Goal: Task Accomplishment & Management: Complete application form

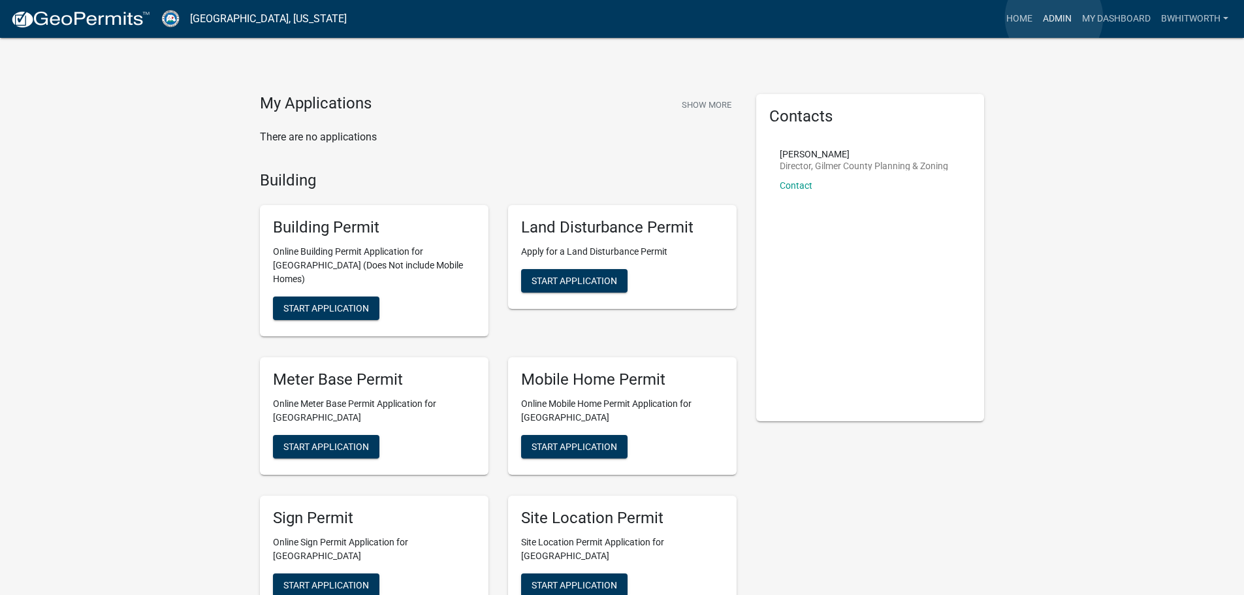
click at [1054, 18] on link "Admin" at bounding box center [1056, 19] width 39 height 25
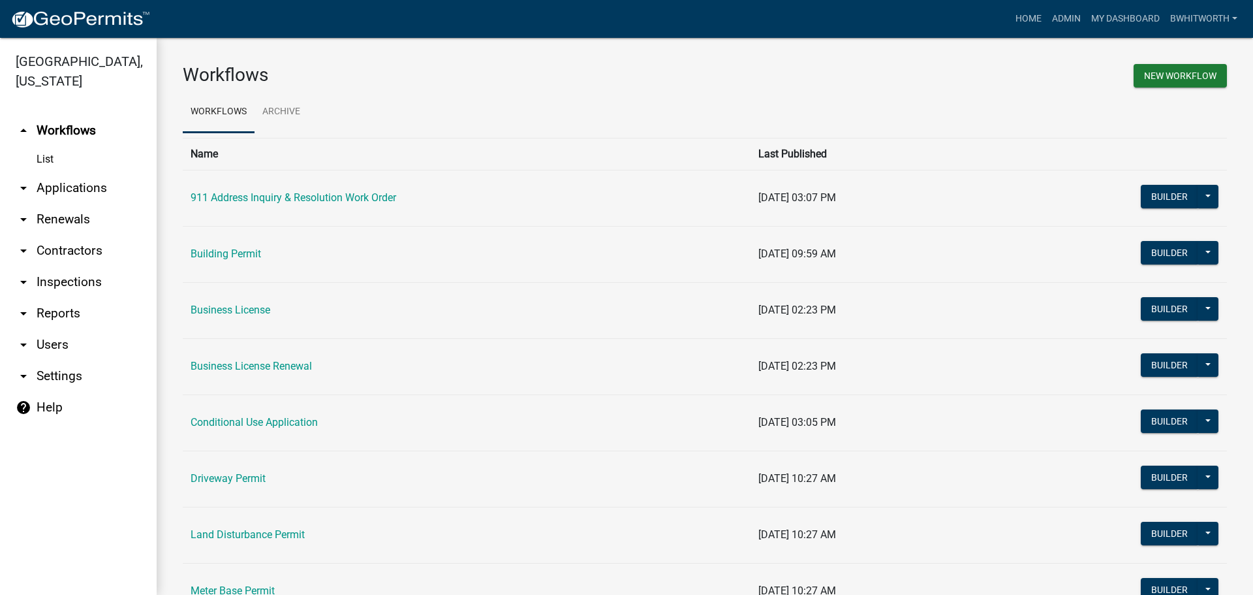
click at [65, 188] on link "arrow_drop_down Applications" at bounding box center [78, 187] width 157 height 31
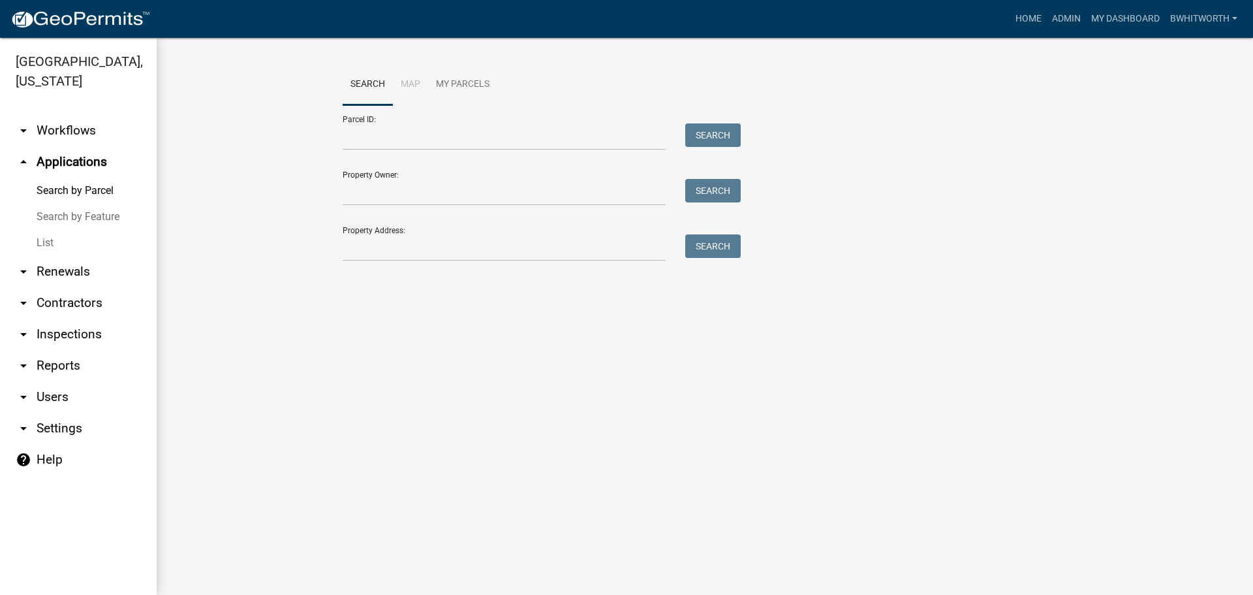
click at [47, 237] on link "List" at bounding box center [78, 243] width 157 height 26
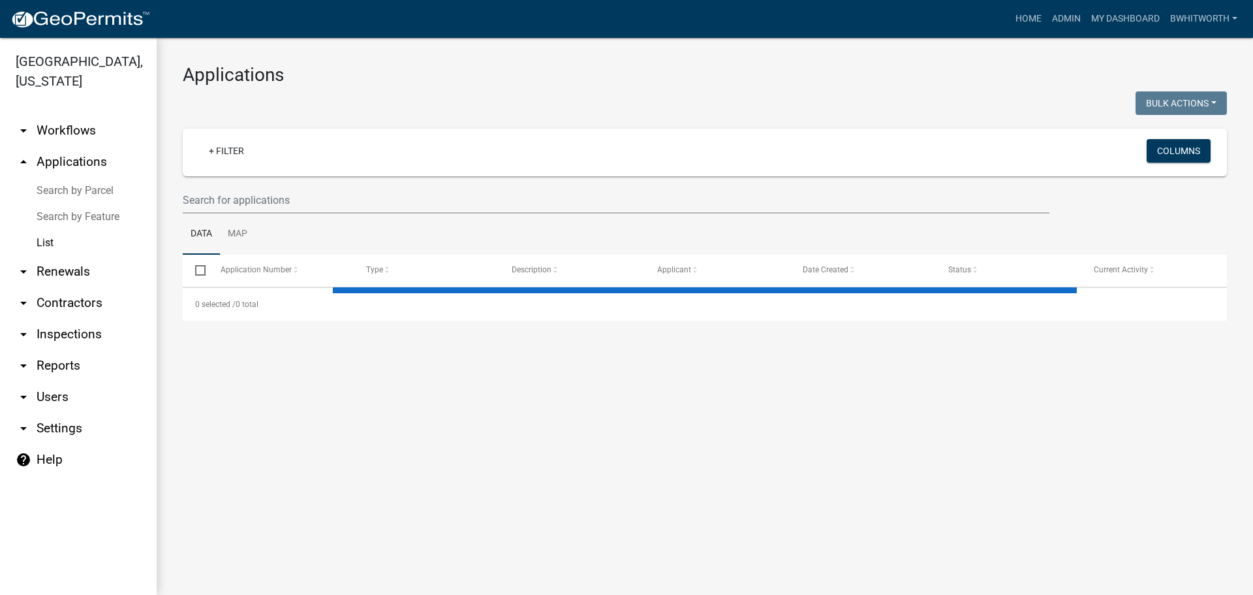
click at [330, 184] on wm-filter-builder "+ Filter Columns" at bounding box center [705, 171] width 1045 height 85
click at [323, 202] on input "text" at bounding box center [616, 200] width 867 height 27
select select "3: 100"
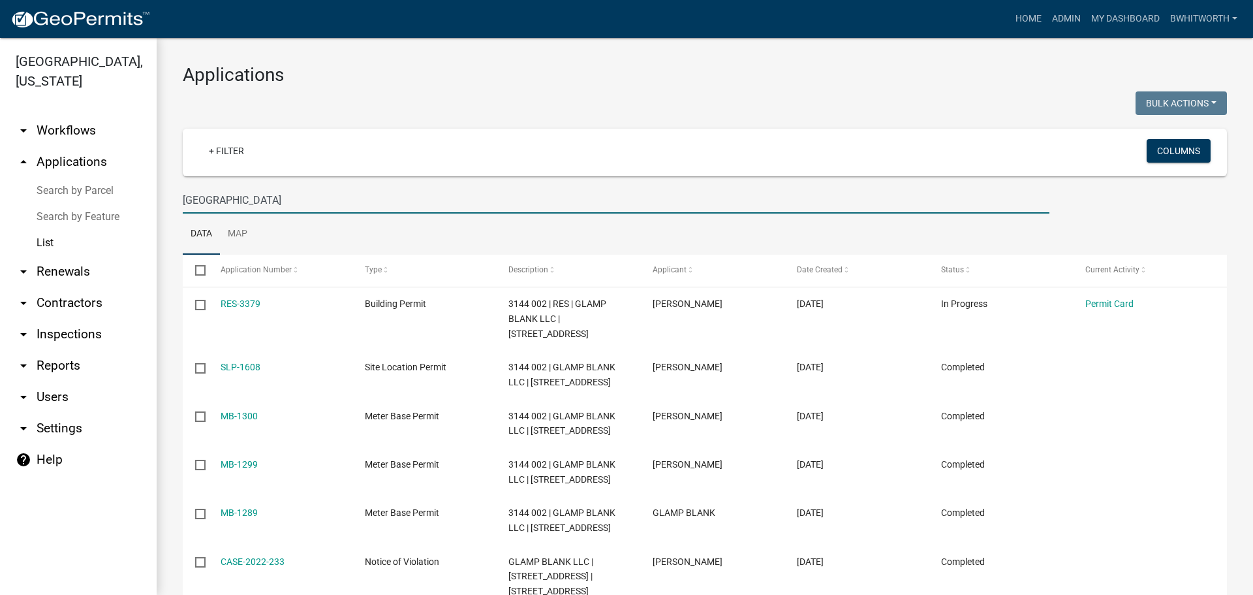
drag, startPoint x: 307, startPoint y: 198, endPoint x: 120, endPoint y: 191, distance: 186.8
click at [120, 191] on div "[GEOGRAPHIC_DATA], [US_STATE] arrow_drop_down Workflows List arrow_drop_up Appl…" at bounding box center [626, 316] width 1253 height 557
type input "[STREET_ADDRESS][PERSON_NAME]"
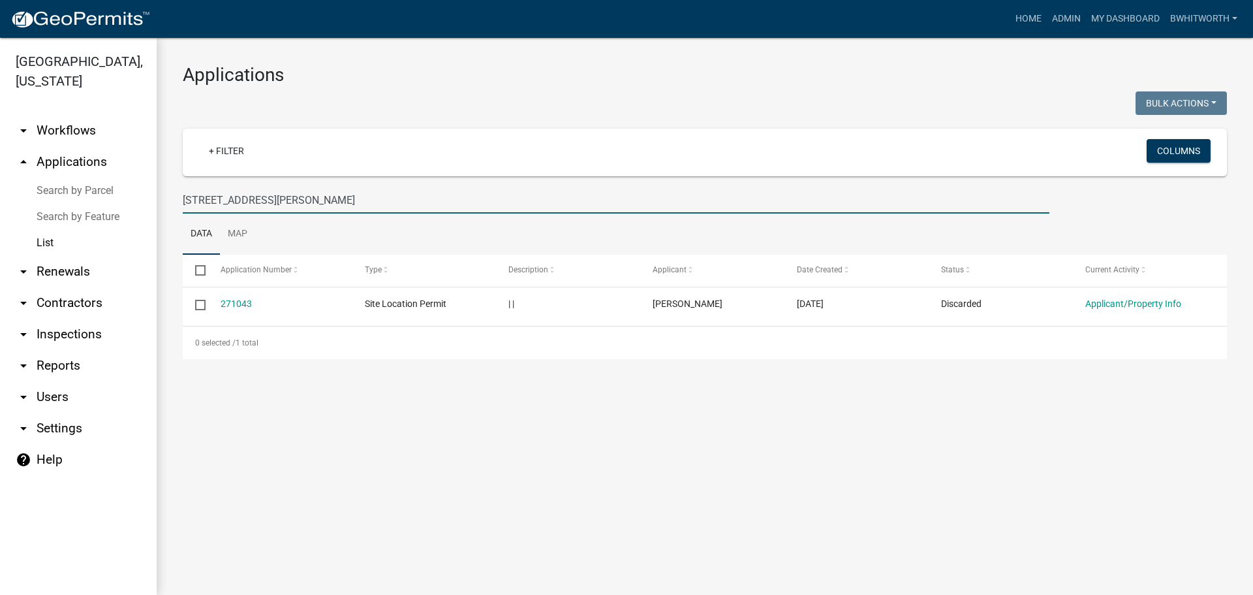
drag, startPoint x: 272, startPoint y: 197, endPoint x: 170, endPoint y: 197, distance: 102.5
click at [170, 197] on div "Applications Bulk Actions Void Expire Lock Withdraw + Filter Columns [STREET_AD…" at bounding box center [705, 211] width 1097 height 347
select select "3: 100"
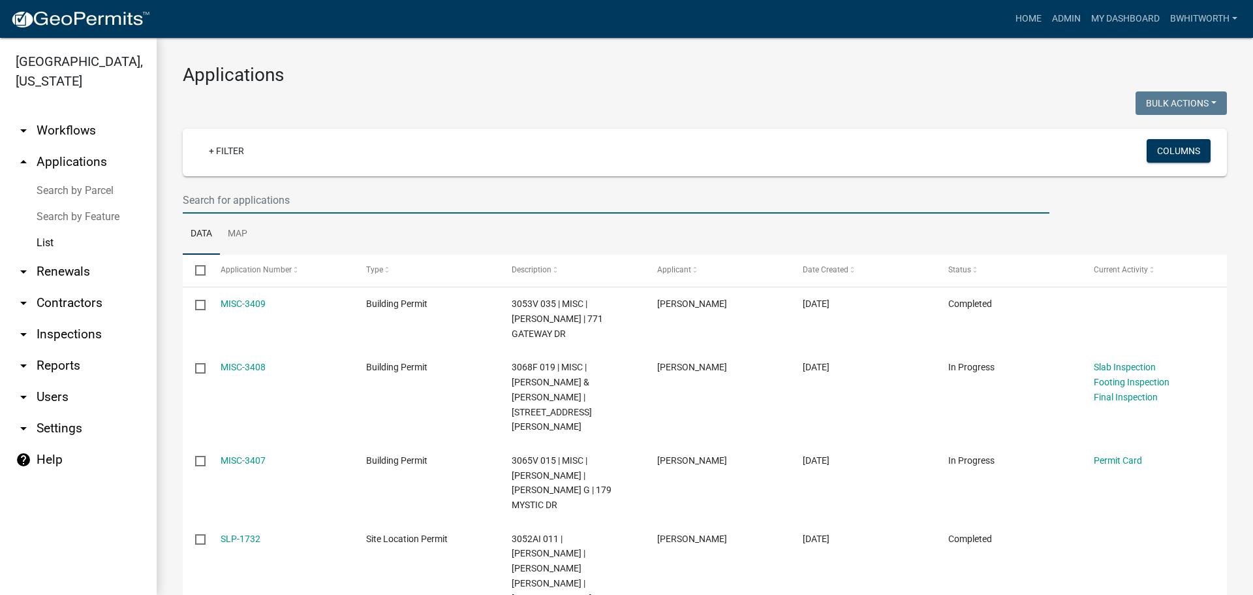
click at [338, 204] on input "text" at bounding box center [616, 200] width 867 height 27
type input "8"
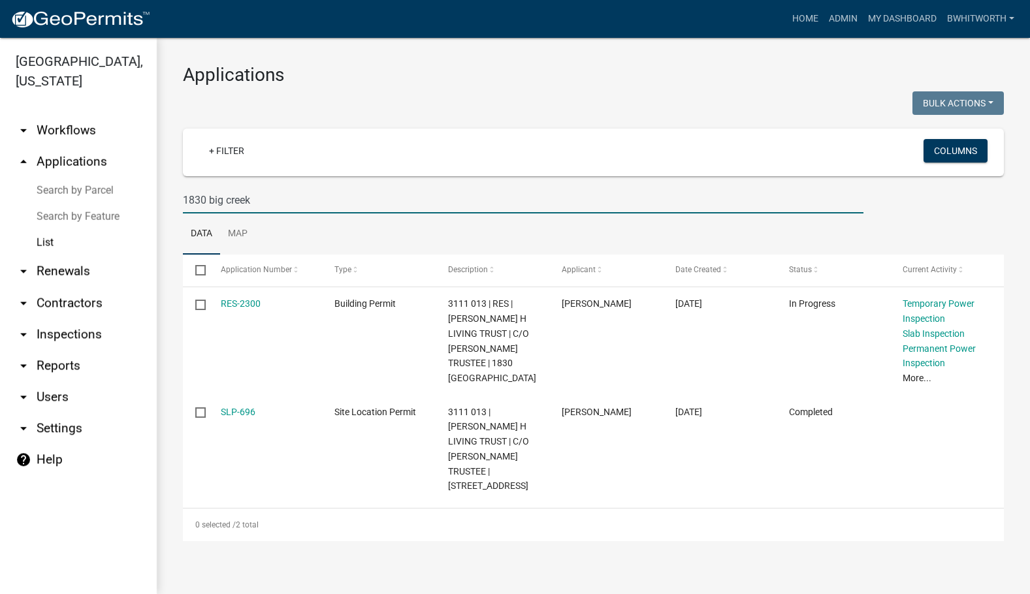
drag, startPoint x: 268, startPoint y: 198, endPoint x: 48, endPoint y: 170, distance: 221.1
click at [48, 170] on div "[GEOGRAPHIC_DATA], [US_STATE] arrow_drop_down Workflows List arrow_drop_up Appl…" at bounding box center [515, 316] width 1030 height 556
type input "3066"
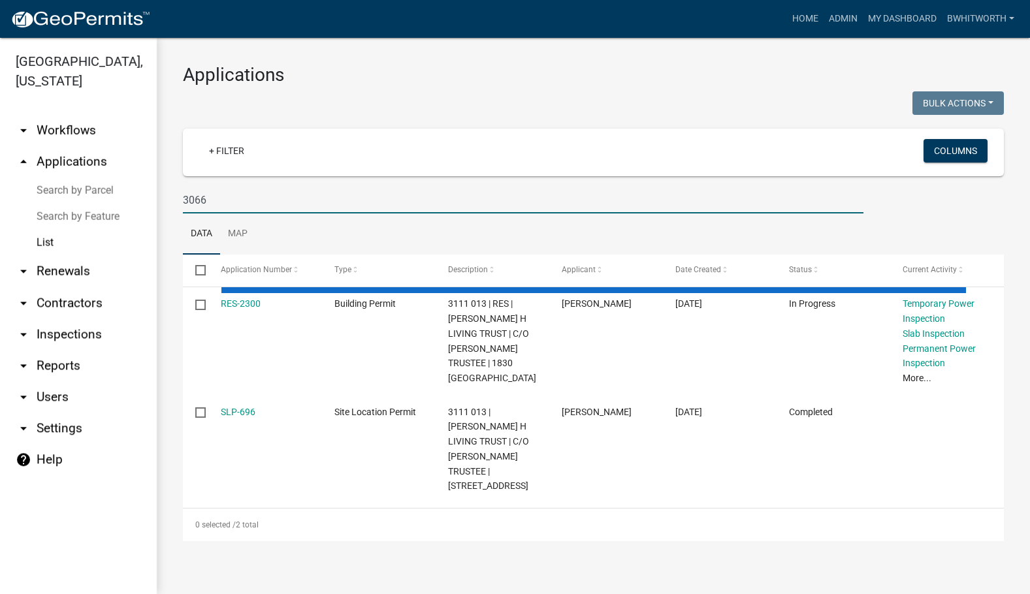
select select "3: 100"
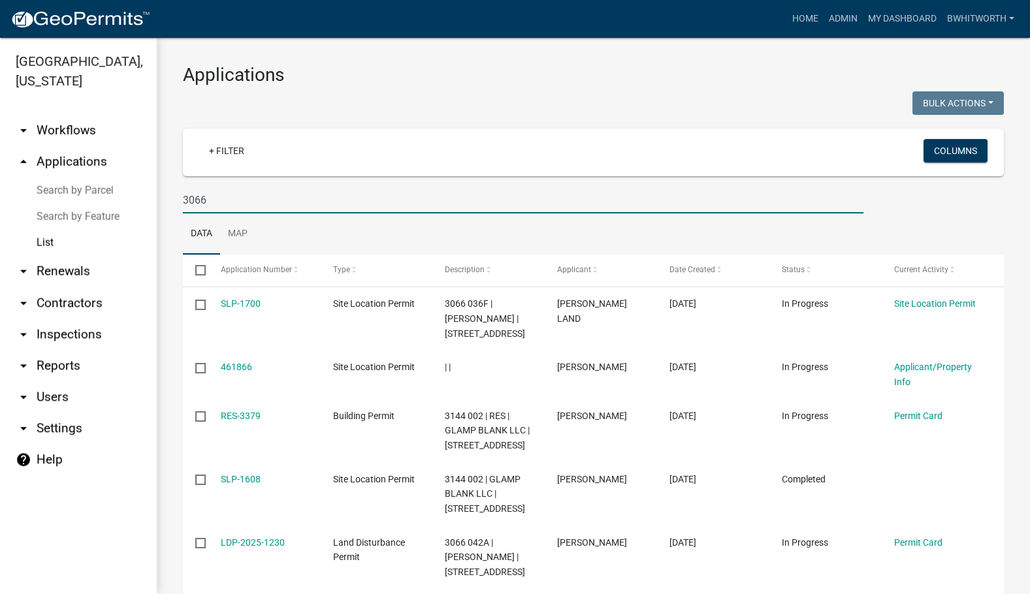
type input "3066"
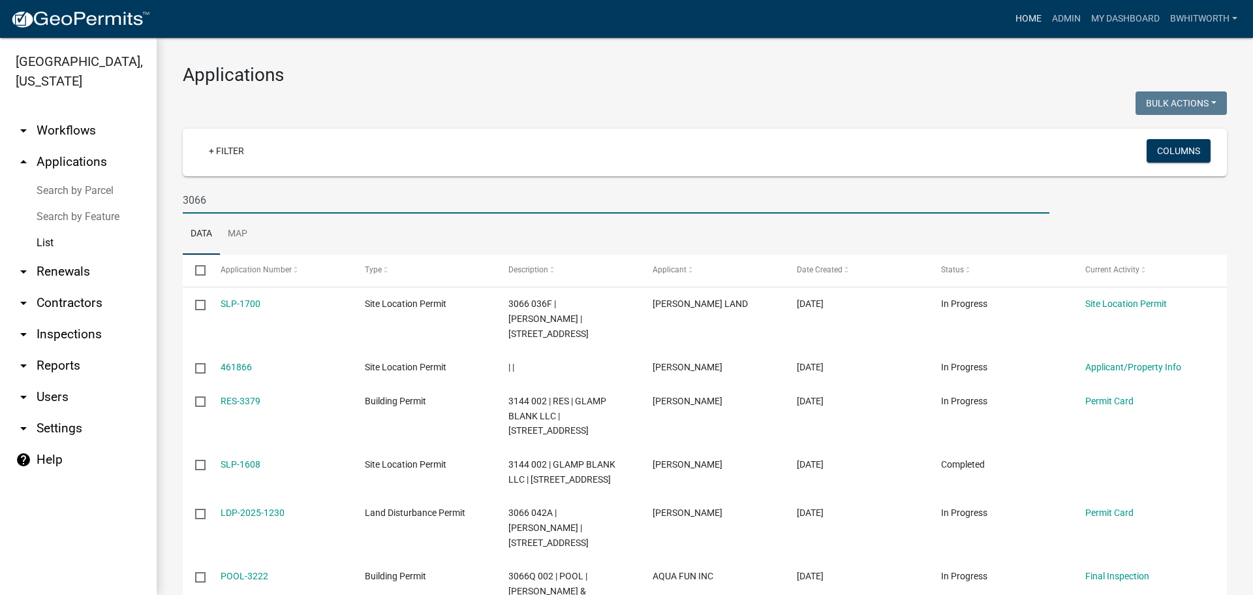
click at [1029, 13] on link "Home" at bounding box center [1029, 19] width 37 height 25
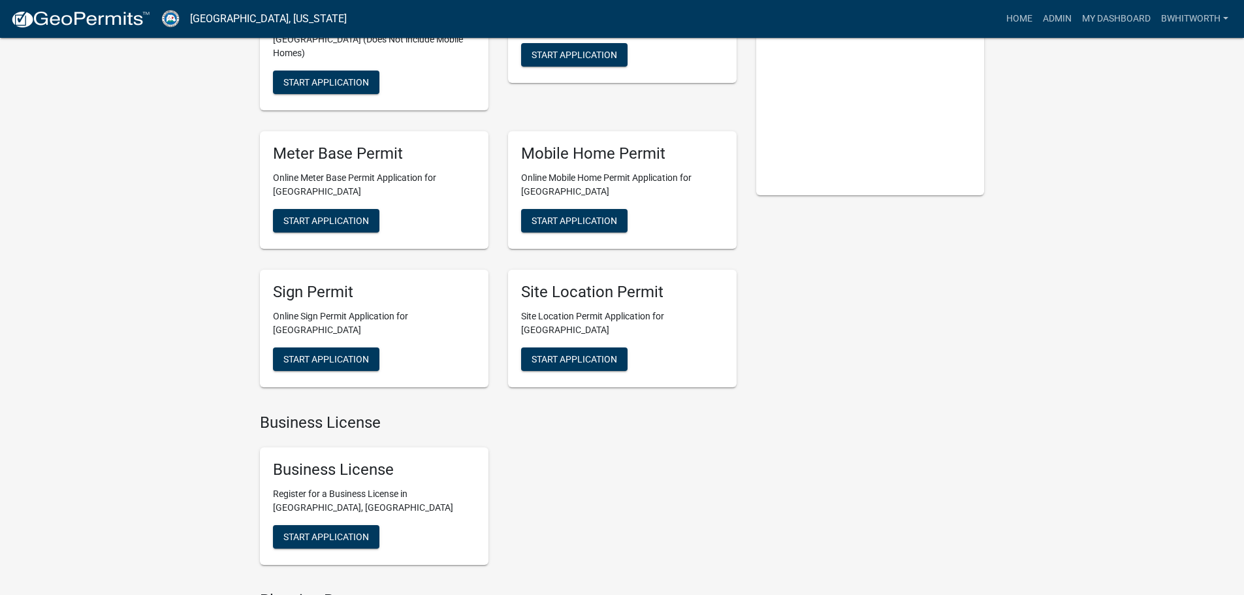
scroll to position [261, 0]
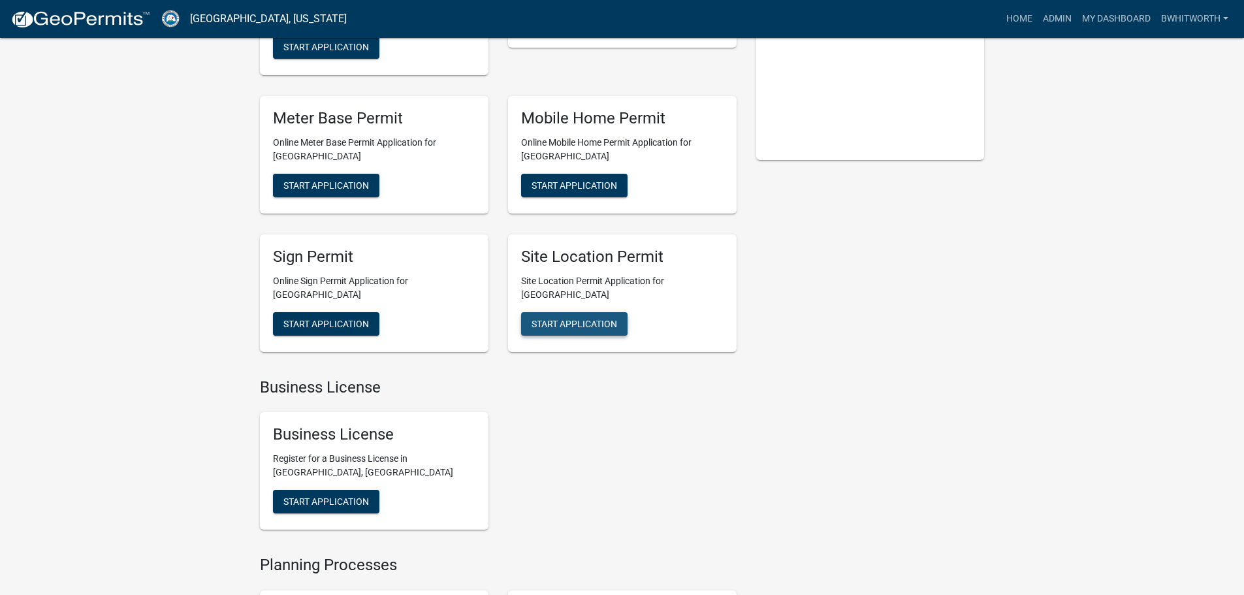
click at [586, 318] on span "Start Application" at bounding box center [574, 323] width 86 height 10
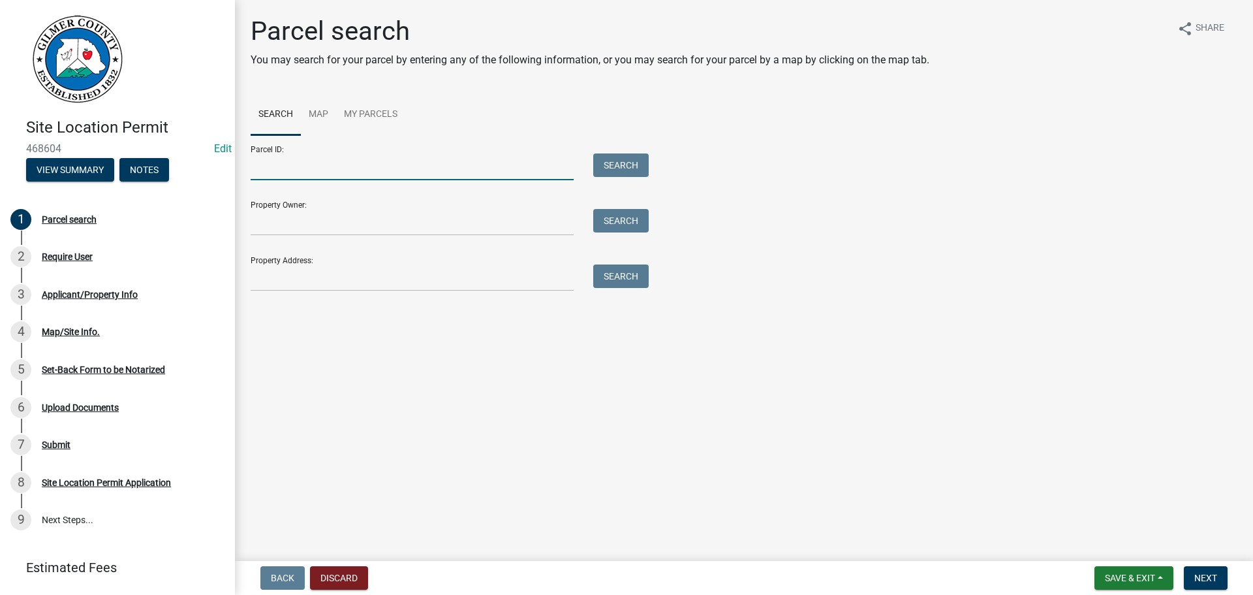
click at [267, 165] on input "Parcel ID:" at bounding box center [412, 166] width 323 height 27
drag, startPoint x: 873, startPoint y: 221, endPoint x: 866, endPoint y: 221, distance: 7.2
click at [871, 221] on div "Parcel ID: Search Property Owner: Search Property Address: Search" at bounding box center [744, 213] width 987 height 156
click at [277, 165] on input "Parcel ID:" at bounding box center [412, 166] width 323 height 27
type input "3054 016"
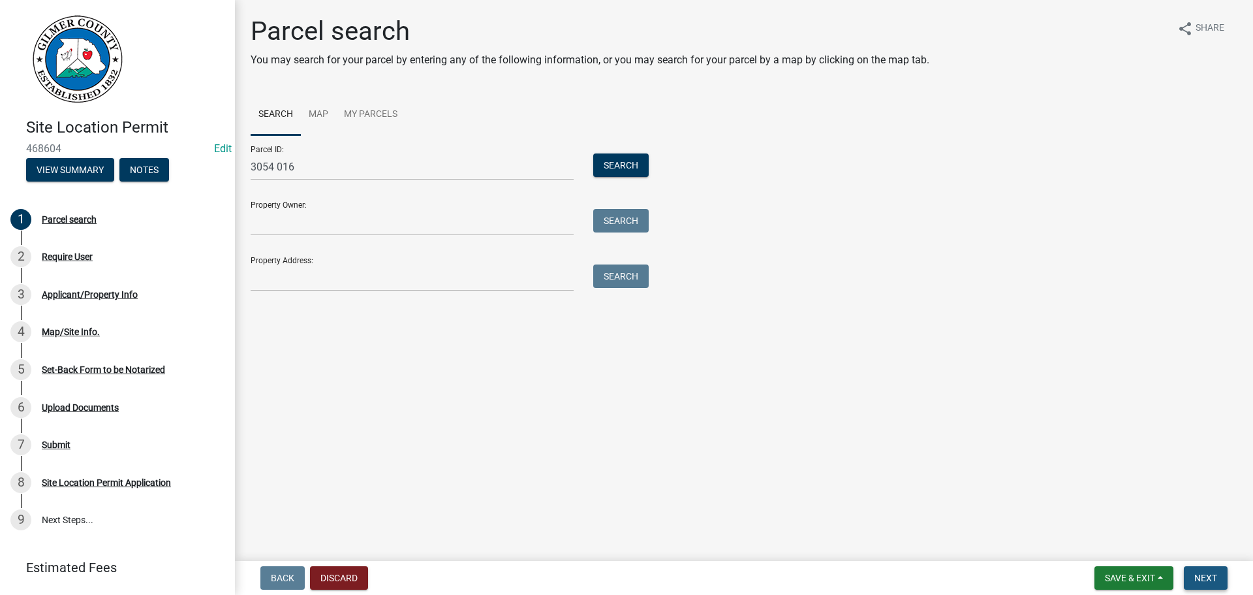
click at [1199, 582] on span "Next" at bounding box center [1206, 578] width 23 height 10
click at [629, 156] on button "Search" at bounding box center [620, 165] width 55 height 24
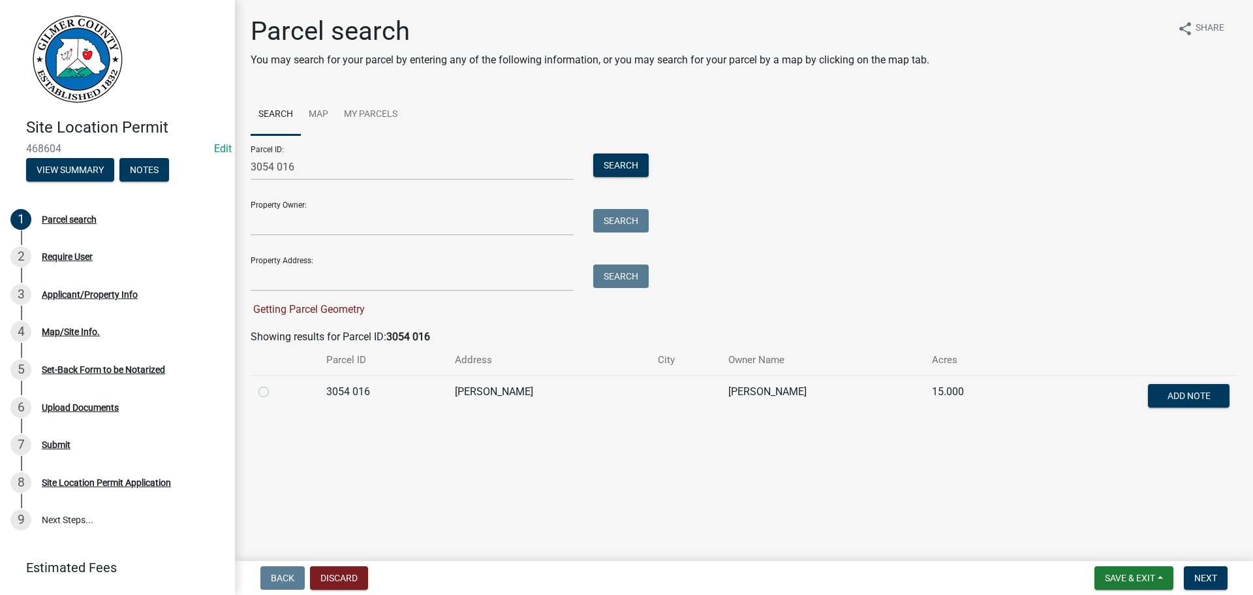
click at [274, 384] on label at bounding box center [274, 384] width 0 height 0
click at [274, 391] on 016 "radio" at bounding box center [278, 388] width 8 height 8
radio 016 "true"
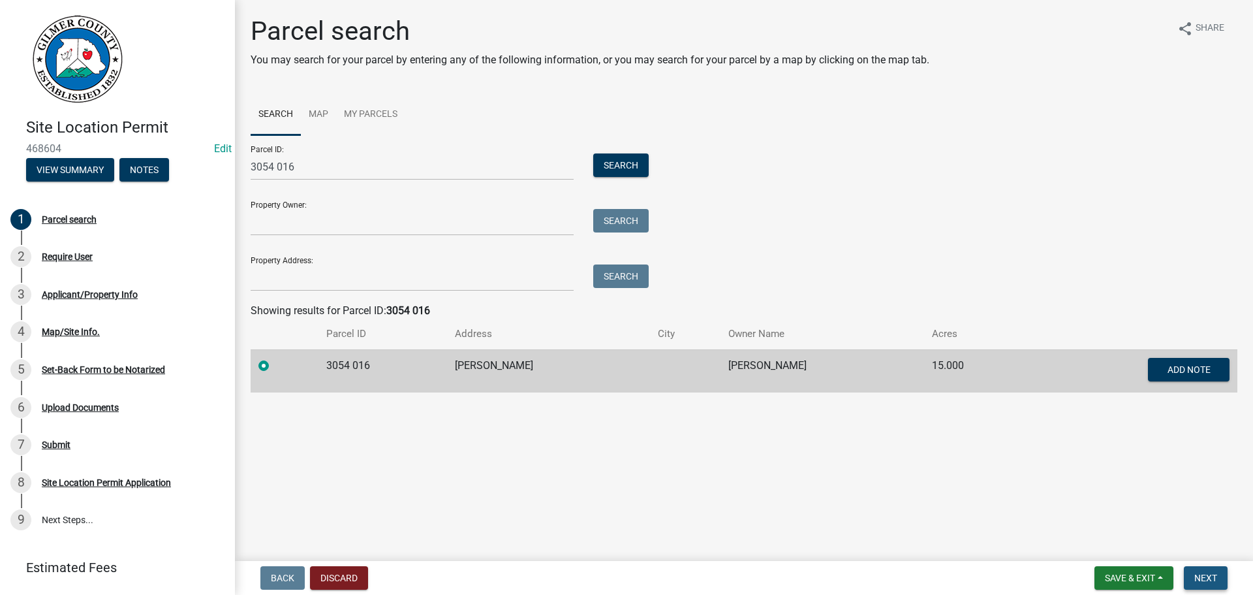
click at [1200, 575] on span "Next" at bounding box center [1206, 578] width 23 height 10
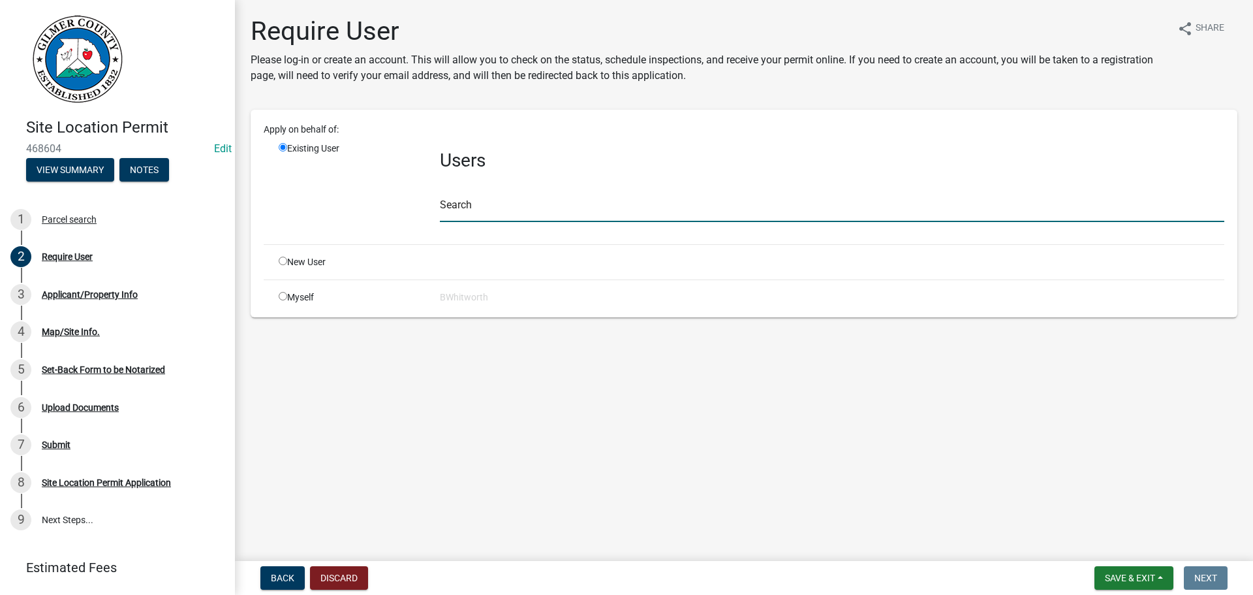
drag, startPoint x: 561, startPoint y: 207, endPoint x: 546, endPoint y: 204, distance: 16.0
click at [561, 207] on input "text" at bounding box center [832, 208] width 785 height 27
type input "[PERSON_NAME] Electric"
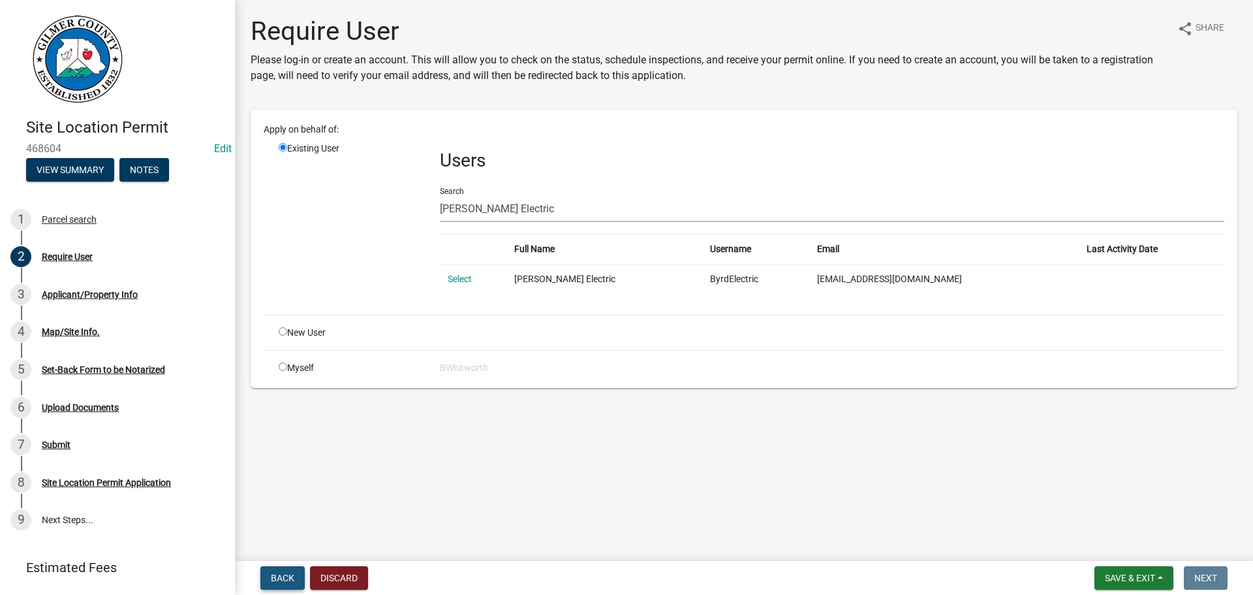
click at [273, 578] on span "Back" at bounding box center [283, 578] width 24 height 10
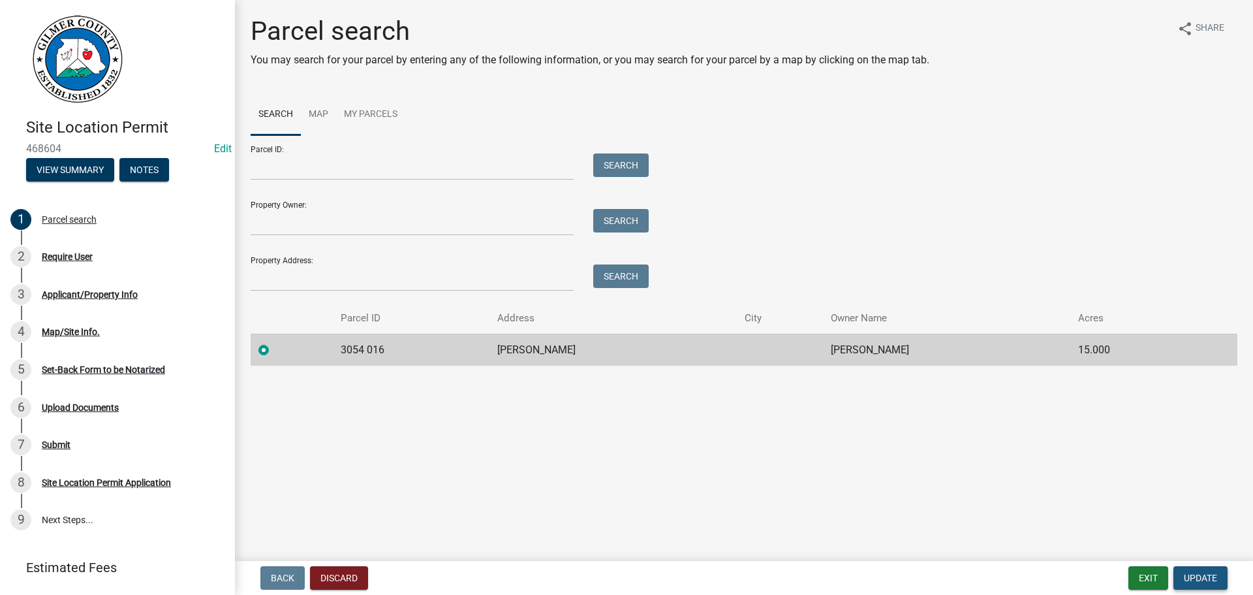
click at [1192, 577] on span "Update" at bounding box center [1200, 578] width 33 height 10
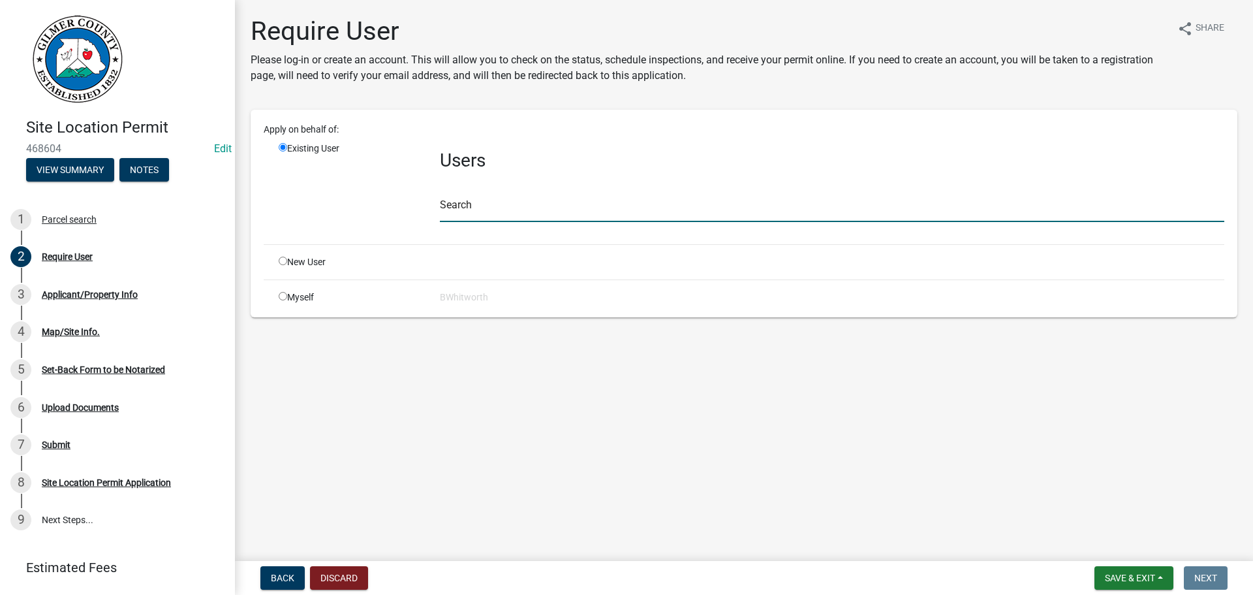
click at [502, 202] on input "text" at bounding box center [832, 208] width 785 height 27
type input "DTeague"
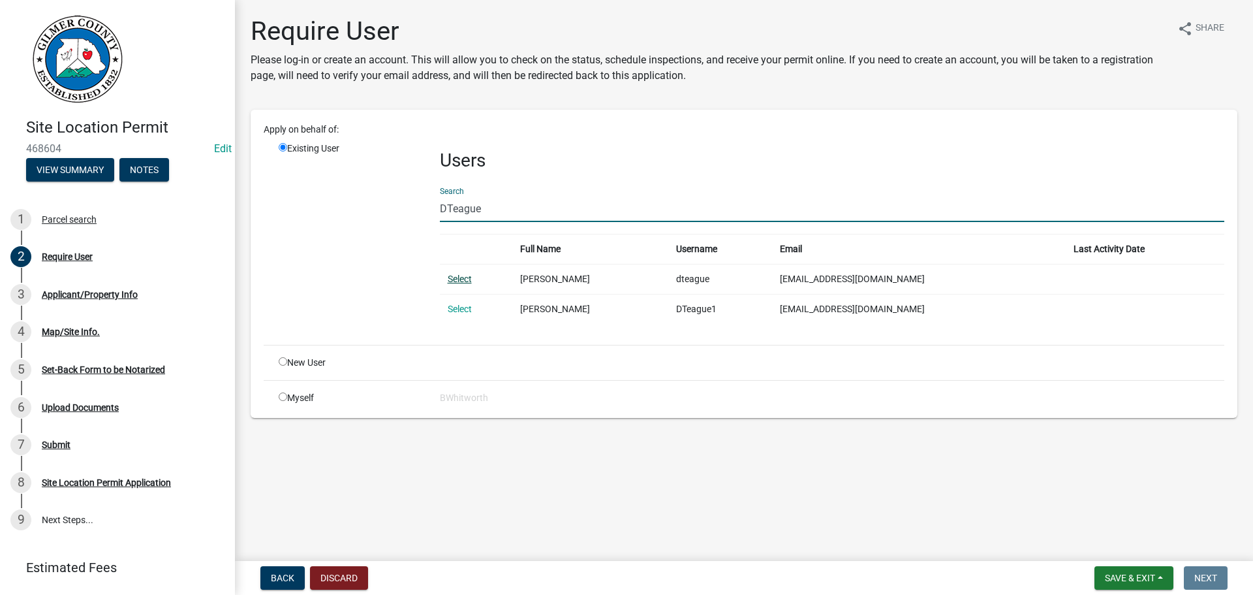
click at [464, 279] on link "Select" at bounding box center [460, 279] width 24 height 10
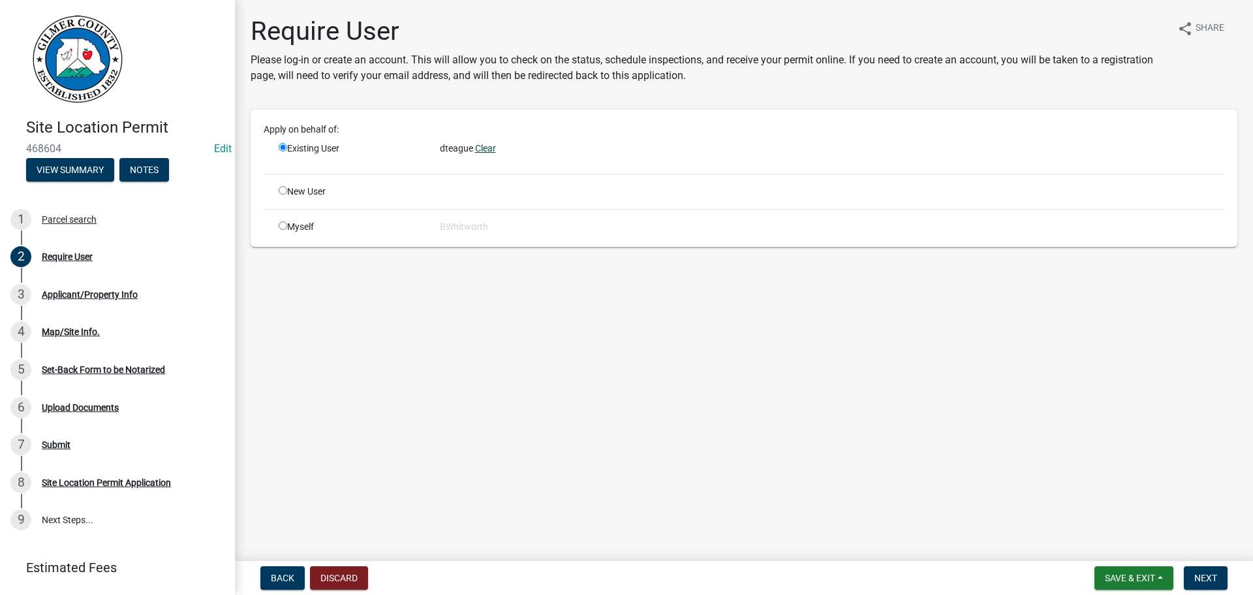
click at [485, 146] on link "Clear" at bounding box center [485, 148] width 21 height 10
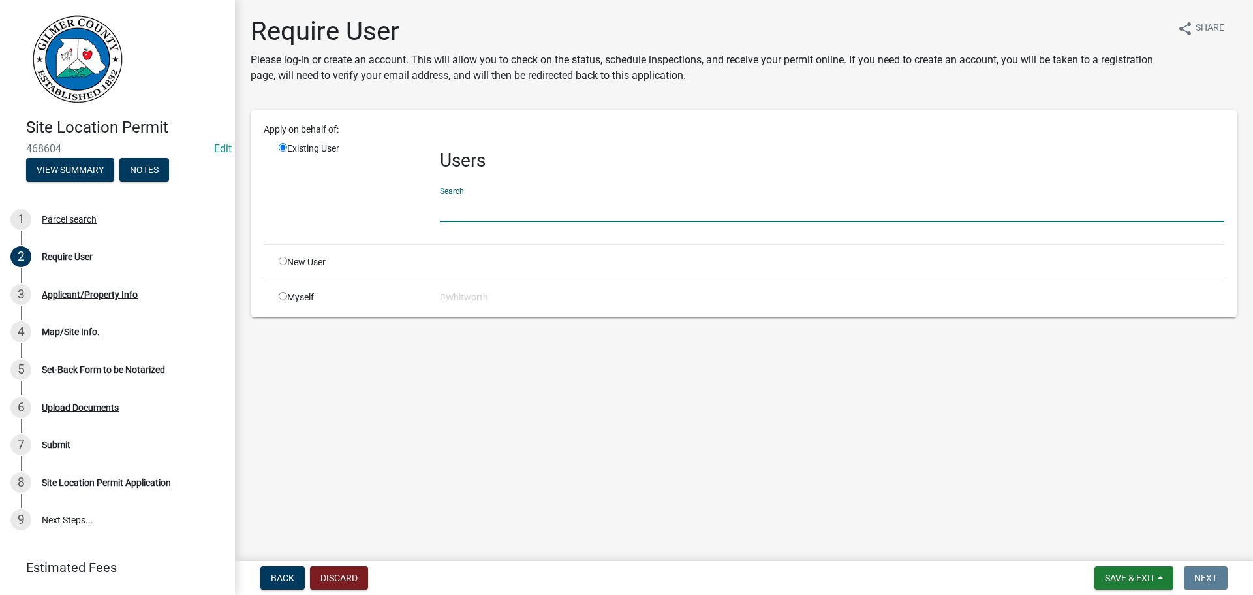
click at [482, 205] on input "text" at bounding box center [832, 208] width 785 height 27
type input "[PERSON_NAME] Electric"
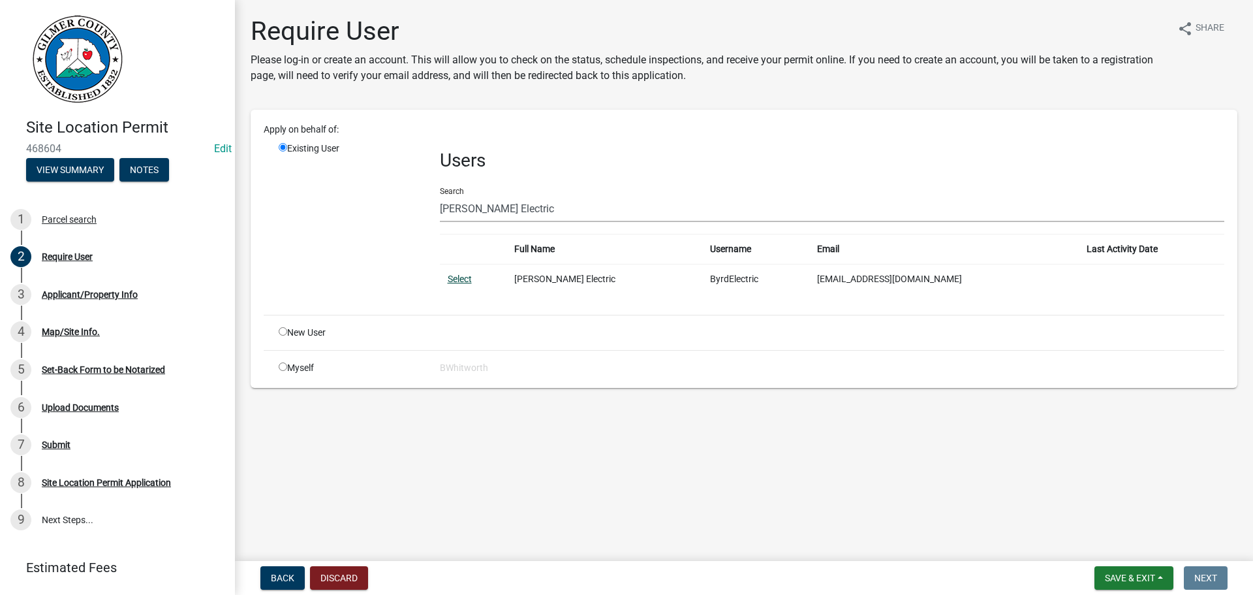
click at [467, 281] on link "Select" at bounding box center [460, 279] width 24 height 10
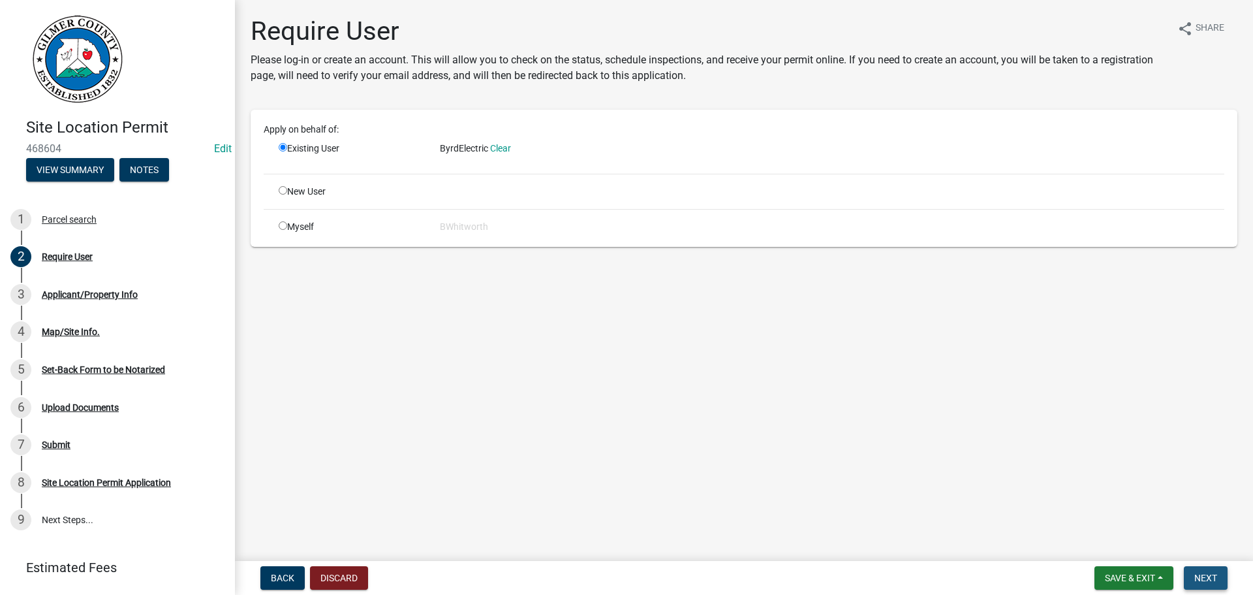
click at [1199, 576] on span "Next" at bounding box center [1206, 578] width 23 height 10
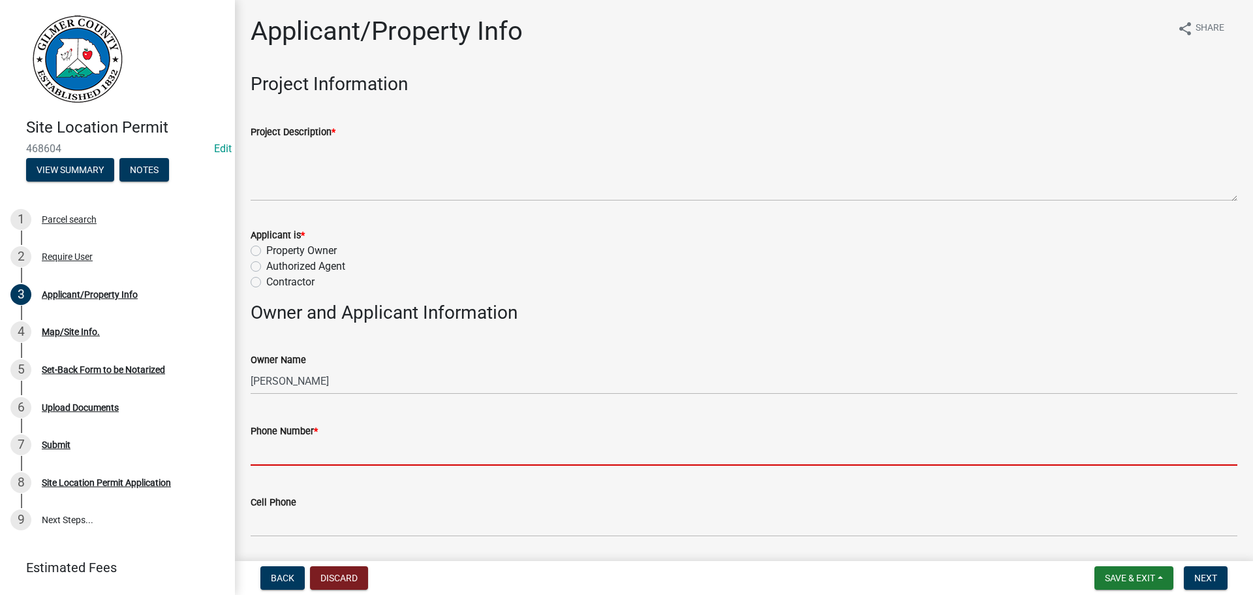
click at [284, 451] on input "Phone Number *" at bounding box center [744, 452] width 987 height 27
type input "[PHONE_NUMBER]"
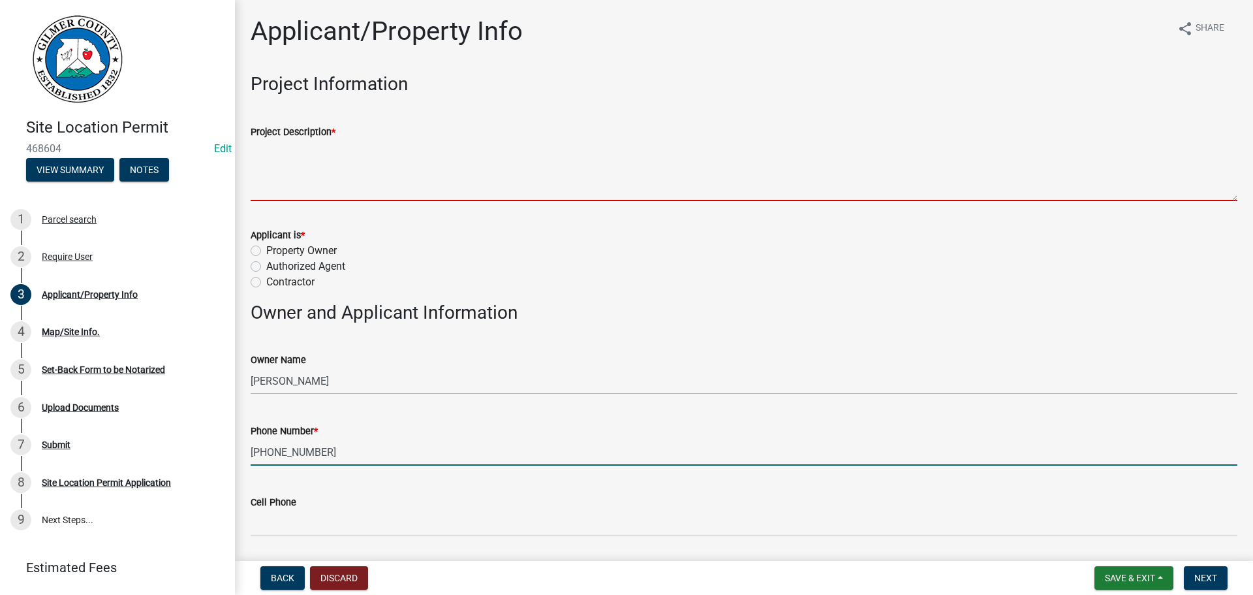
click at [450, 155] on textarea "Project Description *" at bounding box center [744, 170] width 987 height 61
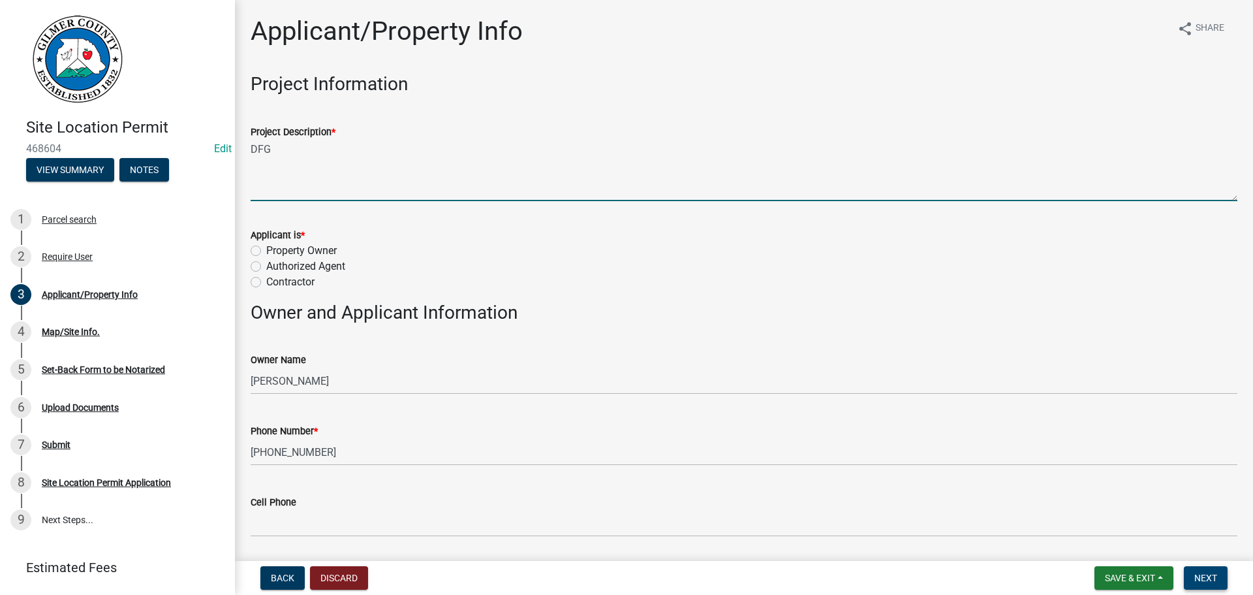
type textarea "DFG"
click at [1210, 573] on span "Next" at bounding box center [1206, 578] width 23 height 10
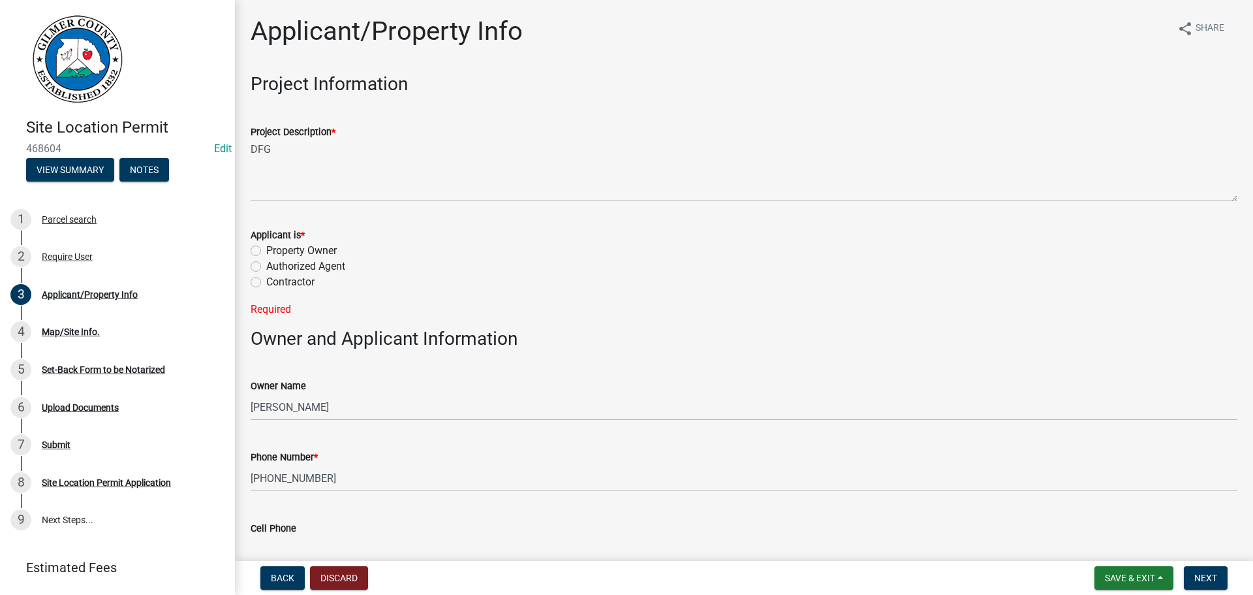
drag, startPoint x: 255, startPoint y: 282, endPoint x: 293, endPoint y: 293, distance: 39.5
click at [266, 284] on label "Contractor" at bounding box center [290, 282] width 48 height 16
click at [266, 283] on input "Contractor" at bounding box center [270, 278] width 8 height 8
radio input "true"
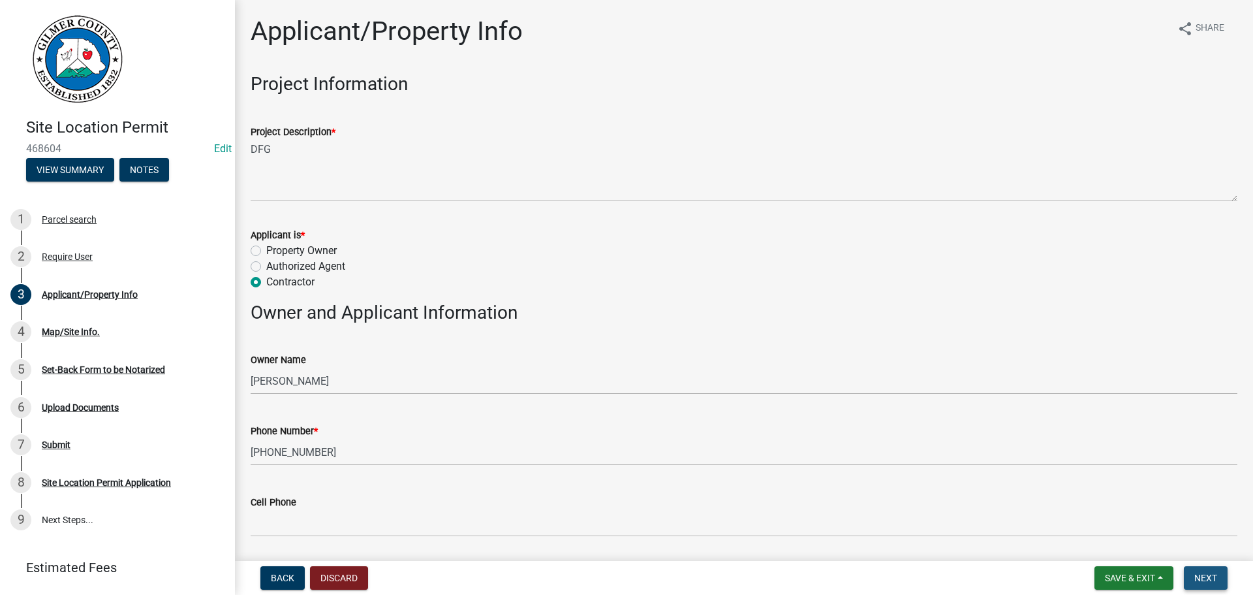
click at [1206, 571] on button "Next" at bounding box center [1206, 578] width 44 height 24
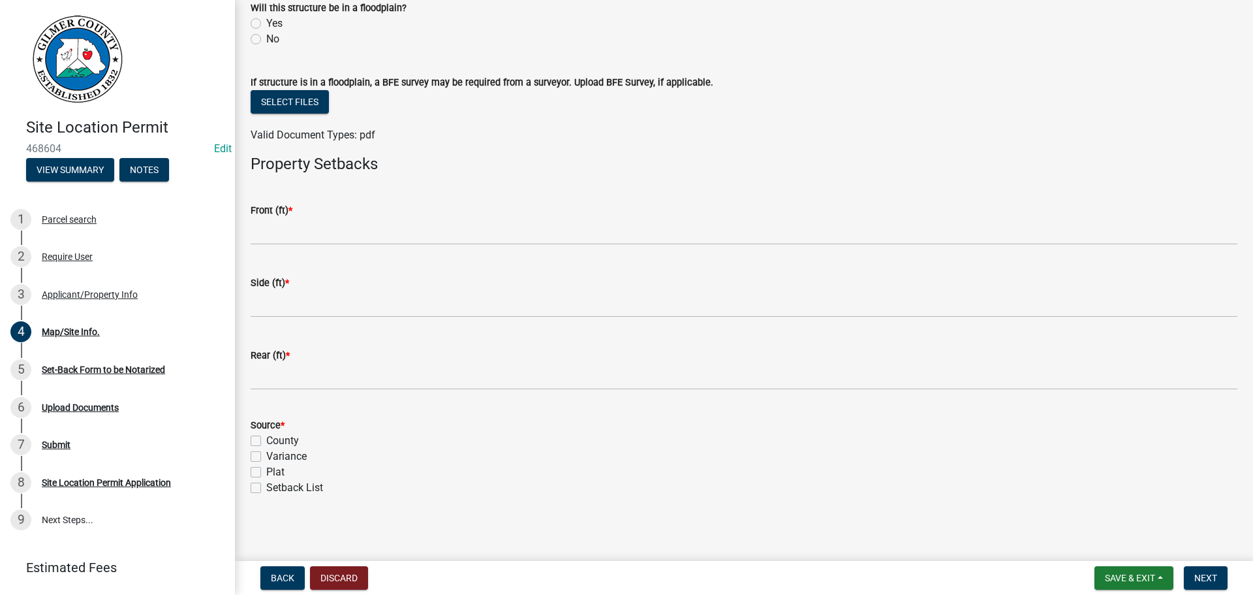
scroll to position [461, 0]
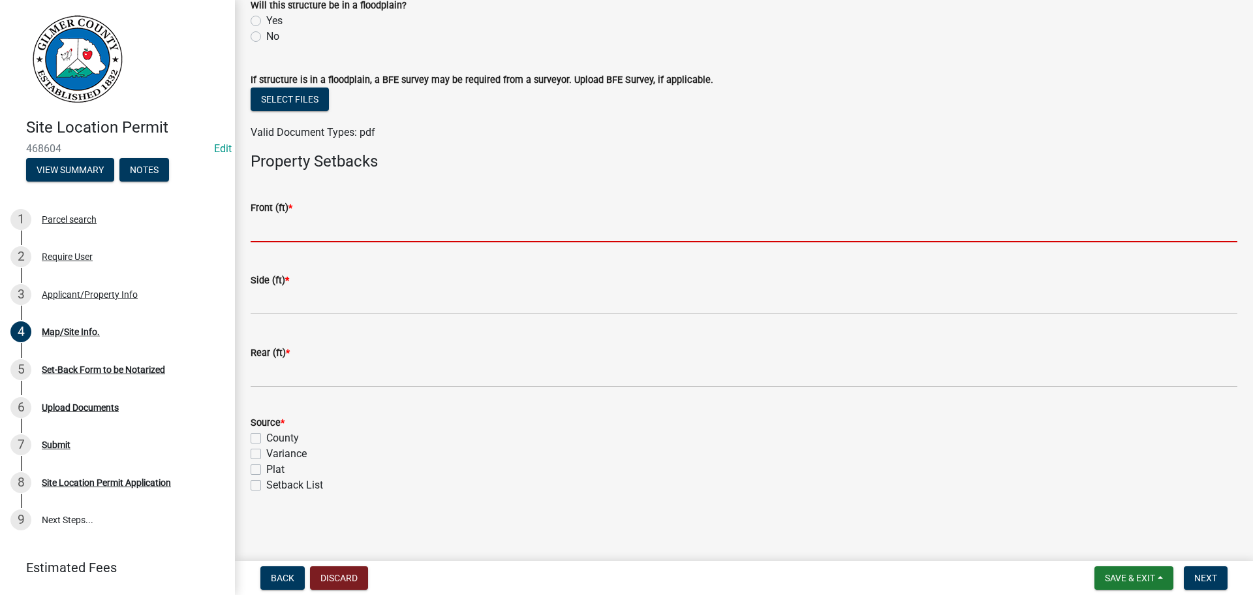
click at [330, 228] on input "text" at bounding box center [744, 228] width 987 height 27
type input "40"
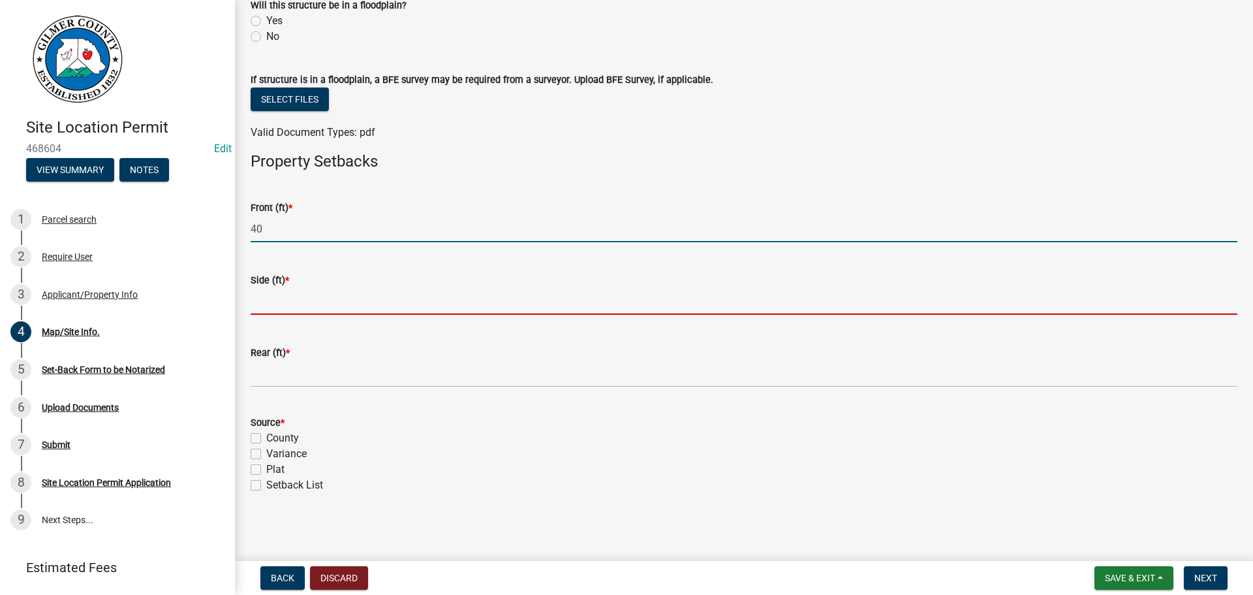
click at [311, 304] on input "text" at bounding box center [744, 301] width 987 height 27
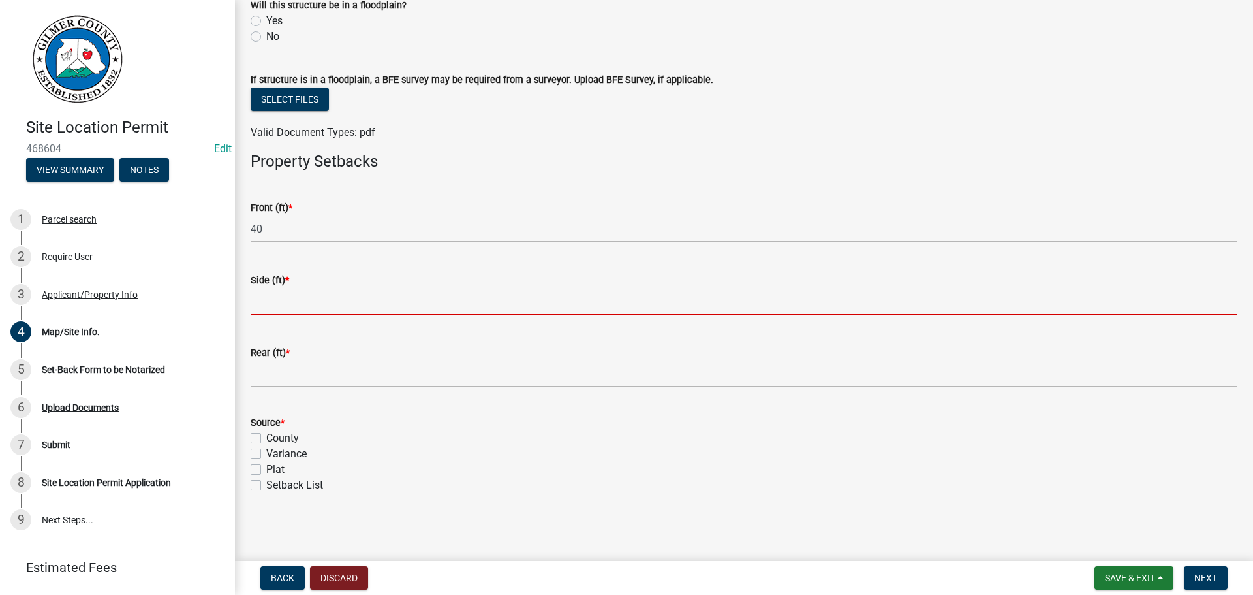
type input "20"
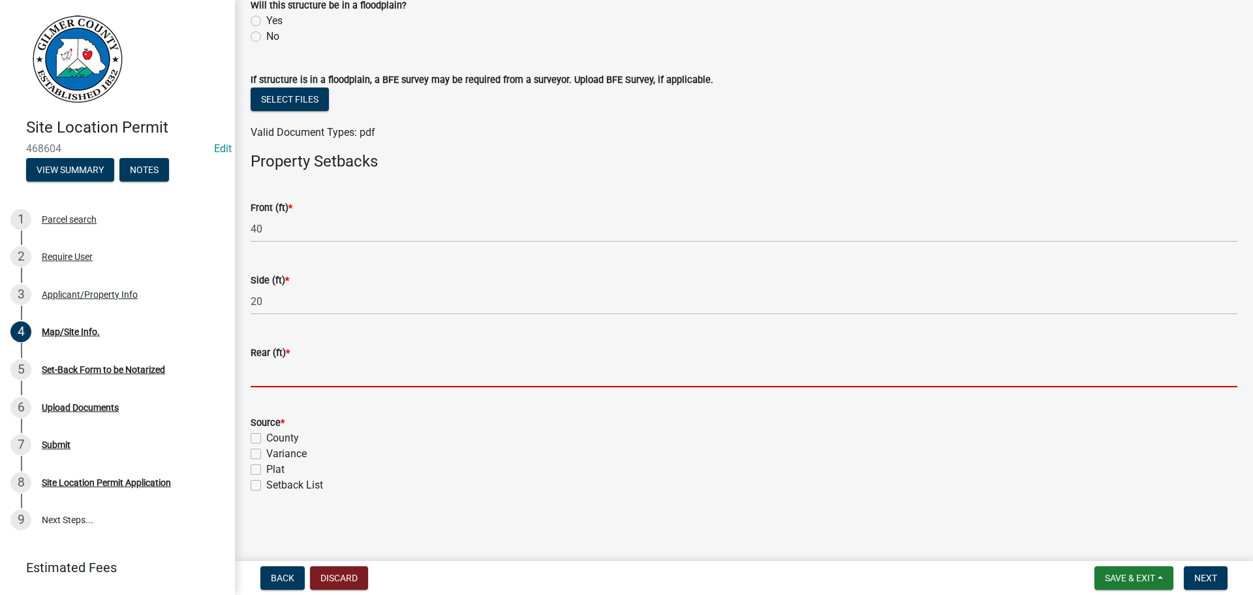
click at [313, 361] on input "text" at bounding box center [744, 373] width 987 height 27
type input "40"
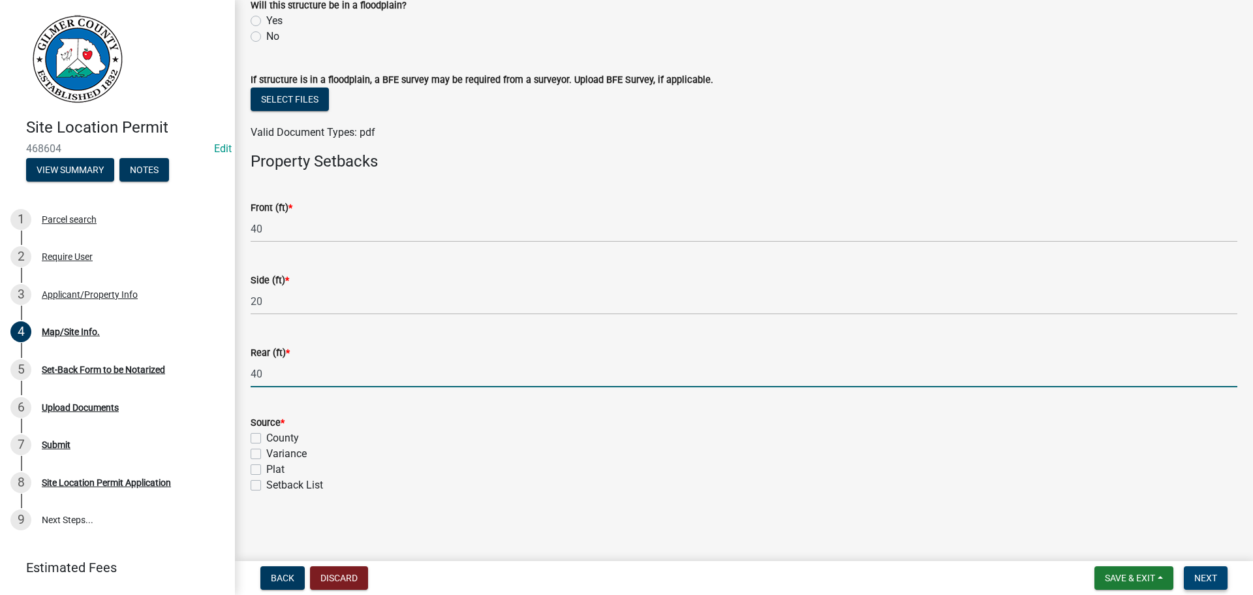
click at [1193, 574] on button "Next" at bounding box center [1206, 578] width 44 height 24
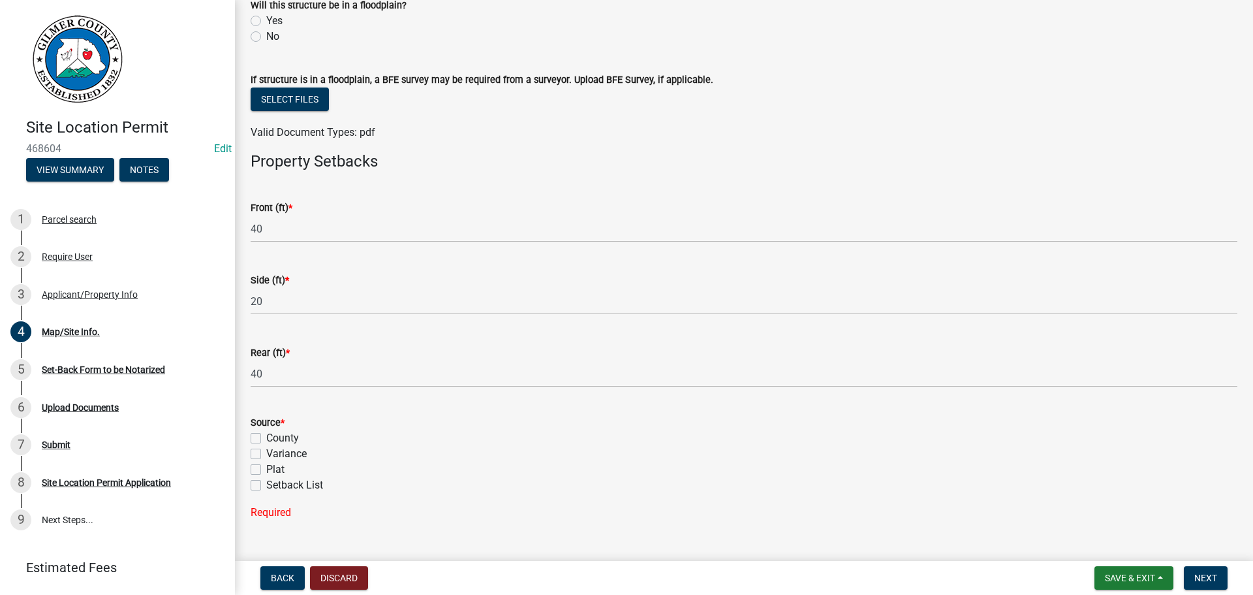
click at [258, 460] on div "Variance" at bounding box center [744, 454] width 987 height 16
click at [266, 488] on label "Setback List" at bounding box center [294, 485] width 57 height 16
click at [266, 486] on input "Setback List" at bounding box center [270, 481] width 8 height 8
checkbox input "true"
checkbox input "false"
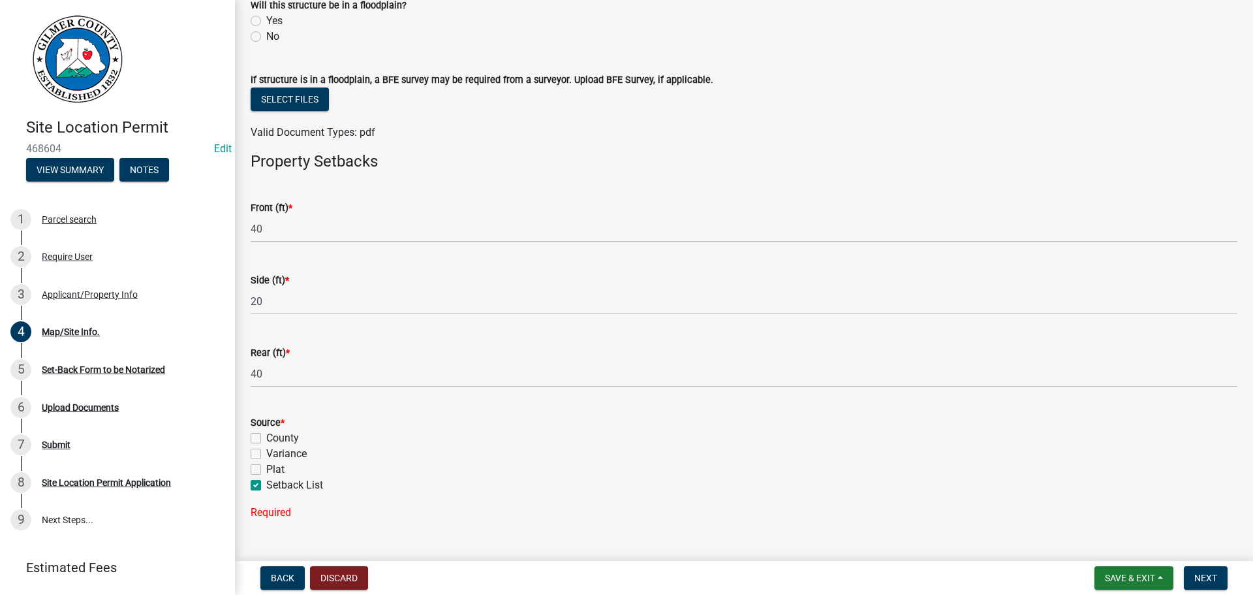
checkbox input "false"
checkbox input "true"
click at [1197, 574] on span "Next" at bounding box center [1206, 578] width 23 height 10
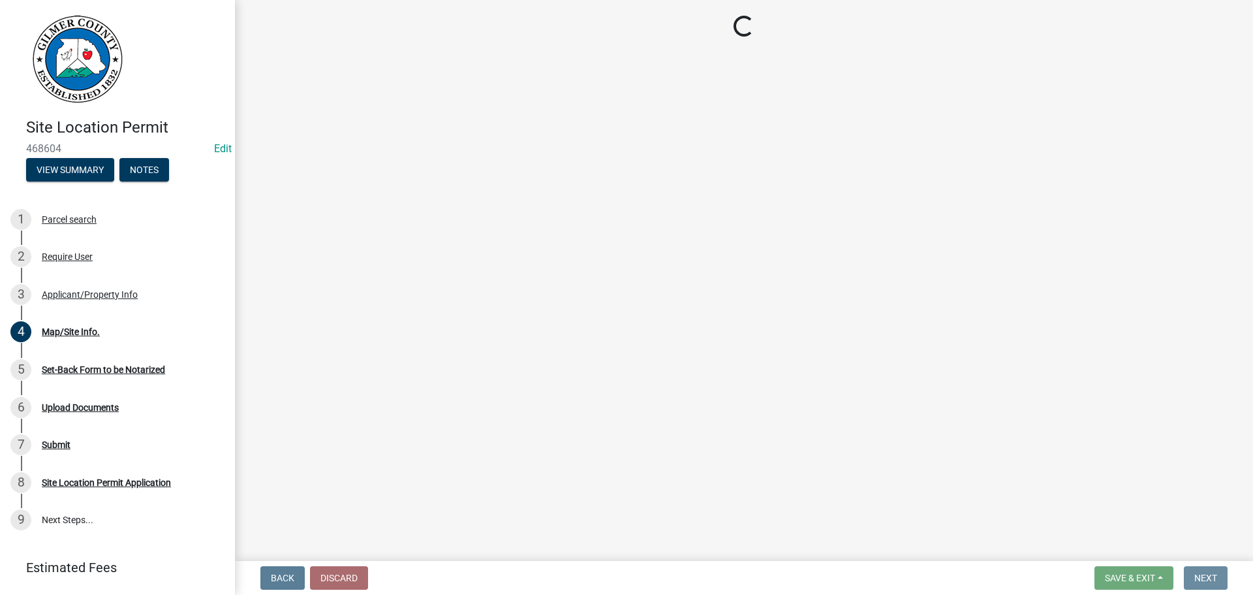
scroll to position [0, 0]
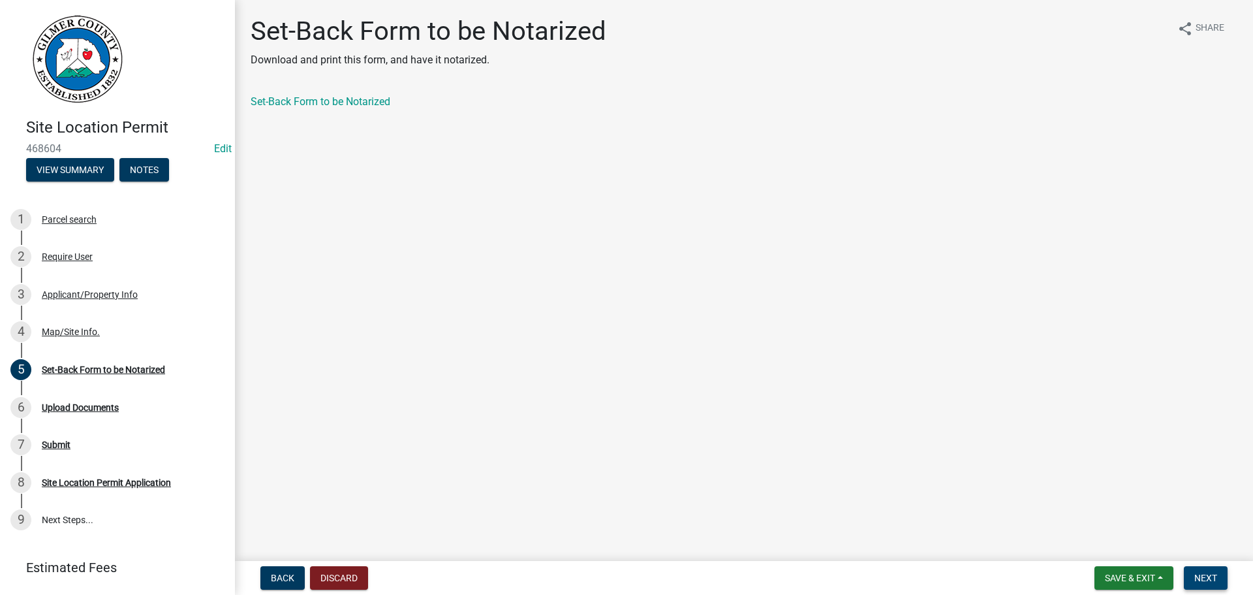
click at [1204, 576] on span "Next" at bounding box center [1206, 578] width 23 height 10
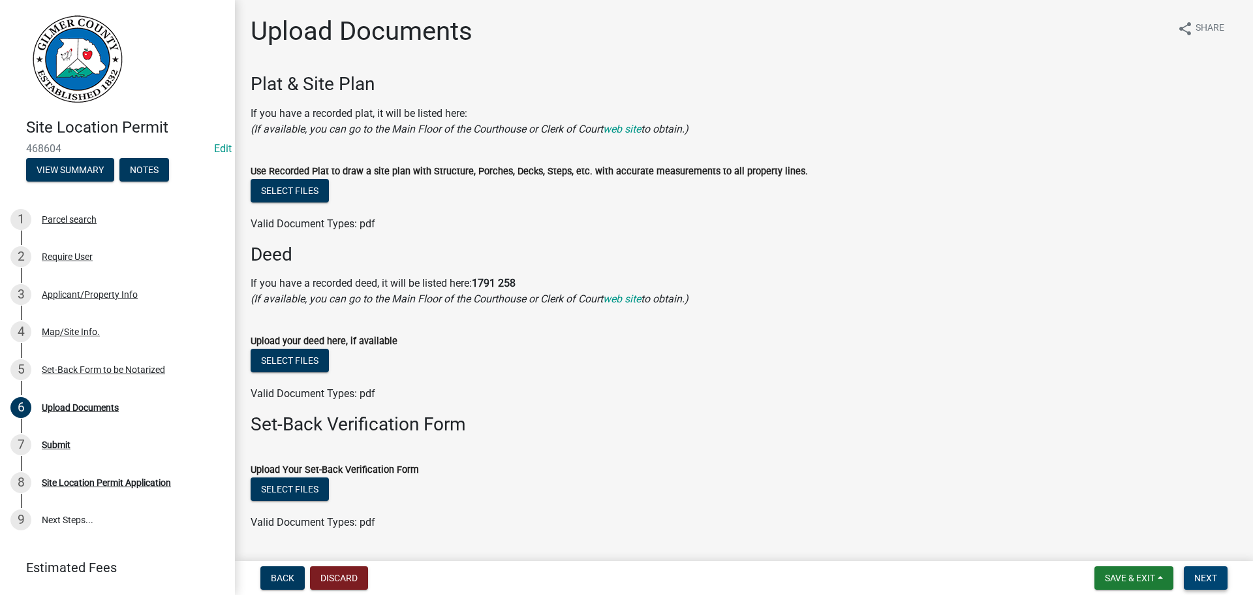
click at [1203, 576] on span "Next" at bounding box center [1206, 578] width 23 height 10
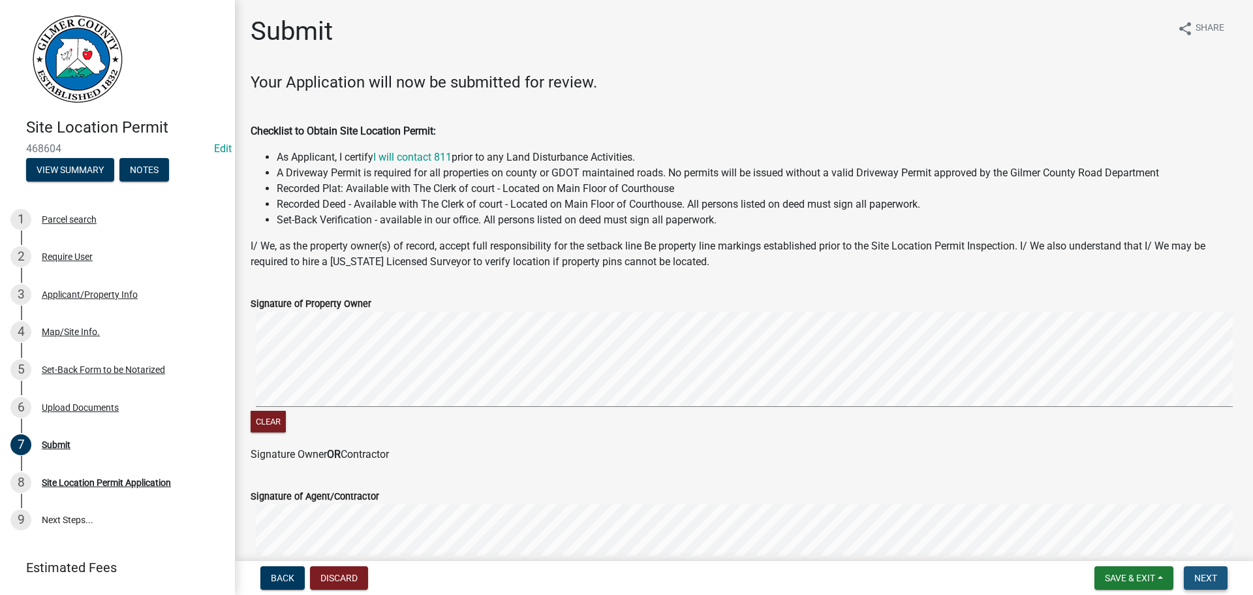
click at [1198, 576] on span "Next" at bounding box center [1206, 578] width 23 height 10
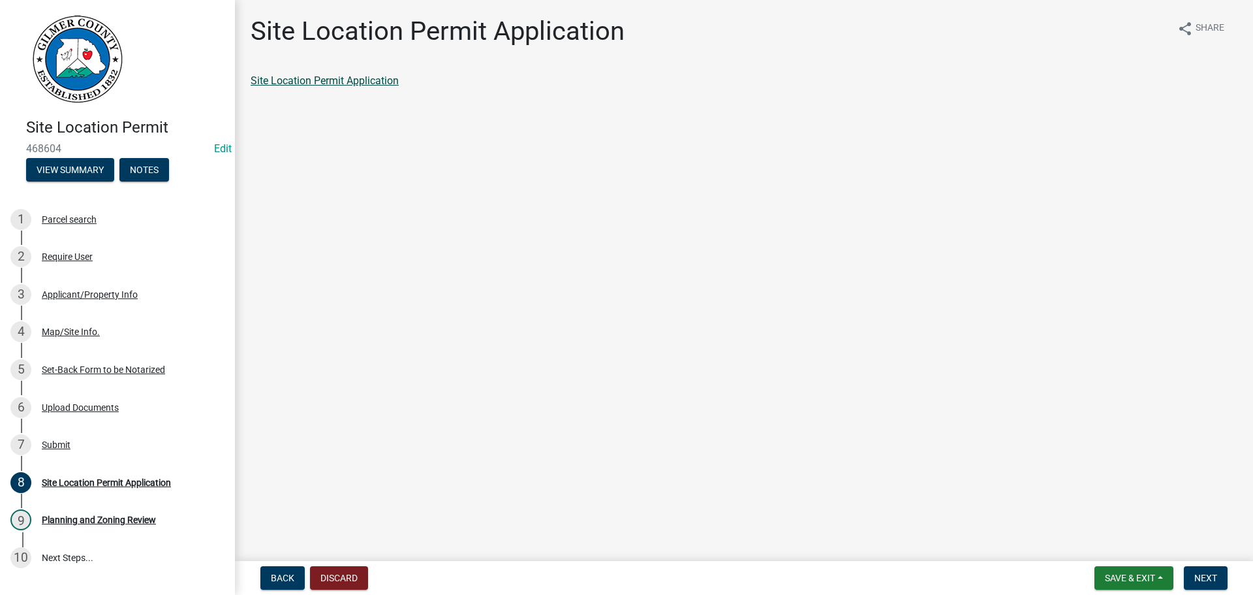
click at [319, 83] on link "Site Location Permit Application" at bounding box center [325, 80] width 148 height 12
click at [1197, 569] on button "Next" at bounding box center [1206, 578] width 44 height 24
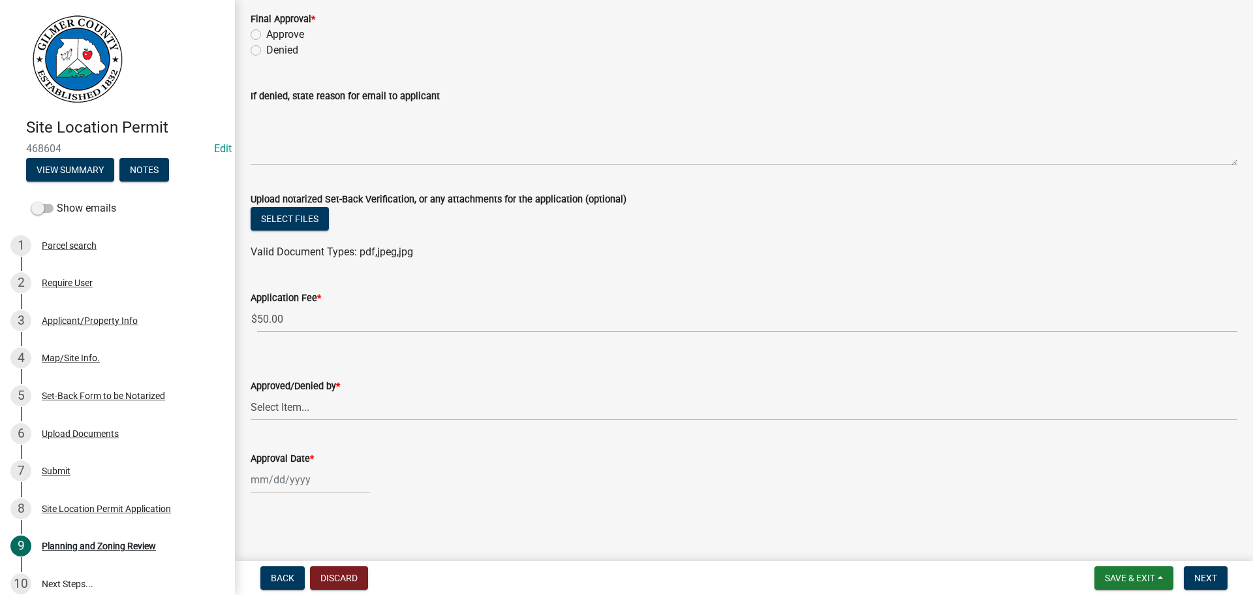
scroll to position [78, 0]
click at [299, 411] on select "Select Item... [PERSON_NAME] [PERSON_NAME] [PERSON_NAME] [PERSON_NAME] [PERSON_…" at bounding box center [744, 407] width 987 height 27
click at [251, 394] on select "Select Item... [PERSON_NAME] [PERSON_NAME] [PERSON_NAME] [PERSON_NAME] [PERSON_…" at bounding box center [744, 407] width 987 height 27
select select "80ed416b-99b7-4c34-806d-ce3f8cd28ff7"
select select "8"
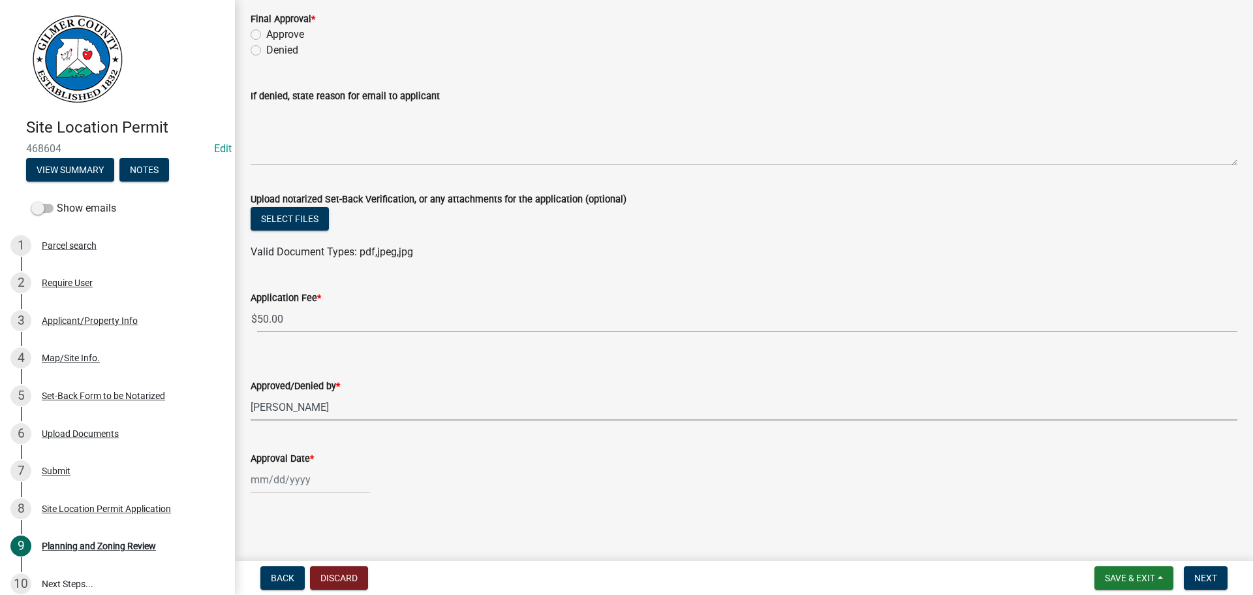
select select "2025"
click at [306, 475] on div "[PERSON_NAME] Feb Mar Apr [PERSON_NAME][DATE] Oct Nov [DATE] 1526 1527 1528 152…" at bounding box center [310, 479] width 119 height 27
click at [262, 424] on div "25" at bounding box center [263, 430] width 21 height 21
type input "[DATE]"
click at [266, 34] on label "Approve" at bounding box center [285, 35] width 38 height 16
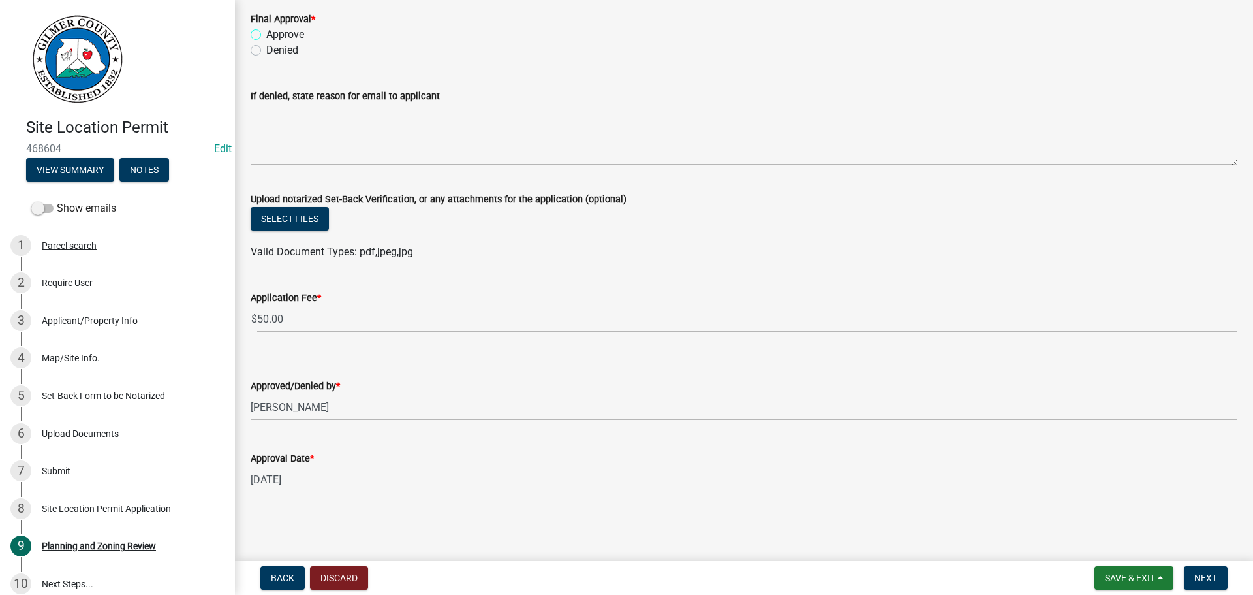
click at [266, 34] on input "Approve" at bounding box center [270, 31] width 8 height 8
radio input "true"
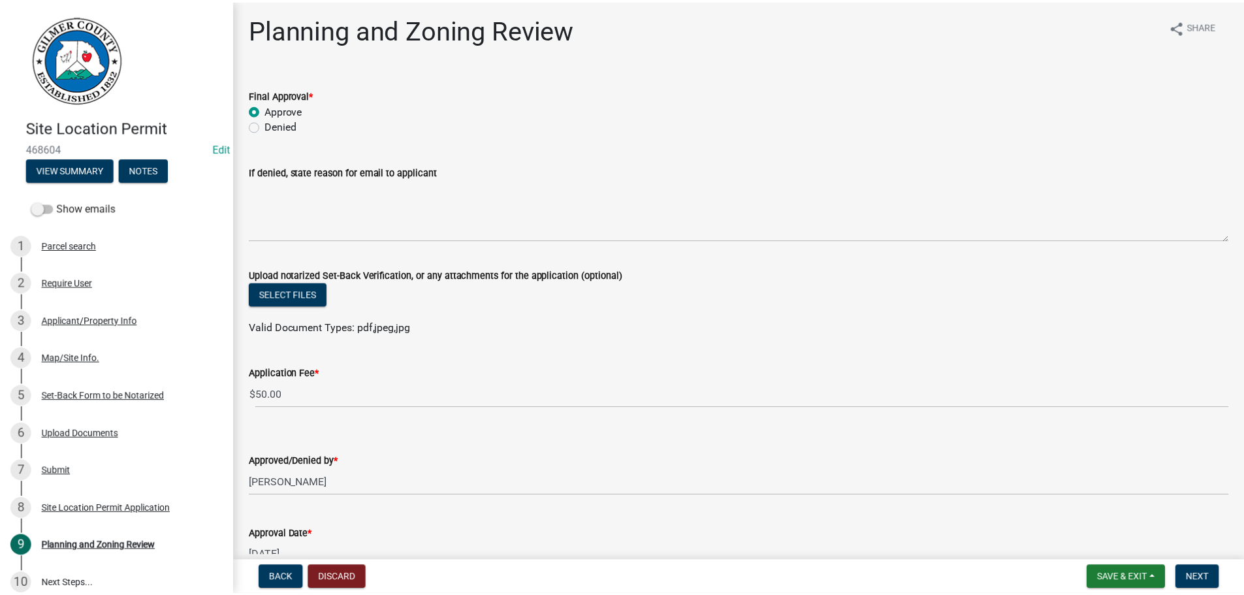
scroll to position [0, 0]
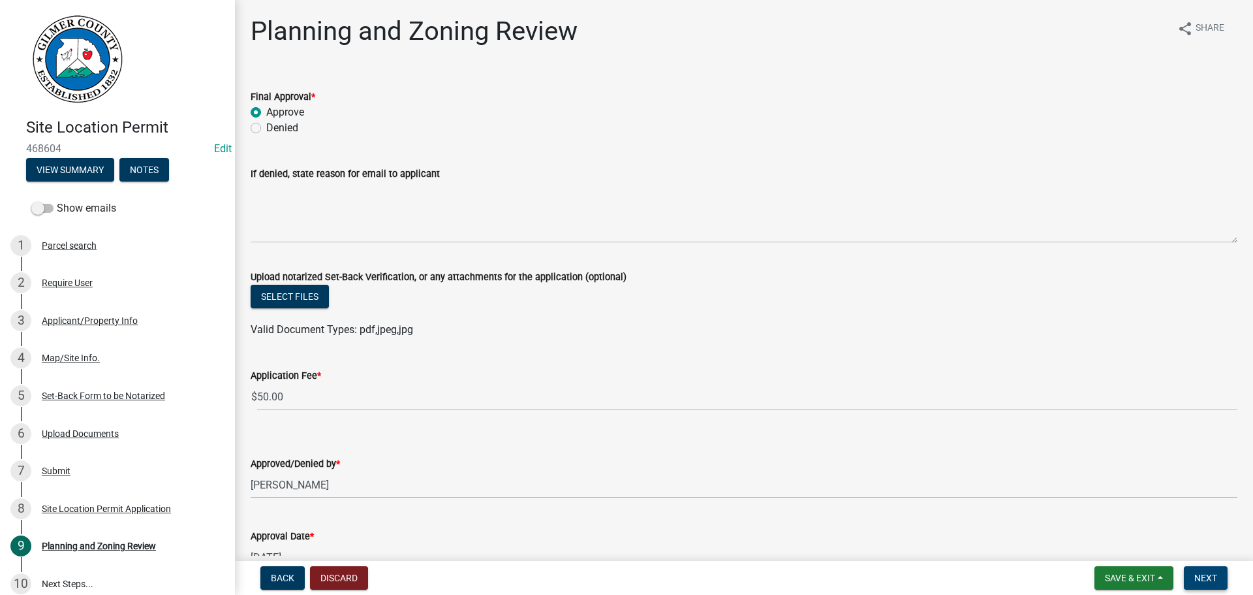
click at [1205, 578] on span "Next" at bounding box center [1206, 578] width 23 height 10
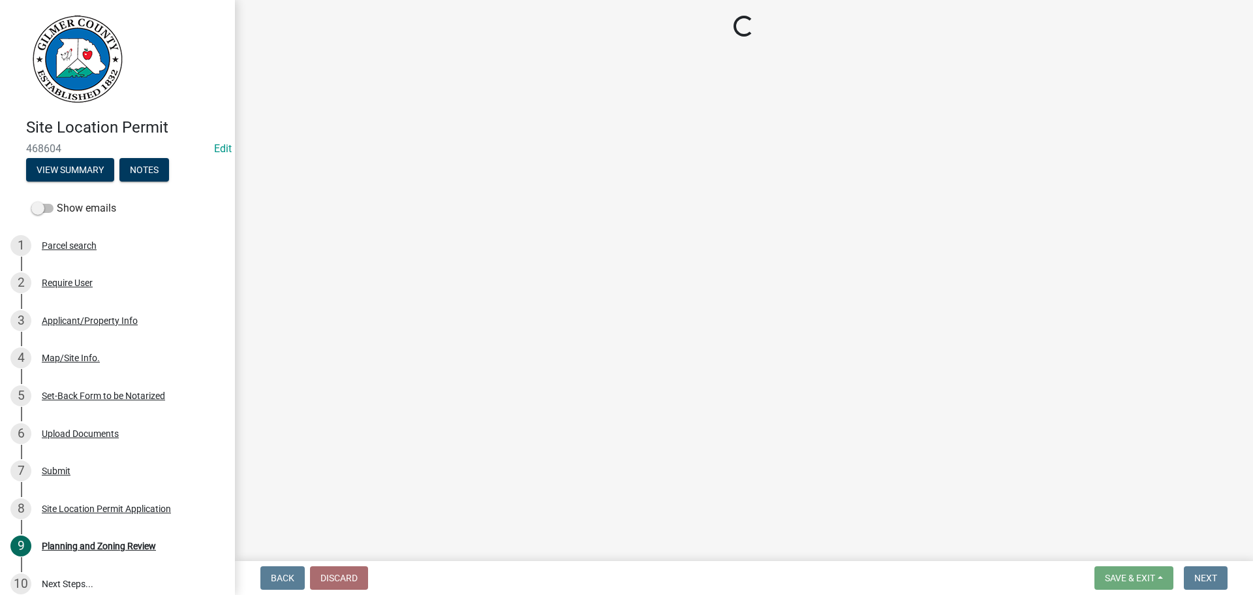
select select "2: 1"
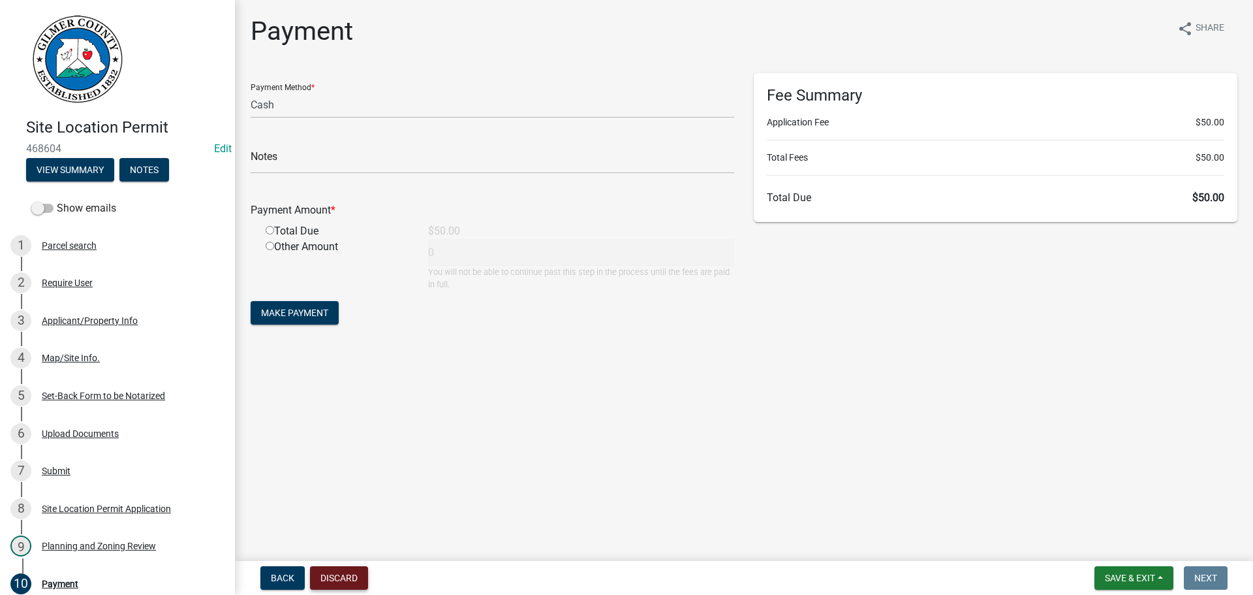
click at [345, 576] on button "Discard" at bounding box center [339, 578] width 58 height 24
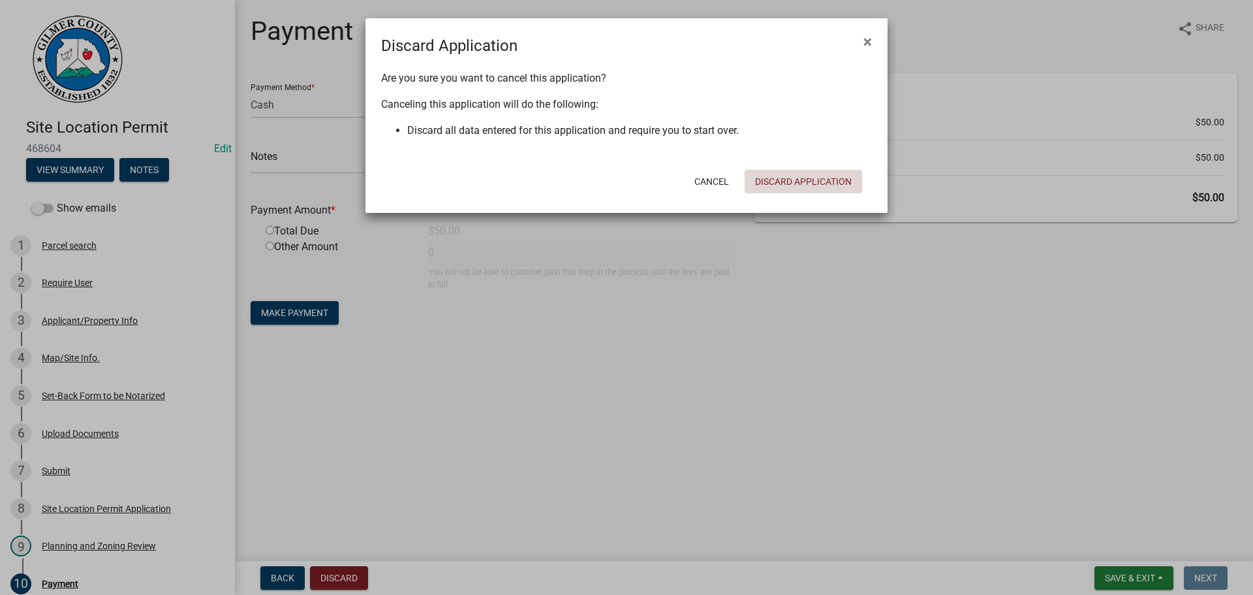
click at [792, 176] on button "Discard Application" at bounding box center [804, 182] width 118 height 24
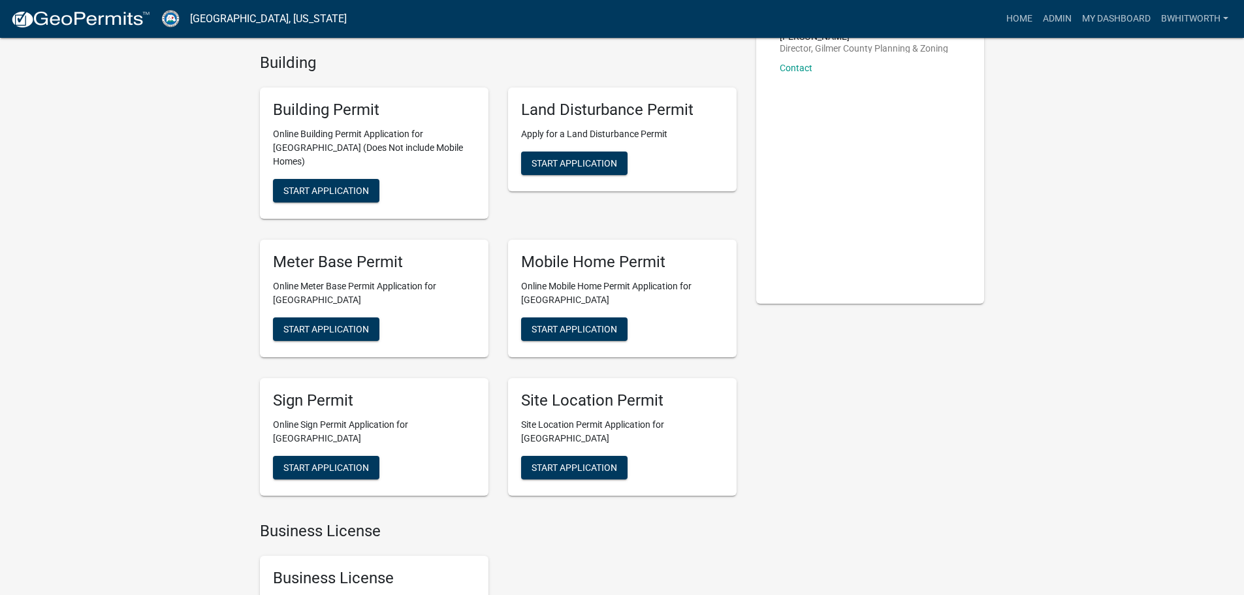
scroll to position [131, 0]
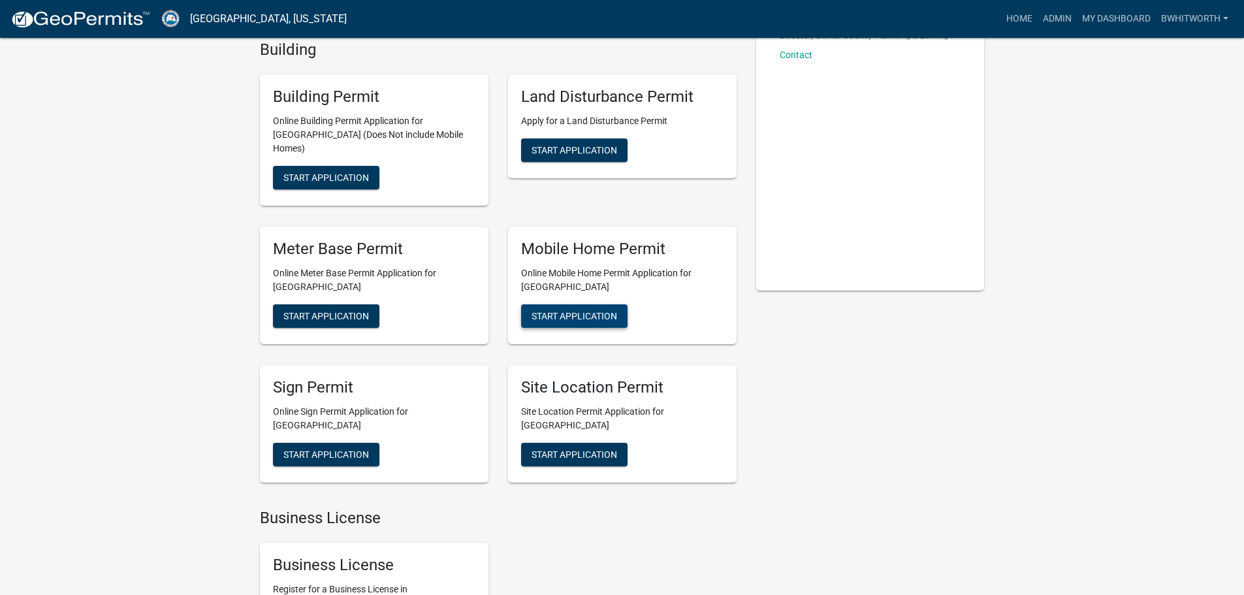
click at [568, 310] on span "Start Application" at bounding box center [574, 315] width 86 height 10
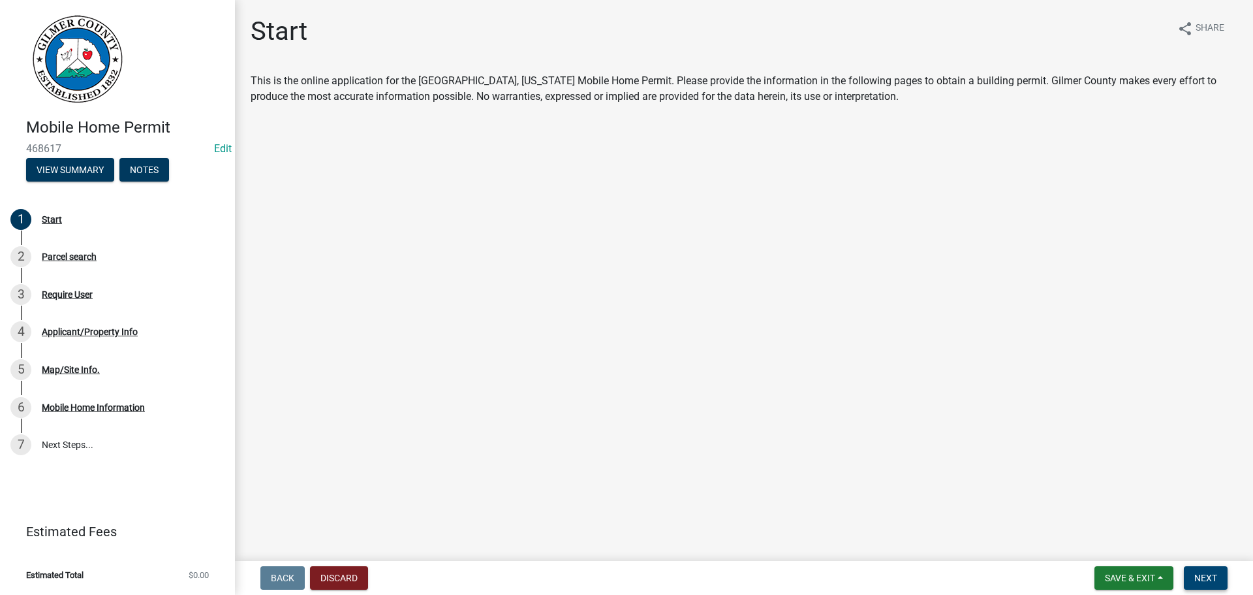
click at [1199, 578] on span "Next" at bounding box center [1206, 578] width 23 height 10
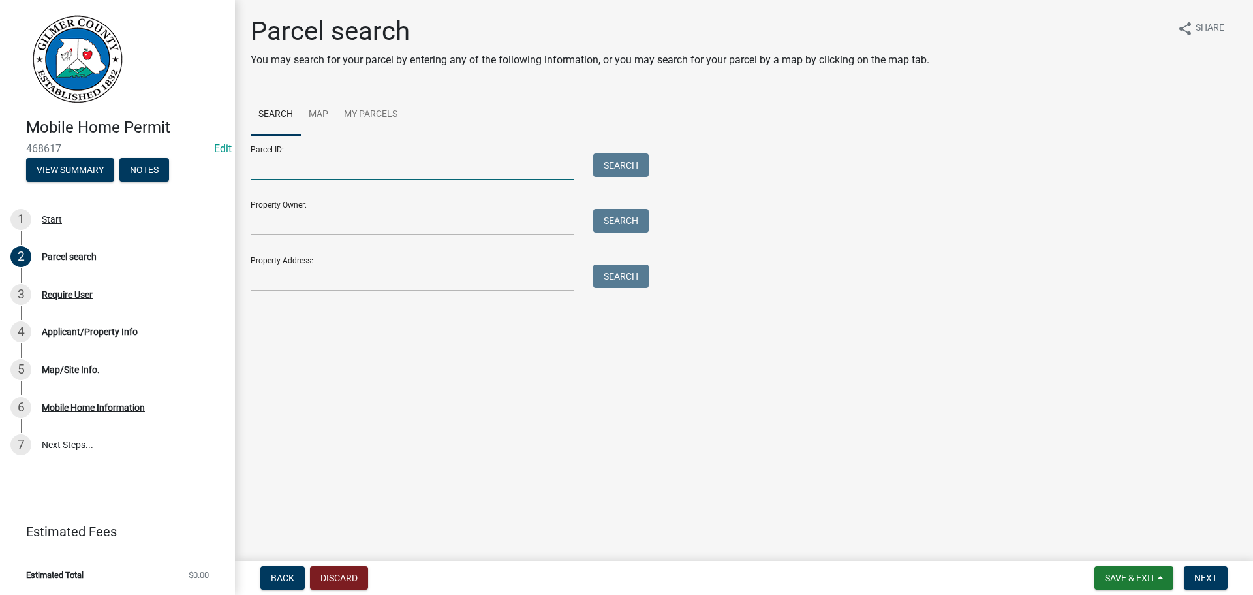
click at [347, 163] on input "Parcel ID:" at bounding box center [412, 166] width 323 height 27
type input "3111 002A"
click at [623, 165] on button "Search" at bounding box center [620, 165] width 55 height 24
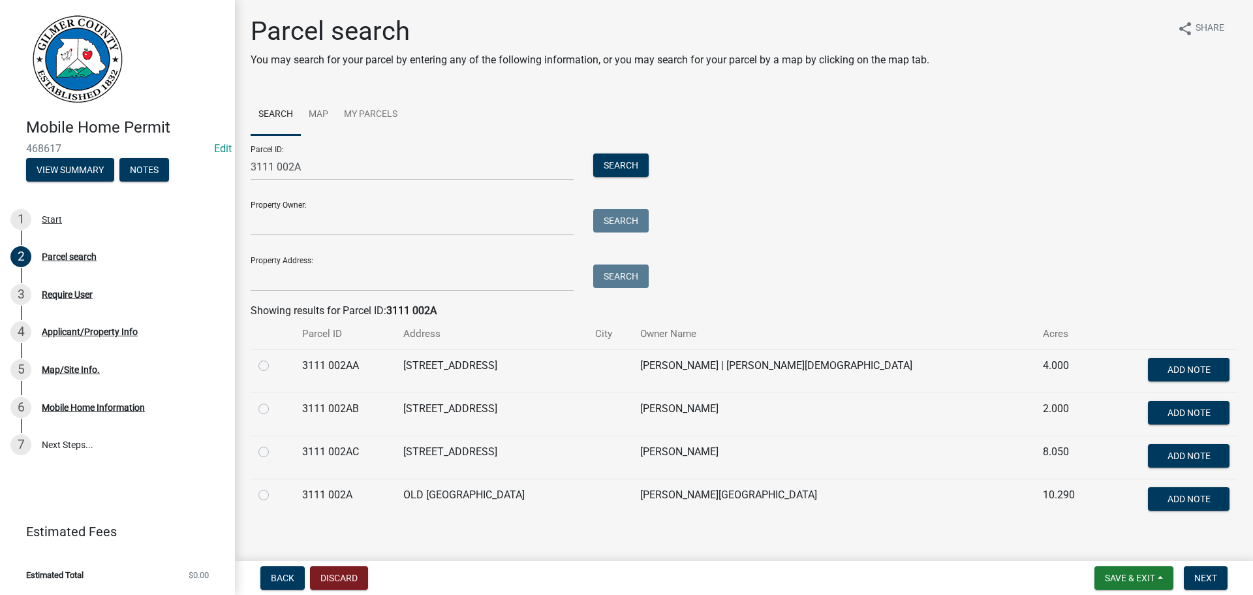
click at [274, 358] on label at bounding box center [274, 358] width 0 height 0
click at [274, 365] on 002AA "radio" at bounding box center [278, 362] width 8 height 8
radio 002AA "true"
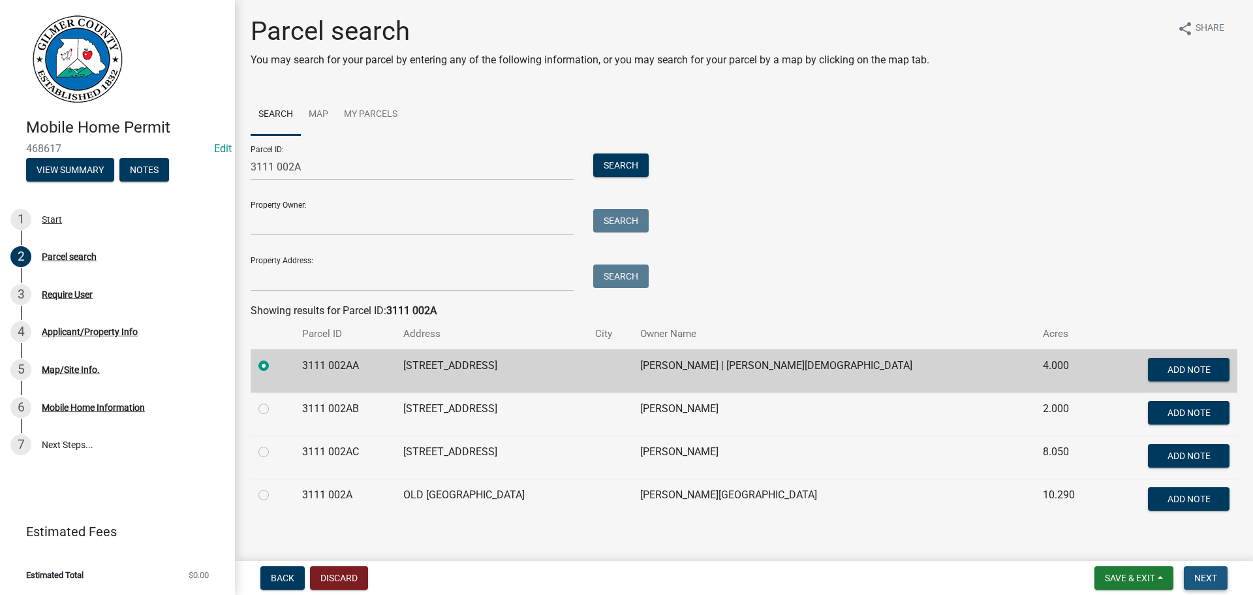
click at [1219, 573] on button "Next" at bounding box center [1206, 578] width 44 height 24
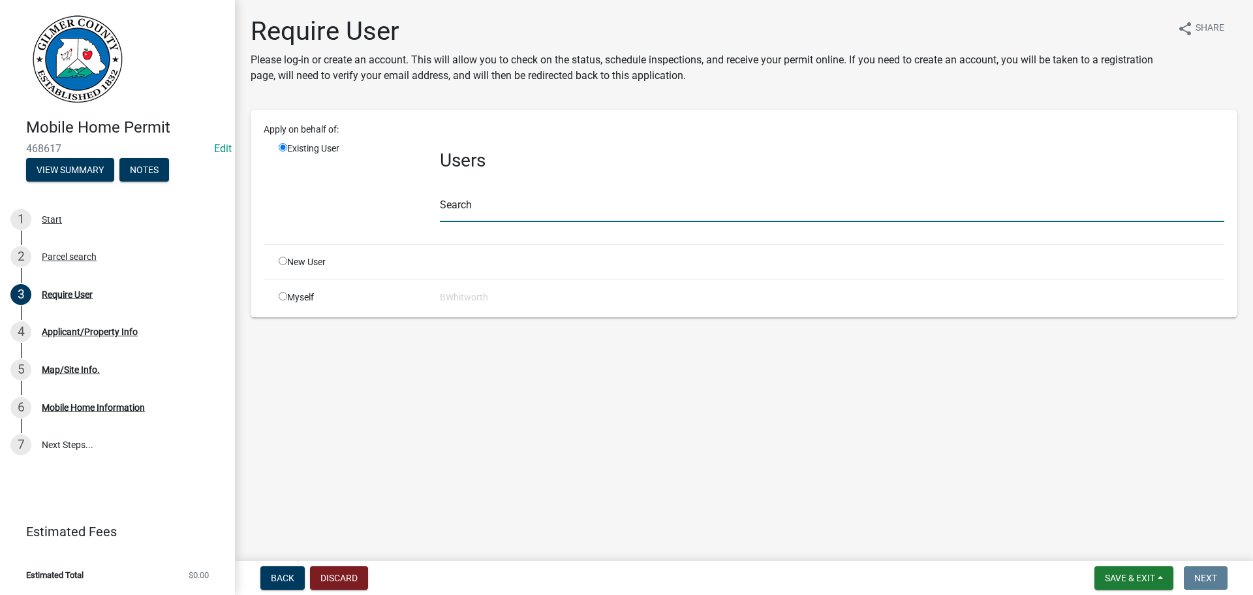
click at [544, 208] on input "text" at bounding box center [832, 208] width 785 height 27
type input "DTeague"
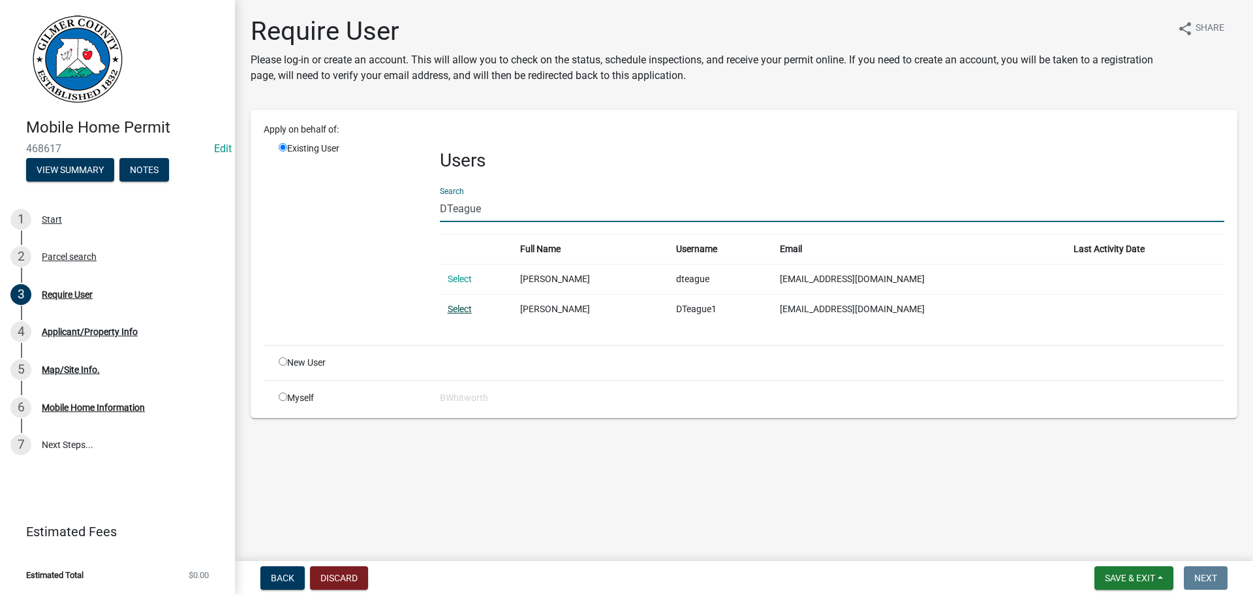
click at [466, 307] on link "Select" at bounding box center [460, 309] width 24 height 10
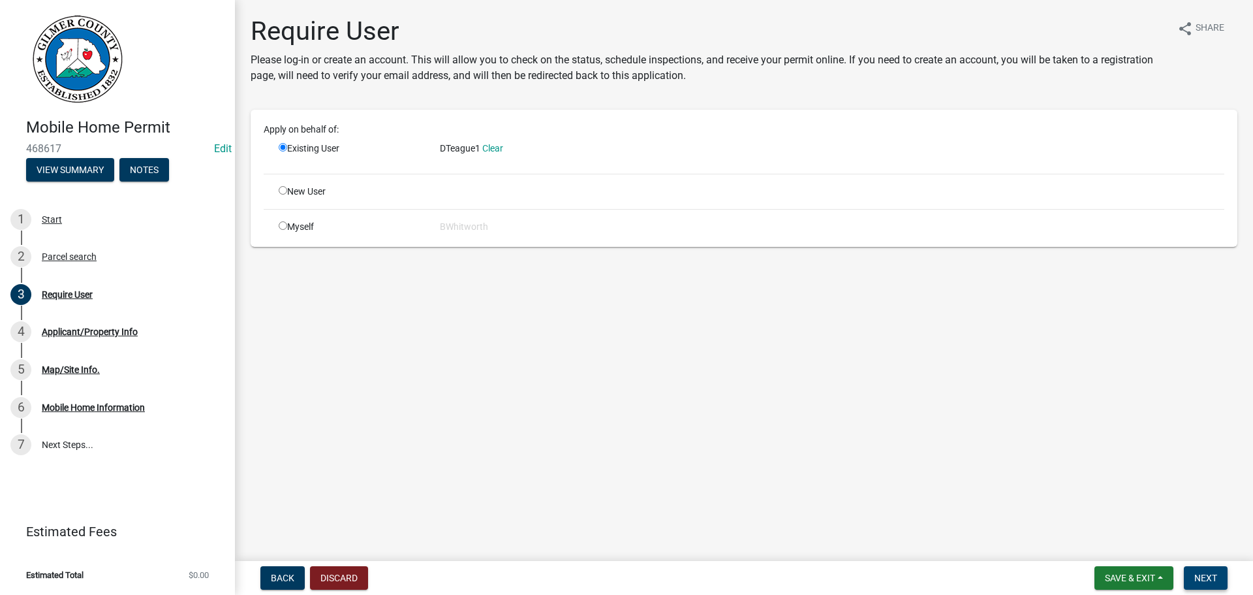
click at [1204, 574] on span "Next" at bounding box center [1206, 578] width 23 height 10
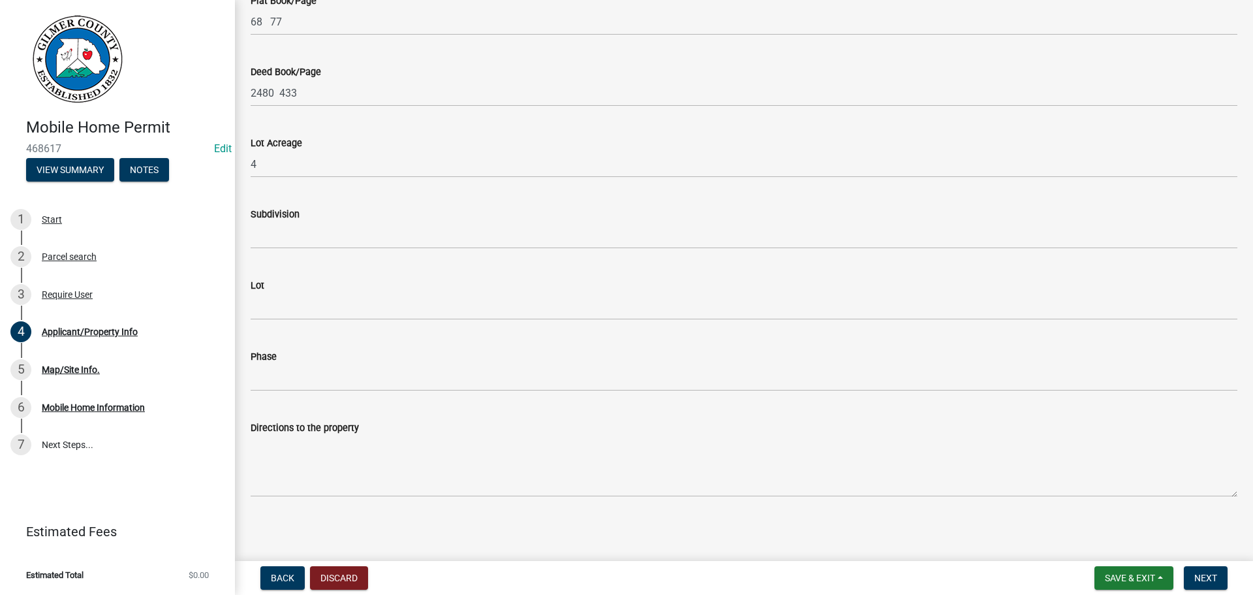
scroll to position [1143, 0]
click at [1201, 576] on span "Next" at bounding box center [1206, 578] width 23 height 10
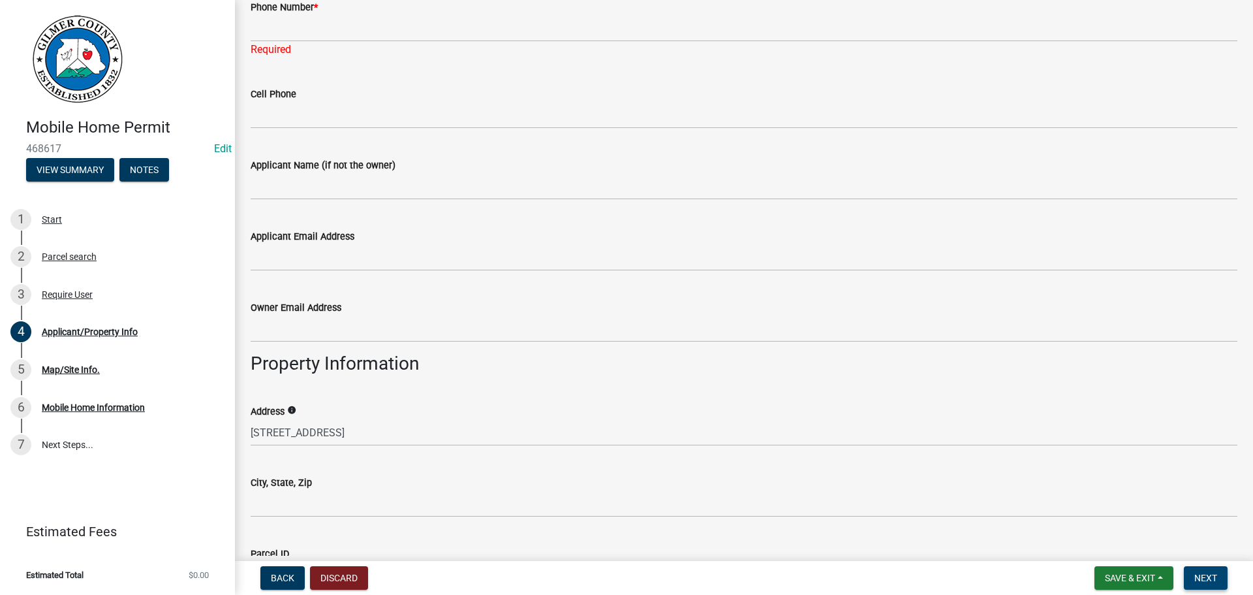
scroll to position [271, 0]
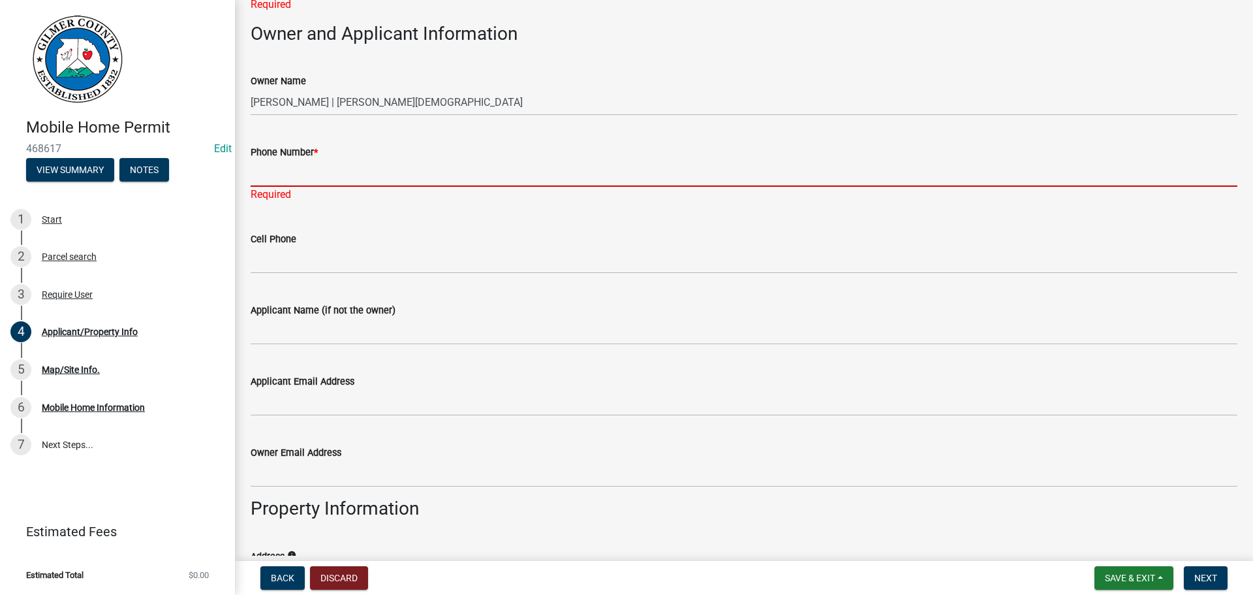
click at [291, 170] on input "Phone Number *" at bounding box center [744, 173] width 987 height 27
type input "[PHONE_NUMBER]"
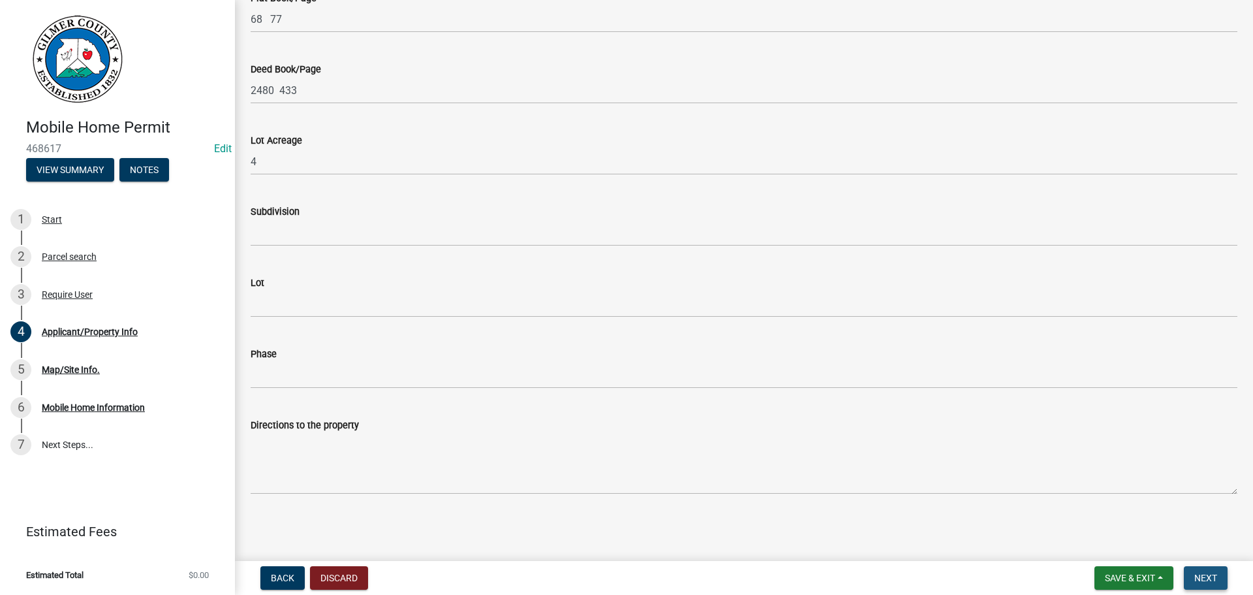
scroll to position [1169, 0]
click at [1208, 574] on span "Next" at bounding box center [1206, 578] width 23 height 10
click at [1205, 576] on span "Next" at bounding box center [1206, 578] width 23 height 10
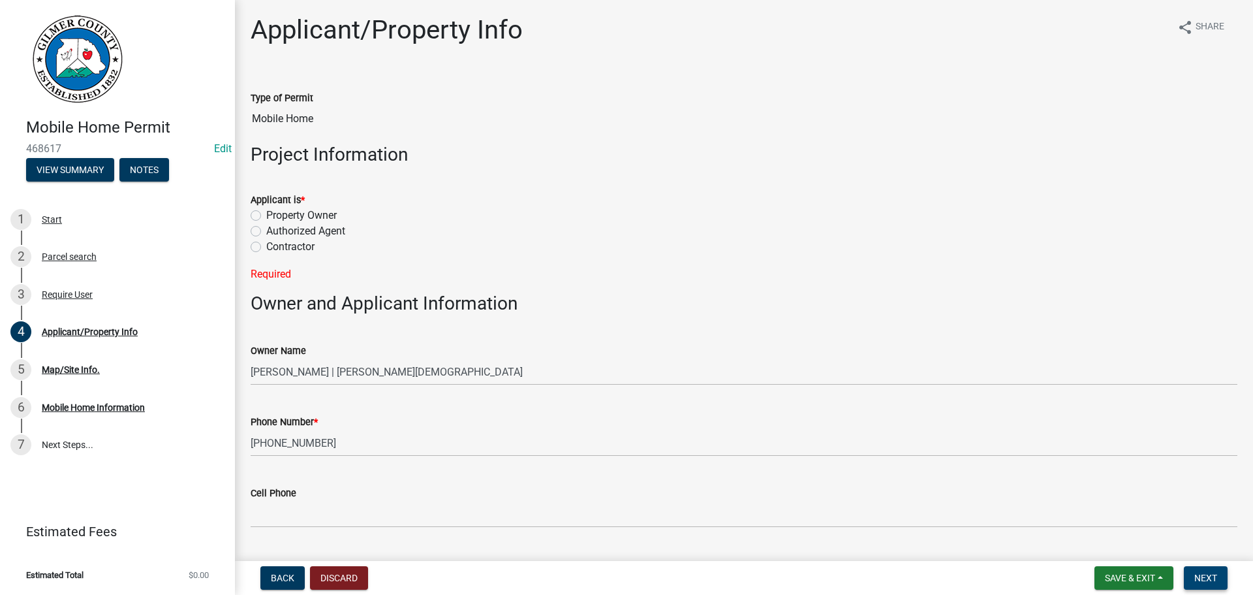
scroll to position [0, 0]
click at [266, 220] on label "Property Owner" at bounding box center [301, 217] width 71 height 16
click at [266, 217] on input "Property Owner" at bounding box center [270, 213] width 8 height 8
radio input "true"
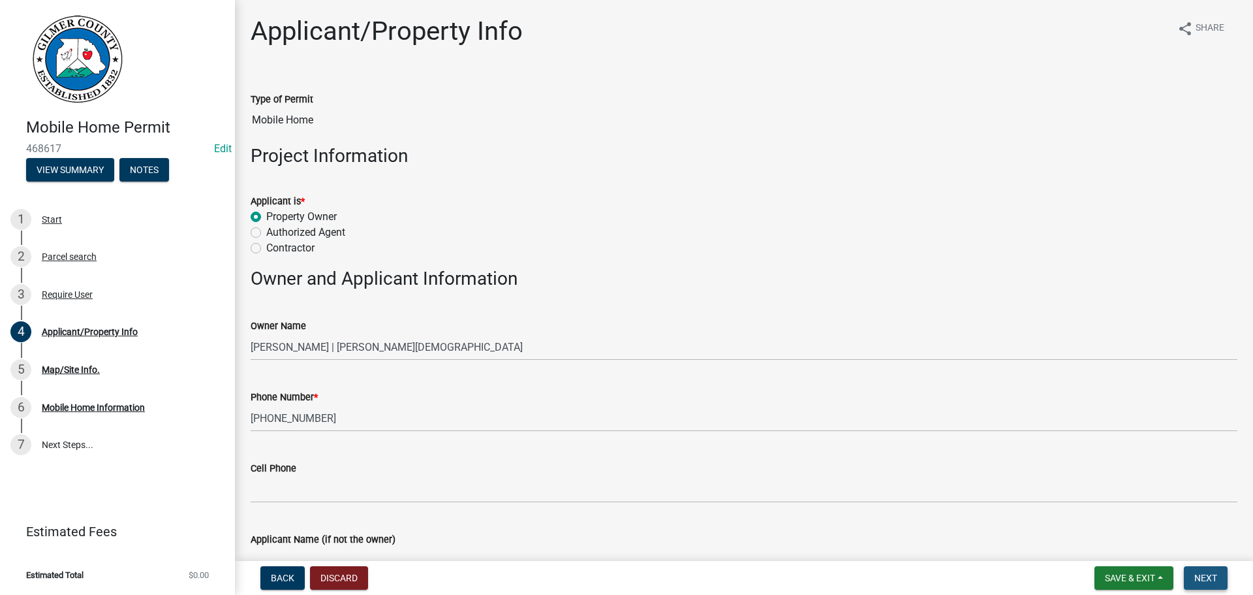
click at [1197, 574] on span "Next" at bounding box center [1206, 578] width 23 height 10
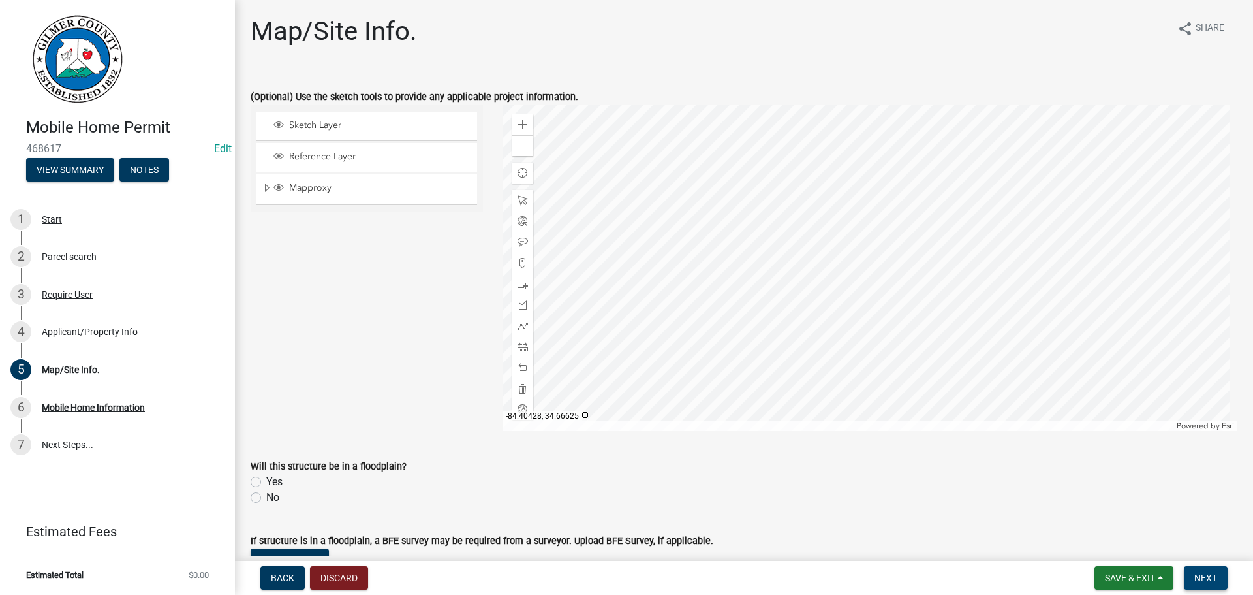
click at [1199, 574] on span "Next" at bounding box center [1206, 578] width 23 height 10
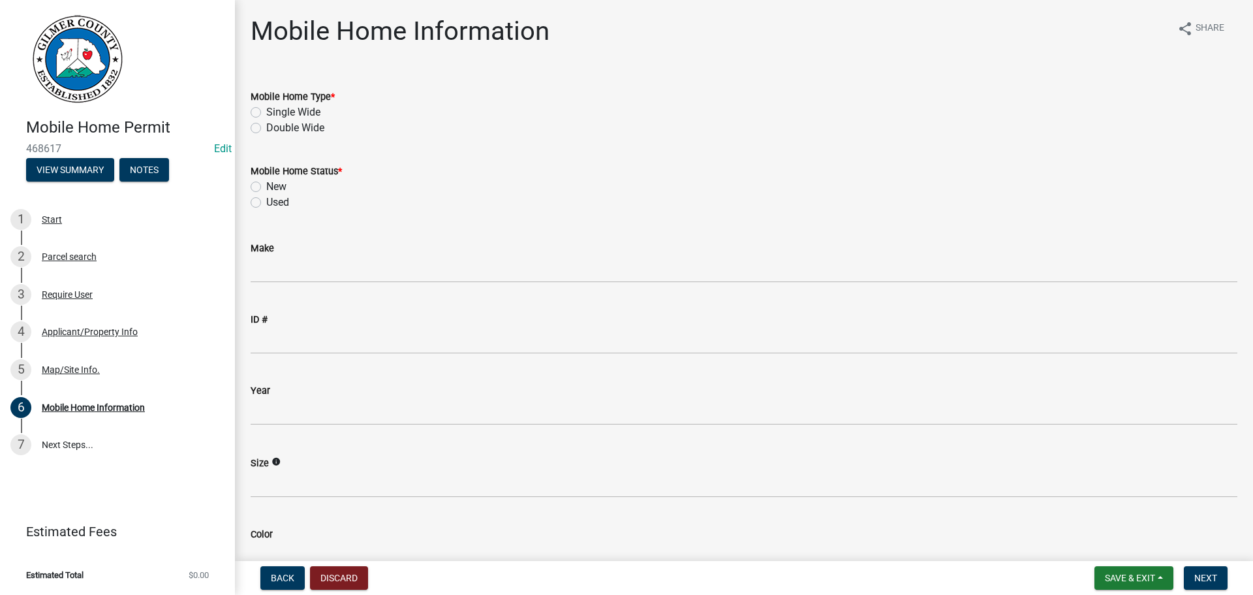
click at [266, 112] on label "Single Wide" at bounding box center [293, 112] width 54 height 16
click at [266, 112] on input "Single Wide" at bounding box center [270, 108] width 8 height 8
radio input "true"
click at [1194, 576] on button "Next" at bounding box center [1206, 578] width 44 height 24
click at [266, 189] on label "New" at bounding box center [276, 187] width 20 height 16
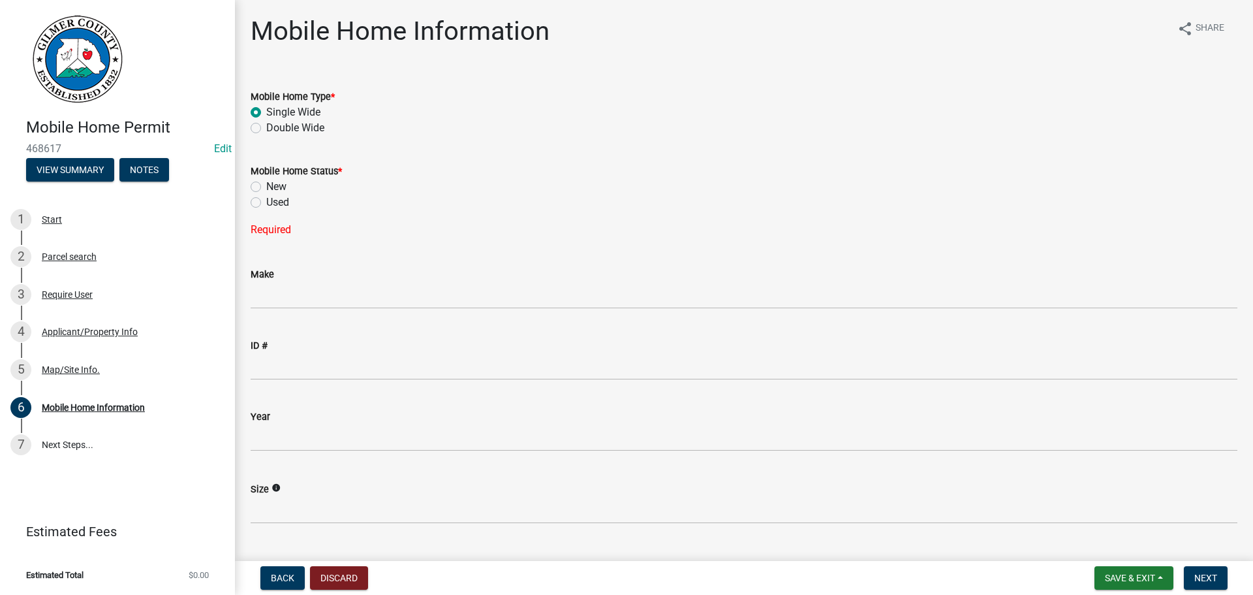
click at [266, 187] on input "New" at bounding box center [270, 183] width 8 height 8
radio input "true"
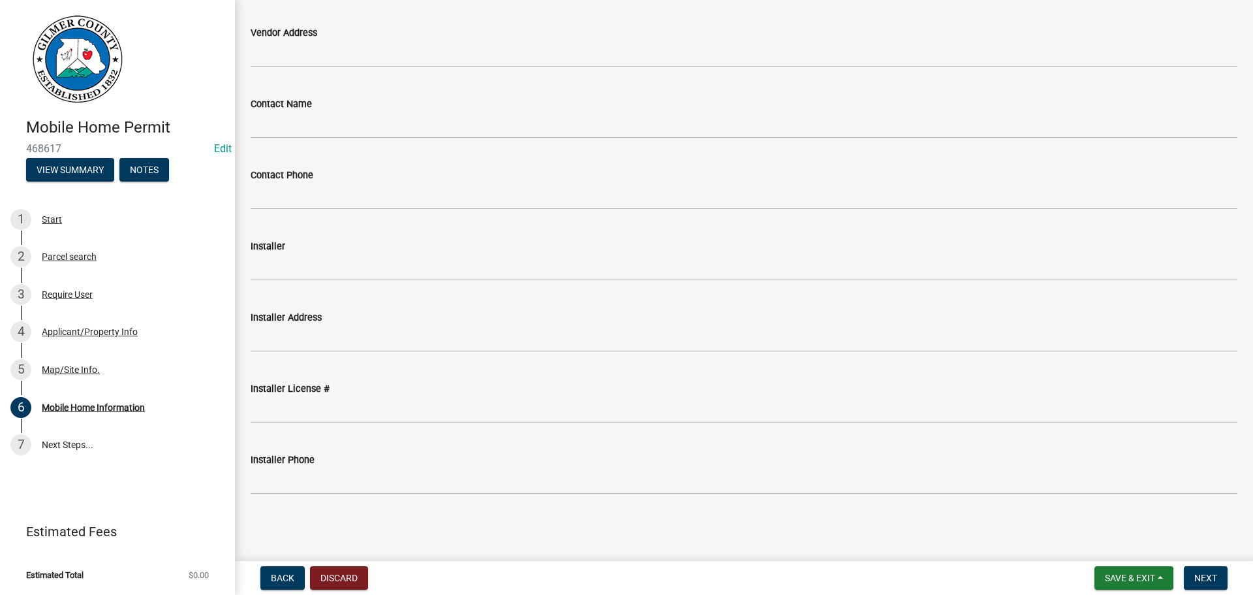
scroll to position [789, 0]
click at [1207, 567] on button "Next" at bounding box center [1206, 578] width 44 height 24
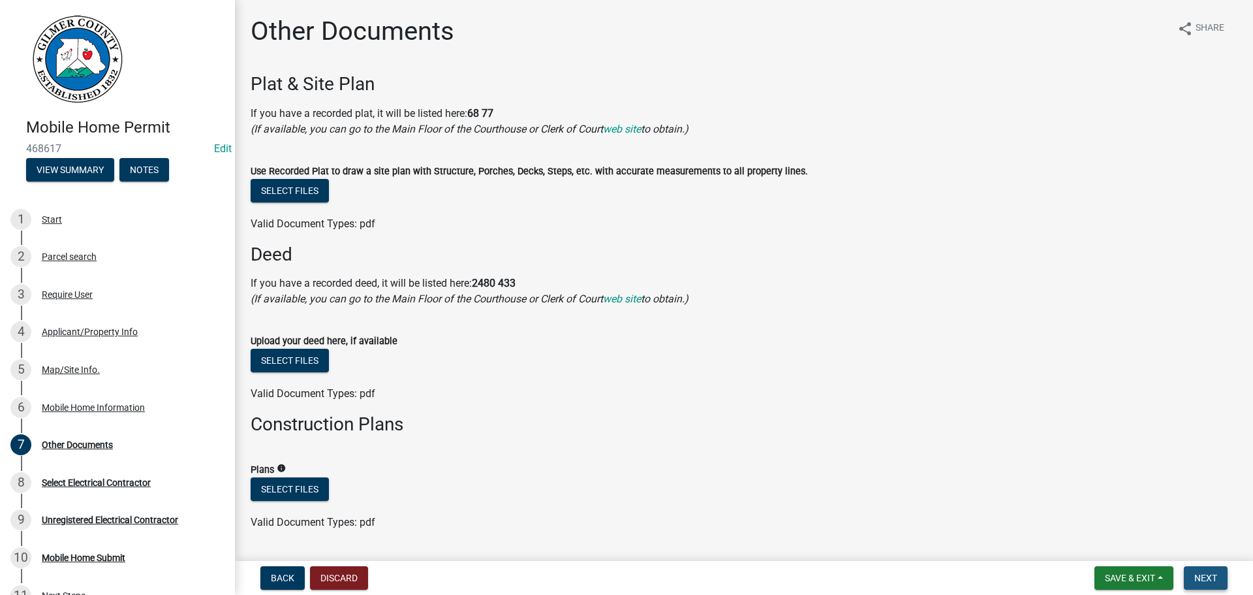
click at [1204, 576] on span "Next" at bounding box center [1206, 578] width 23 height 10
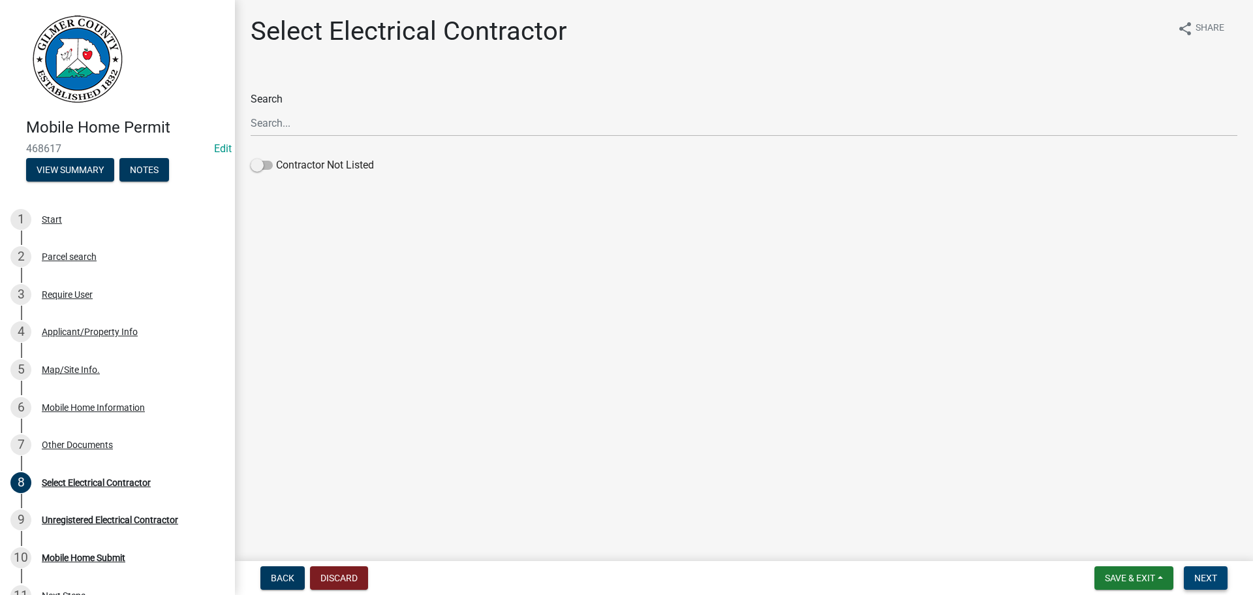
click at [1214, 574] on span "Next" at bounding box center [1206, 578] width 23 height 10
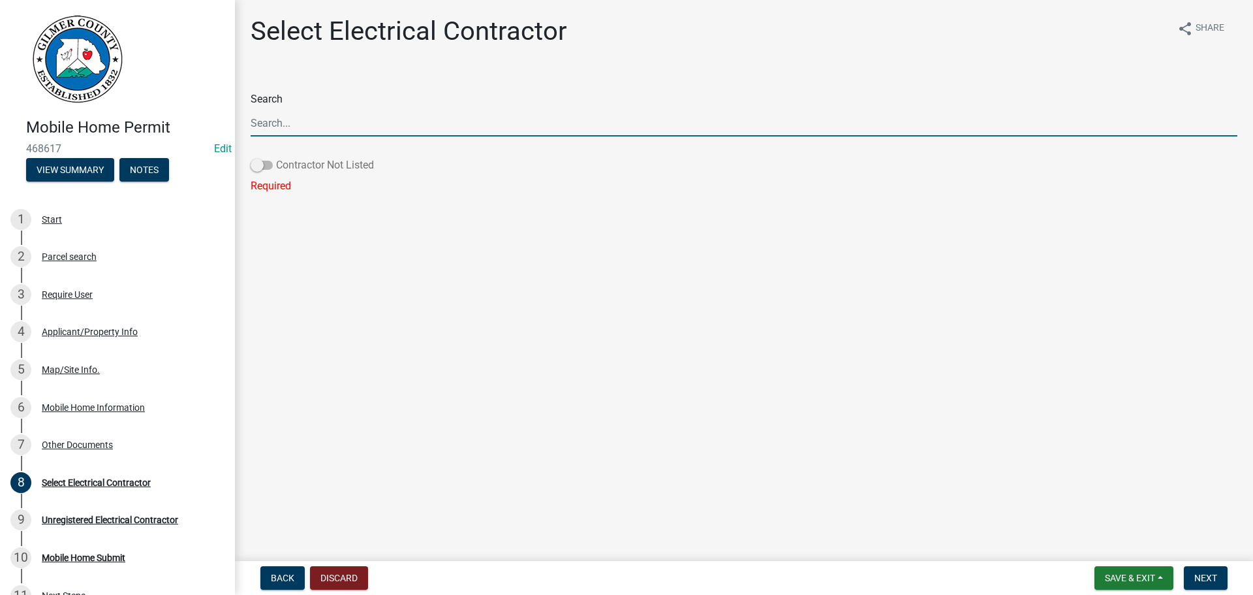
click at [262, 163] on span at bounding box center [262, 165] width 22 height 9
click at [276, 157] on input "Contractor Not Listed" at bounding box center [276, 157] width 0 height 0
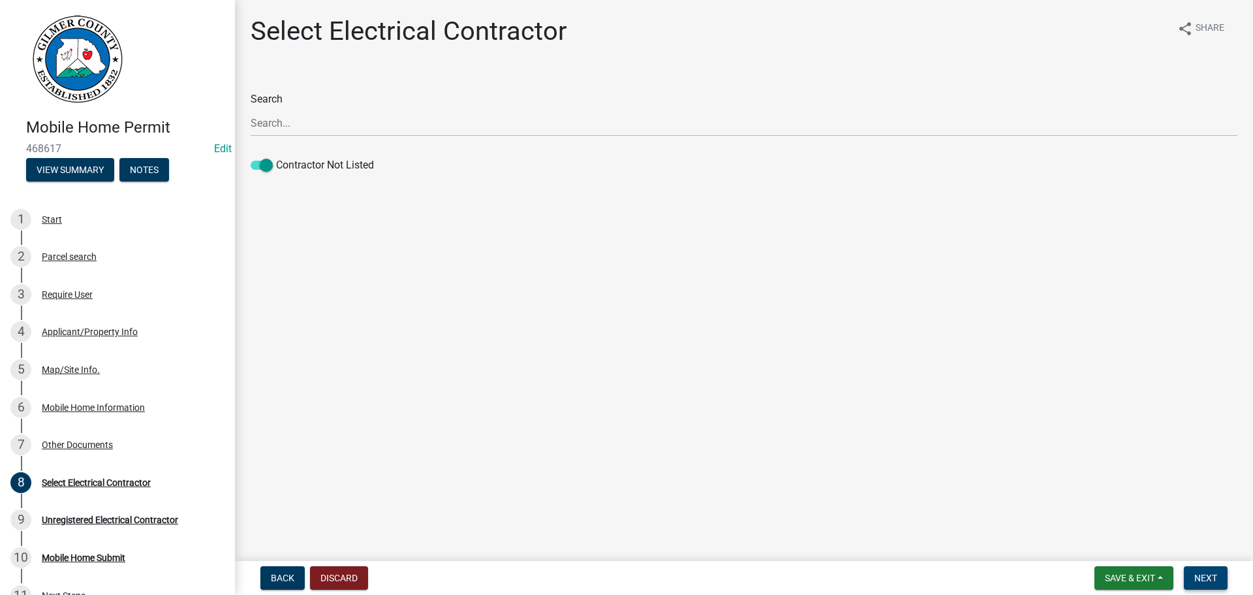
click at [1208, 578] on span "Next" at bounding box center [1206, 578] width 23 height 10
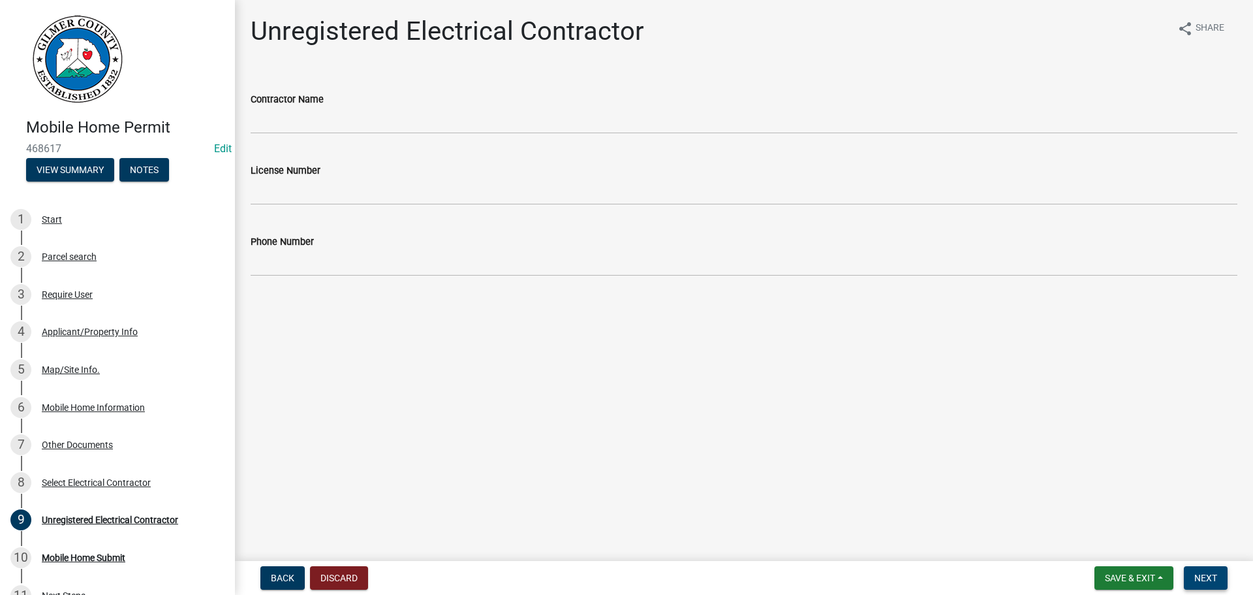
click at [1193, 575] on button "Next" at bounding box center [1206, 578] width 44 height 24
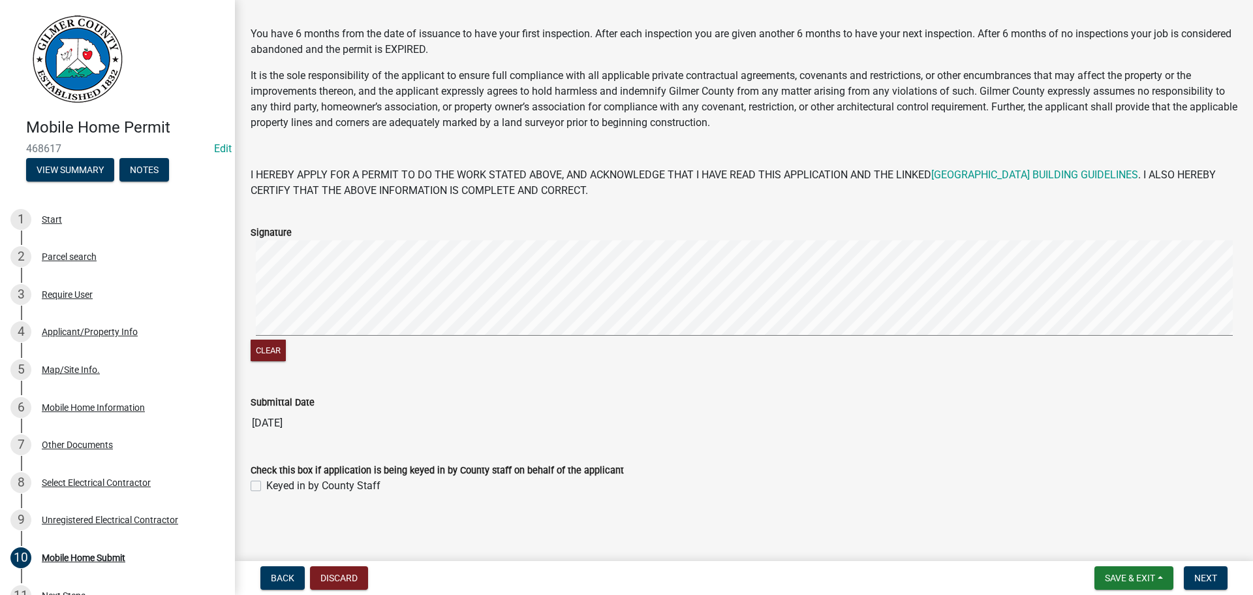
scroll to position [152, 0]
click at [1203, 576] on span "Next" at bounding box center [1206, 578] width 23 height 10
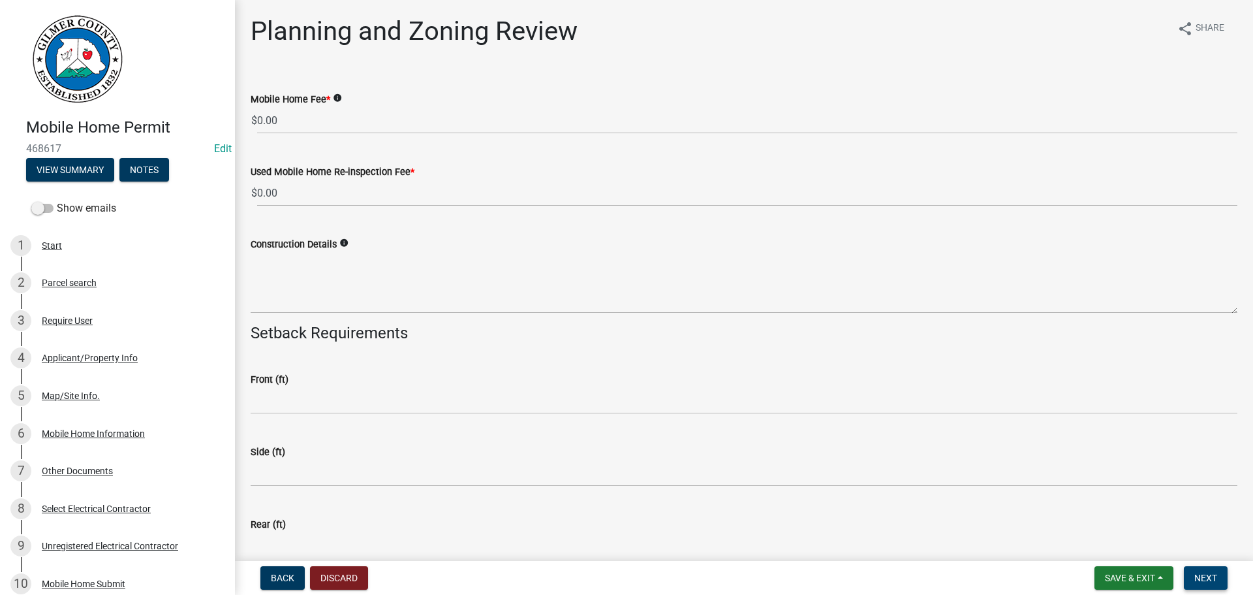
click at [1204, 571] on button "Next" at bounding box center [1206, 578] width 44 height 24
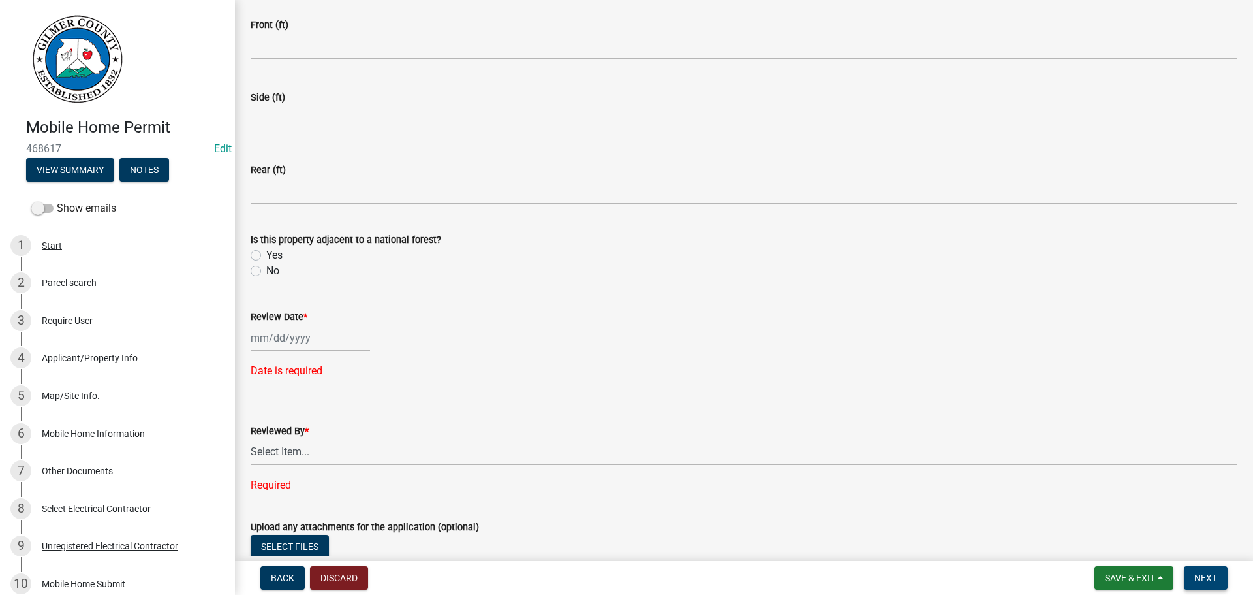
scroll to position [392, 0]
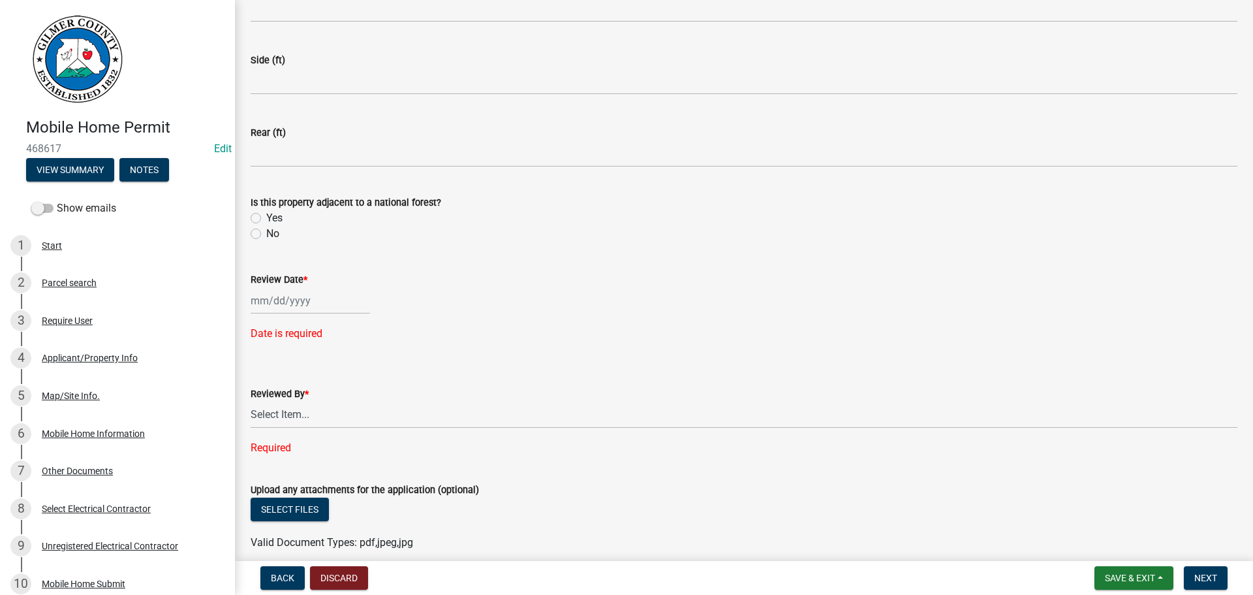
click at [277, 300] on div at bounding box center [310, 300] width 119 height 27
select select "8"
select select "2025"
click at [265, 448] on div "25" at bounding box center [263, 453] width 21 height 21
type input "[DATE]"
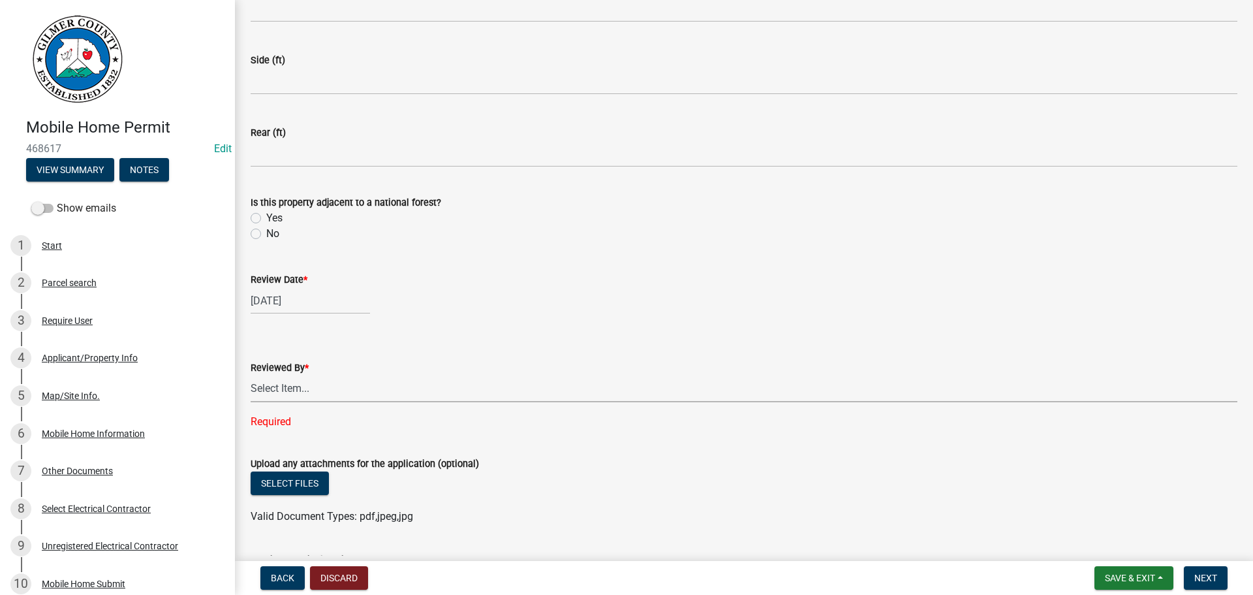
click at [277, 388] on select "Select Item... [PERSON_NAME] [PERSON_NAME] [PERSON_NAME] [PERSON_NAME] [PERSON_…" at bounding box center [744, 388] width 987 height 27
click at [251, 375] on select "Select Item... [PERSON_NAME] [PERSON_NAME] [PERSON_NAME] [PERSON_NAME] [PERSON_…" at bounding box center [744, 388] width 987 height 27
select select "80ed416b-99b7-4c34-806d-ce3f8cd28ff7"
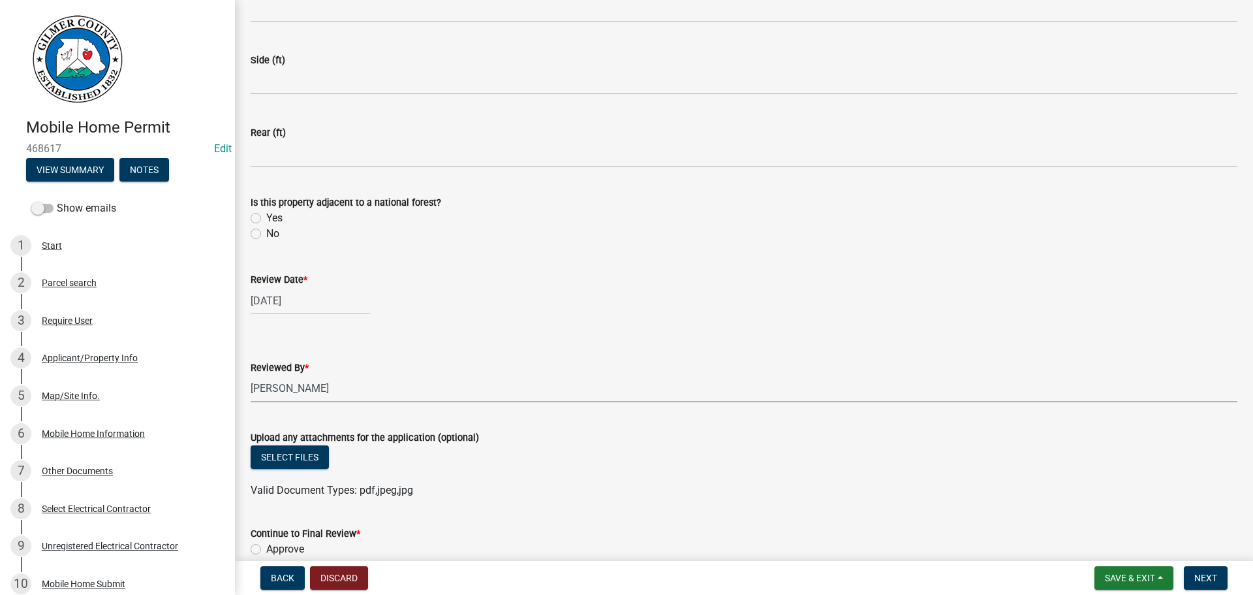
scroll to position [603, 0]
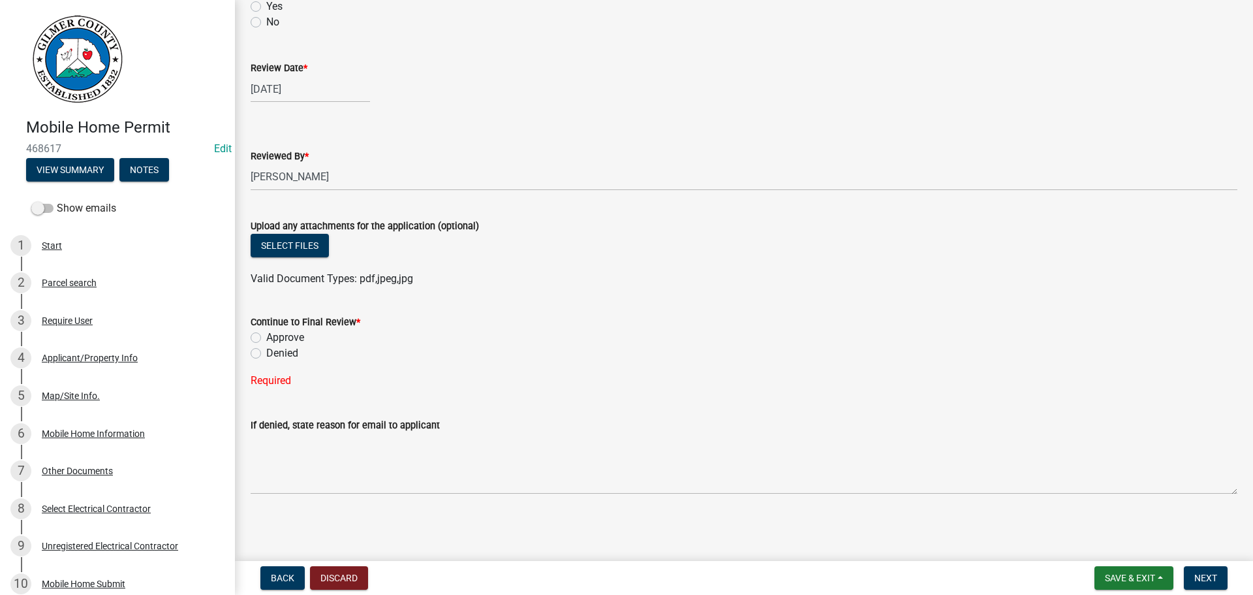
click at [266, 338] on label "Approve" at bounding box center [285, 338] width 38 height 16
click at [266, 338] on input "Approve" at bounding box center [270, 334] width 8 height 8
radio input "true"
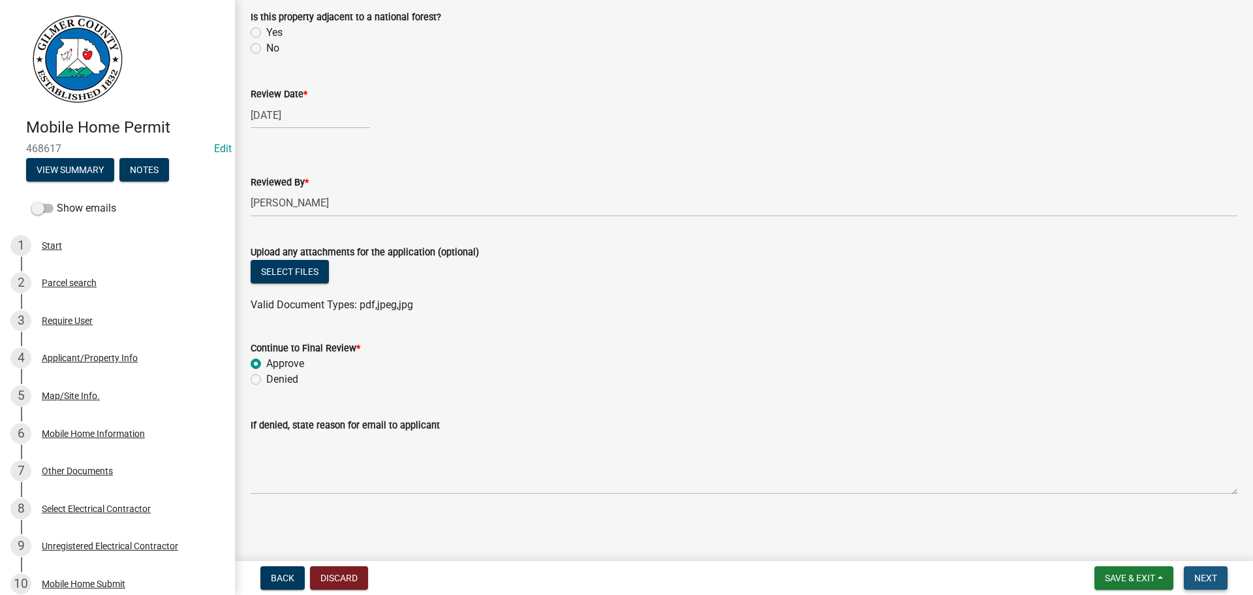
click at [1199, 578] on span "Next" at bounding box center [1206, 578] width 23 height 10
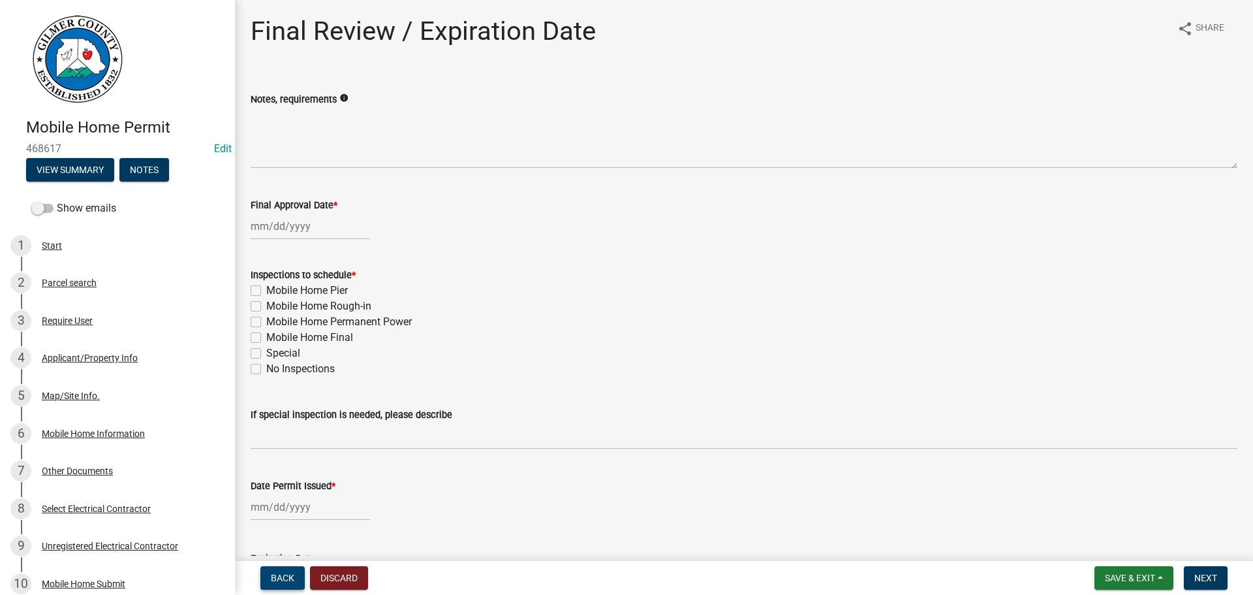
click at [279, 577] on span "Back" at bounding box center [283, 578] width 24 height 10
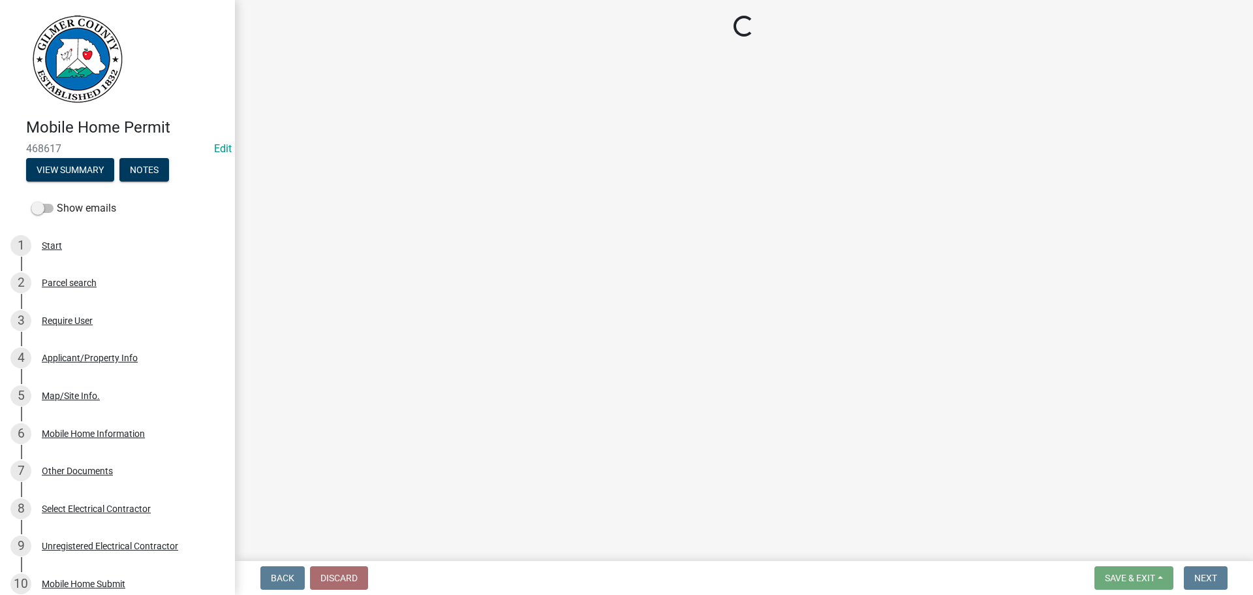
select select "80ed416b-99b7-4c34-806d-ce3f8cd28ff7"
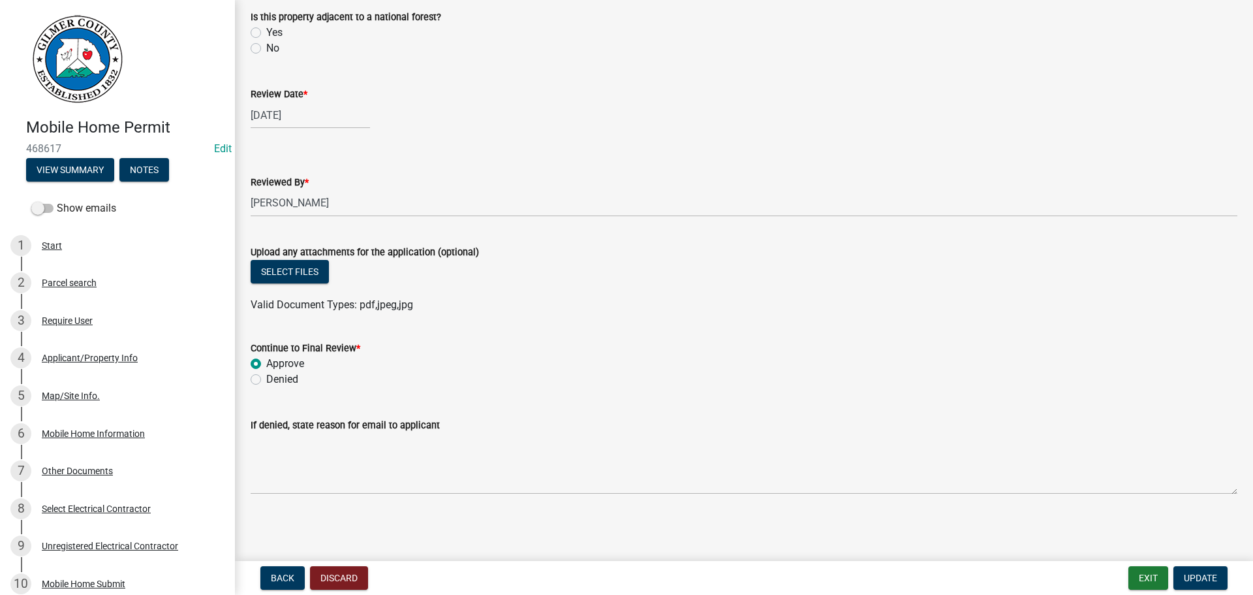
scroll to position [577, 0]
click at [396, 431] on div "If denied, state reason for email to applicant" at bounding box center [744, 425] width 987 height 16
click at [266, 381] on label "Denied" at bounding box center [282, 379] width 32 height 16
click at [266, 380] on input "Denied" at bounding box center [270, 375] width 8 height 8
radio input "true"
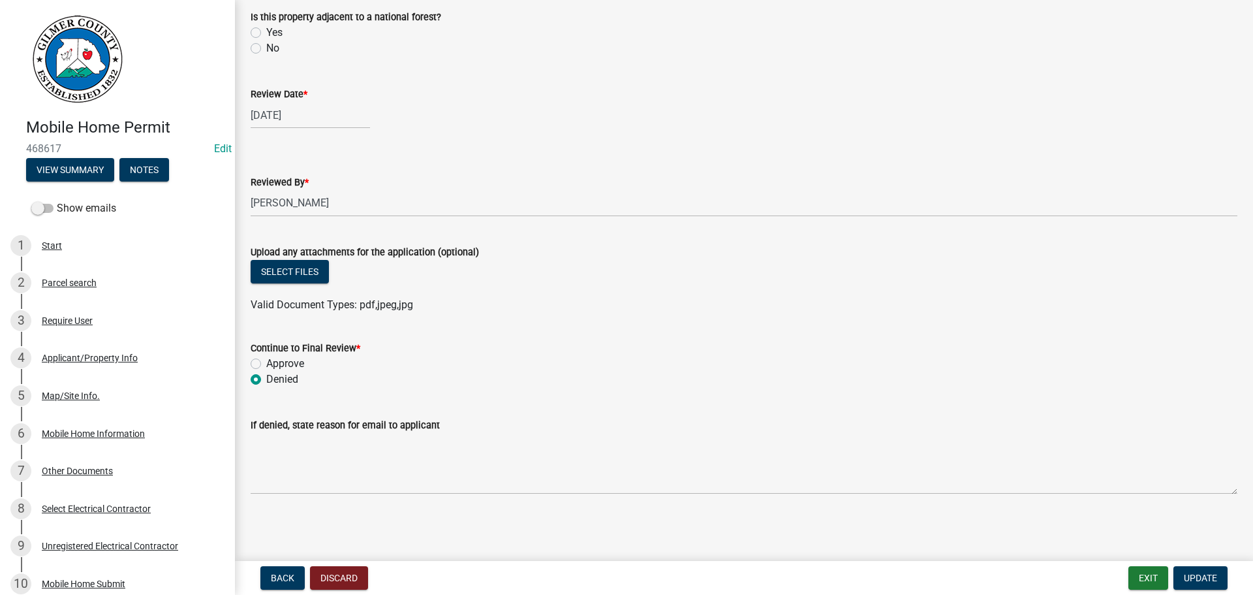
click at [266, 365] on label "Approve" at bounding box center [285, 364] width 38 height 16
click at [266, 364] on input "Approve" at bounding box center [270, 360] width 8 height 8
radio input "true"
click at [1189, 570] on button "Update" at bounding box center [1201, 578] width 54 height 24
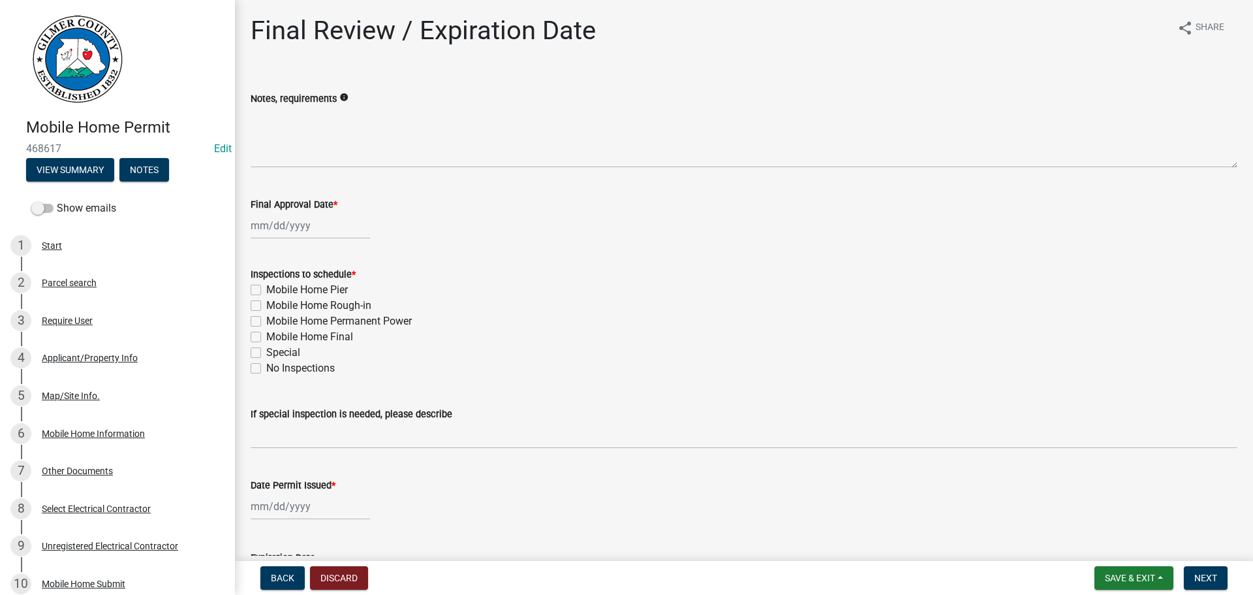
scroll to position [0, 0]
click at [1206, 576] on span "Next" at bounding box center [1206, 578] width 23 height 10
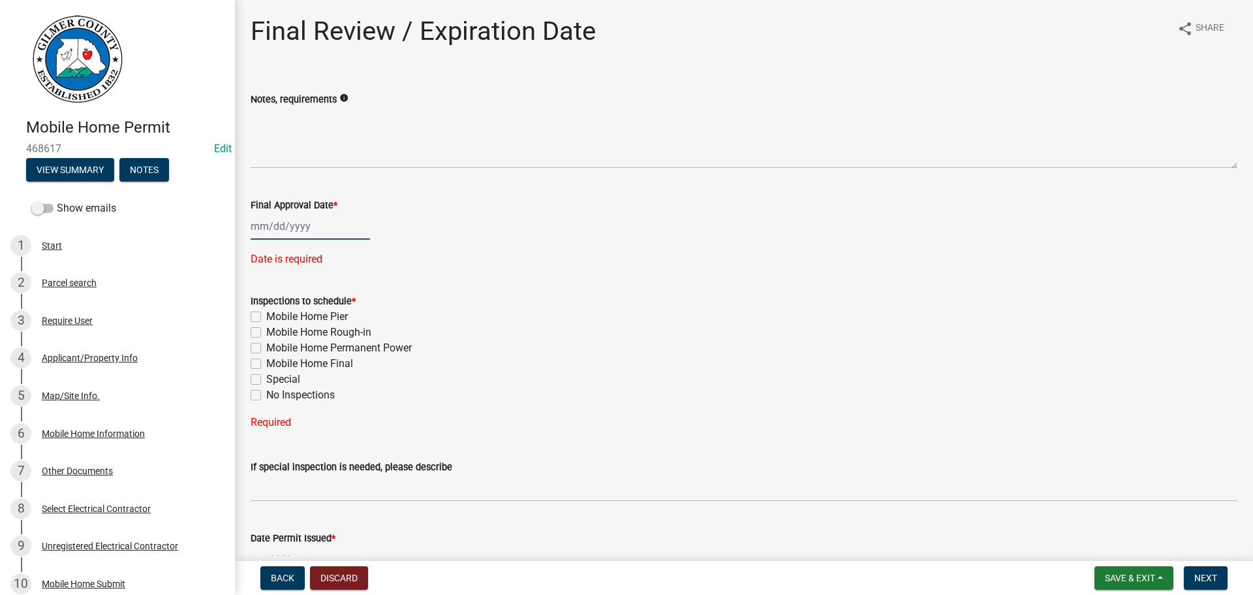
click at [276, 230] on div at bounding box center [310, 226] width 119 height 27
select select "8"
select select "2025"
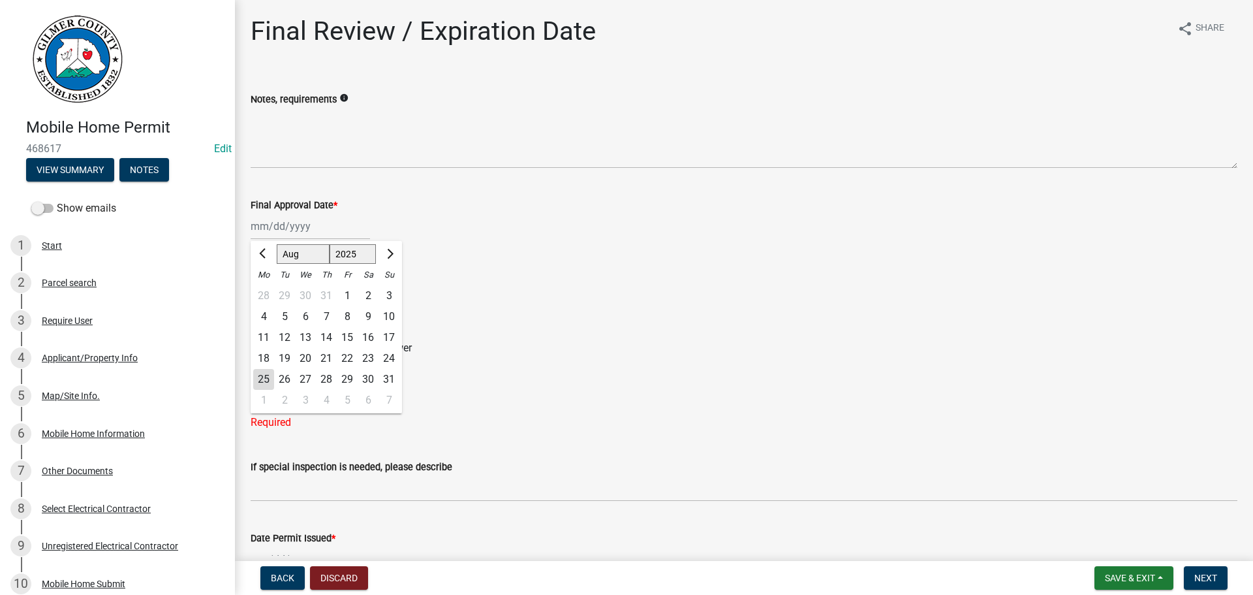
click at [265, 374] on div "25" at bounding box center [263, 379] width 21 height 21
type input "[DATE]"
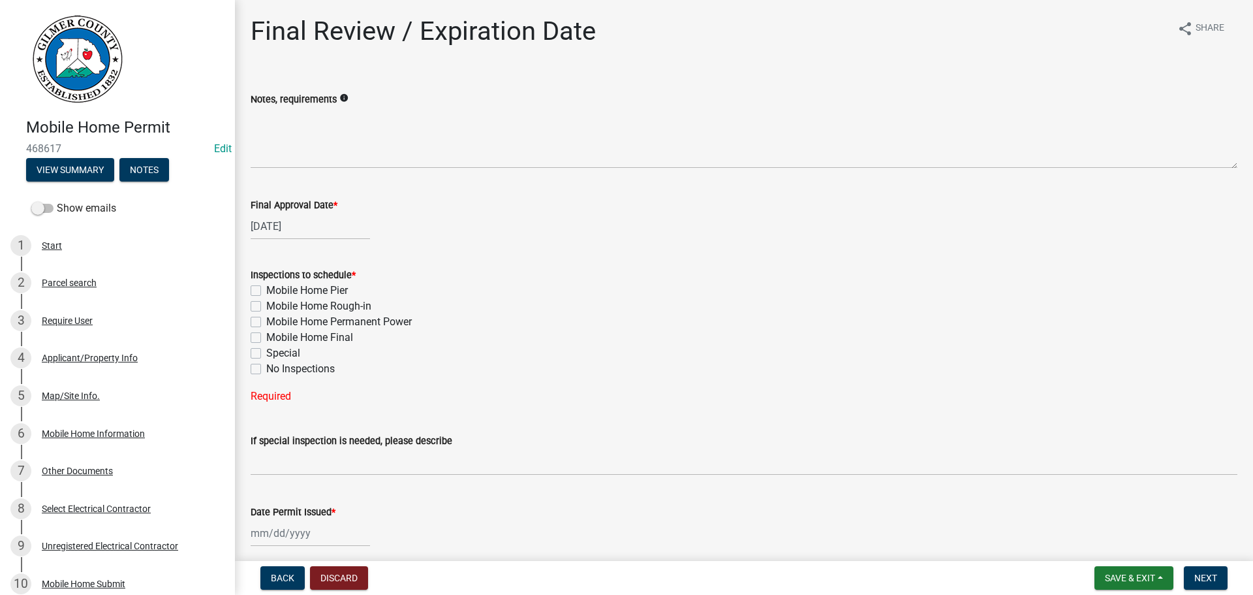
click at [266, 370] on label "No Inspections" at bounding box center [300, 369] width 69 height 16
click at [266, 369] on input "No Inspections" at bounding box center [270, 365] width 8 height 8
checkbox input "true"
checkbox input "false"
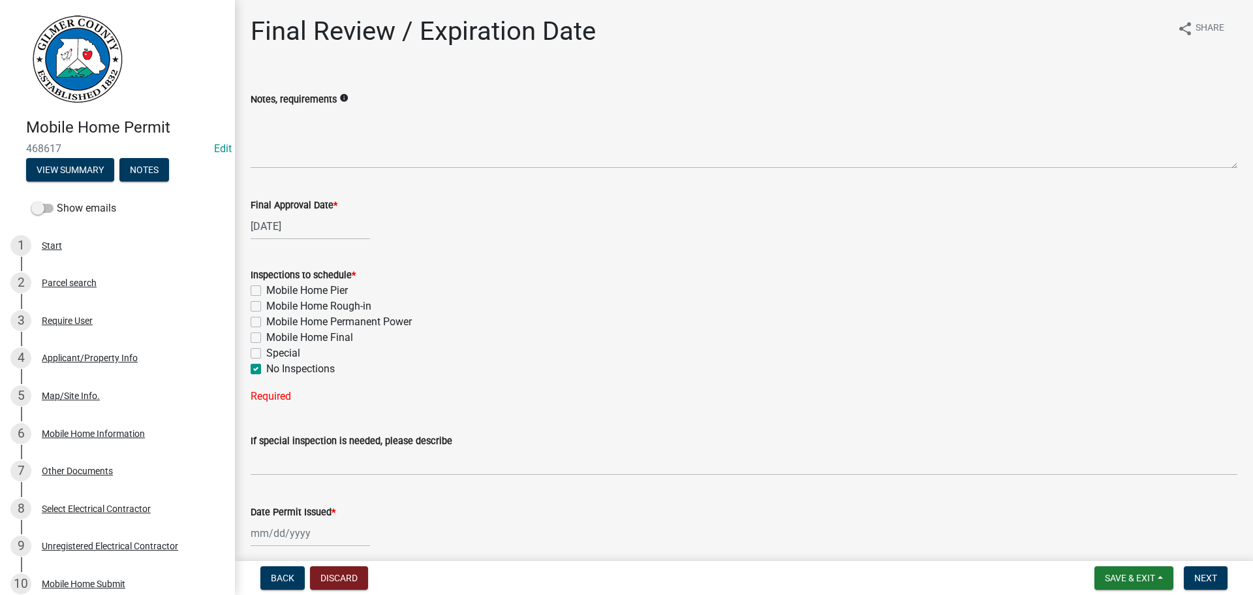
checkbox input "false"
checkbox input "true"
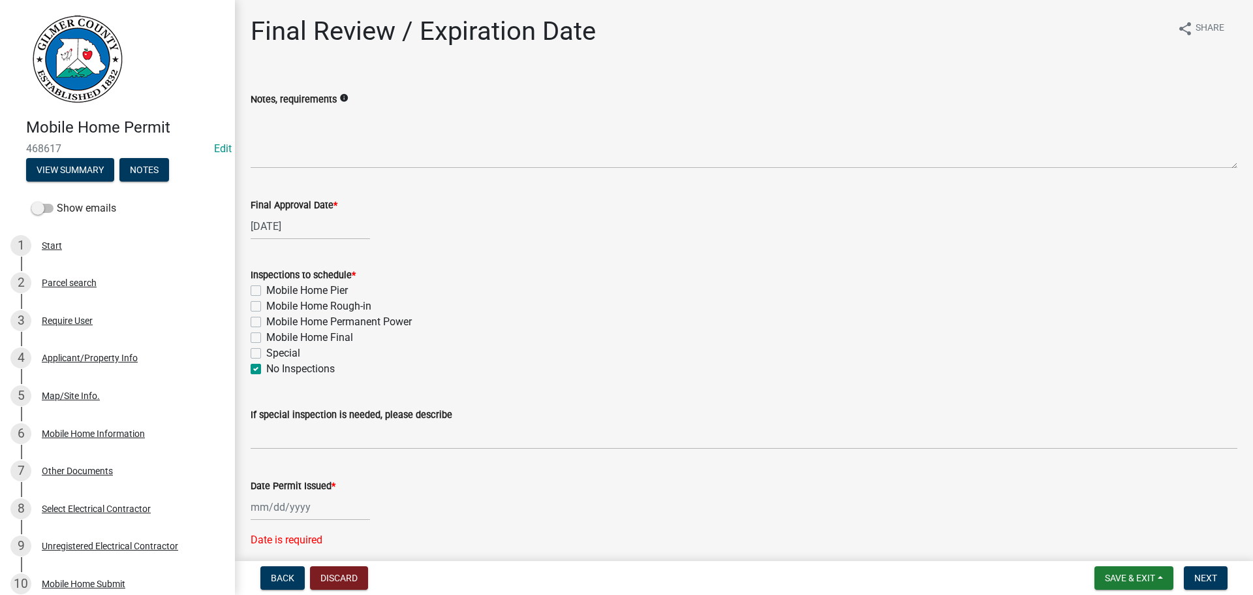
scroll to position [240, 0]
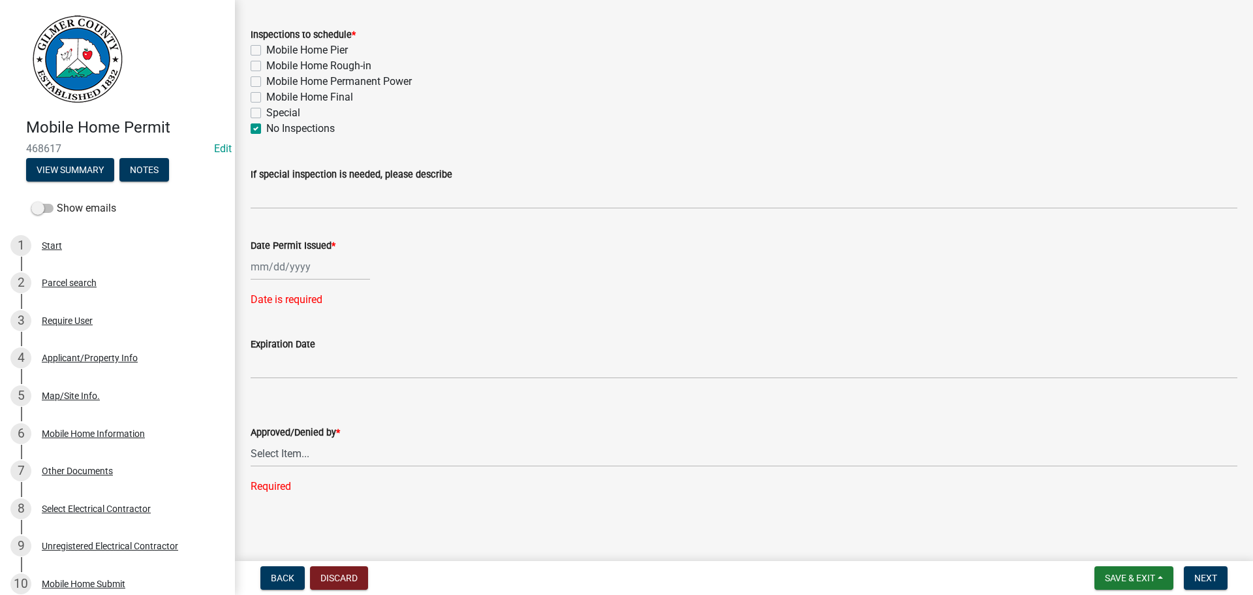
select select "8"
select select "2025"
click at [286, 270] on div "[PERSON_NAME] Feb Mar Apr [PERSON_NAME][DATE] Oct Nov [DATE] 1526 1527 1528 152…" at bounding box center [310, 266] width 119 height 27
click at [261, 419] on div "25" at bounding box center [263, 419] width 21 height 21
type input "[DATE]"
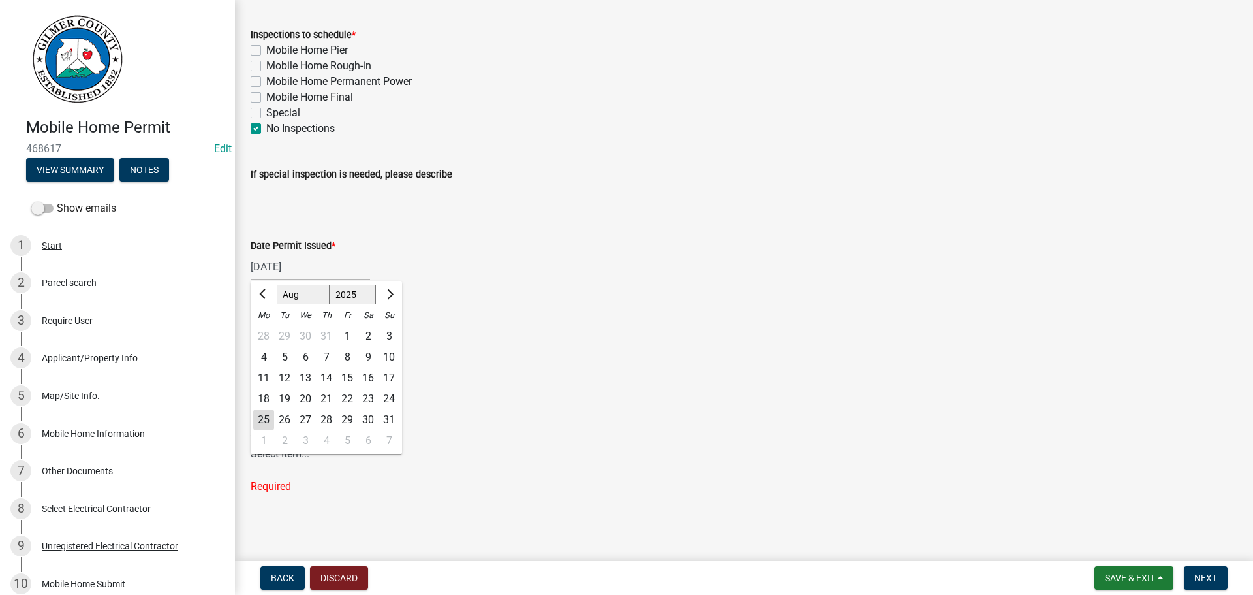
scroll to position [165, 0]
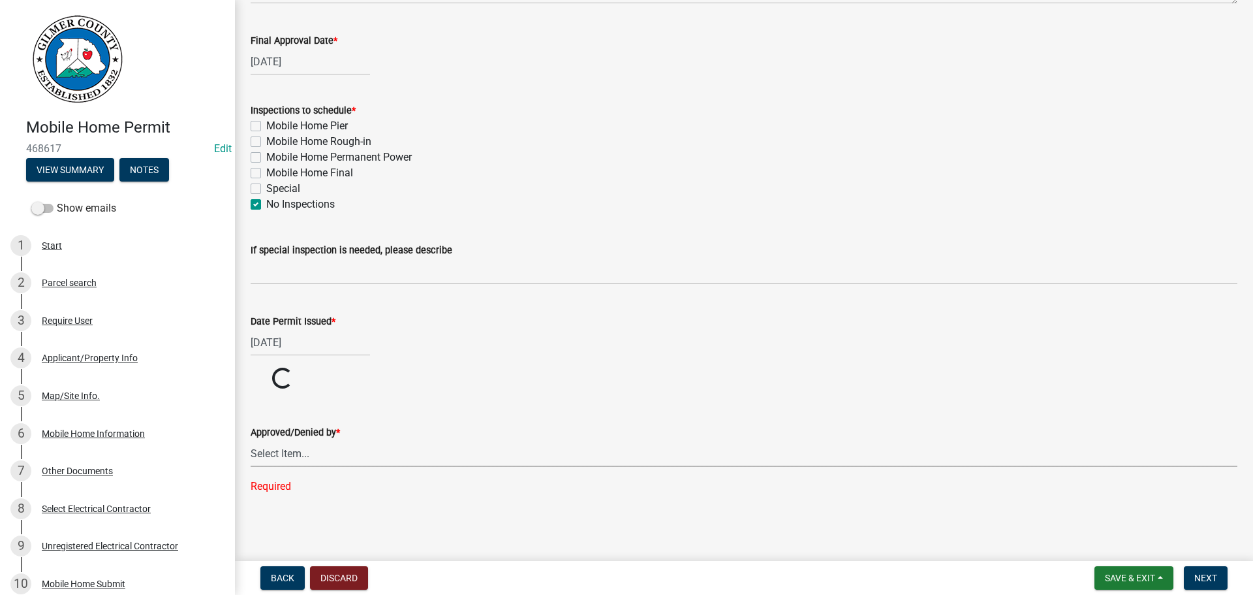
click at [264, 448] on select "Select Item... [PERSON_NAME] [PERSON_NAME] [PERSON_NAME] [PERSON_NAME] [PERSON_…" at bounding box center [744, 453] width 987 height 27
click at [251, 490] on select "Select Item... [PERSON_NAME] [PERSON_NAME] [PERSON_NAME] [PERSON_NAME] [PERSON_…" at bounding box center [744, 503] width 987 height 27
select select "f66b4cef-93c9-440c-84d8-a2c8d35cb7c1"
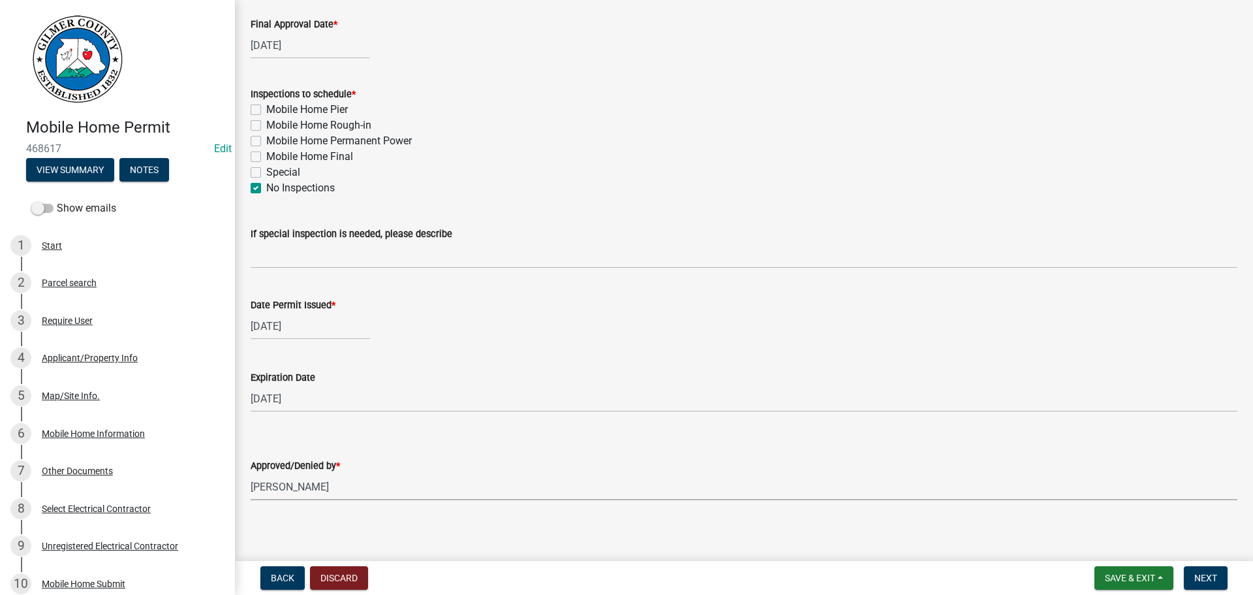
scroll to position [188, 0]
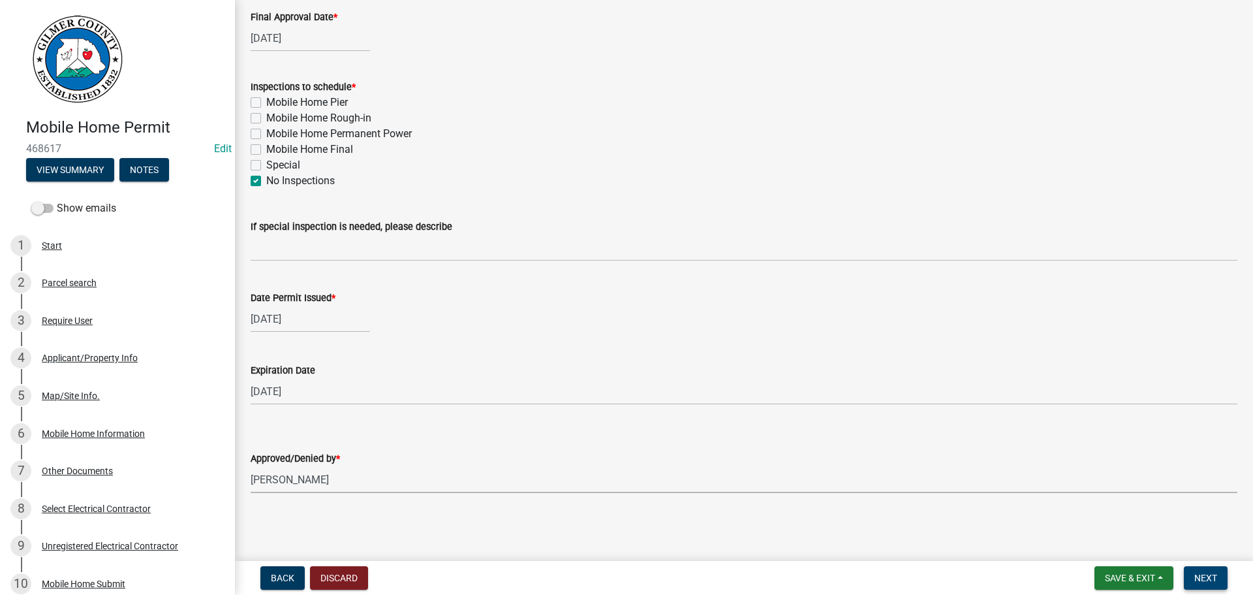
click at [1202, 575] on span "Next" at bounding box center [1206, 578] width 23 height 10
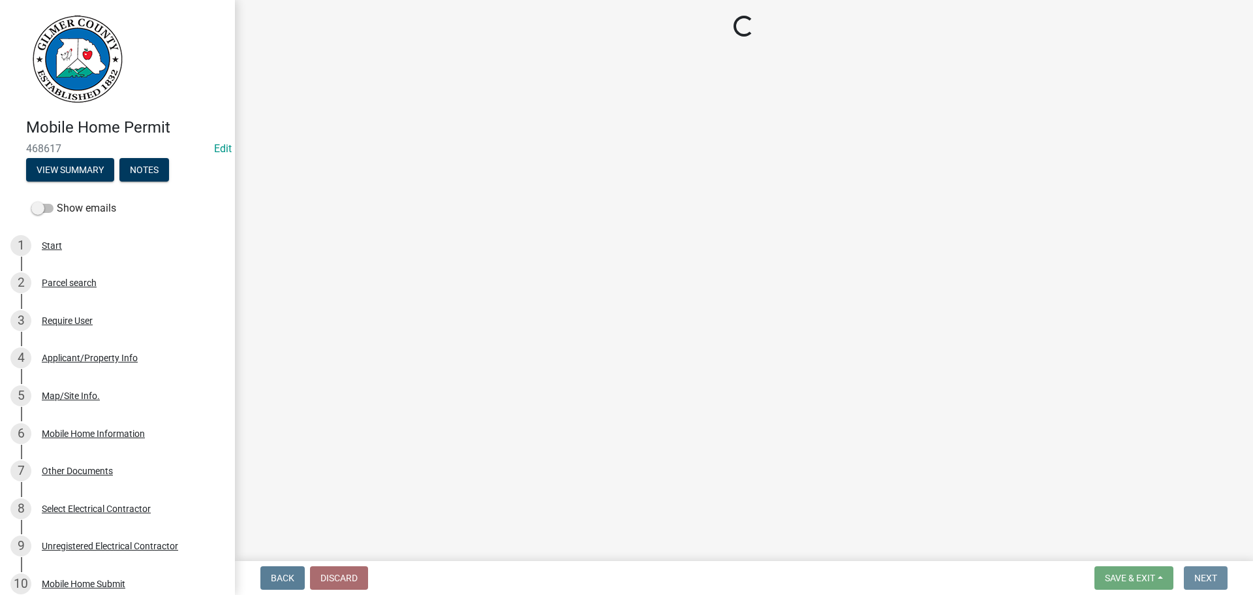
scroll to position [0, 0]
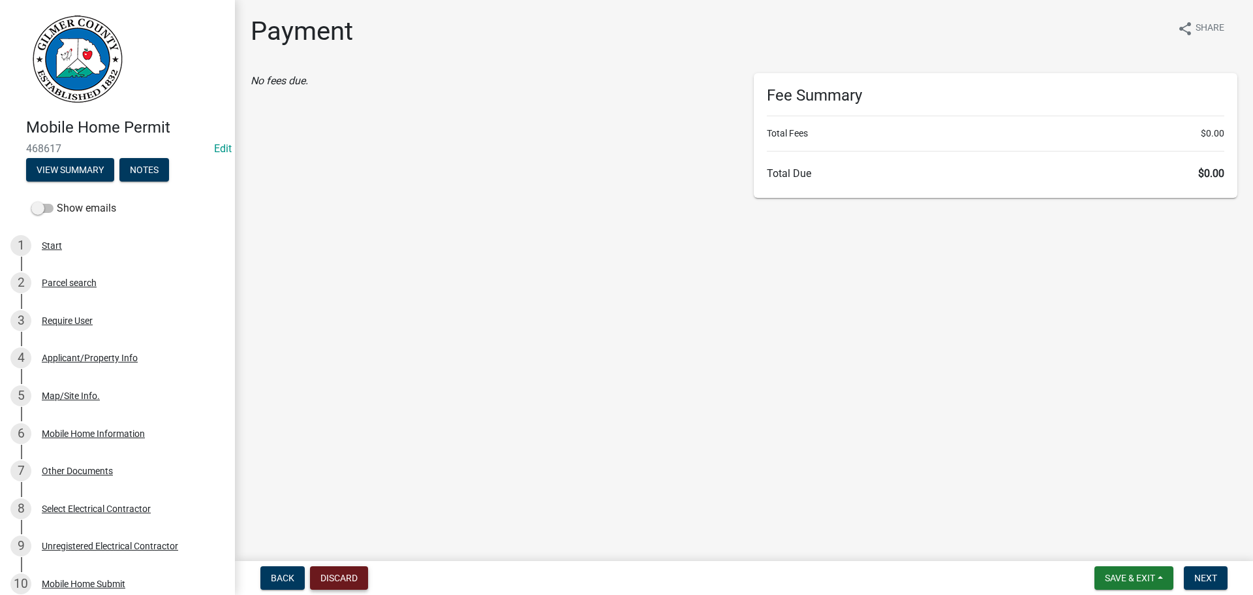
click at [322, 567] on button "Discard" at bounding box center [339, 578] width 58 height 24
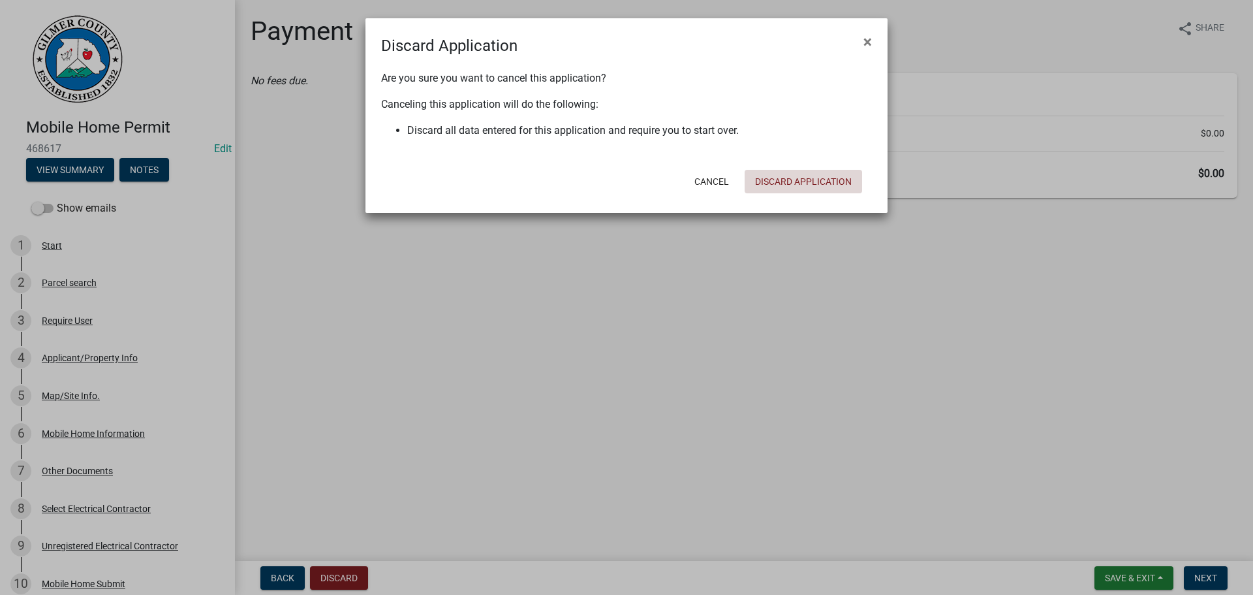
click at [807, 181] on button "Discard Application" at bounding box center [804, 182] width 118 height 24
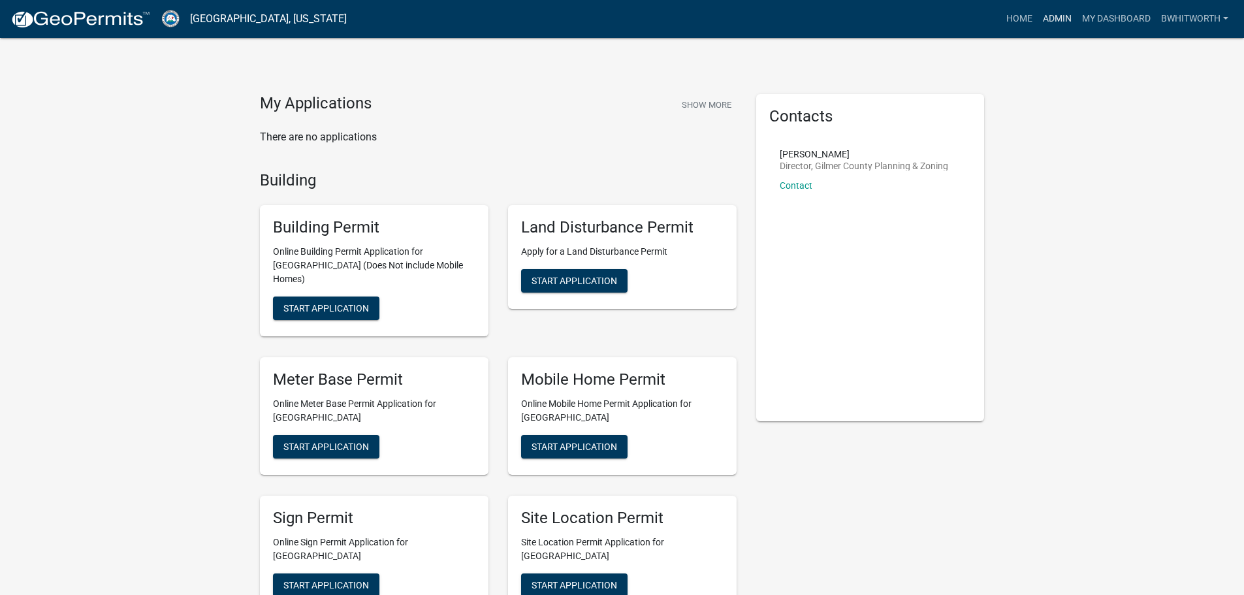
click at [1059, 16] on link "Admin" at bounding box center [1056, 19] width 39 height 25
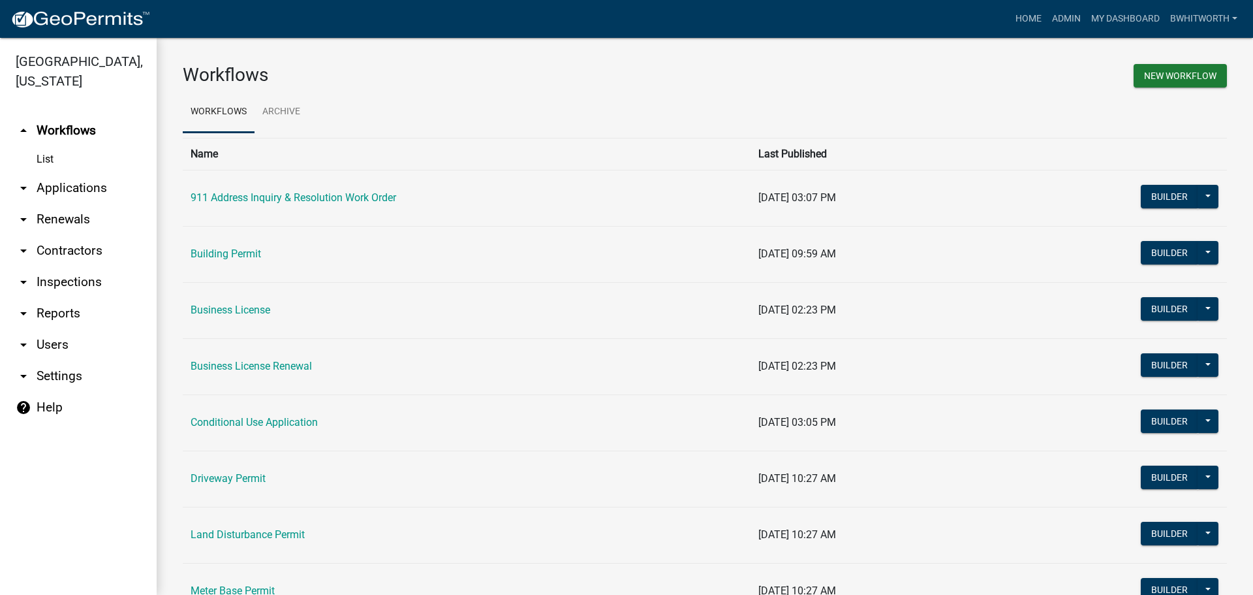
click at [57, 187] on link "arrow_drop_down Applications" at bounding box center [78, 187] width 157 height 31
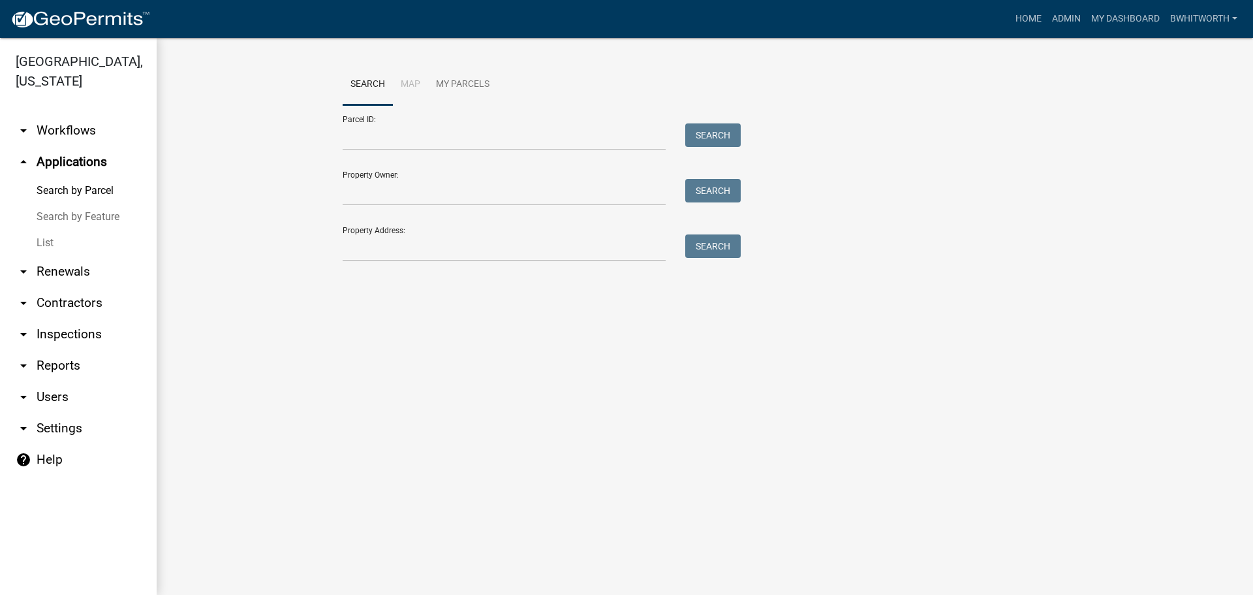
click at [52, 238] on link "List" at bounding box center [78, 243] width 157 height 26
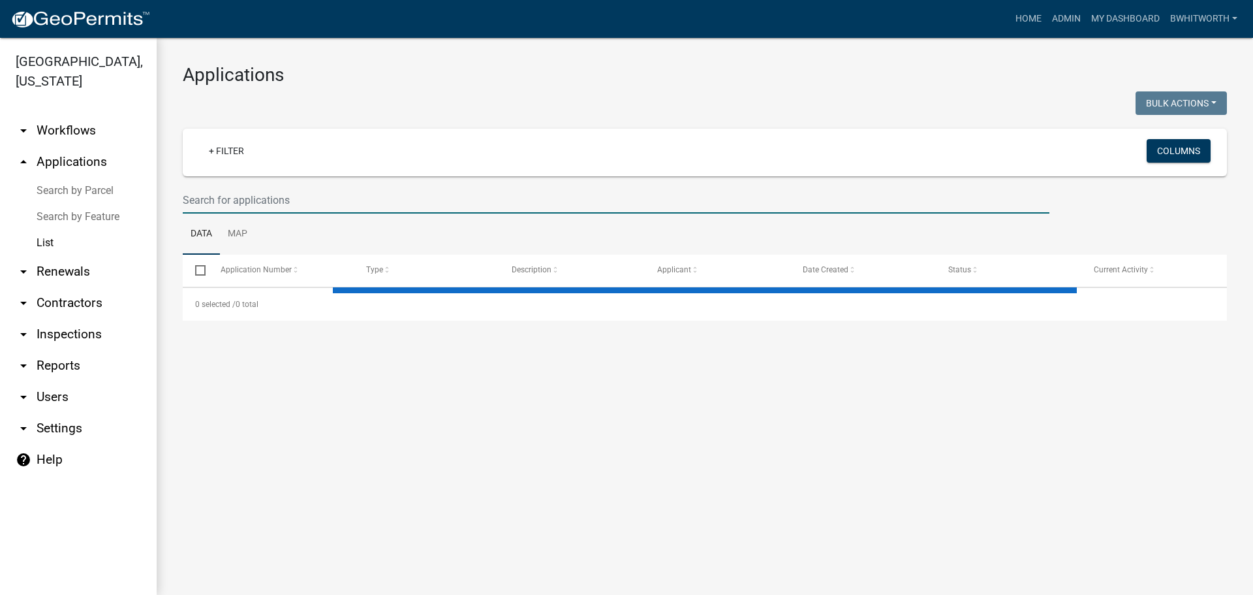
click at [273, 198] on input "text" at bounding box center [616, 200] width 867 height 27
select select "3: 100"
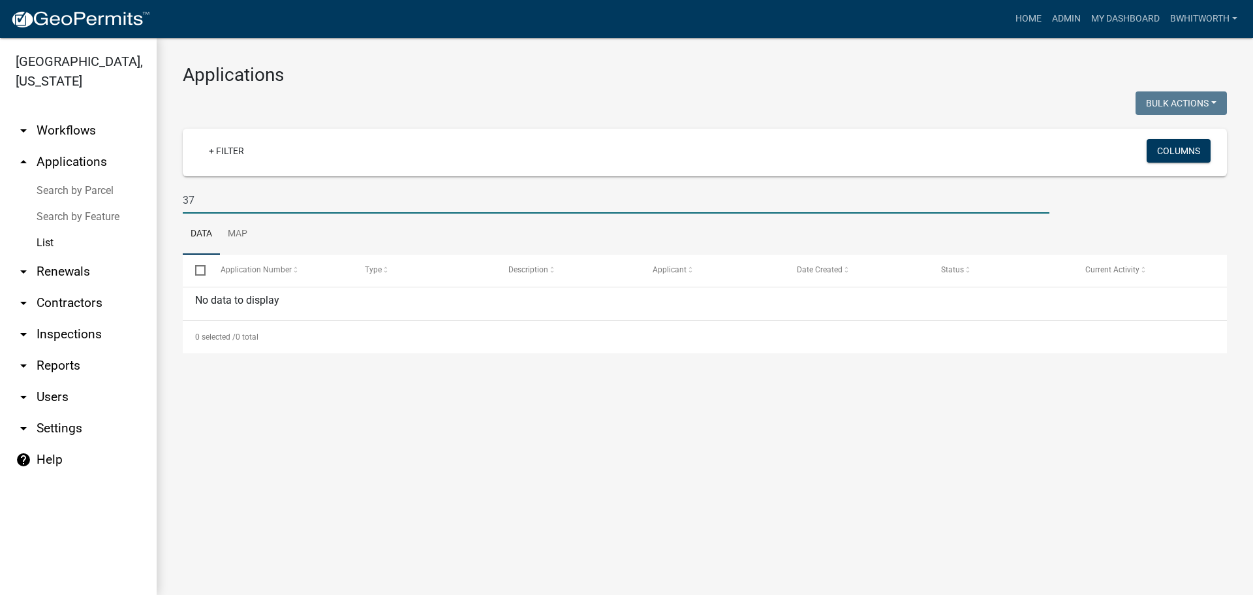
type input "3"
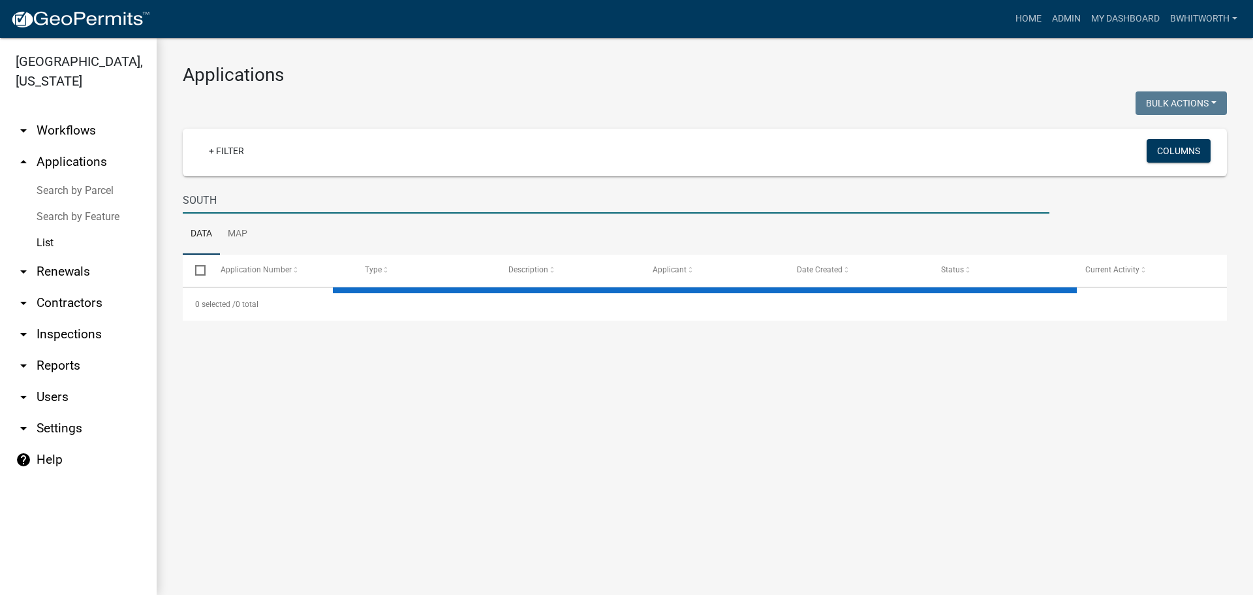
type input "SOUTHE"
select select "3: 100"
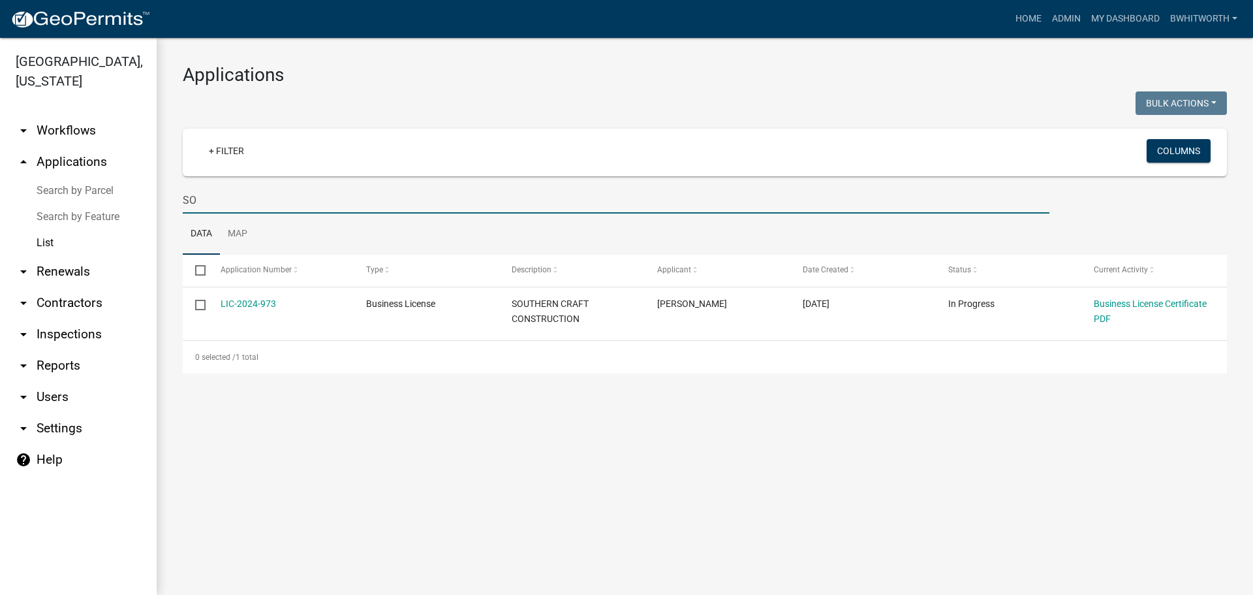
type input "S"
select select "3: 100"
type input "3"
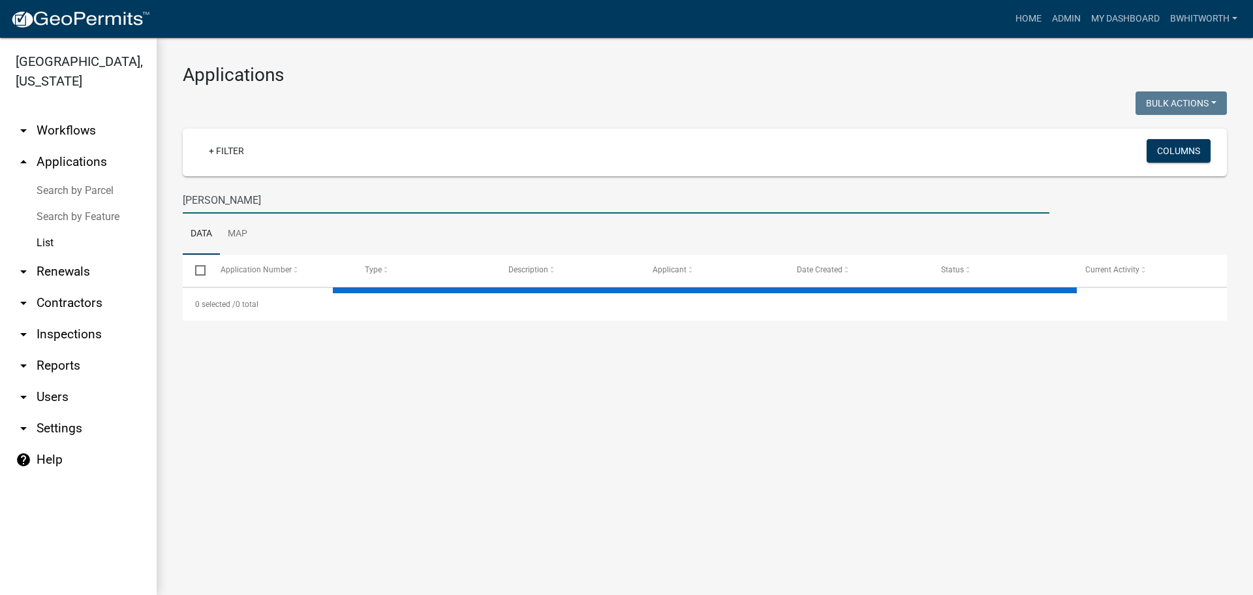
type input "[PERSON_NAME]"
select select "3: 100"
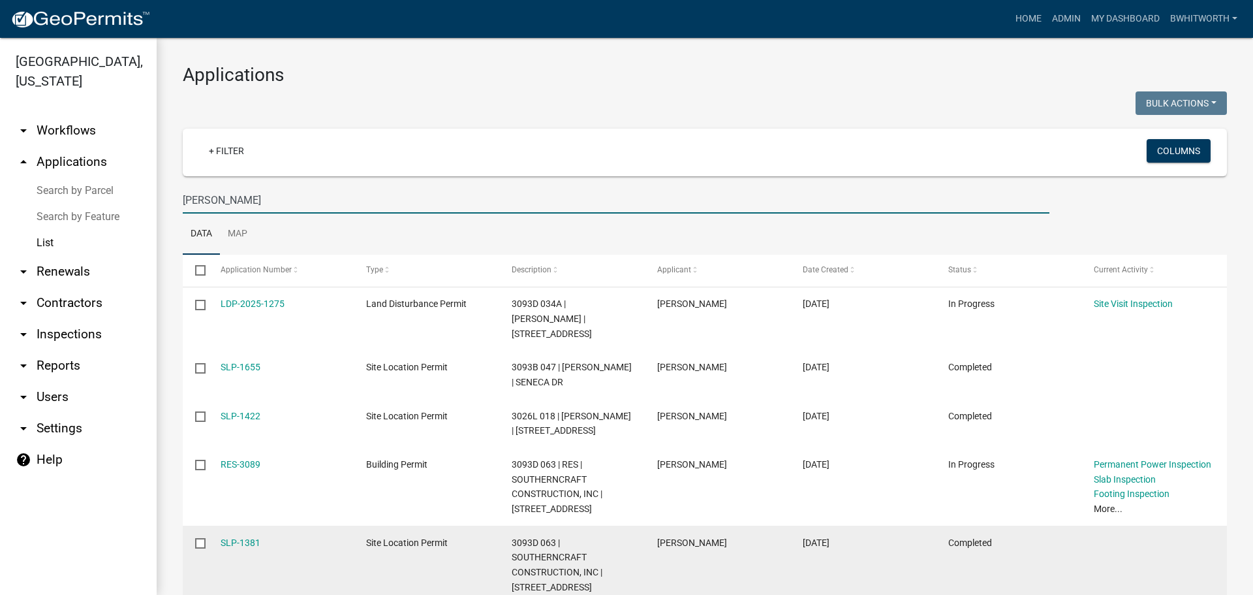
type input "[PERSON_NAME]"
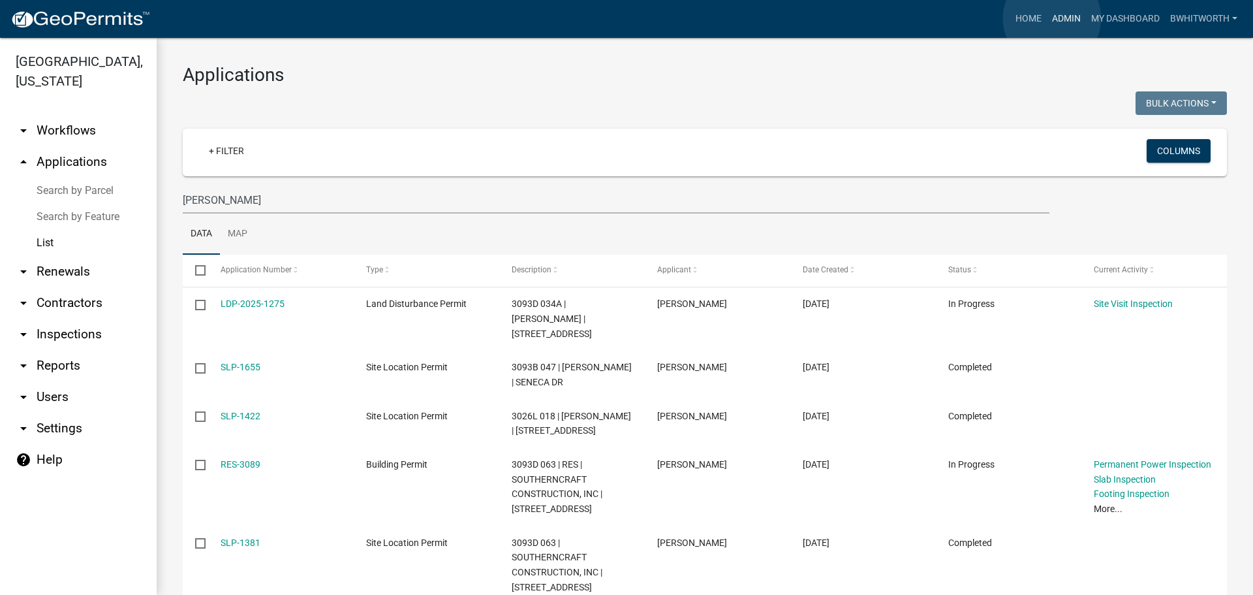
click at [1052, 18] on link "Admin" at bounding box center [1066, 19] width 39 height 25
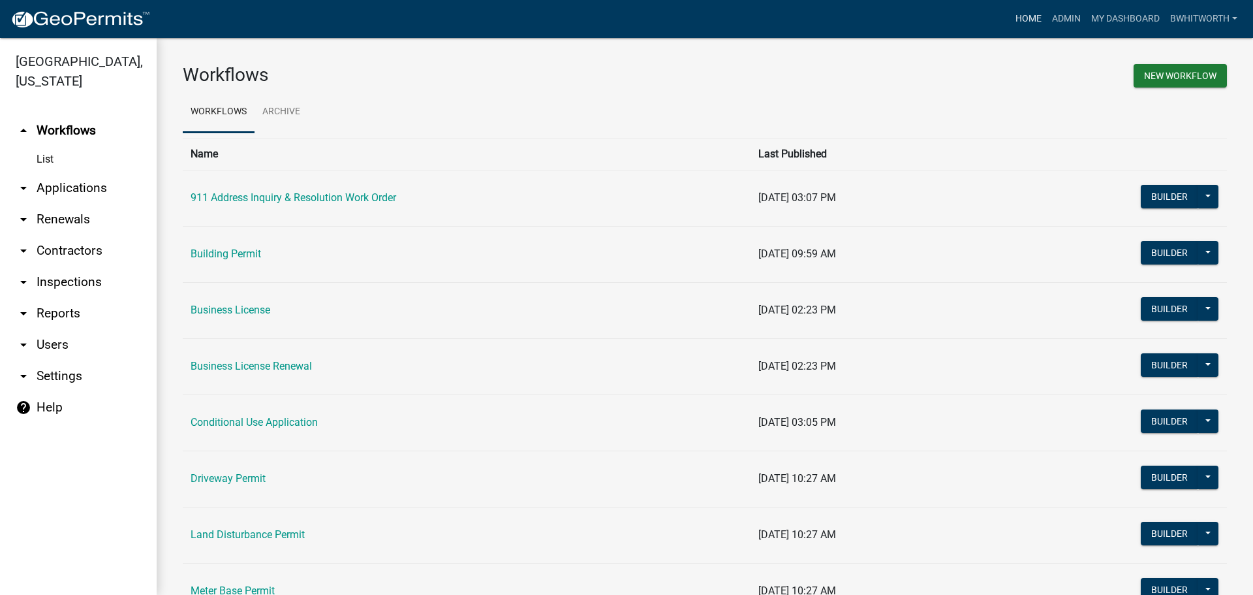
click at [1022, 18] on link "Home" at bounding box center [1029, 19] width 37 height 25
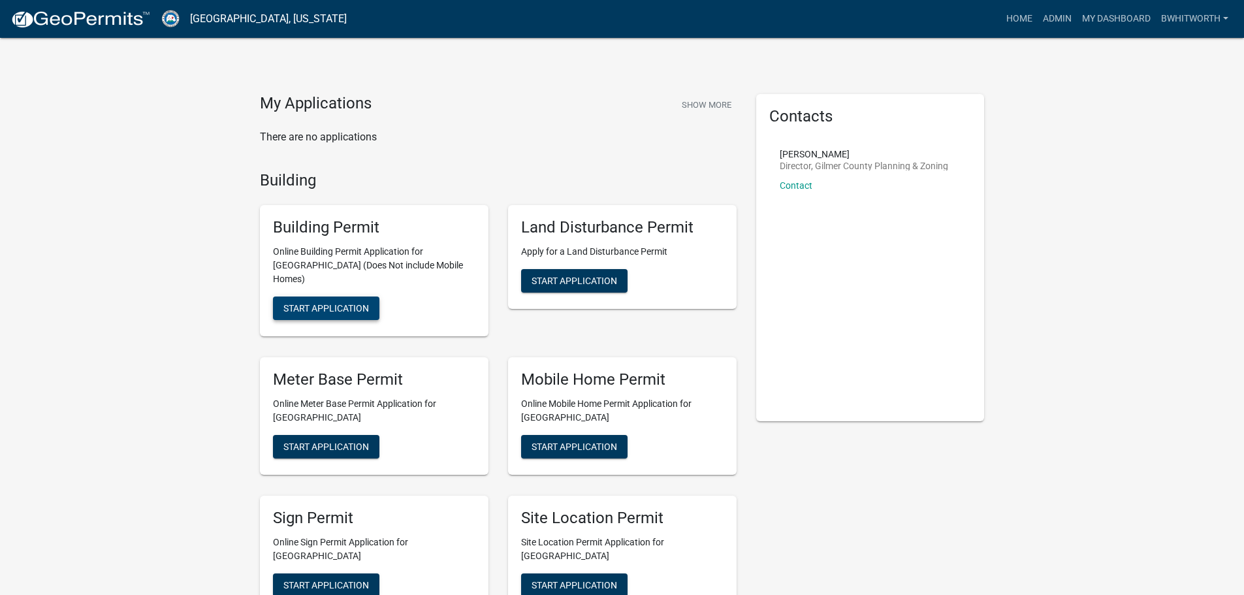
click at [324, 303] on span "Start Application" at bounding box center [326, 308] width 86 height 10
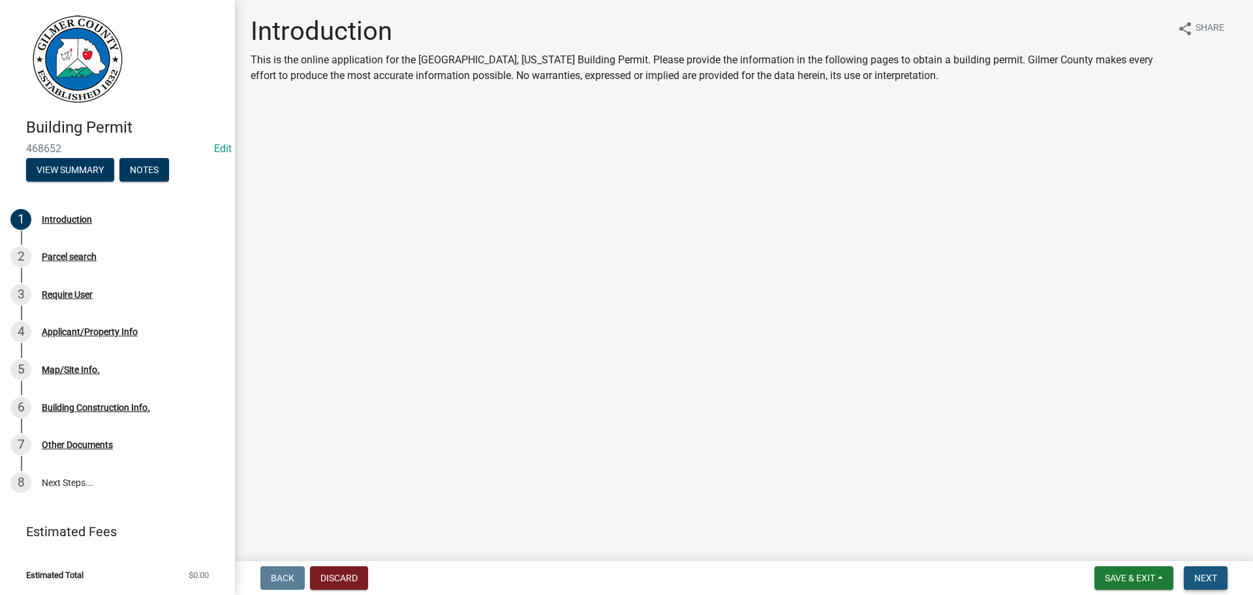
click at [1187, 571] on button "Next" at bounding box center [1206, 578] width 44 height 24
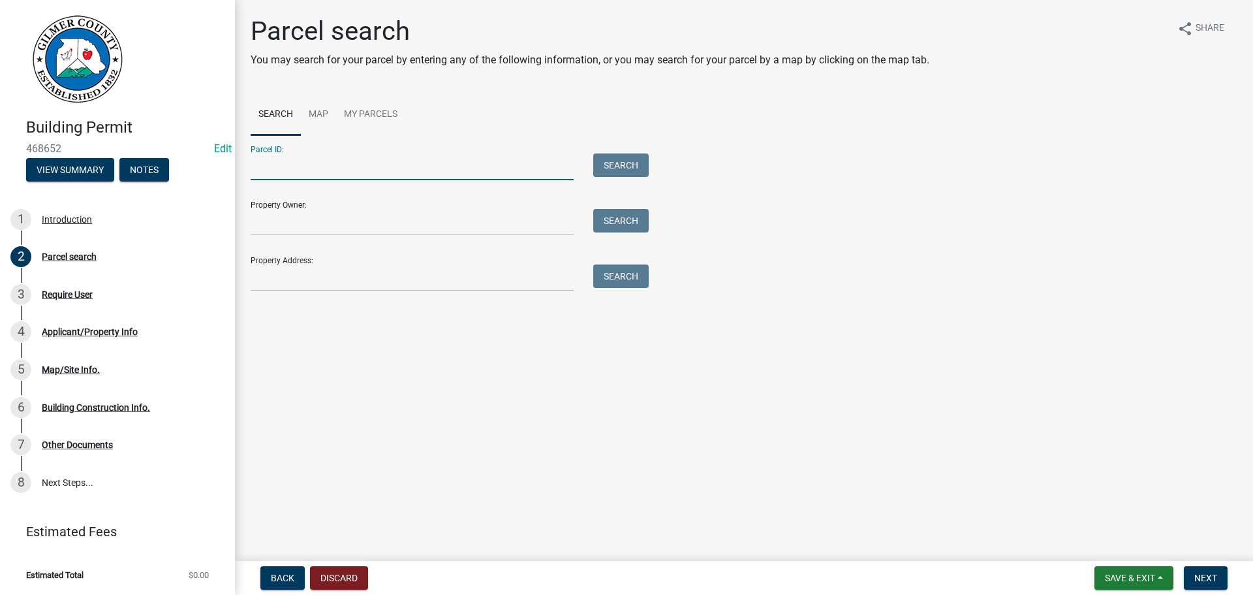
drag, startPoint x: 338, startPoint y: 166, endPoint x: 332, endPoint y: 172, distance: 8.3
click at [338, 166] on input "Parcel ID:" at bounding box center [412, 166] width 323 height 27
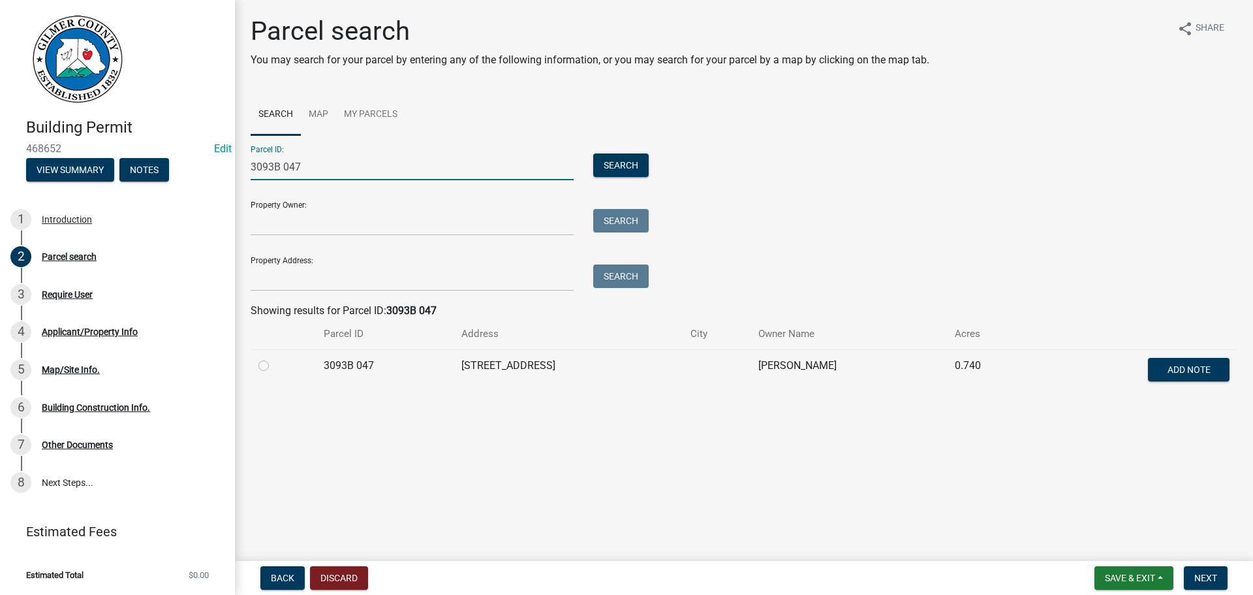
type input "3093B 047"
click at [274, 358] on label at bounding box center [274, 358] width 0 height 0
click at [274, 366] on 047 "radio" at bounding box center [278, 362] width 8 height 8
radio 047 "true"
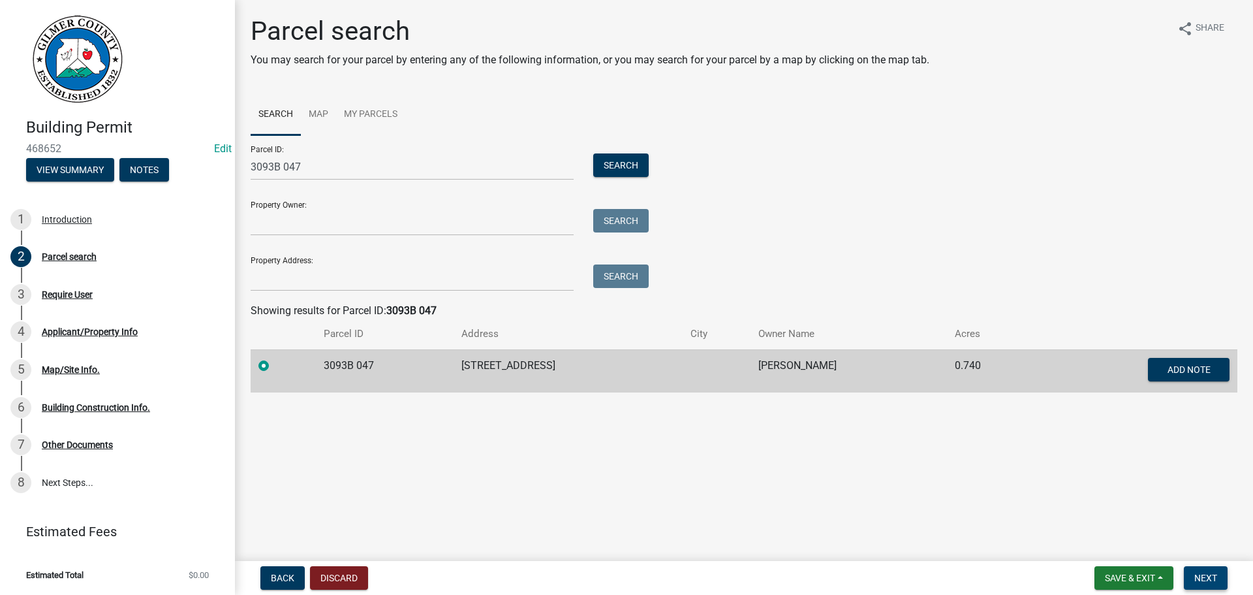
click at [1206, 578] on span "Next" at bounding box center [1206, 578] width 23 height 10
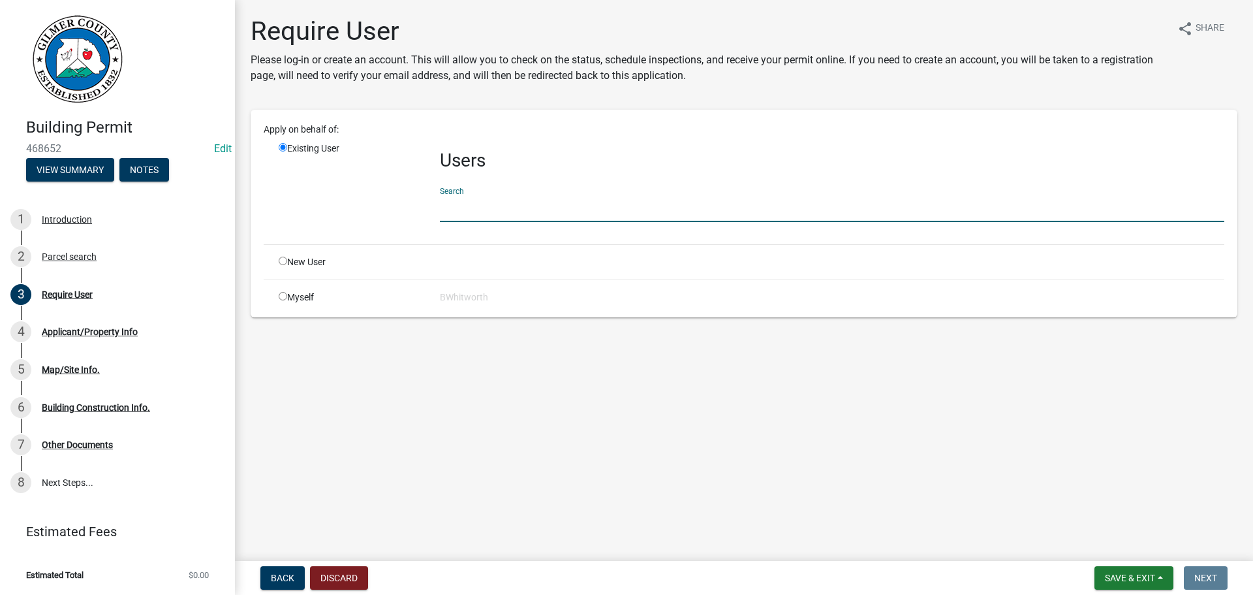
drag, startPoint x: 500, startPoint y: 213, endPoint x: 496, endPoint y: 203, distance: 10.5
click at [500, 213] on input "text" at bounding box center [832, 208] width 785 height 27
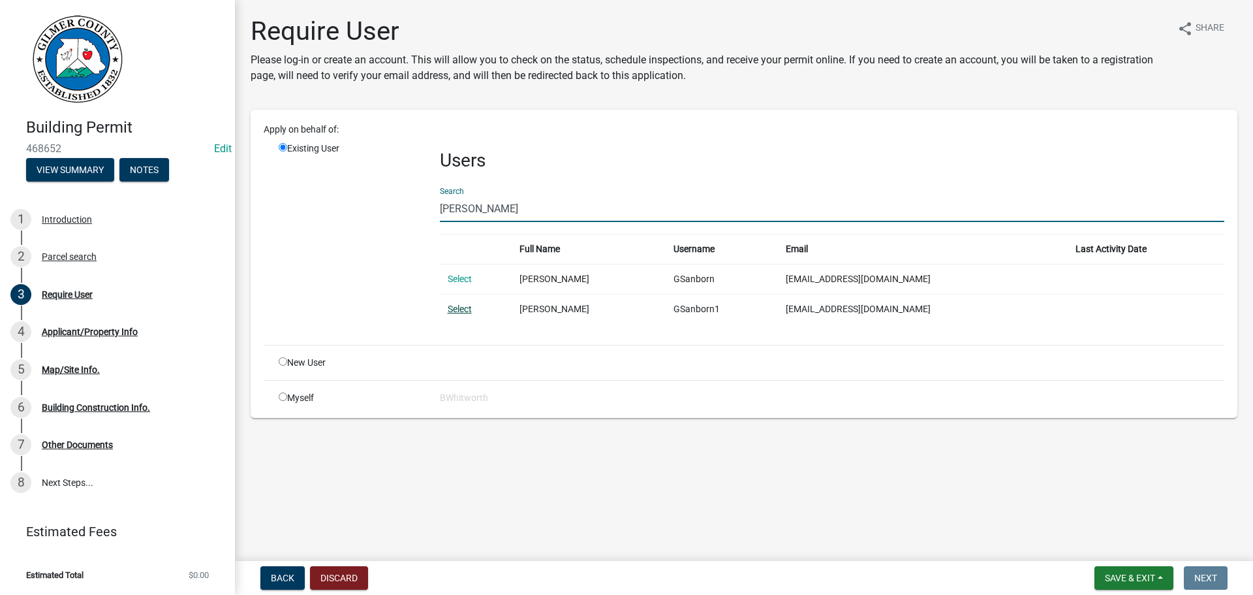
type input "[PERSON_NAME]"
click at [452, 306] on link "Select" at bounding box center [460, 309] width 24 height 10
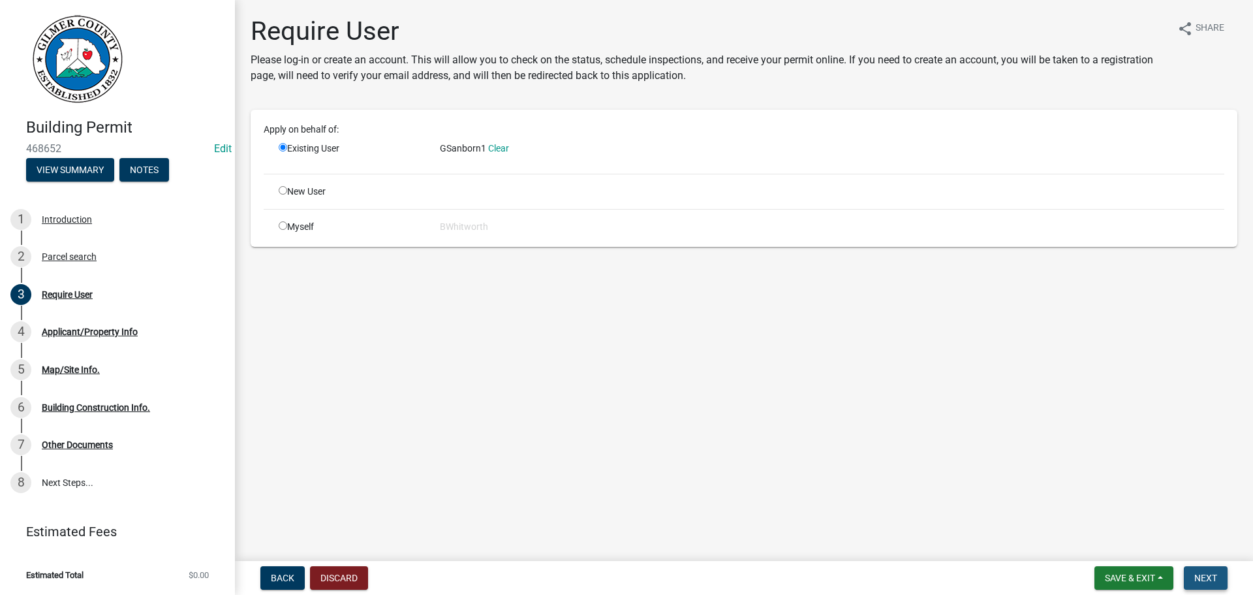
click at [1197, 578] on span "Next" at bounding box center [1206, 578] width 23 height 10
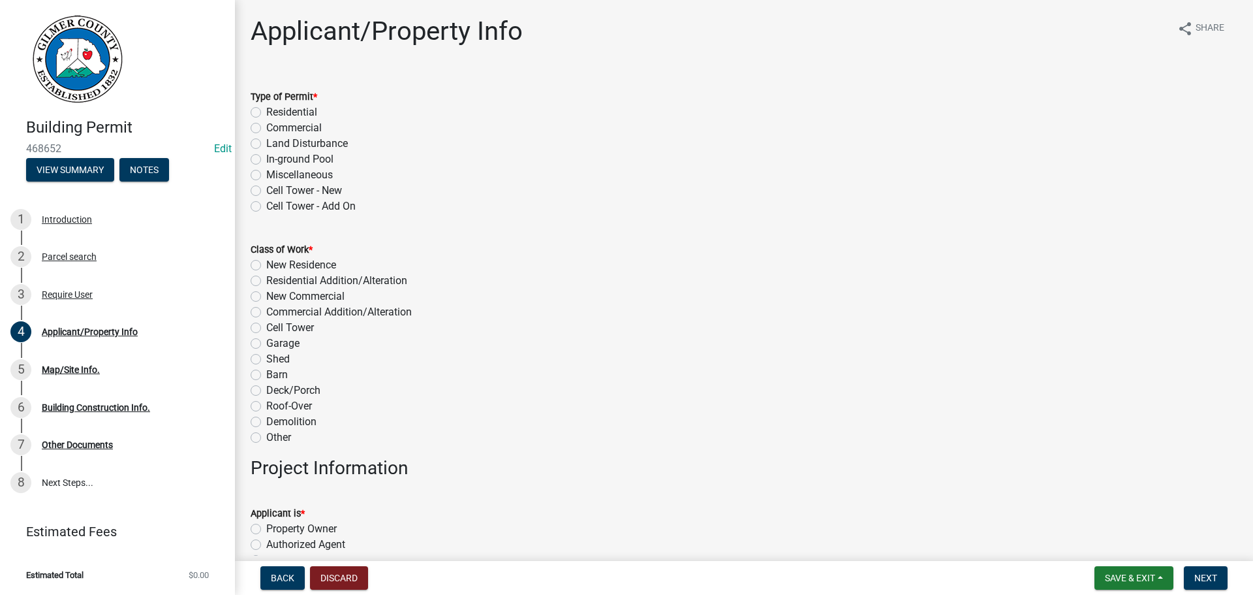
click at [266, 113] on label "Residential" at bounding box center [291, 112] width 51 height 16
click at [266, 113] on input "Residential" at bounding box center [270, 108] width 8 height 8
radio input "true"
click at [266, 262] on label "New Residence" at bounding box center [301, 265] width 70 height 16
click at [266, 262] on input "New Residence" at bounding box center [270, 261] width 8 height 8
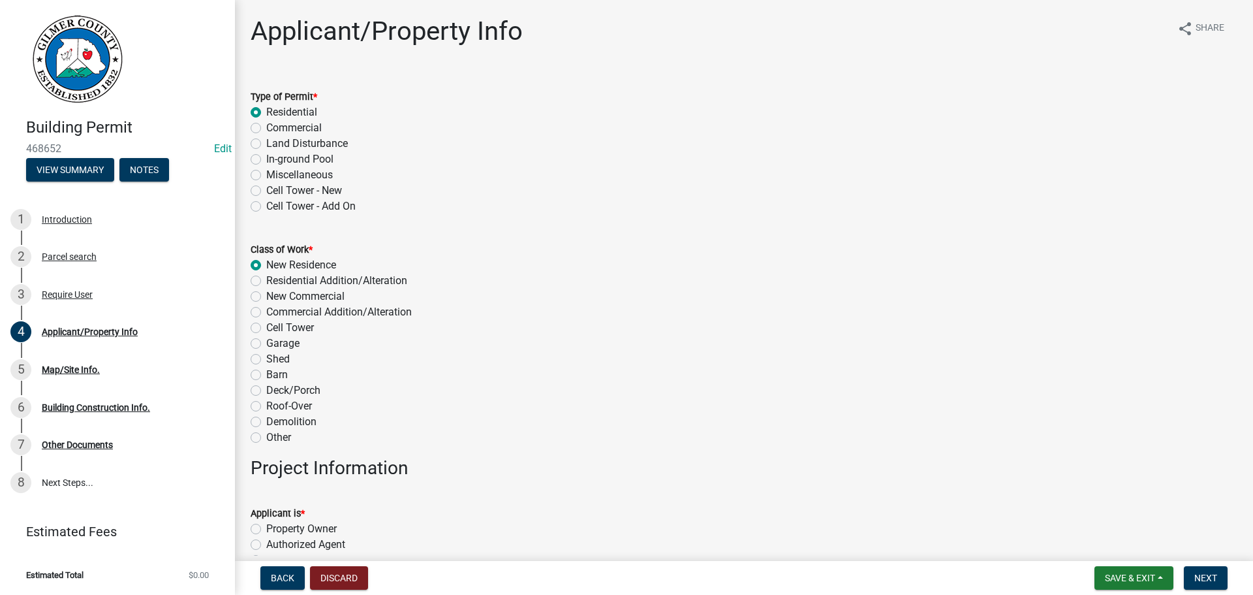
radio input "true"
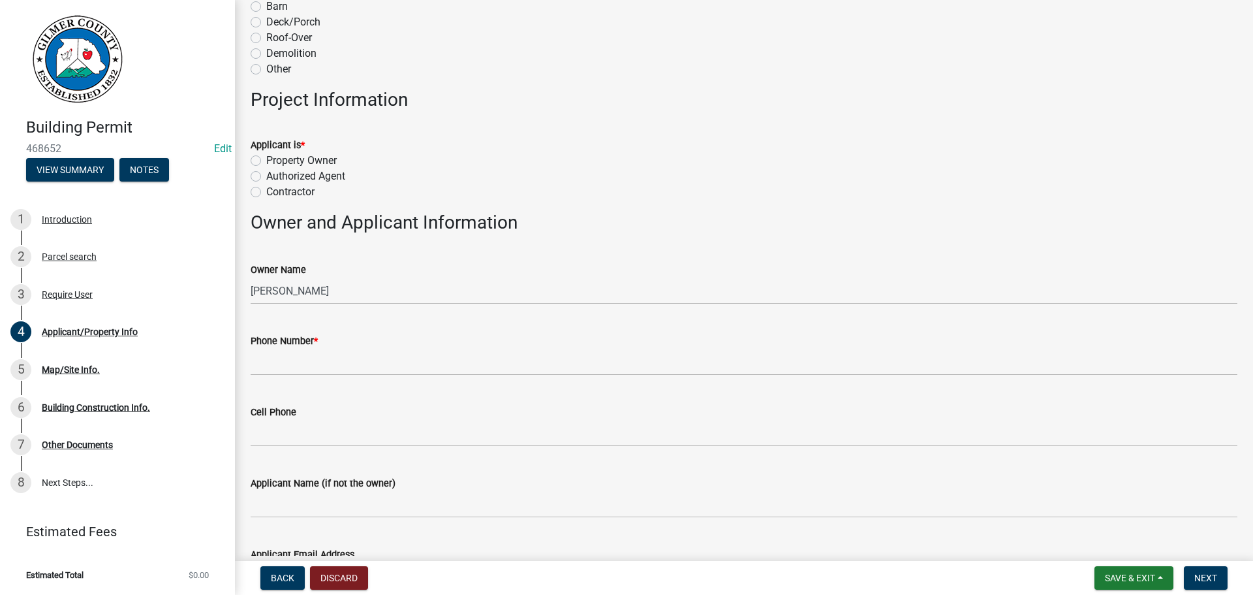
scroll to position [392, 0]
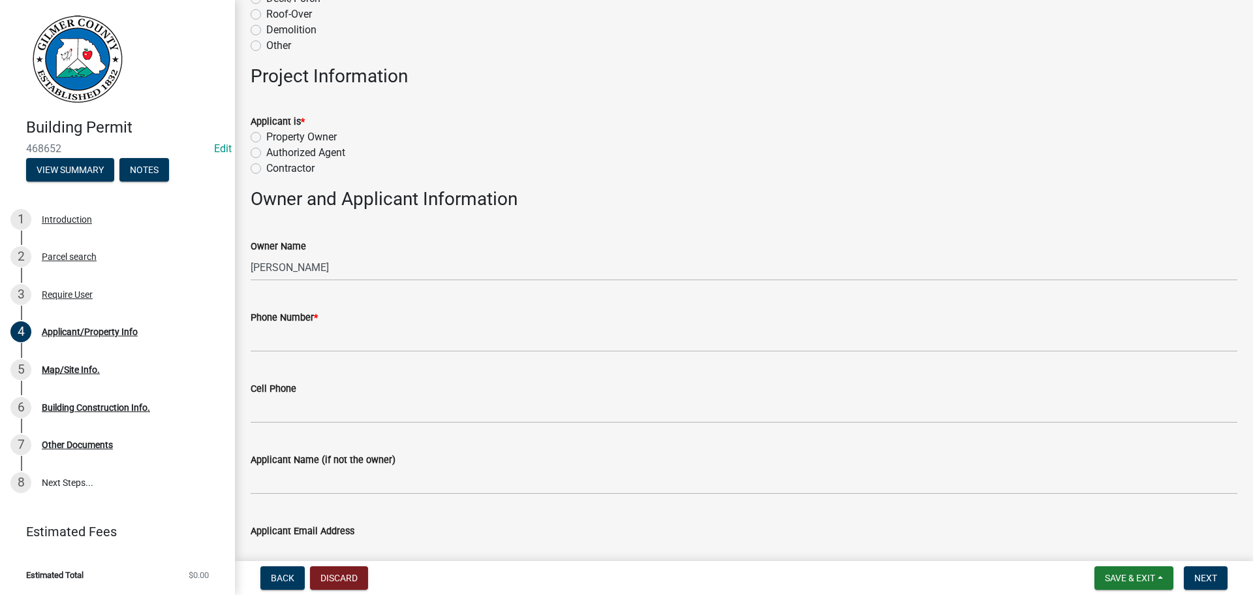
click at [266, 168] on label "Contractor" at bounding box center [290, 169] width 48 height 16
click at [266, 168] on input "Contractor" at bounding box center [270, 165] width 8 height 8
radio input "true"
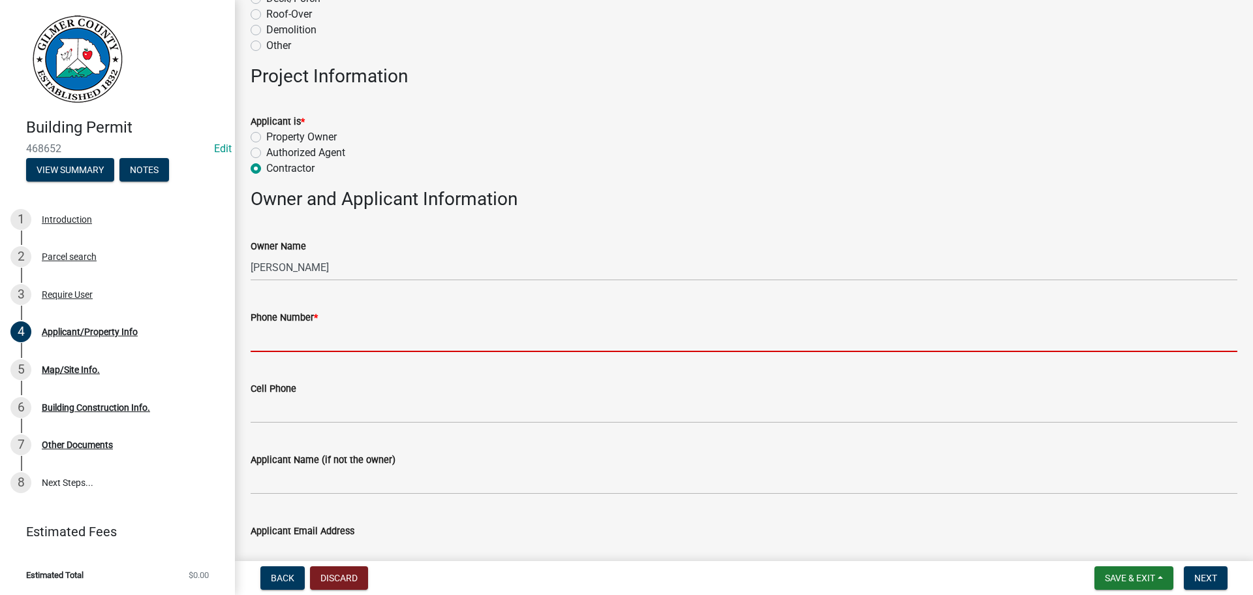
click at [315, 337] on input "Phone Number *" at bounding box center [744, 338] width 987 height 27
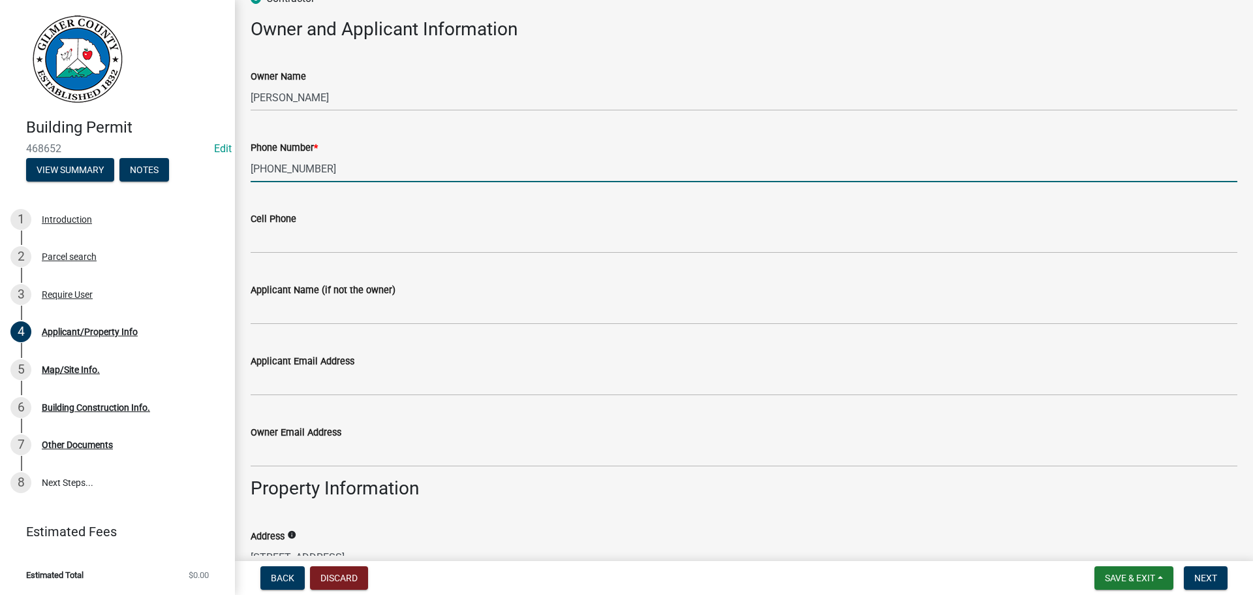
scroll to position [653, 0]
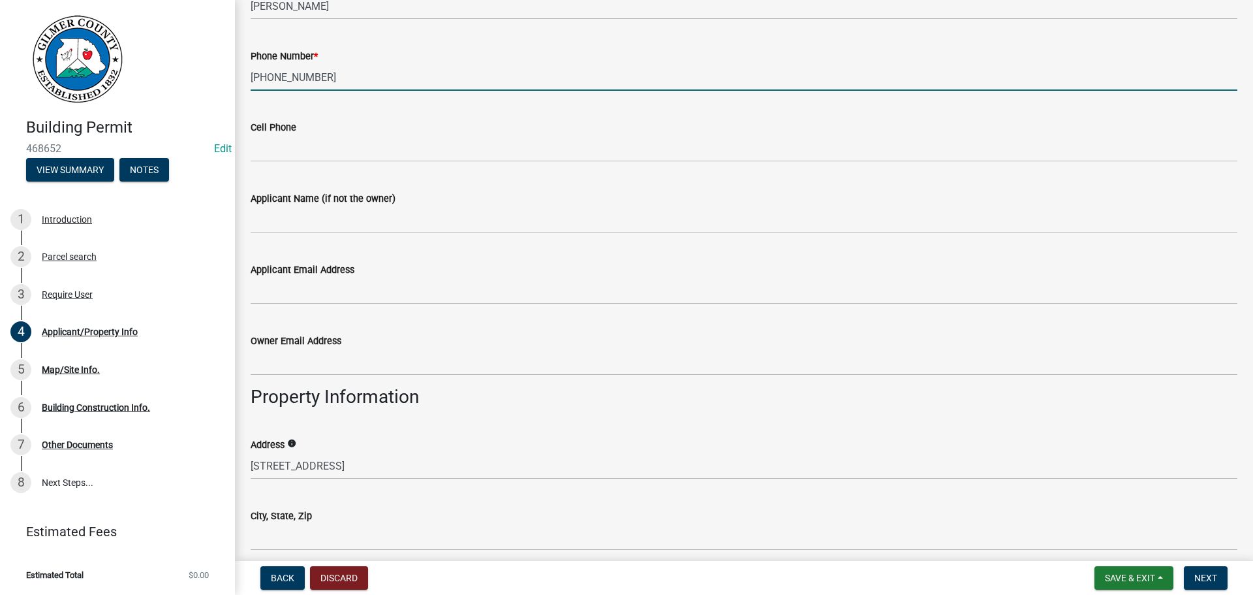
type input "[PHONE_NUMBER]"
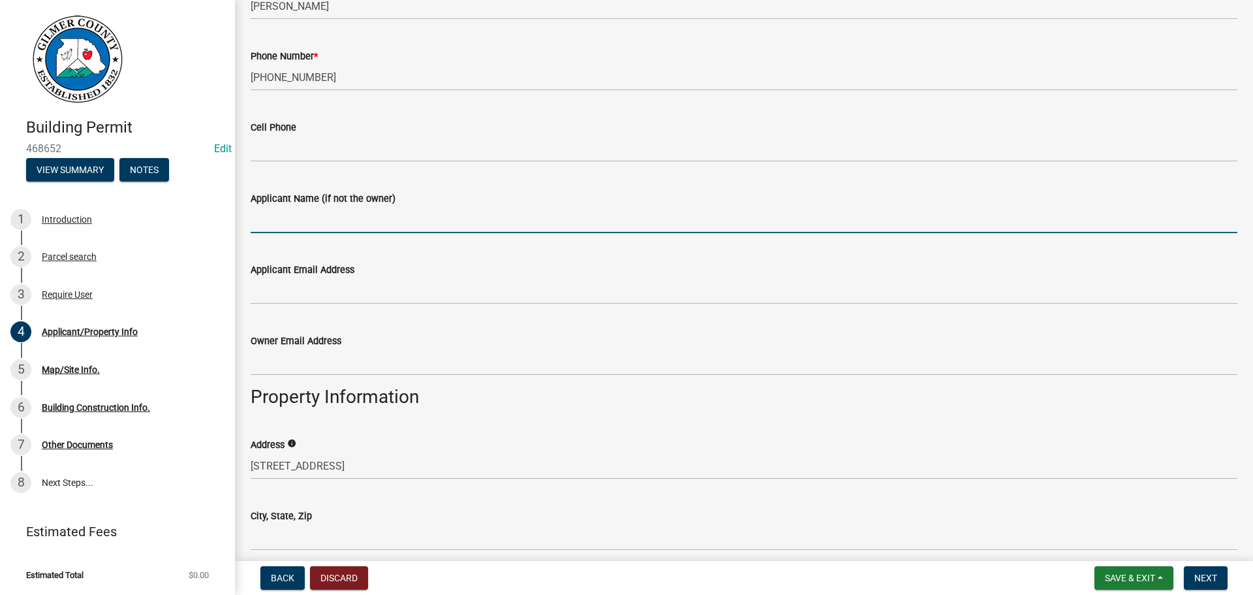
click at [336, 232] on input "Applicant Name (if not the owner)" at bounding box center [744, 219] width 987 height 27
type input "[PERSON_NAME]"
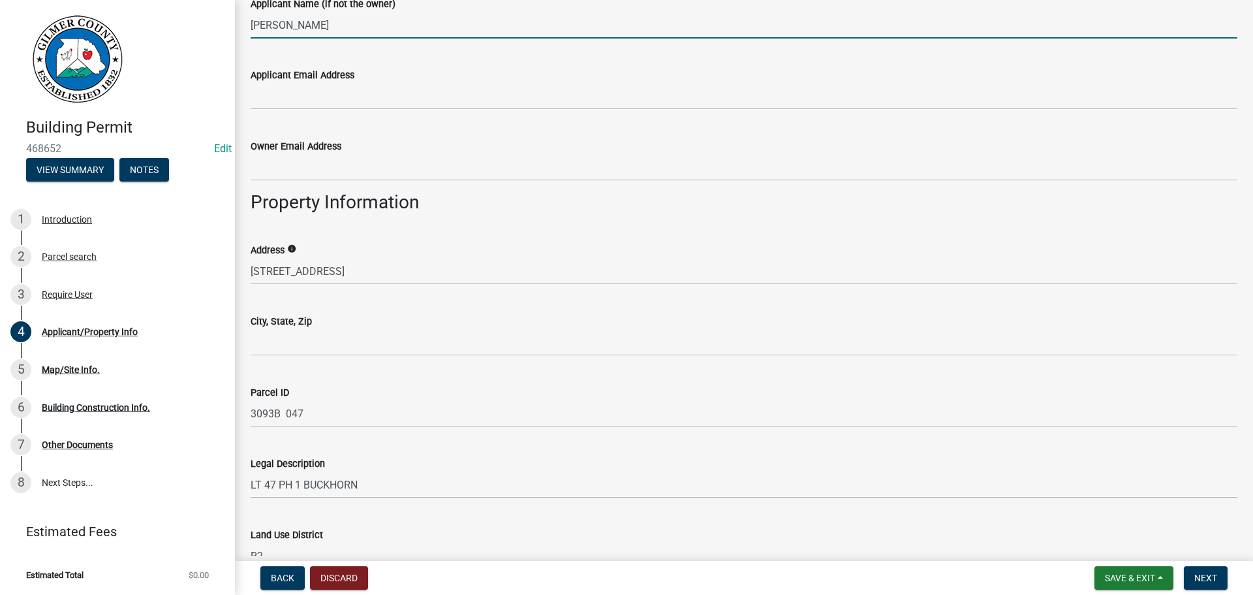
scroll to position [914, 0]
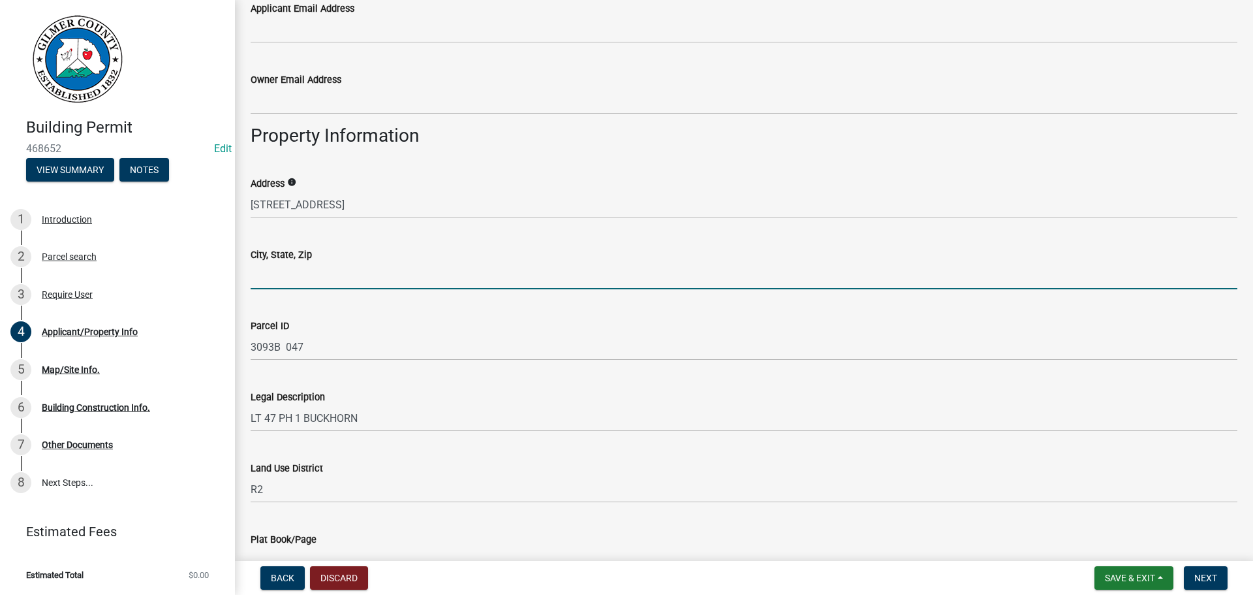
click at [284, 268] on input "City, State, Zip" at bounding box center [744, 275] width 987 height 27
type input "ELLIJAY GA 30540"
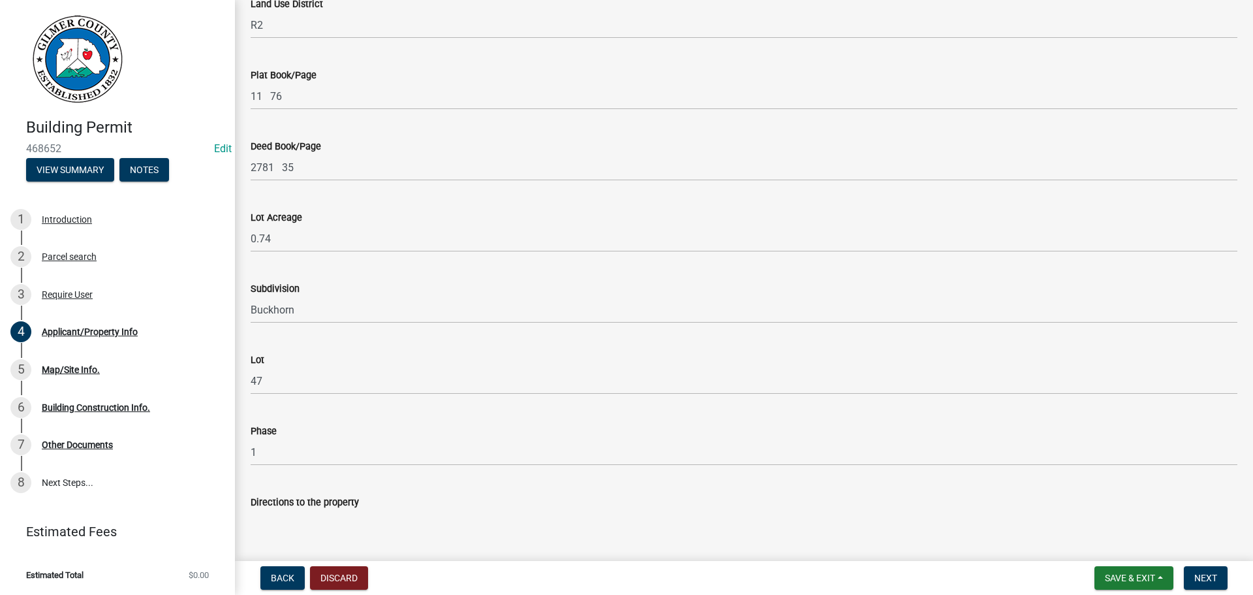
scroll to position [1455, 0]
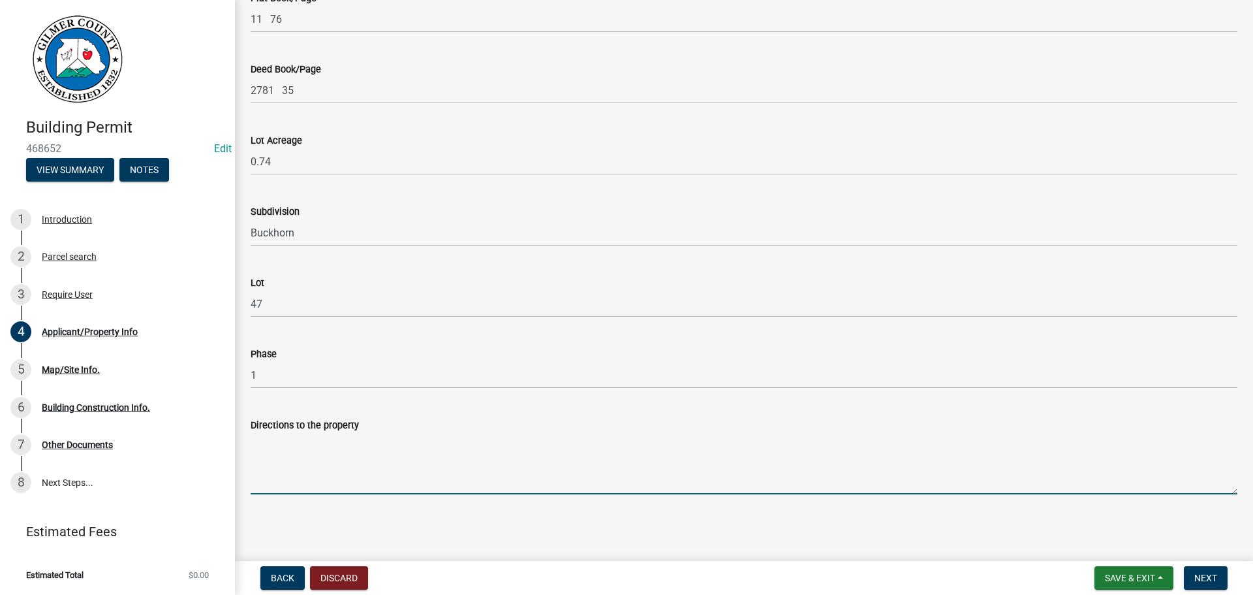
click at [290, 447] on textarea "Directions to the property" at bounding box center [744, 463] width 987 height 61
click at [259, 456] on textarea "Directions to the property" at bounding box center [744, 463] width 987 height 61
paste textarea "515N, LT ON WHITEPATH, LT ON CHEROKEE, RT ON SENECA, SITE ON LT"
click at [604, 439] on textarea "515N, LT ON WHITEPATH, LT ON CHEROKEE, RT ON SENECA, SITE ON LT" at bounding box center [744, 463] width 987 height 61
type textarea "515N, LT ON WHITEPATH, LT ON CHEROKEE, RT ON SENECA, SITE ON LT @ 375 SENECA"
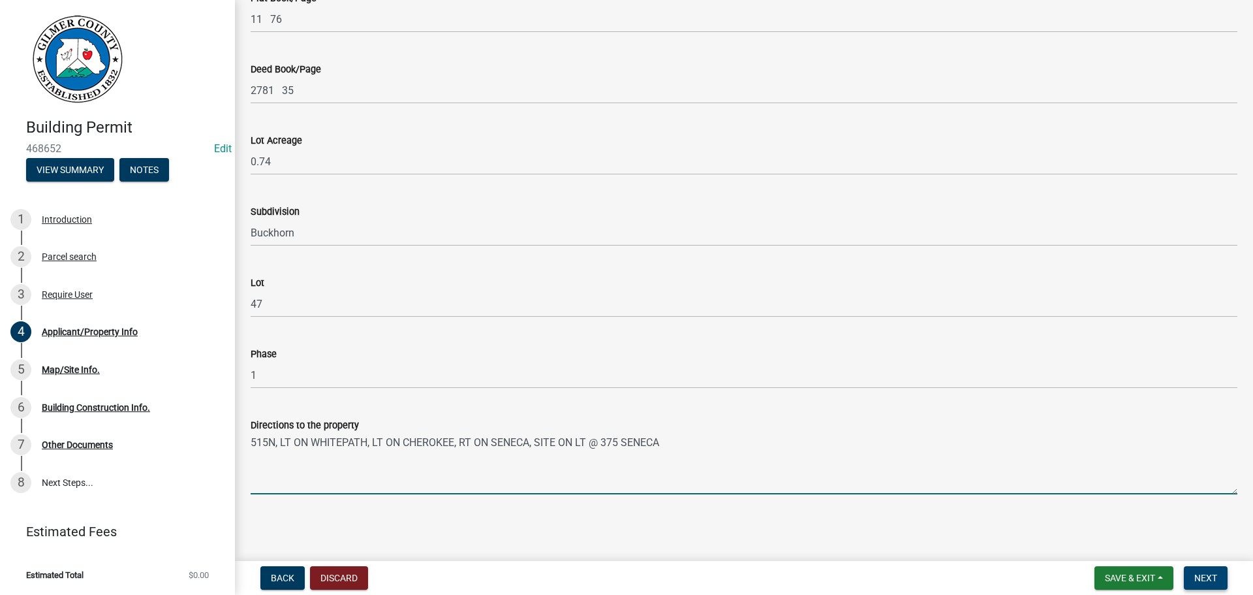
click at [1203, 576] on span "Next" at bounding box center [1206, 578] width 23 height 10
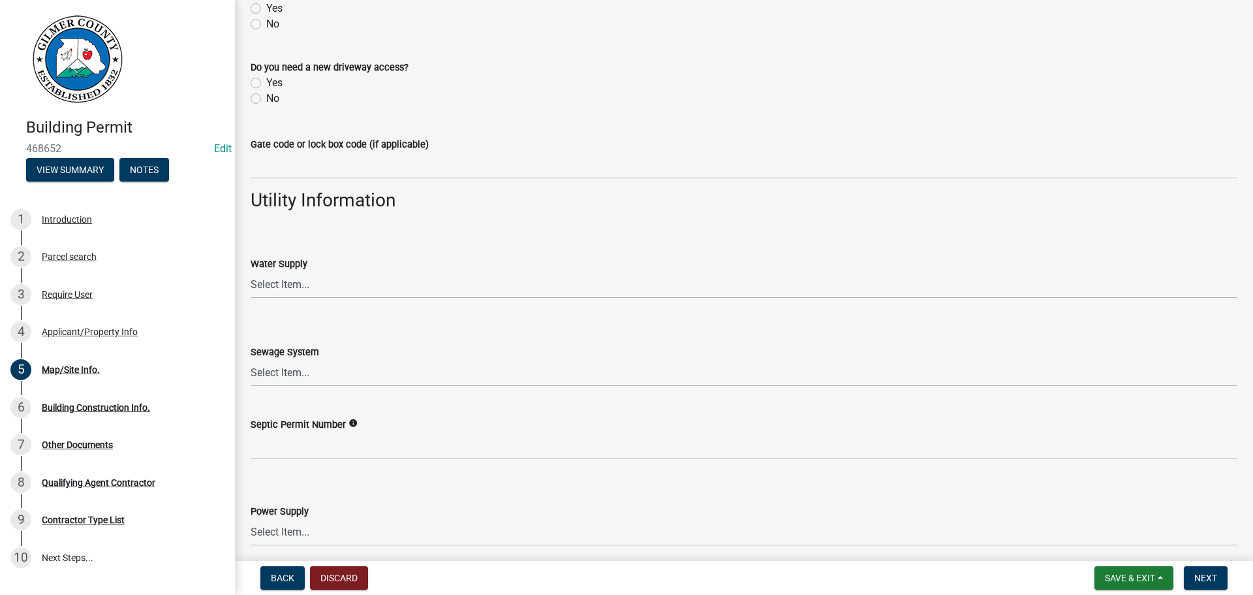
scroll to position [1063, 0]
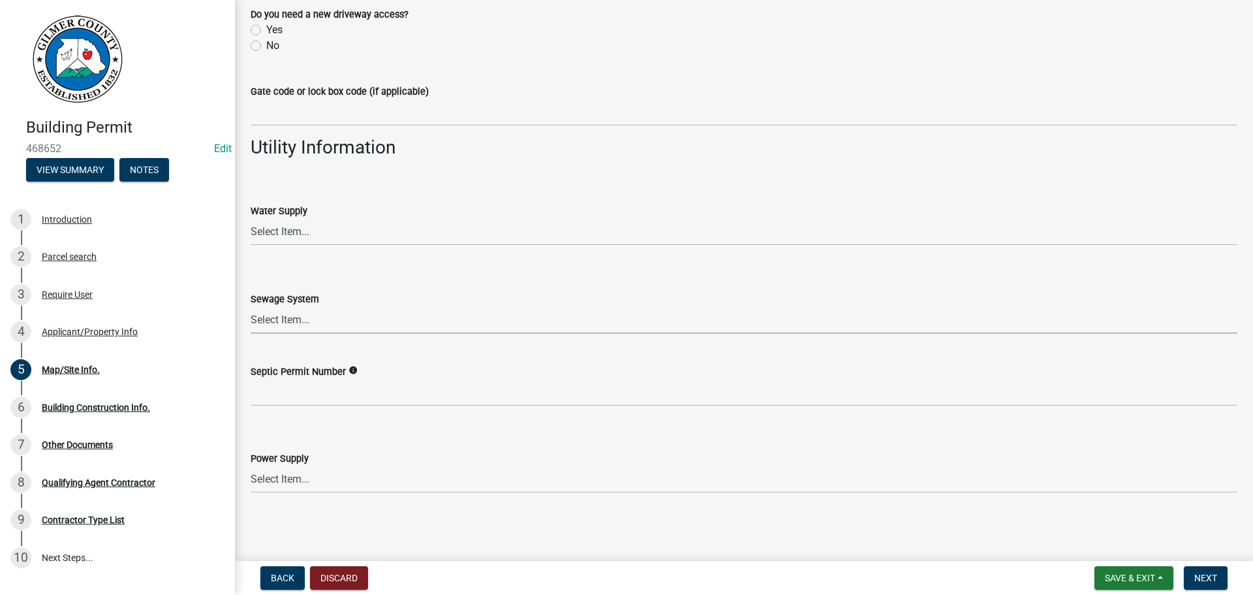
drag, startPoint x: 290, startPoint y: 311, endPoint x: 287, endPoint y: 318, distance: 7.9
click at [290, 311] on select "Select Item... Septic Community Public" at bounding box center [744, 320] width 987 height 27
click at [251, 307] on select "Select Item... Septic Community Public" at bounding box center [744, 320] width 987 height 27
select select "92a37e23-3b7d-408e-b3c7-0afbe39b0942"
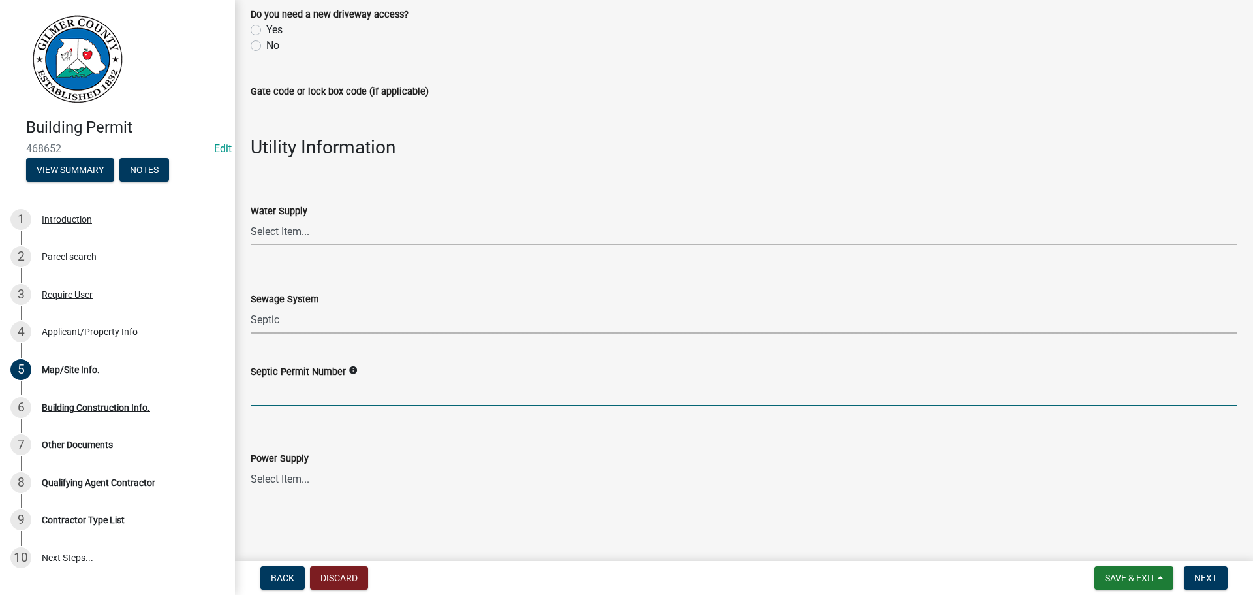
click at [287, 394] on input "Septic Permit Number" at bounding box center [744, 392] width 987 height 27
type input "05804"
click at [1210, 580] on span "Next" at bounding box center [1206, 578] width 23 height 10
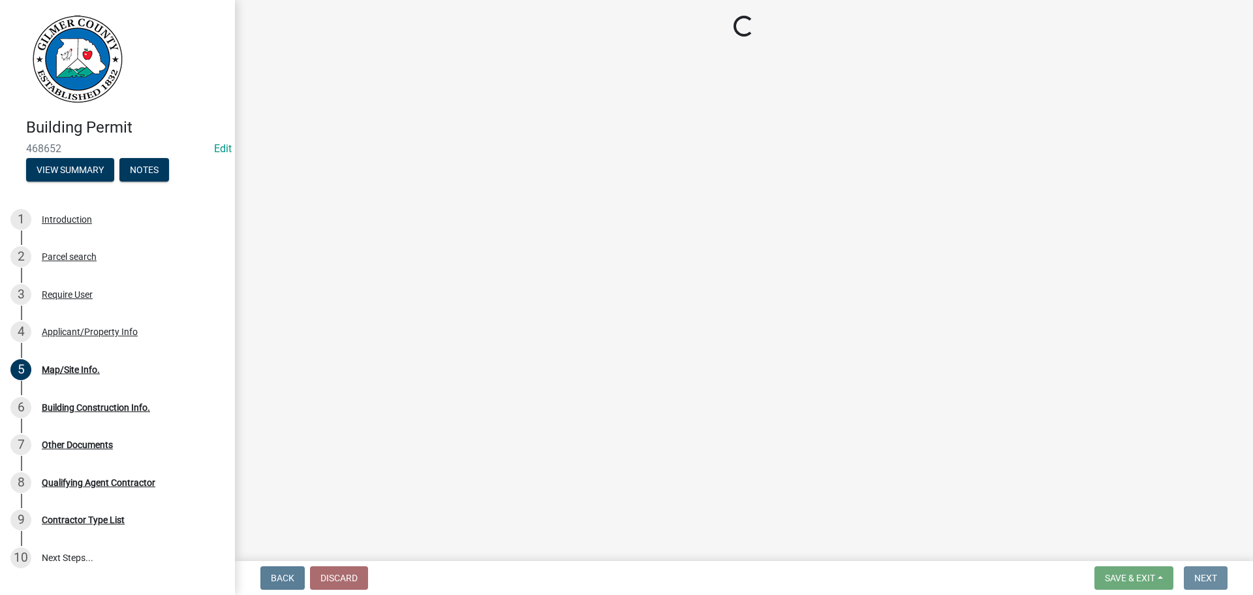
scroll to position [0, 0]
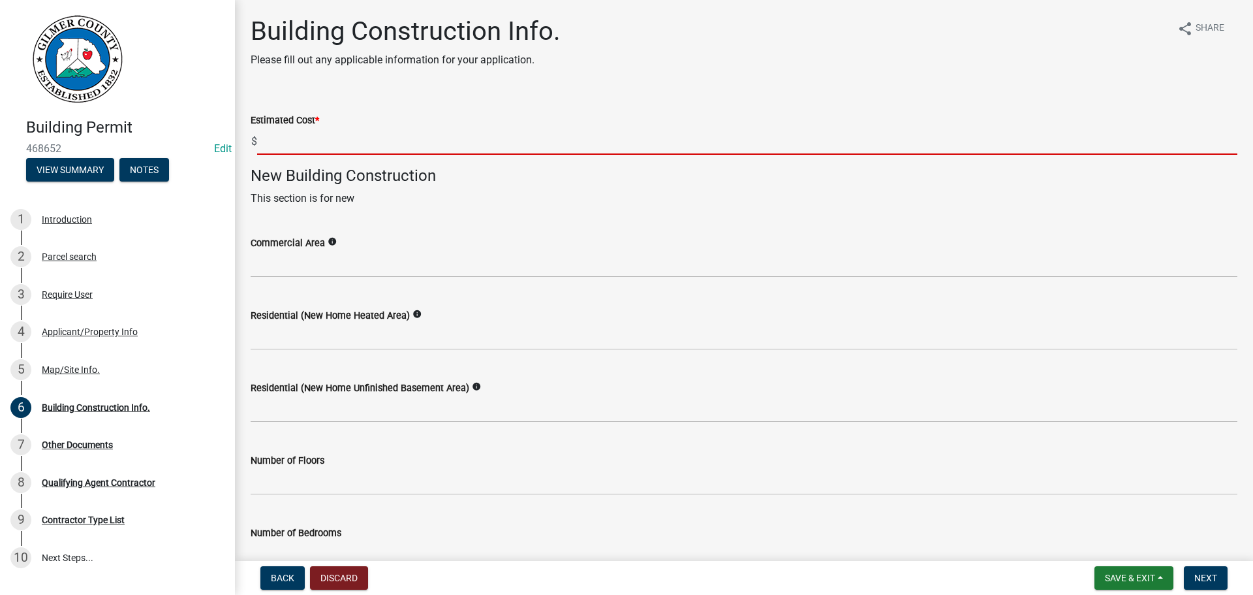
click at [298, 138] on input "text" at bounding box center [747, 141] width 981 height 27
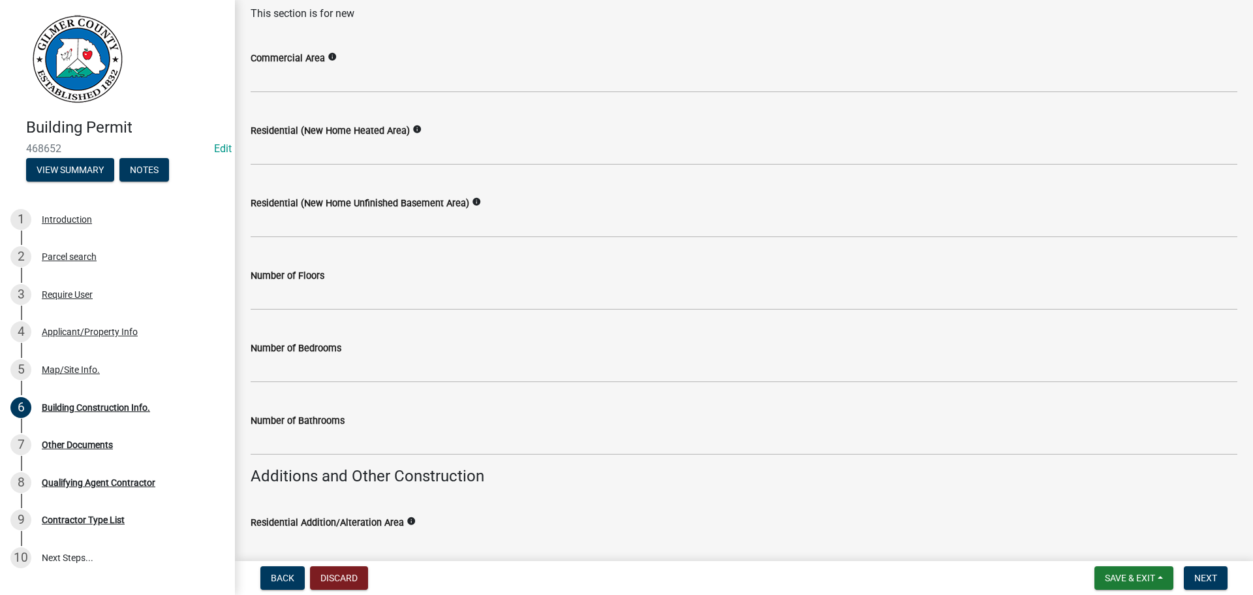
scroll to position [196, 0]
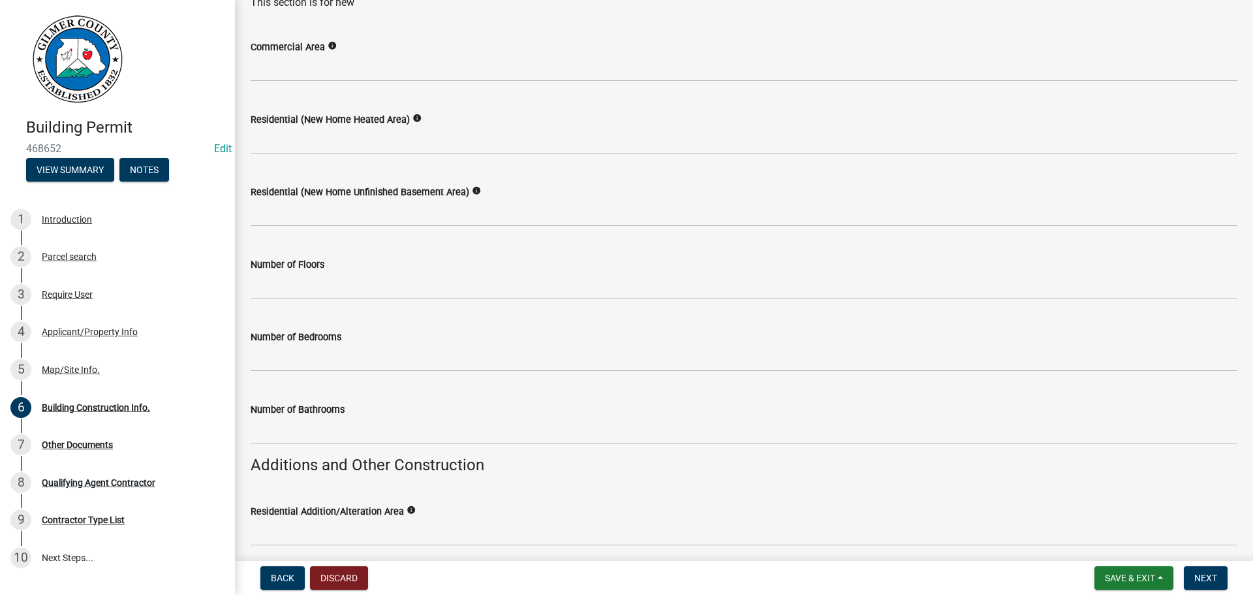
type input "350000"
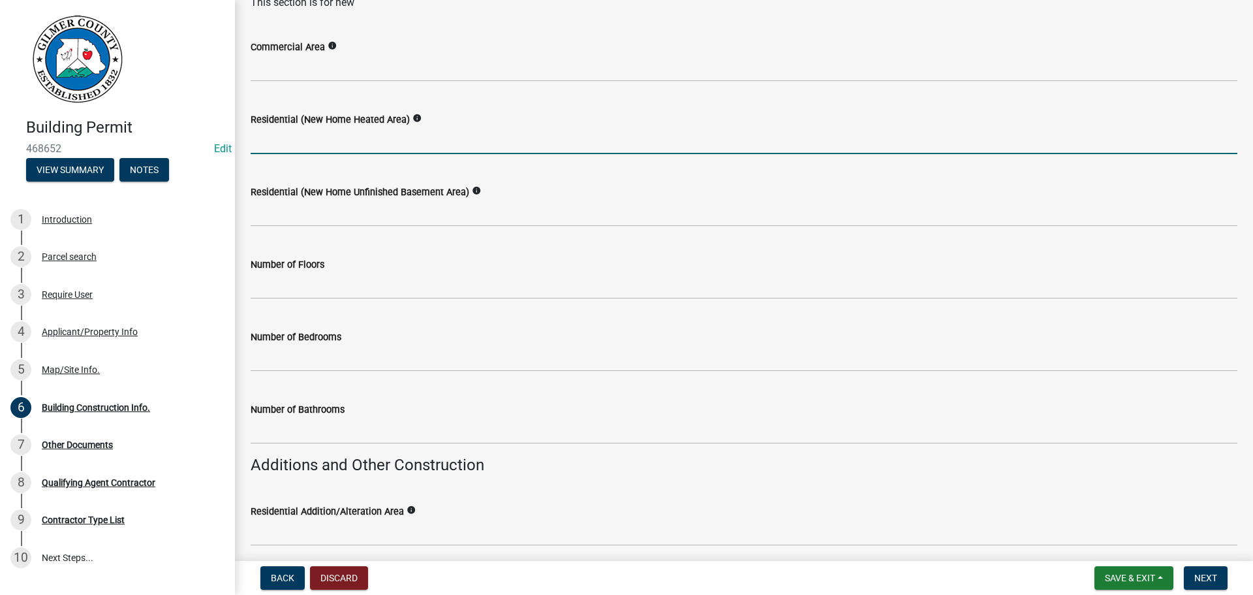
click at [362, 131] on input "text" at bounding box center [744, 140] width 987 height 27
type input "3000"
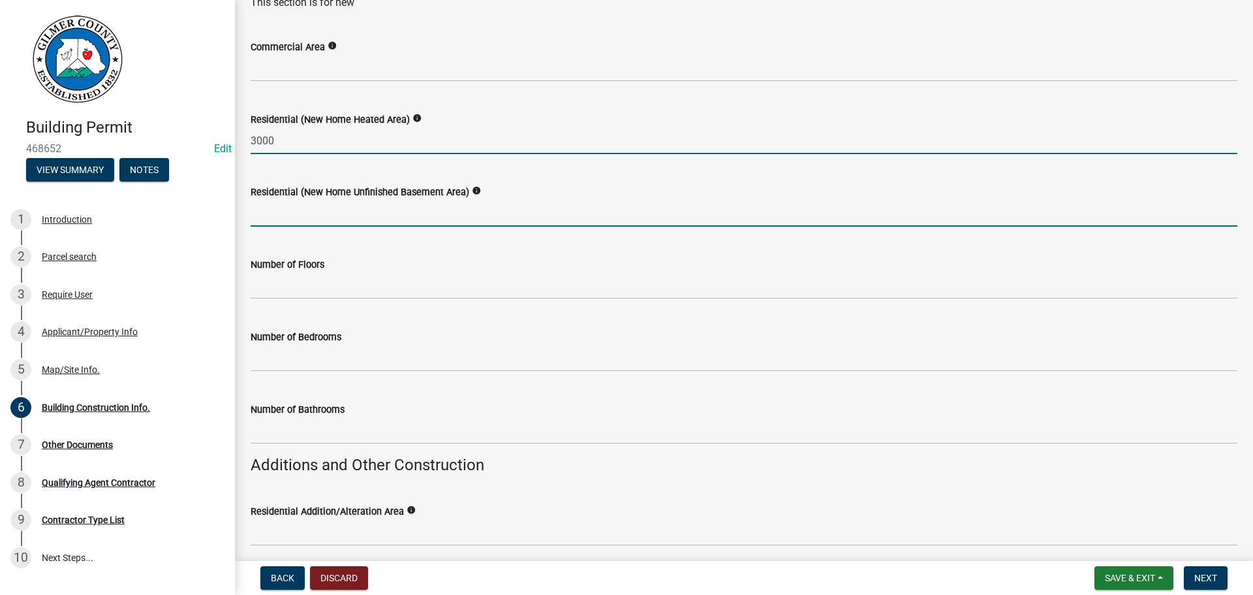
click at [401, 220] on input "text" at bounding box center [744, 213] width 987 height 27
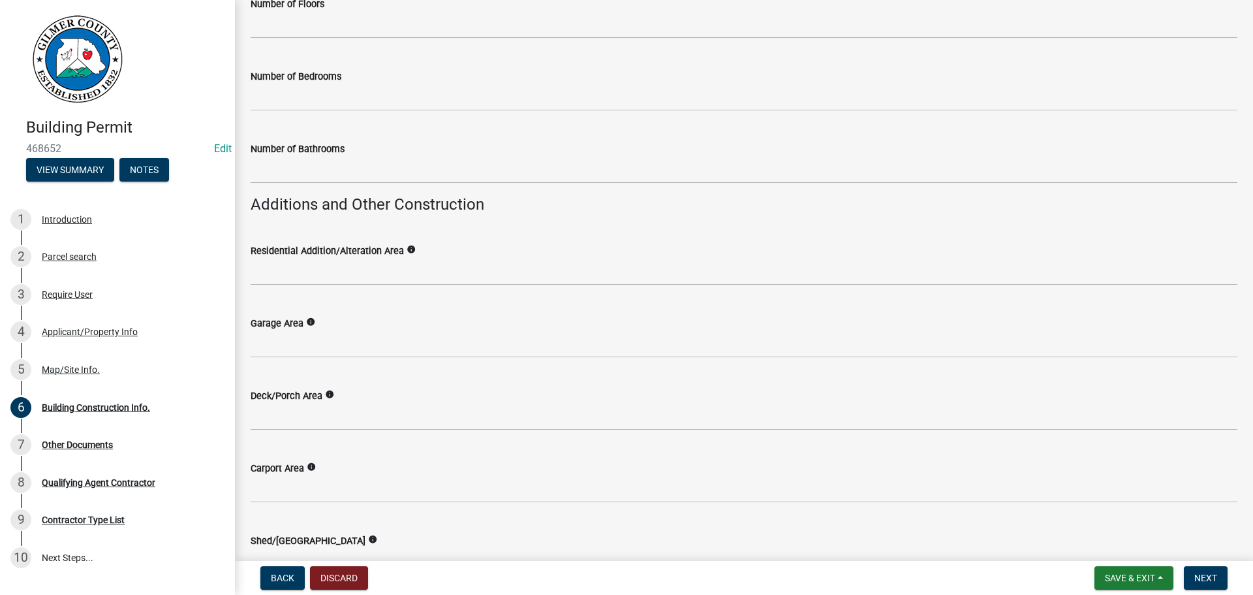
scroll to position [457, 0]
type input "300"
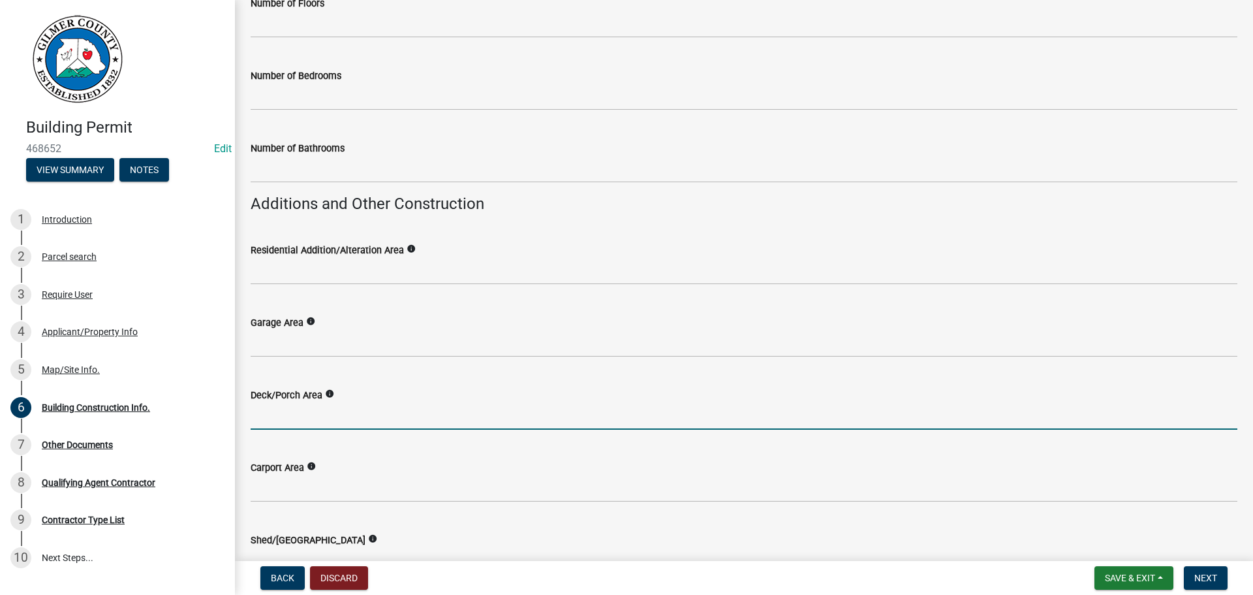
click at [304, 416] on input "text" at bounding box center [744, 416] width 987 height 27
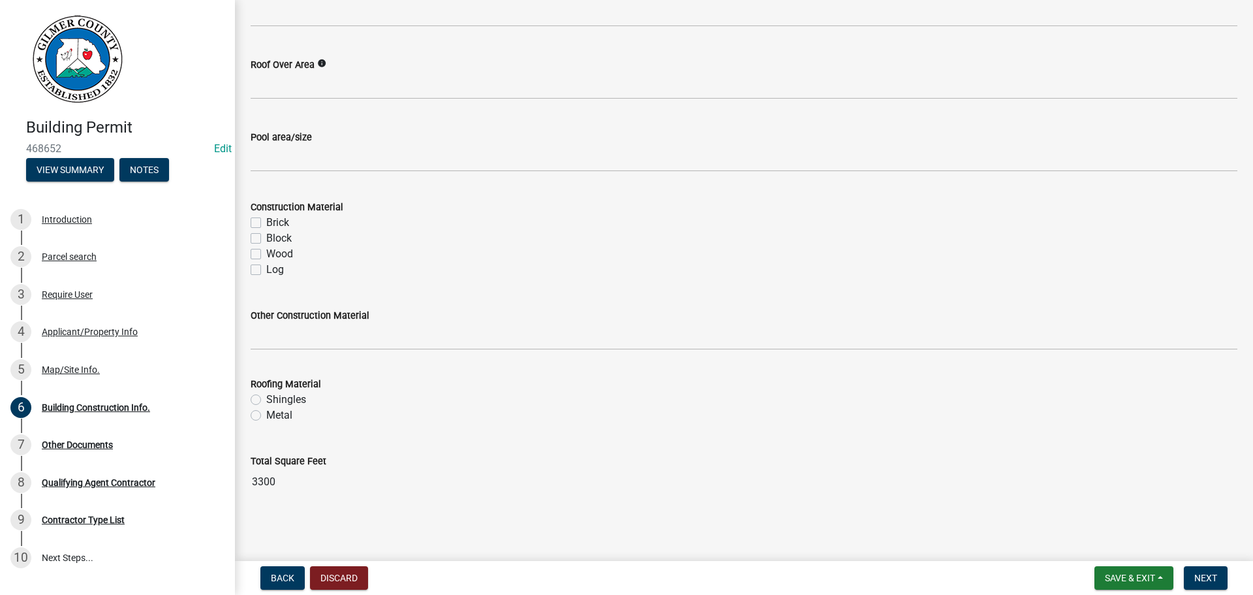
scroll to position [1079, 0]
type input "500"
click at [1201, 579] on span "Next" at bounding box center [1206, 578] width 23 height 10
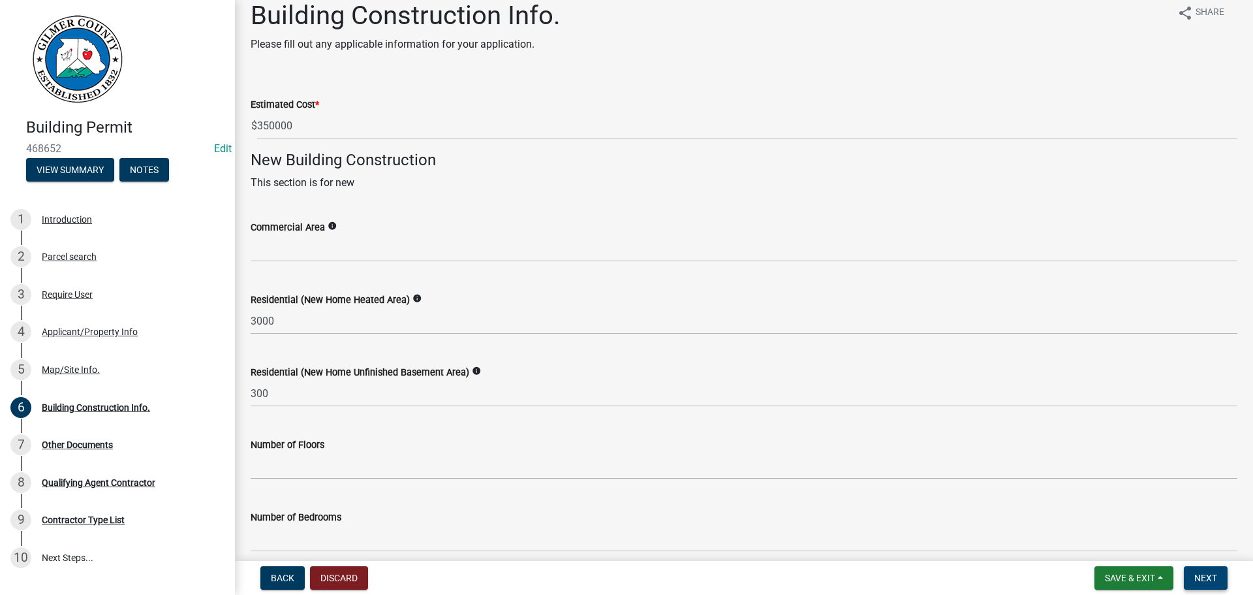
scroll to position [0, 0]
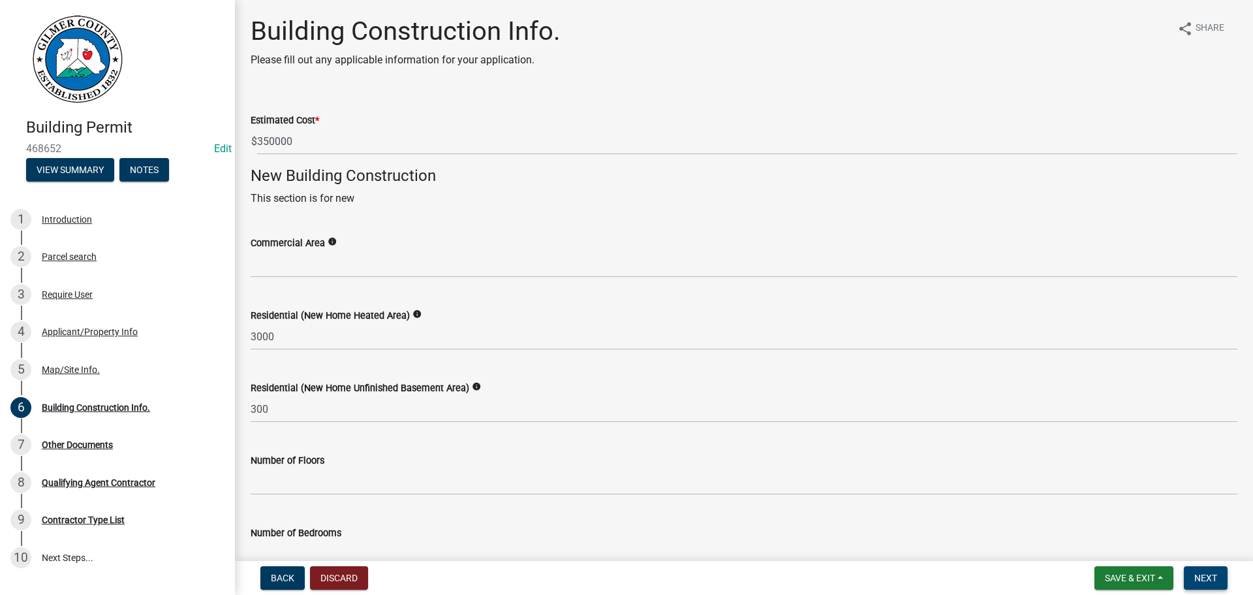
click at [1201, 582] on span "Next" at bounding box center [1206, 578] width 23 height 10
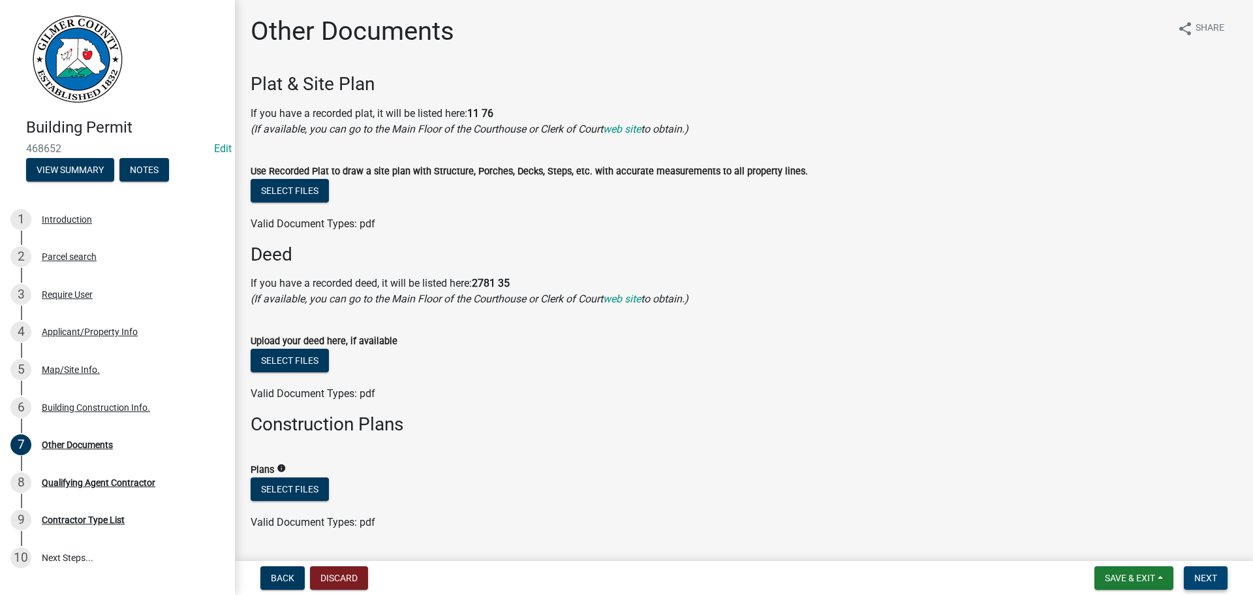
click at [1208, 571] on button "Next" at bounding box center [1206, 578] width 44 height 24
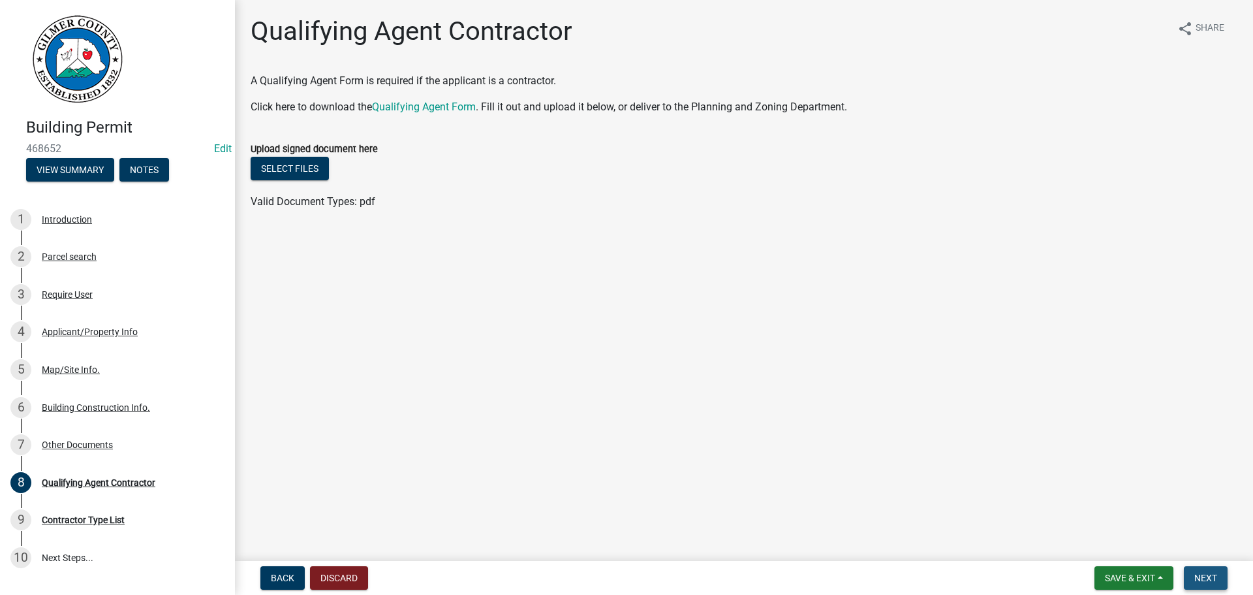
click at [1208, 571] on button "Next" at bounding box center [1206, 578] width 44 height 24
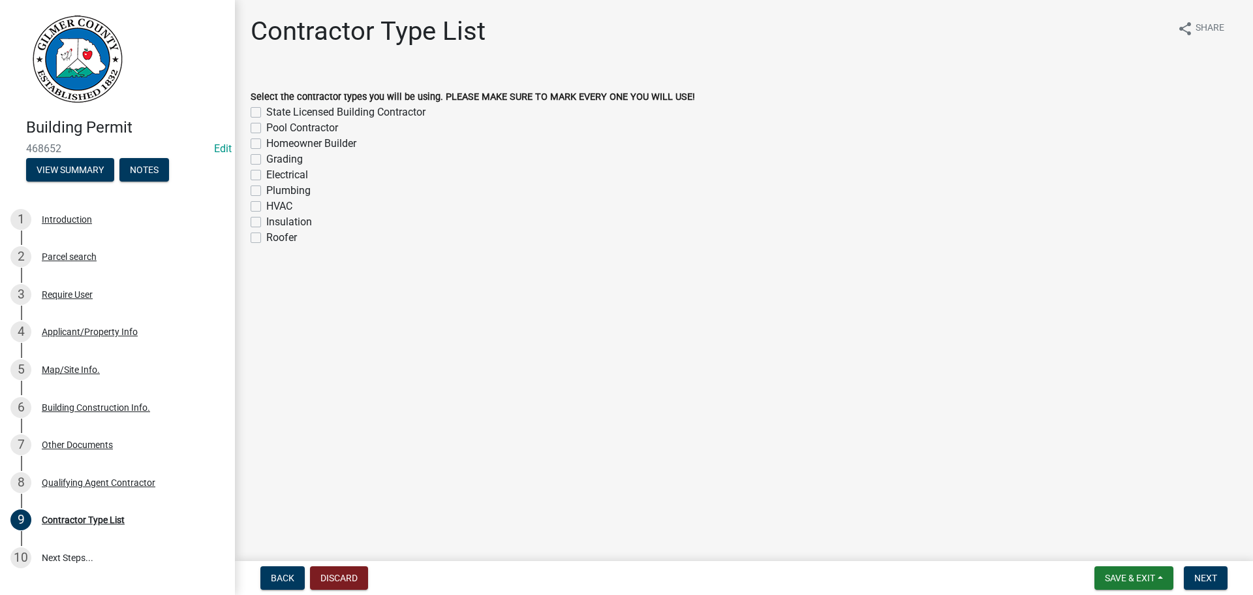
click at [266, 112] on label "State Licensed Building Contractor" at bounding box center [345, 112] width 159 height 16
click at [266, 112] on input "State Licensed Building Contractor" at bounding box center [270, 108] width 8 height 8
checkbox input "true"
checkbox input "false"
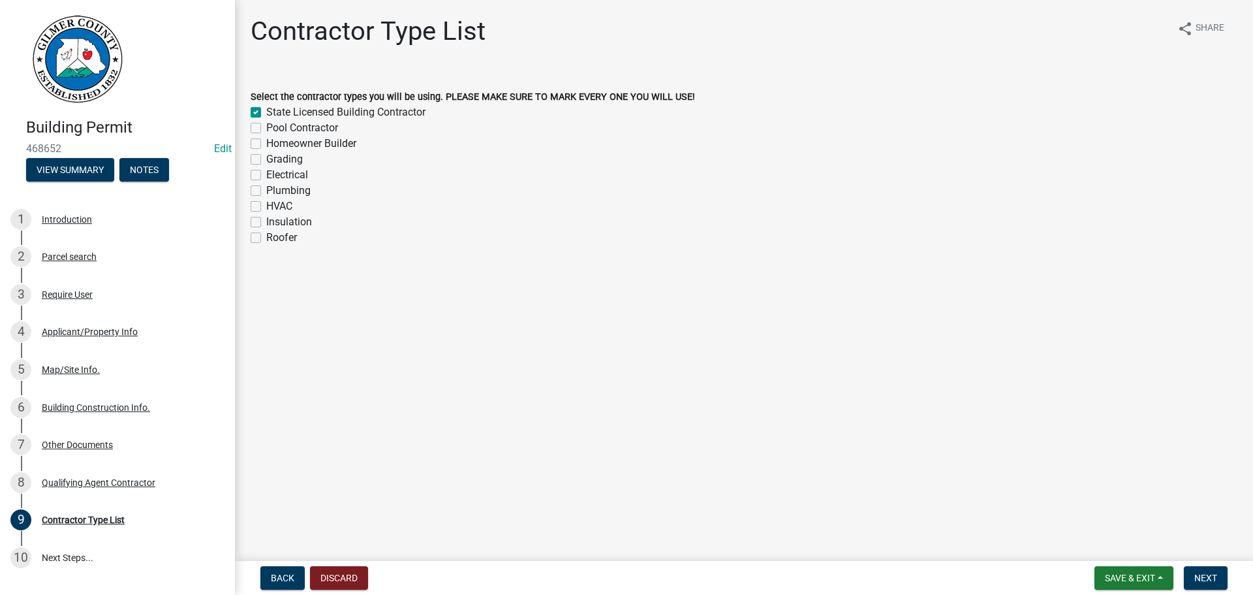
checkbox input "false"
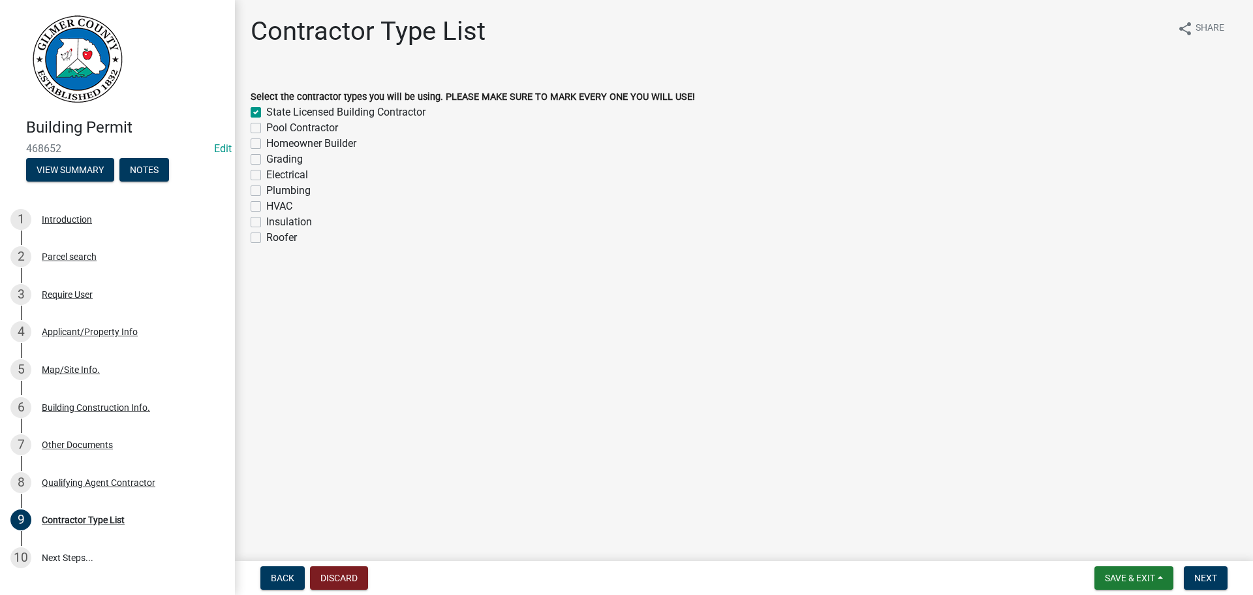
checkbox input "false"
click at [266, 160] on label "Grading" at bounding box center [284, 159] width 37 height 16
click at [266, 160] on input "Grading" at bounding box center [270, 155] width 8 height 8
checkbox input "true"
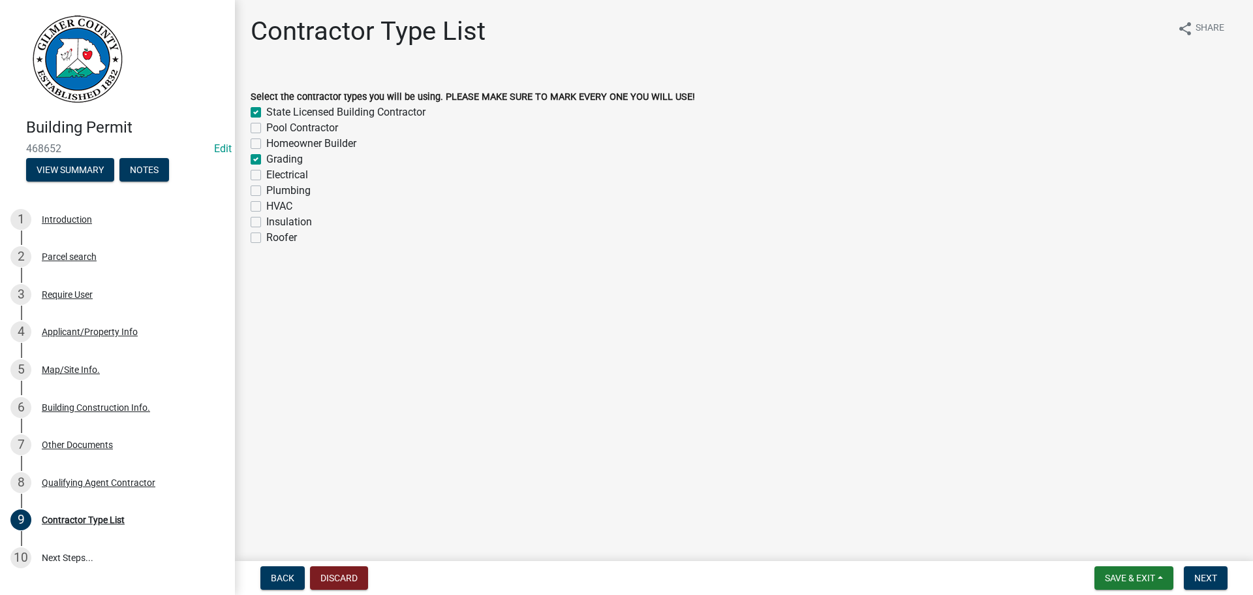
checkbox input "false"
checkbox input "true"
checkbox input "false"
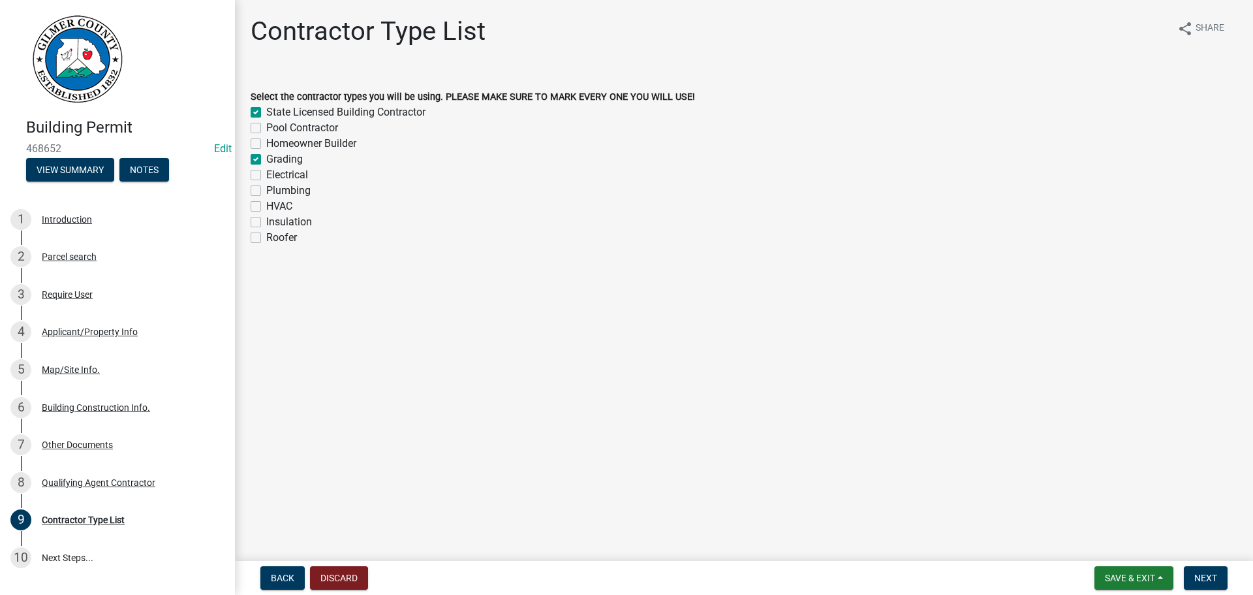
checkbox input "false"
click at [266, 175] on label "Electrical" at bounding box center [287, 175] width 42 height 16
click at [266, 175] on input "Electrical" at bounding box center [270, 171] width 8 height 8
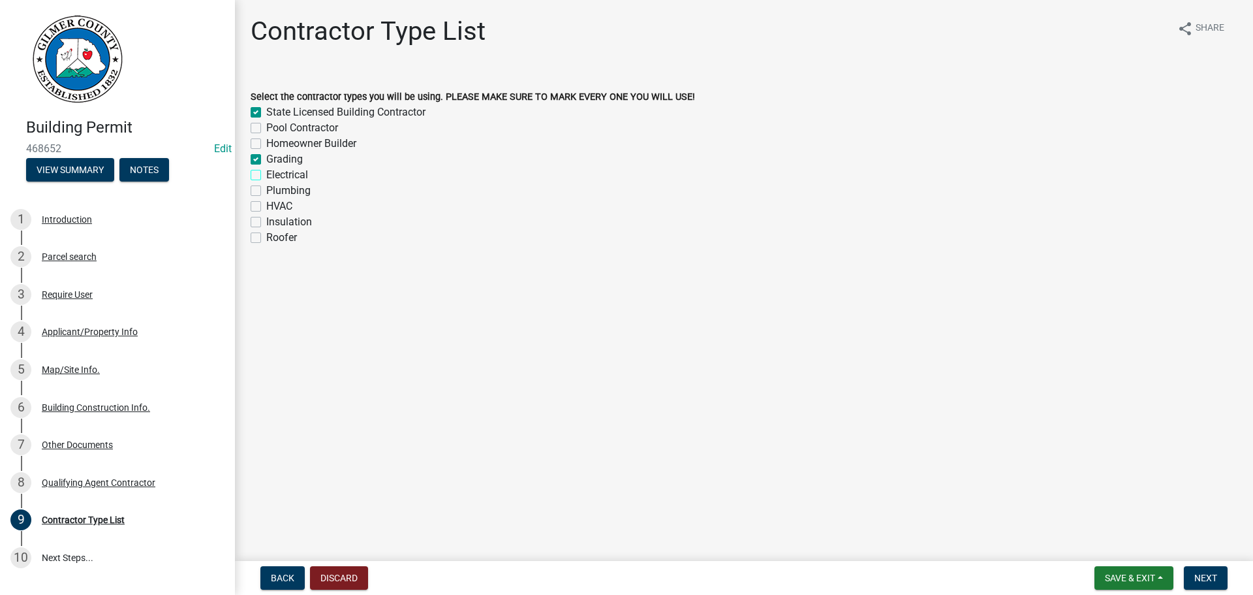
checkbox input "true"
checkbox input "false"
checkbox input "true"
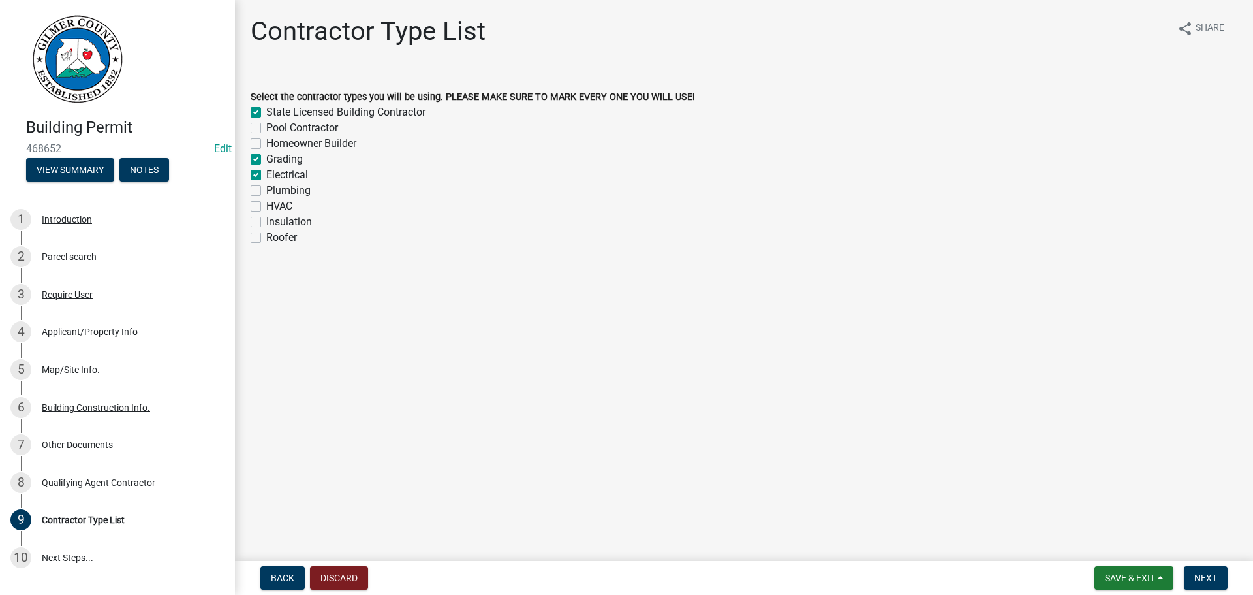
checkbox input "true"
checkbox input "false"
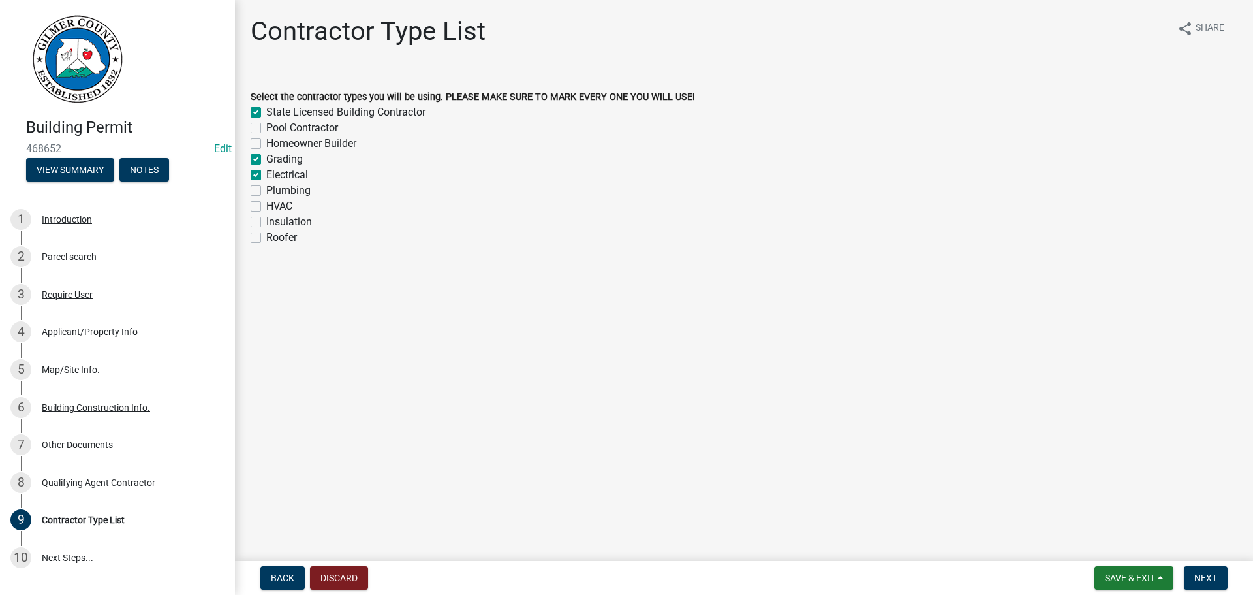
click at [266, 185] on label "Plumbing" at bounding box center [288, 191] width 44 height 16
click at [266, 185] on input "Plumbing" at bounding box center [270, 187] width 8 height 8
checkbox input "true"
checkbox input "false"
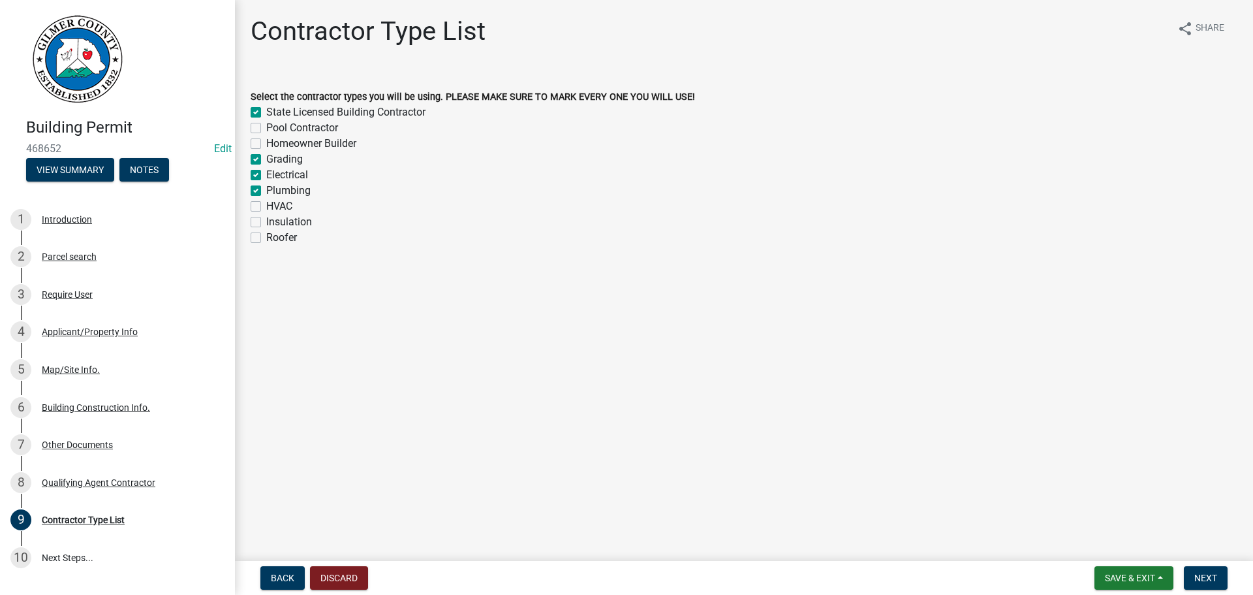
checkbox input "false"
checkbox input "true"
checkbox input "false"
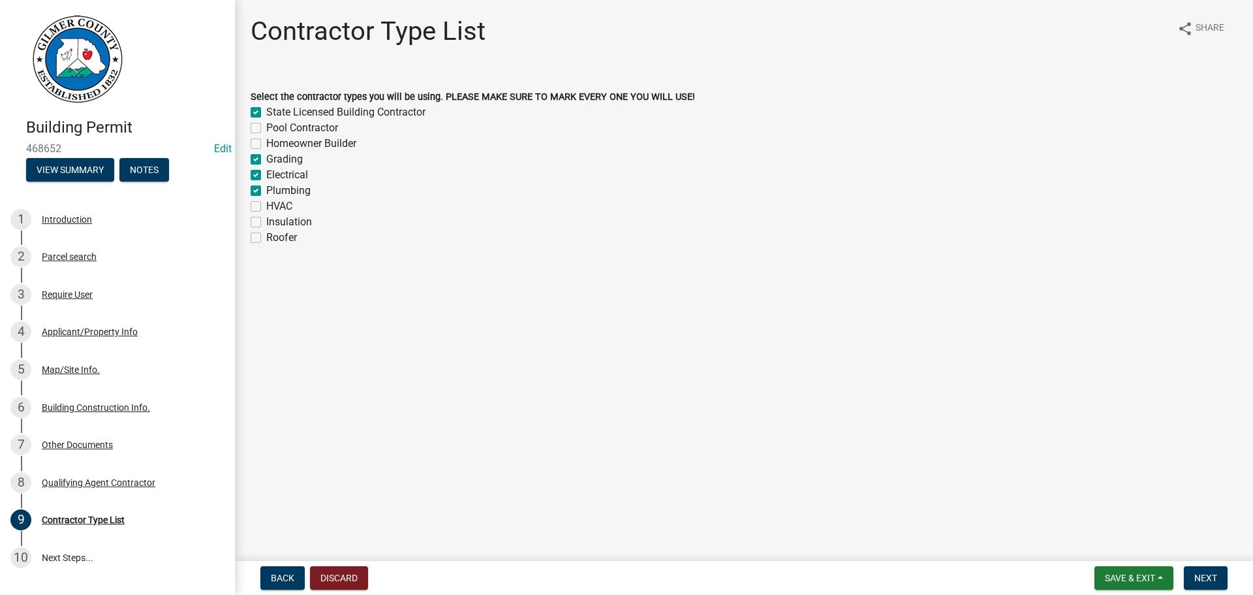
checkbox input "false"
click at [266, 207] on label "HVAC" at bounding box center [279, 206] width 26 height 16
click at [266, 207] on input "HVAC" at bounding box center [270, 202] width 8 height 8
checkbox input "true"
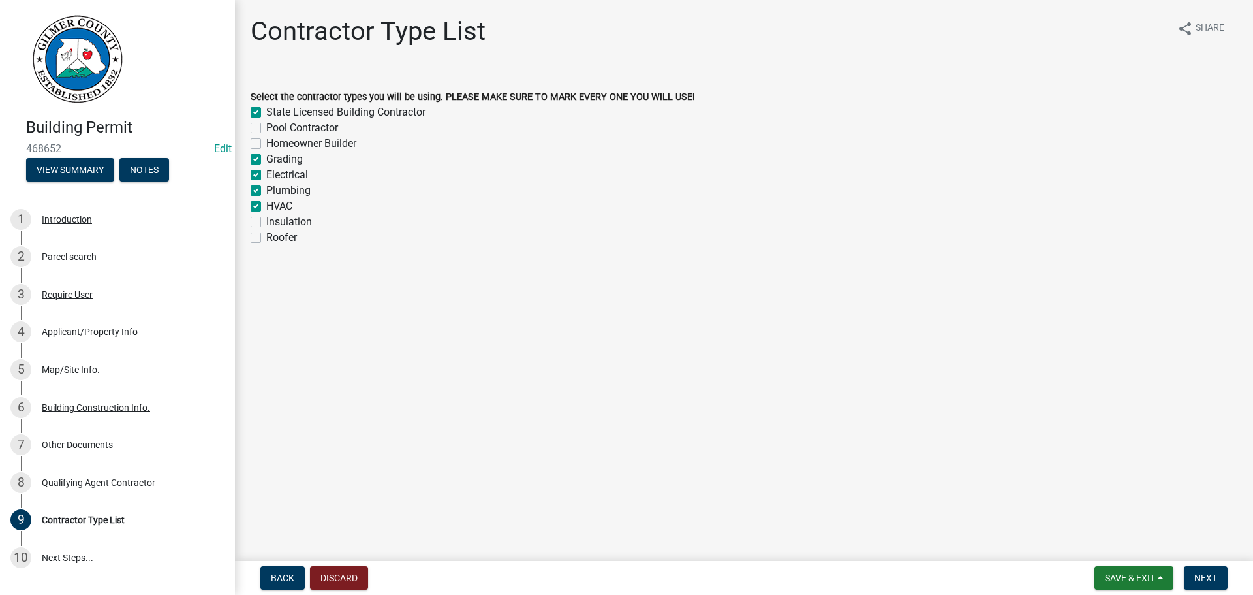
checkbox input "true"
checkbox input "false"
checkbox input "true"
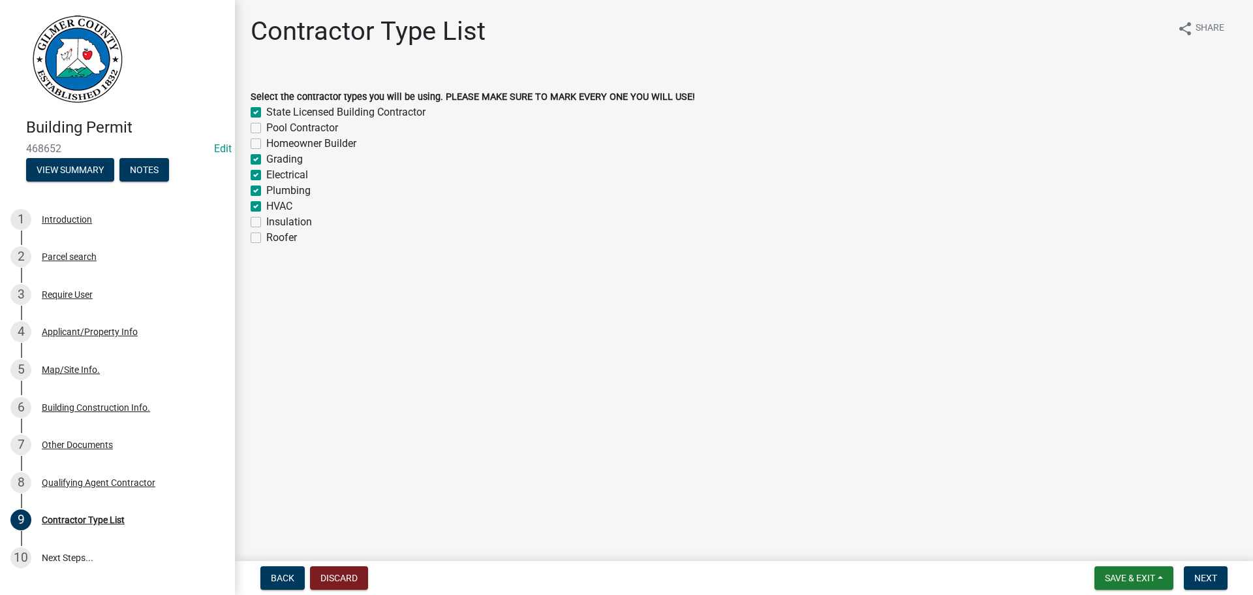
checkbox input "true"
checkbox input "false"
click at [1215, 577] on span "Next" at bounding box center [1206, 578] width 23 height 10
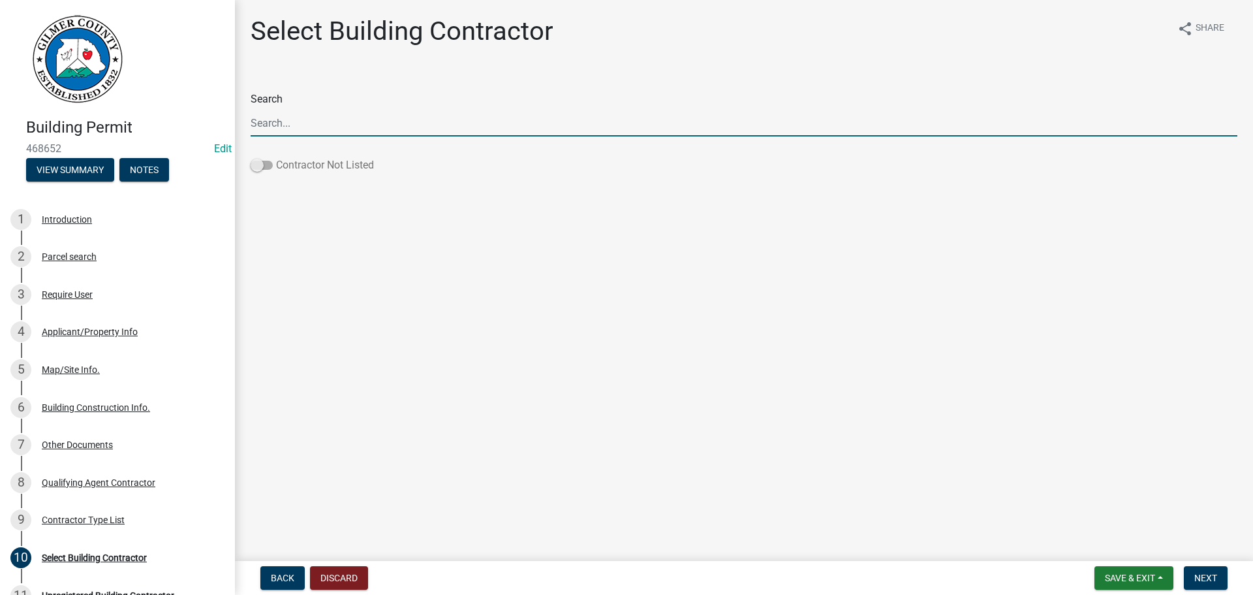
click at [260, 161] on span at bounding box center [262, 165] width 22 height 9
click at [276, 157] on input "Contractor Not Listed" at bounding box center [276, 157] width 0 height 0
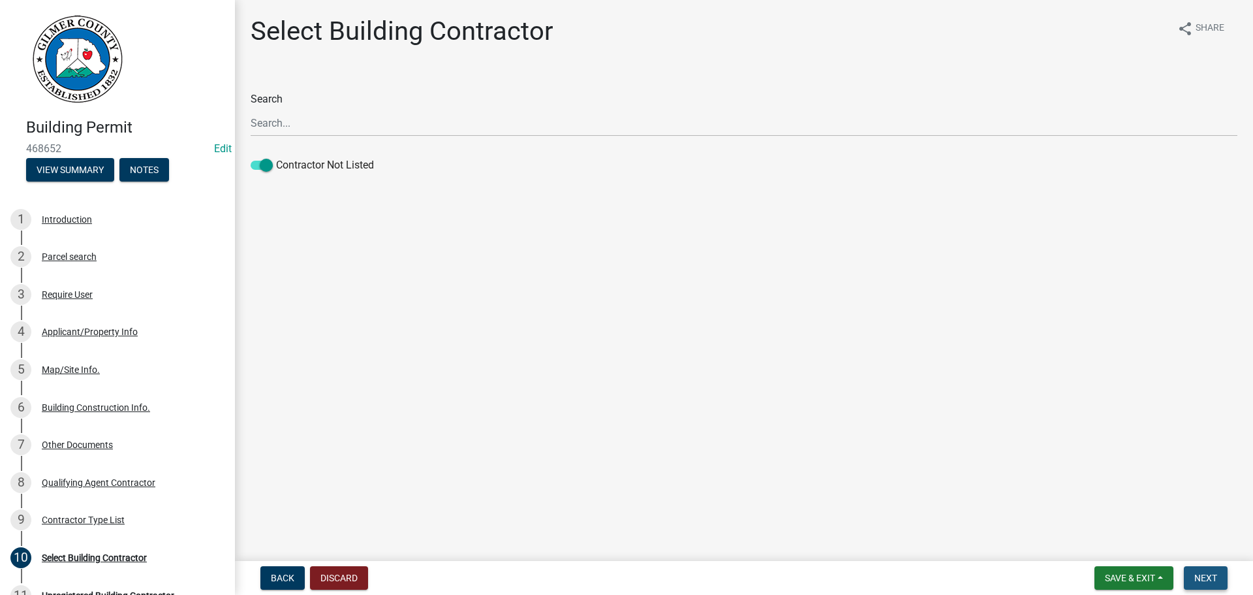
click at [1200, 578] on span "Next" at bounding box center [1206, 578] width 23 height 10
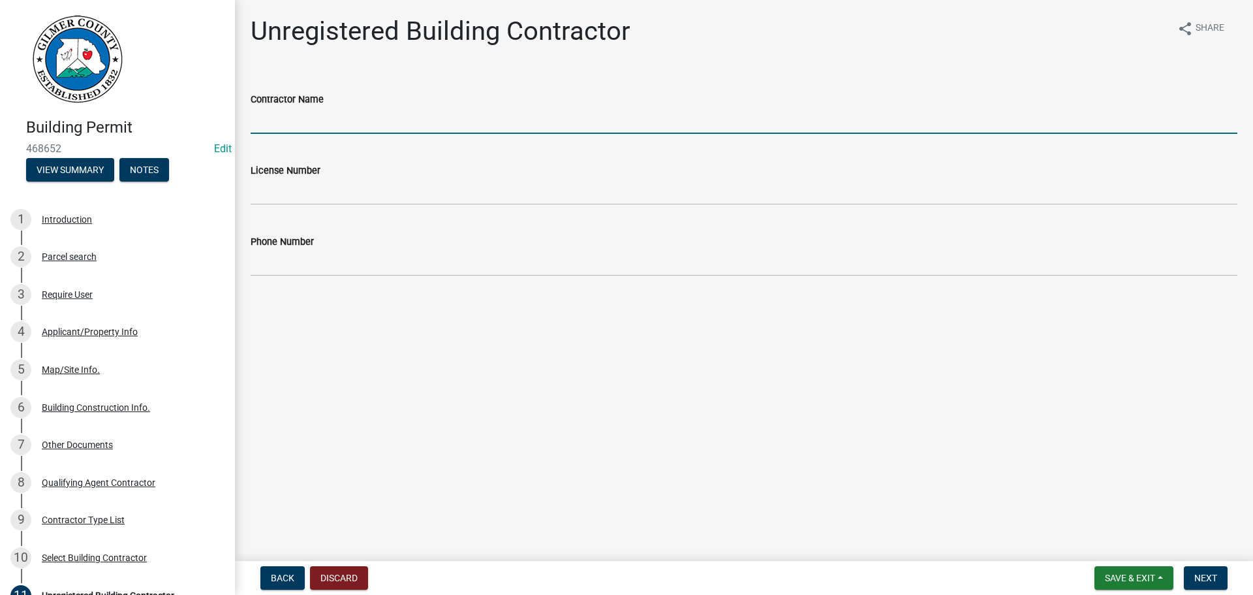
click at [306, 114] on input "Contractor Name" at bounding box center [744, 120] width 987 height 27
type input "[PERSON_NAME]"
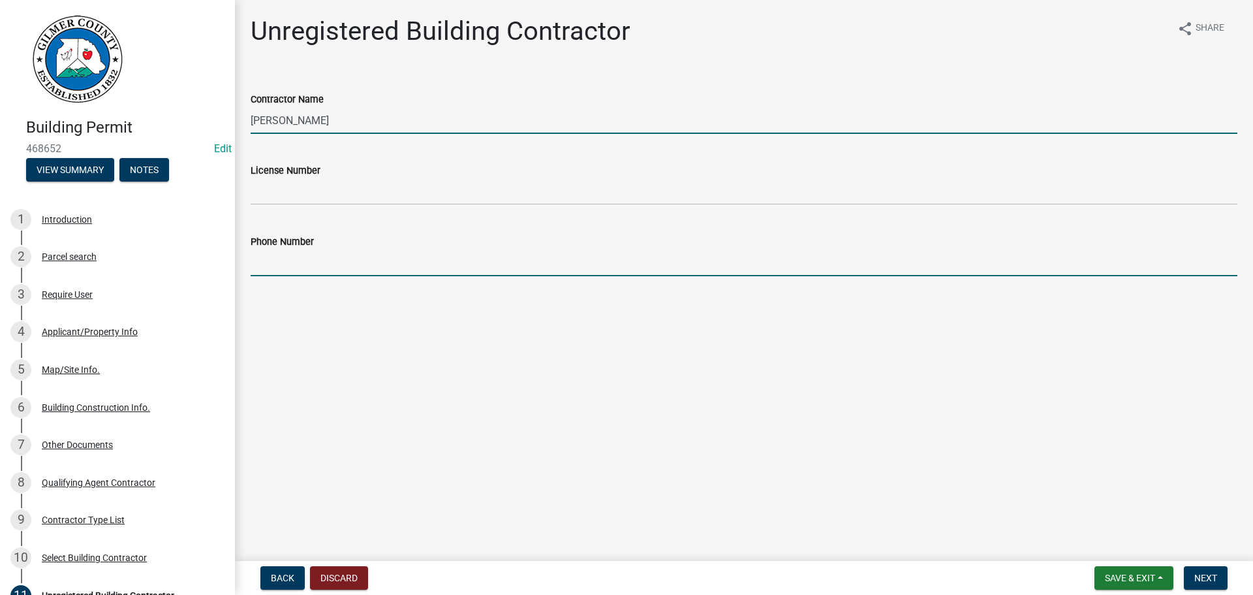
drag, startPoint x: 341, startPoint y: 267, endPoint x: 334, endPoint y: 258, distance: 11.2
click at [341, 268] on input "Phone Number" at bounding box center [744, 262] width 987 height 27
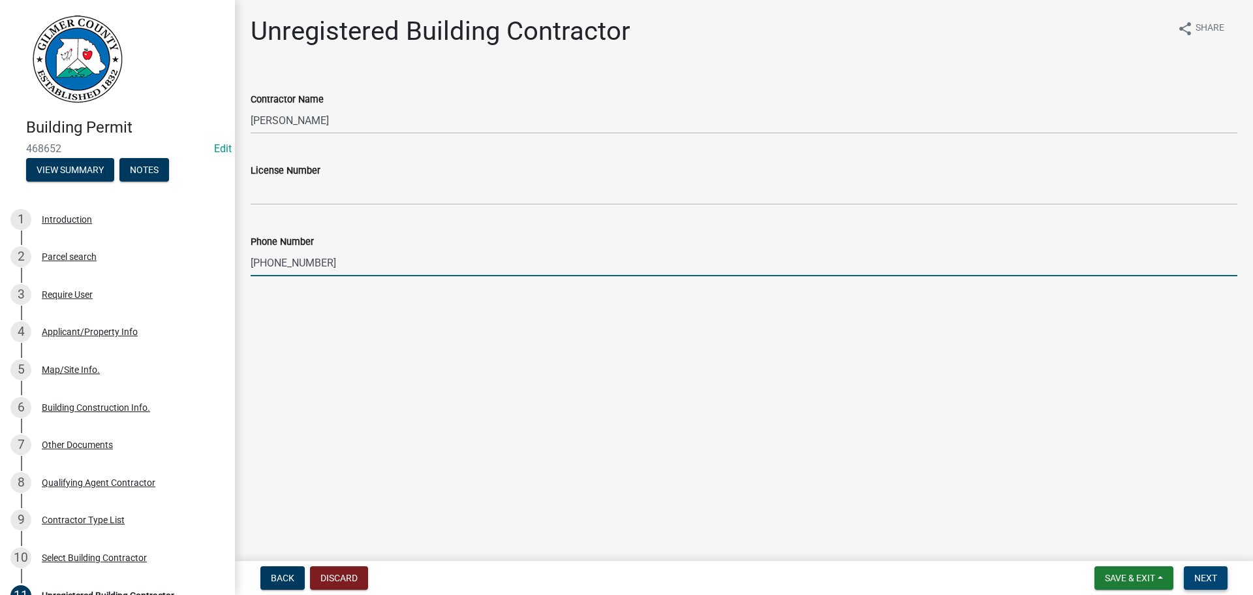
type input "[PHONE_NUMBER]"
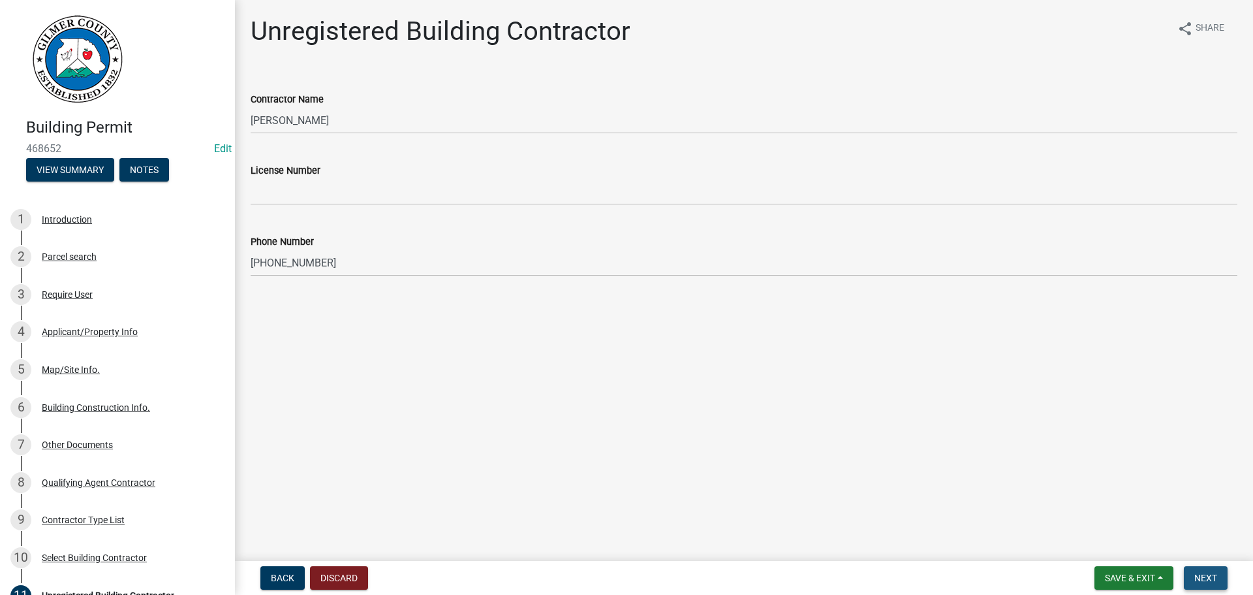
click at [1210, 575] on span "Next" at bounding box center [1206, 578] width 23 height 10
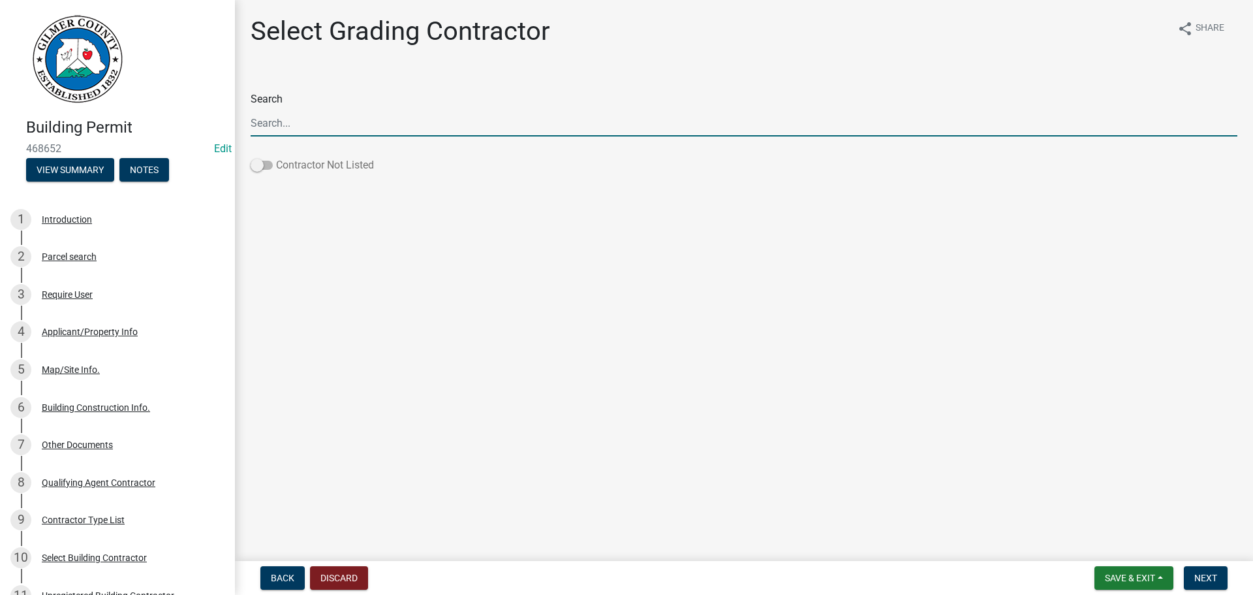
click at [257, 165] on span at bounding box center [262, 165] width 22 height 9
click at [276, 157] on input "Contractor Not Listed" at bounding box center [276, 157] width 0 height 0
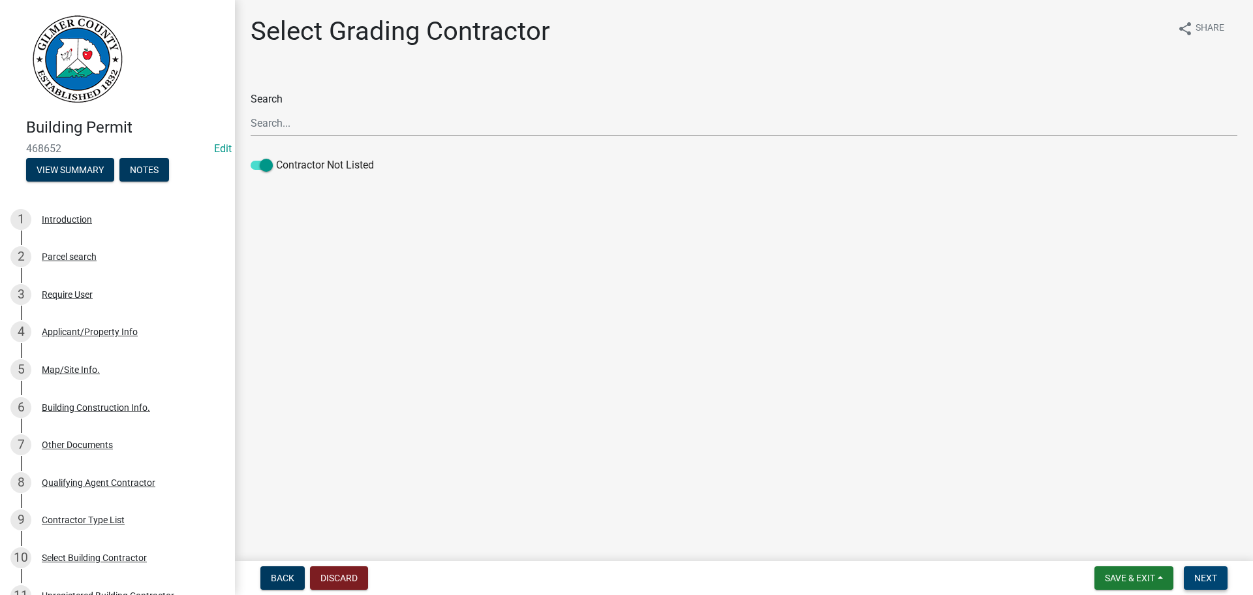
click at [1210, 578] on span "Next" at bounding box center [1206, 578] width 23 height 10
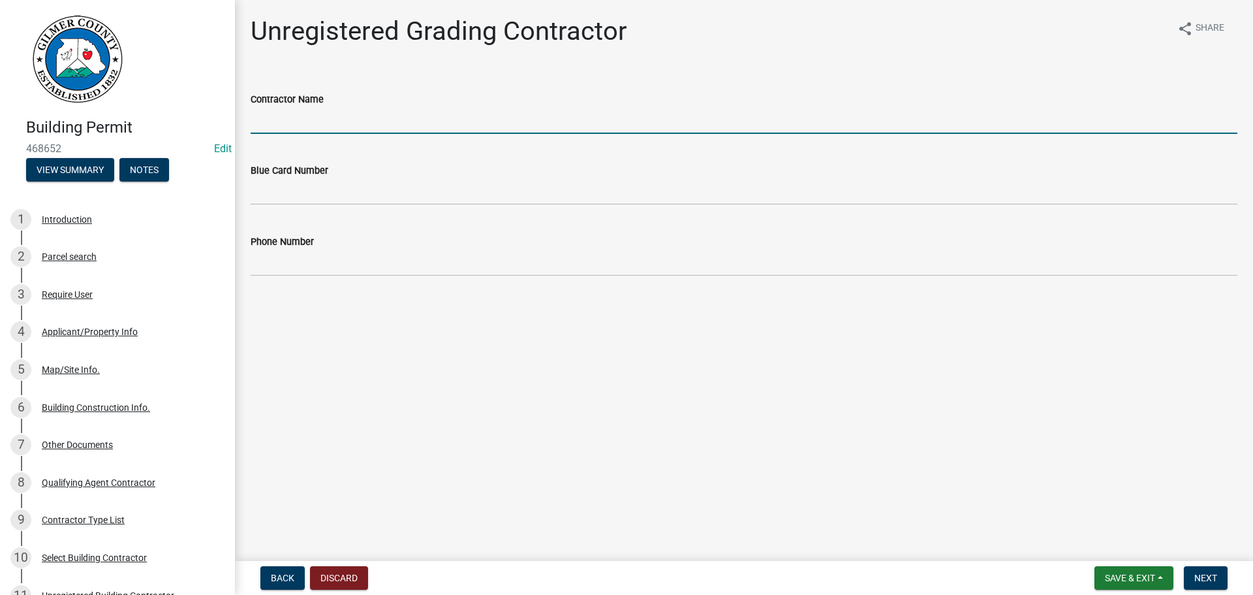
drag, startPoint x: 321, startPoint y: 121, endPoint x: 311, endPoint y: 110, distance: 14.3
click at [321, 120] on input "Contractor Name" at bounding box center [744, 120] width 987 height 27
type input "[PERSON_NAME]"
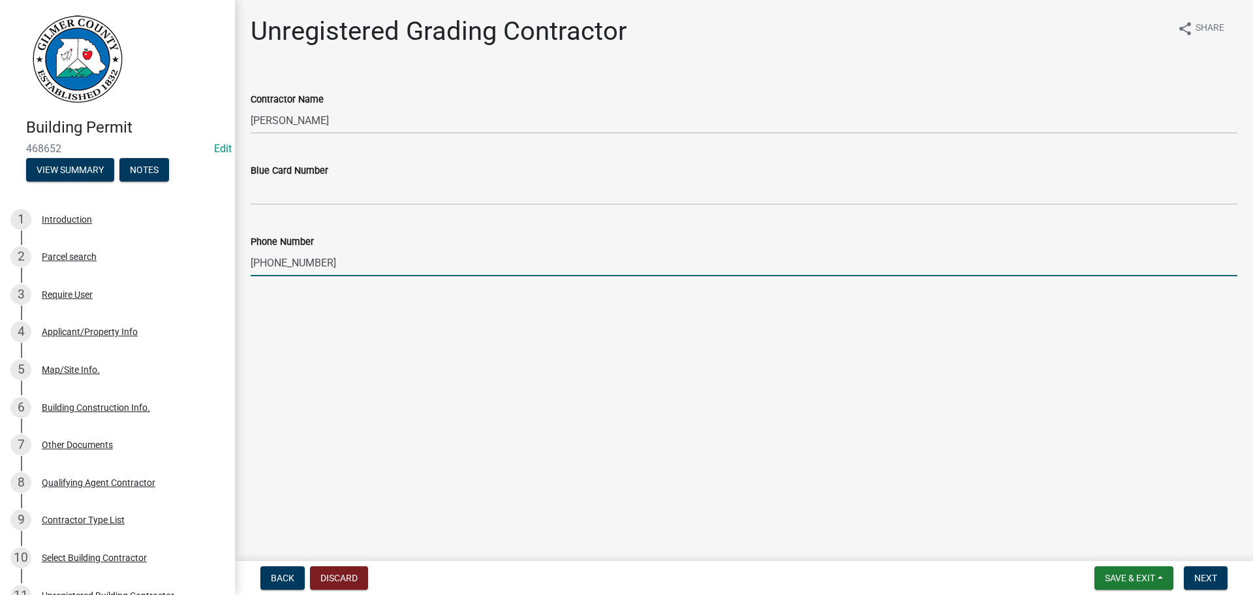
type input "[PHONE_NUMBER]"
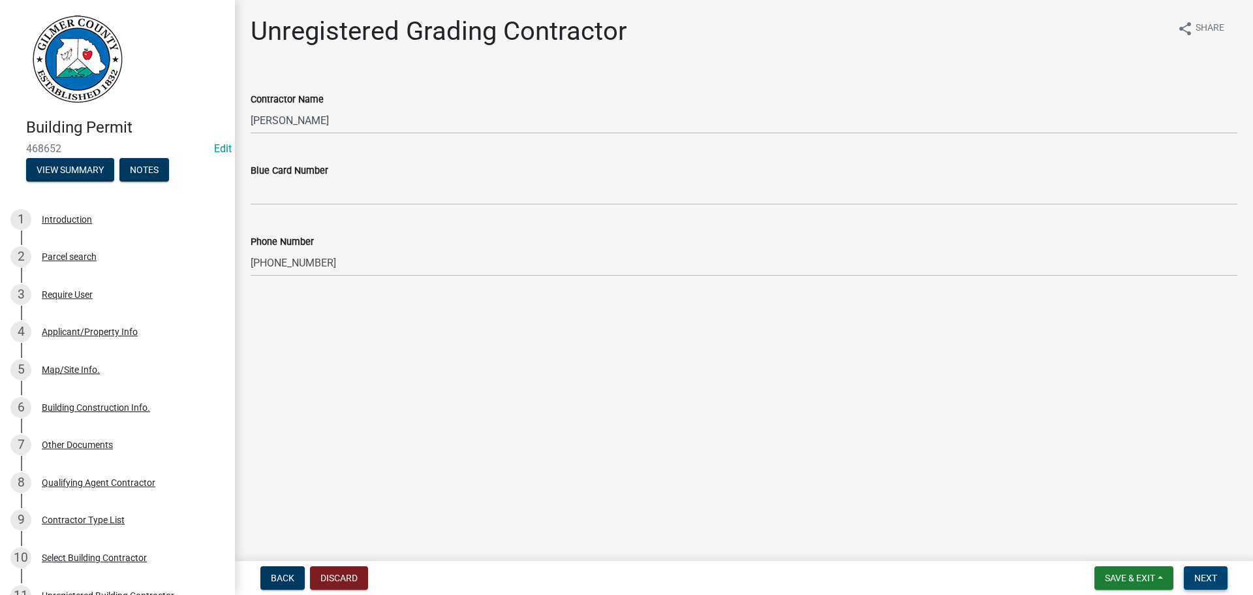
click at [1211, 574] on span "Next" at bounding box center [1206, 578] width 23 height 10
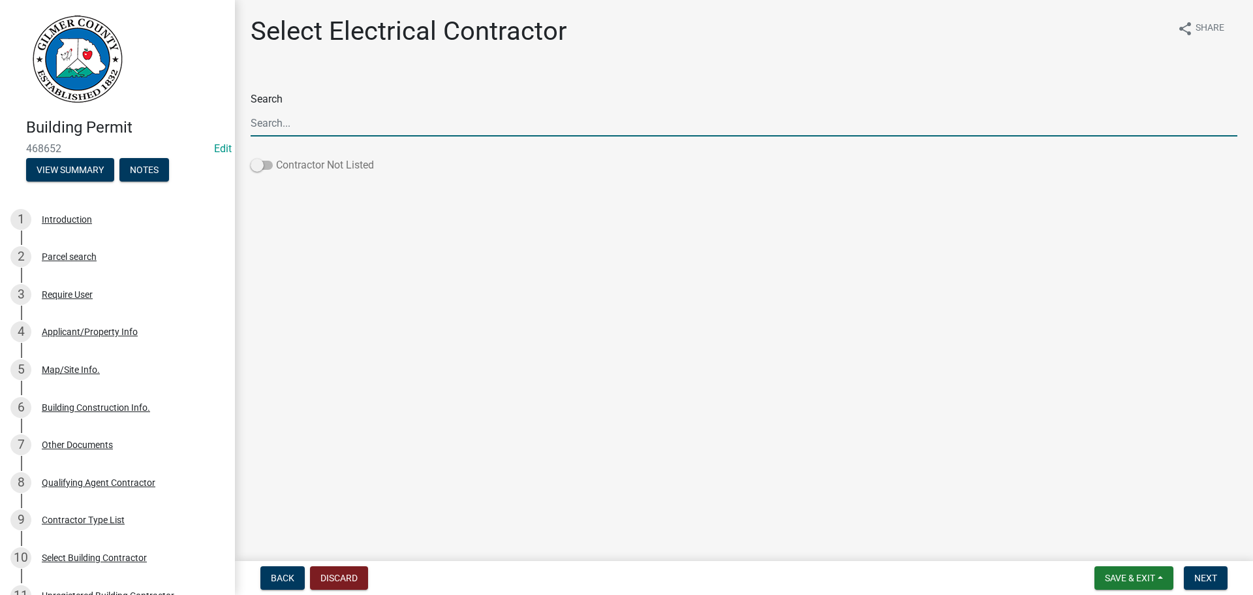
click at [257, 166] on span at bounding box center [262, 165] width 22 height 9
click at [276, 157] on input "Contractor Not Listed" at bounding box center [276, 157] width 0 height 0
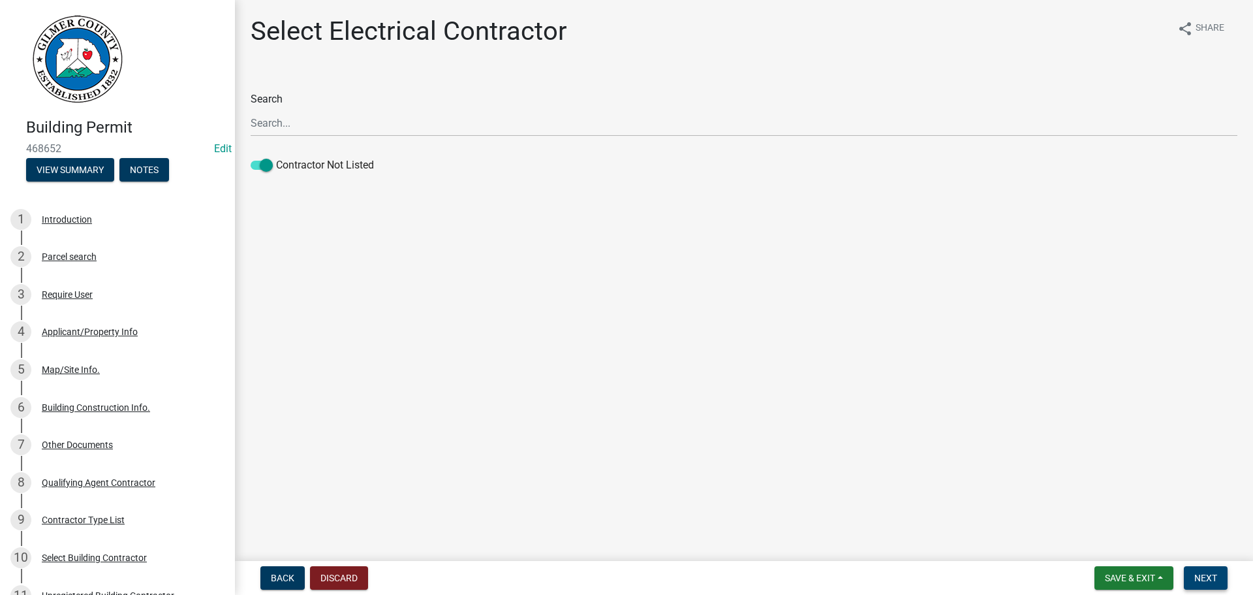
click at [1219, 574] on button "Next" at bounding box center [1206, 578] width 44 height 24
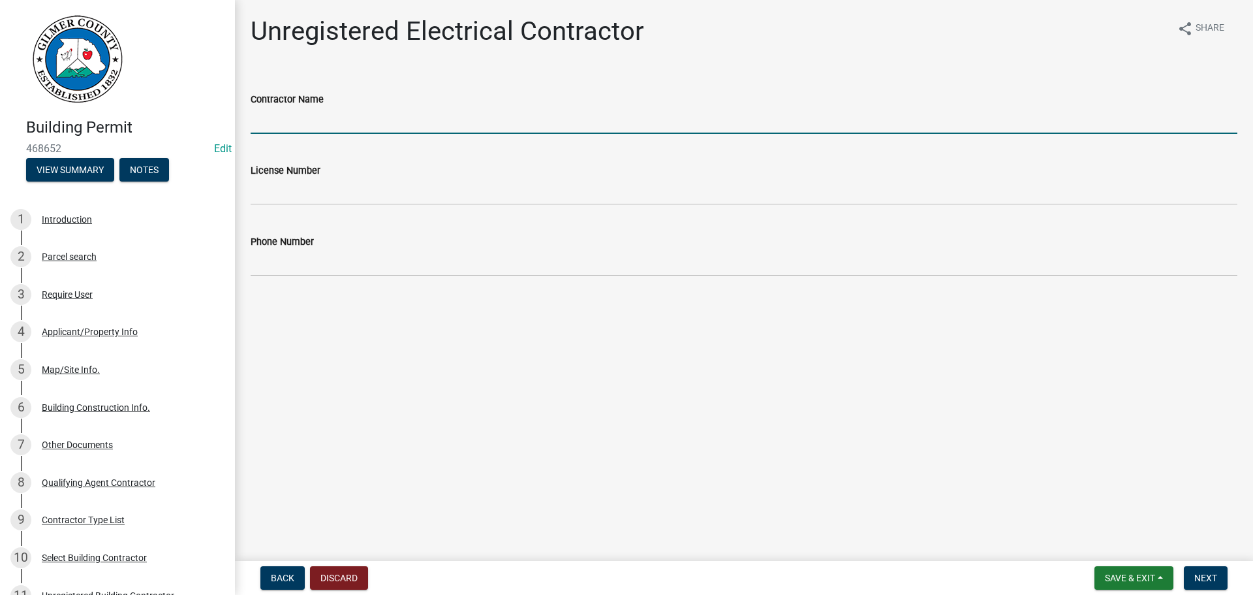
click at [488, 114] on input "Contractor Name" at bounding box center [744, 120] width 987 height 27
type input "[PERSON_NAME] ELEC"
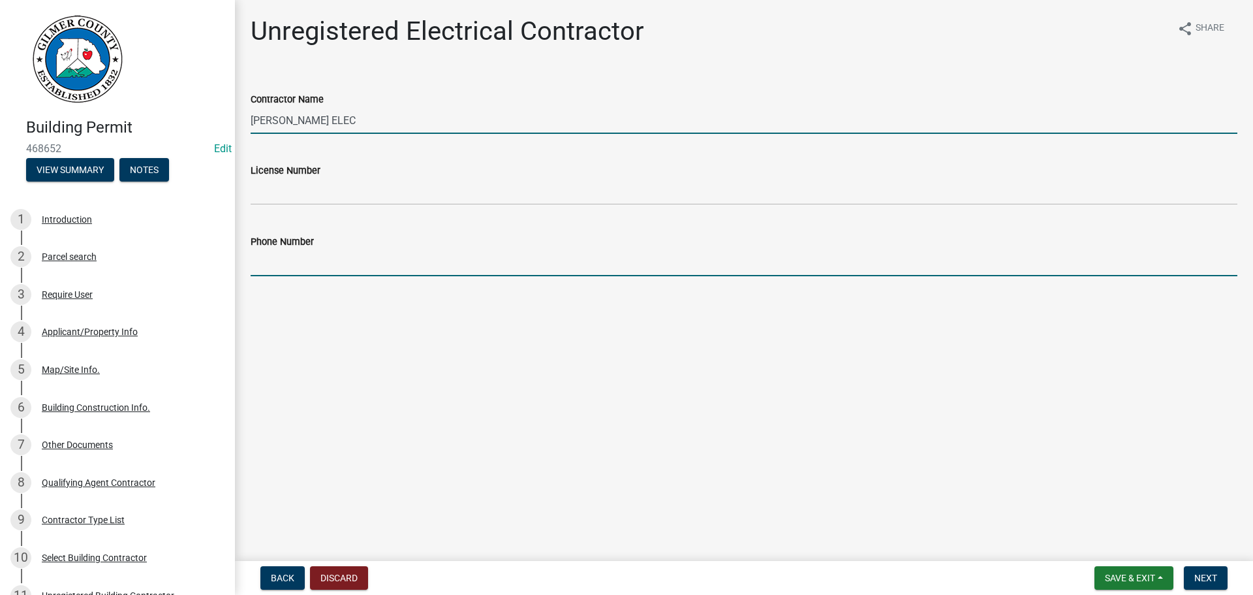
click at [335, 273] on input "Phone Number" at bounding box center [744, 262] width 987 height 27
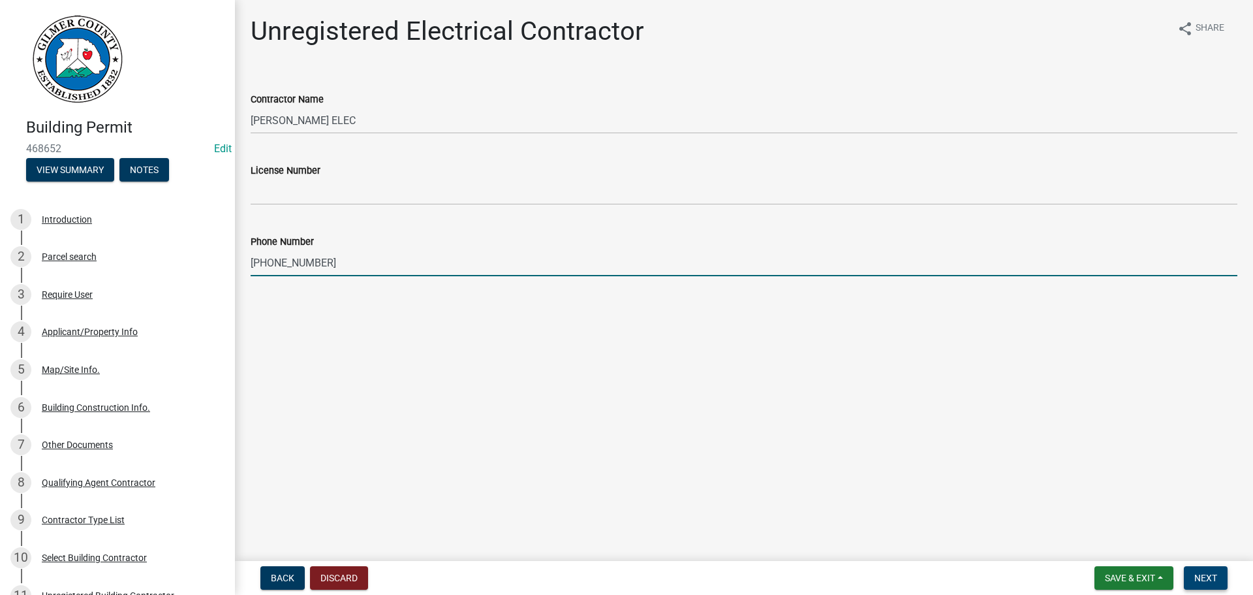
type input "[PHONE_NUMBER]"
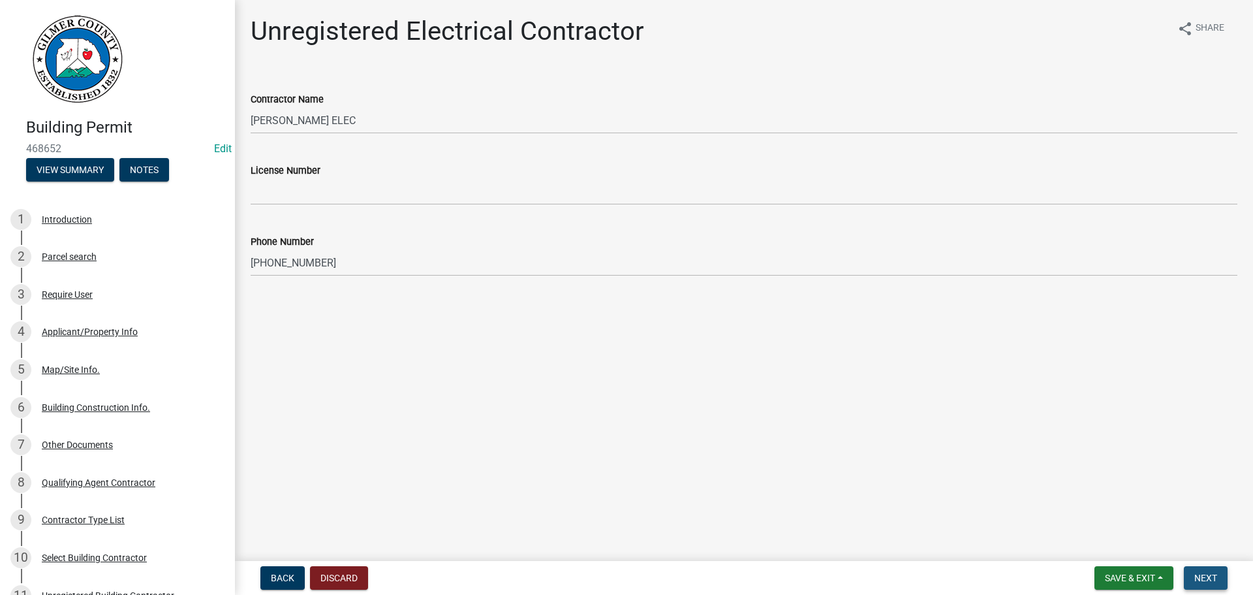
click at [1209, 576] on span "Next" at bounding box center [1206, 578] width 23 height 10
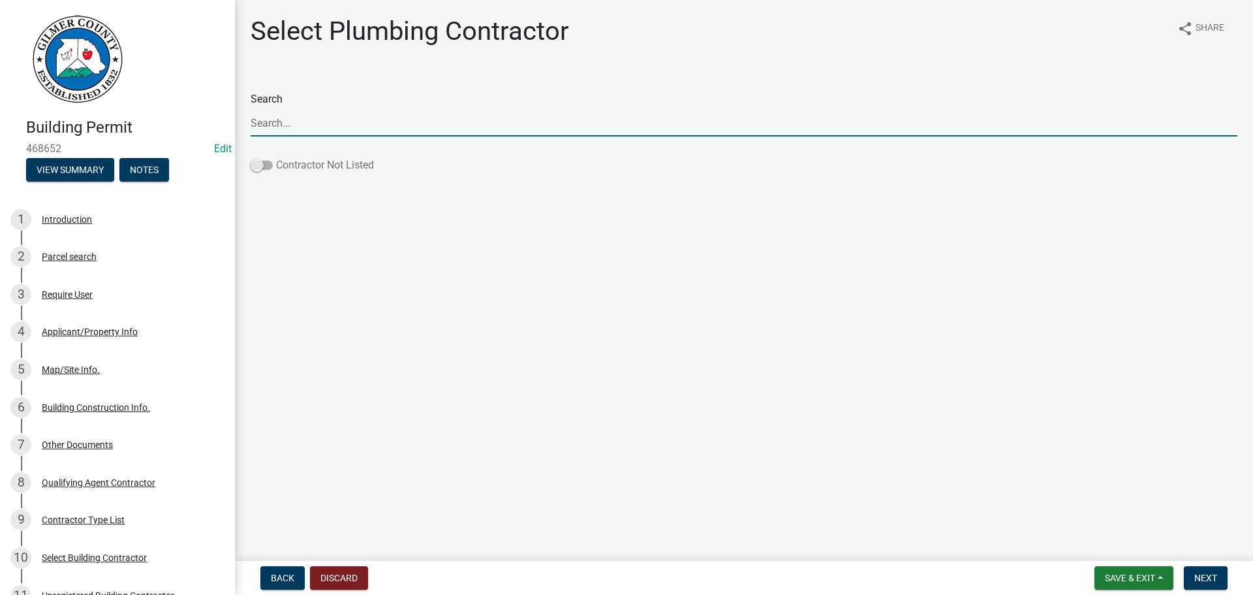
click at [253, 161] on span at bounding box center [262, 165] width 22 height 9
click at [276, 157] on input "Contractor Not Listed" at bounding box center [276, 157] width 0 height 0
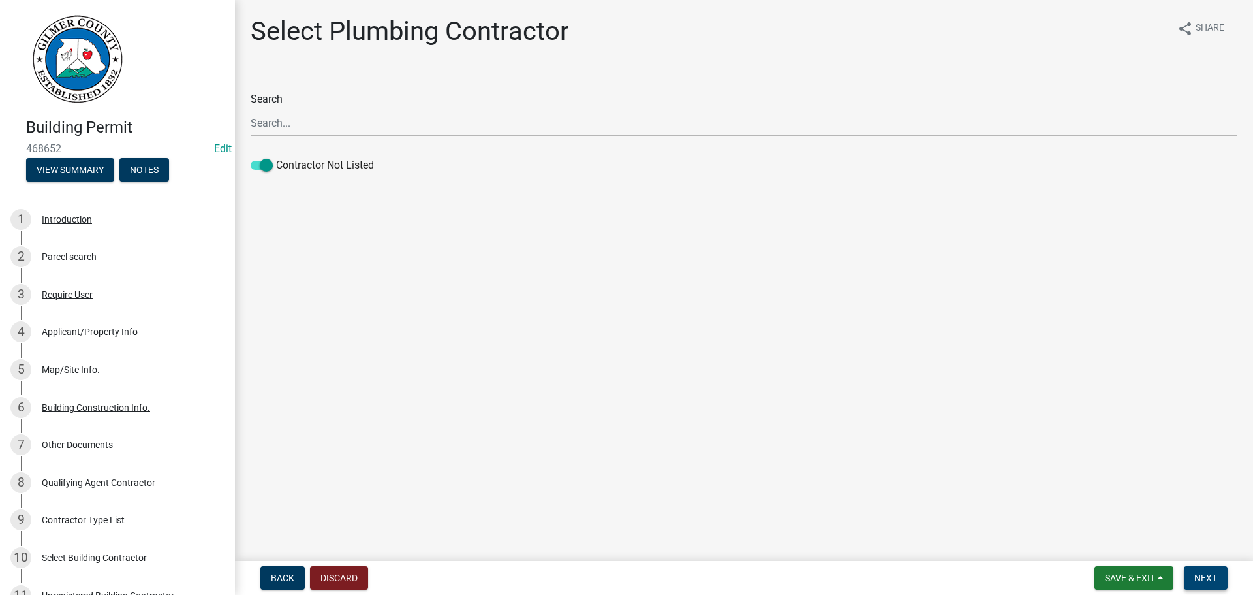
click at [1199, 574] on span "Next" at bounding box center [1206, 578] width 23 height 10
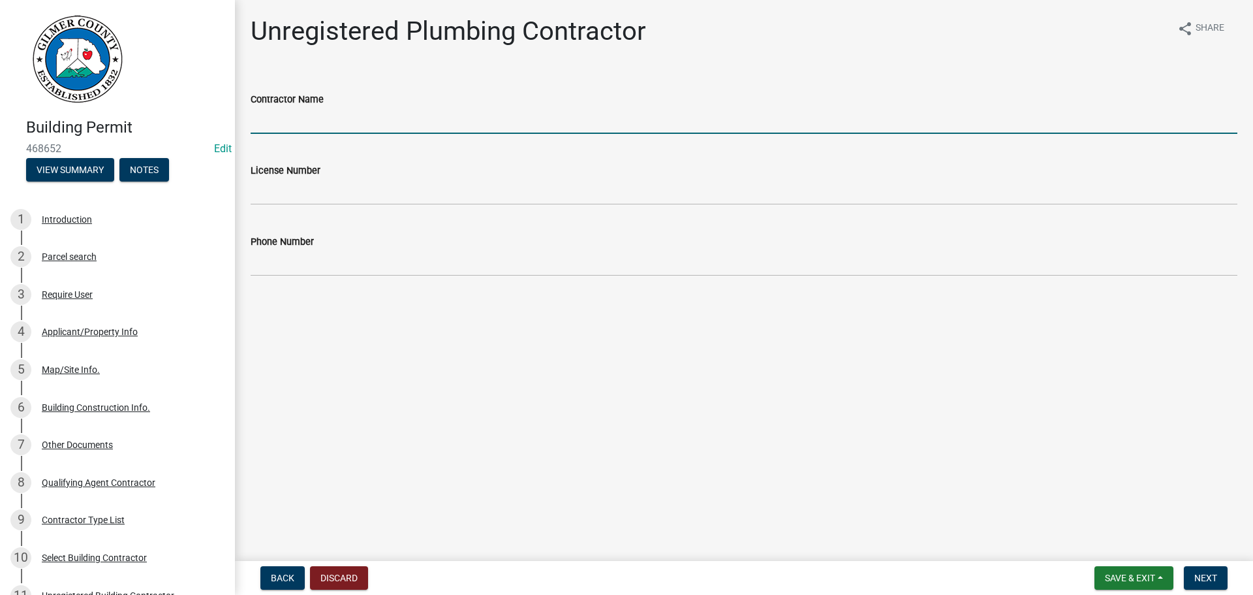
click at [332, 109] on input "Contractor Name" at bounding box center [744, 120] width 987 height 27
type input "SWEAT PLUMBING"
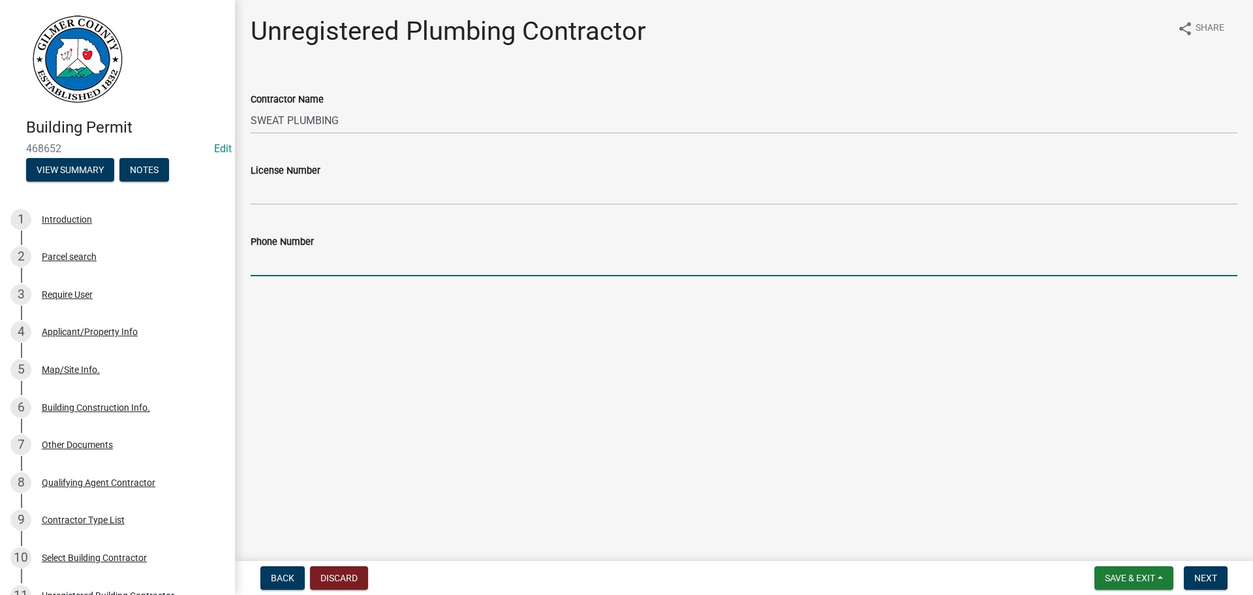
click at [352, 255] on input "Phone Number" at bounding box center [744, 262] width 987 height 27
type input "[PHONE_NUMBER]"
click at [1211, 576] on span "Next" at bounding box center [1206, 578] width 23 height 10
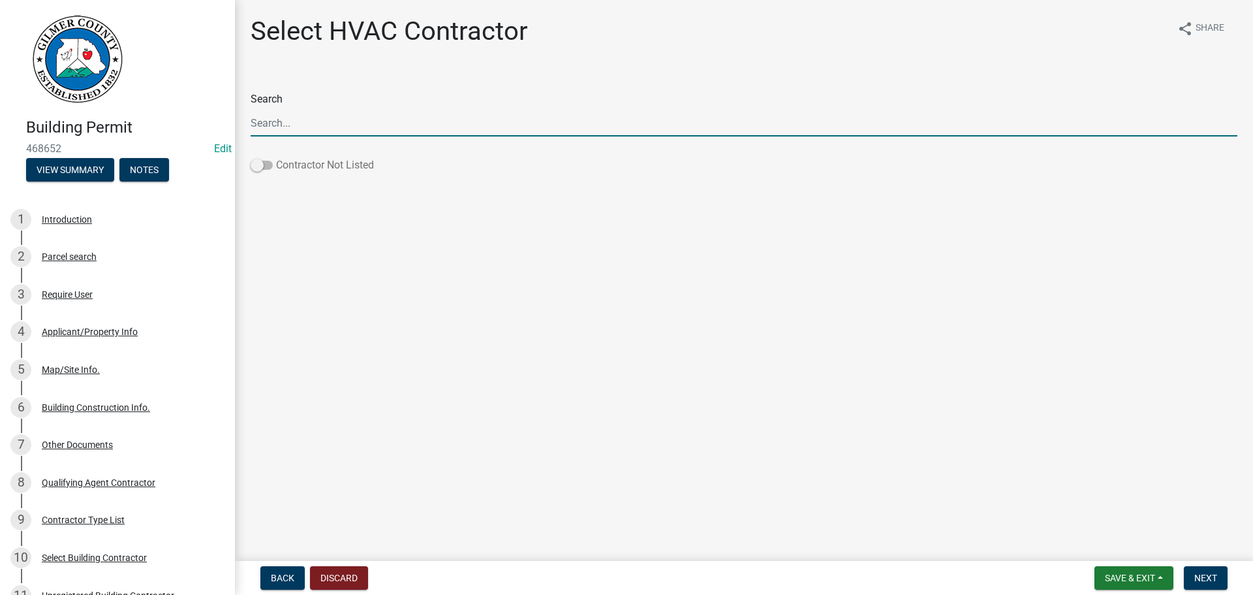
click at [255, 164] on span at bounding box center [262, 165] width 22 height 9
click at [276, 157] on input "Contractor Not Listed" at bounding box center [276, 157] width 0 height 0
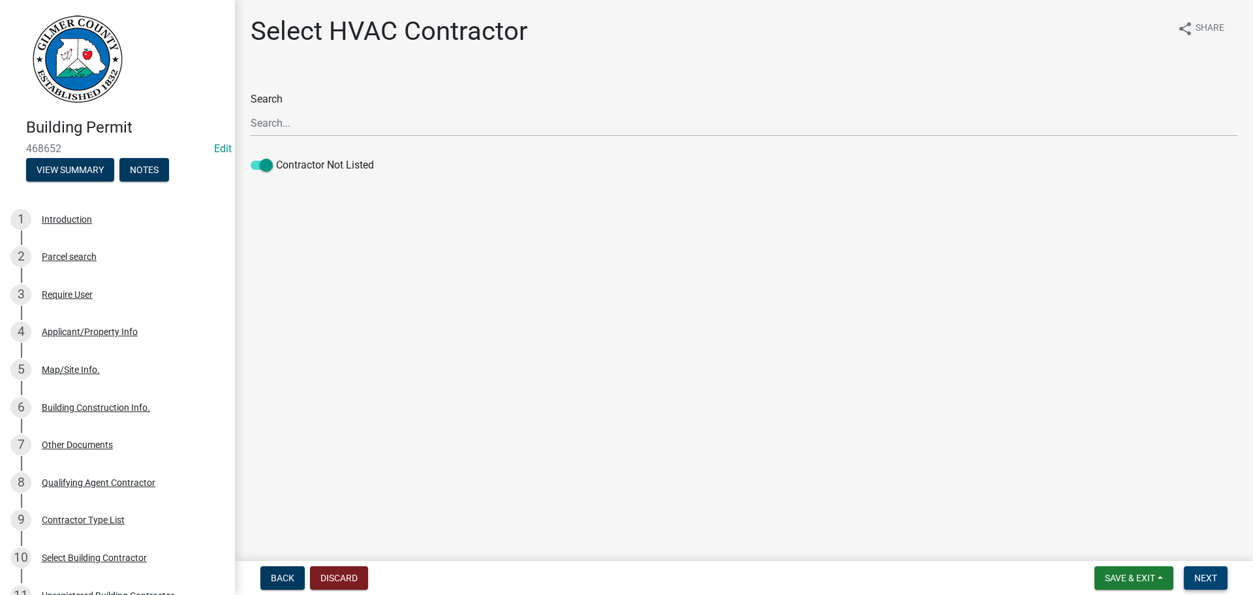
click at [1200, 578] on span "Next" at bounding box center [1206, 578] width 23 height 10
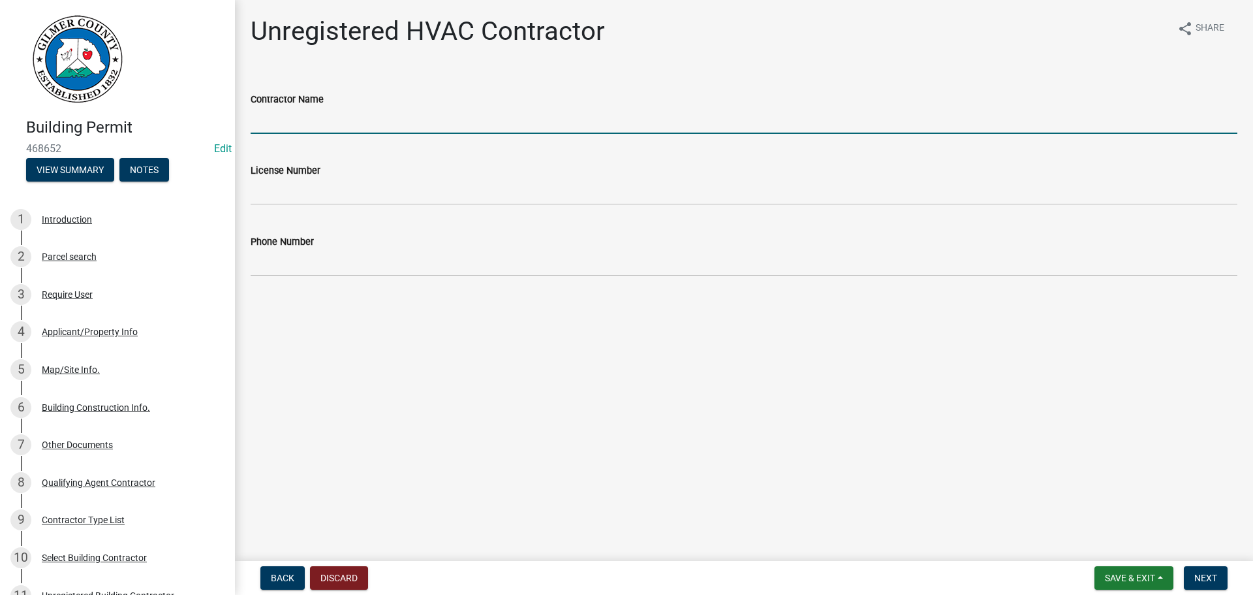
click at [485, 112] on input "Contractor Name" at bounding box center [744, 120] width 987 height 27
type input "[PERSON_NAME] HEATING & AIR"
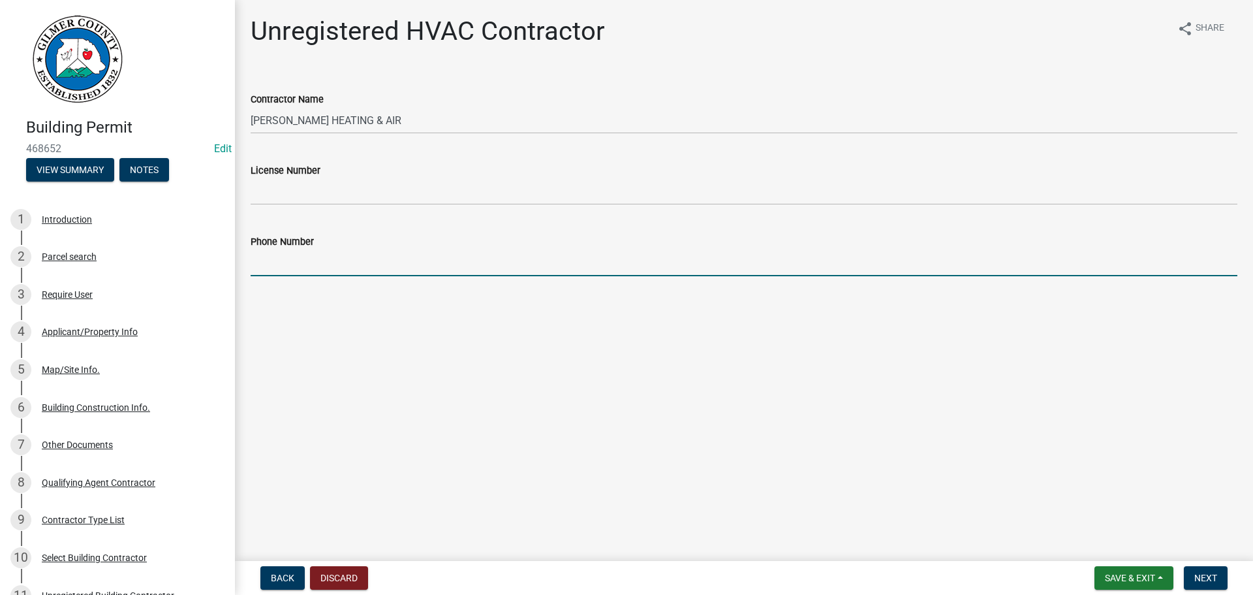
drag, startPoint x: 370, startPoint y: 262, endPoint x: 361, endPoint y: 249, distance: 15.4
click at [370, 262] on input "Phone Number" at bounding box center [744, 262] width 987 height 27
type input "[PHONE_NUMBER]"
click at [1202, 574] on span "Next" at bounding box center [1206, 578] width 23 height 10
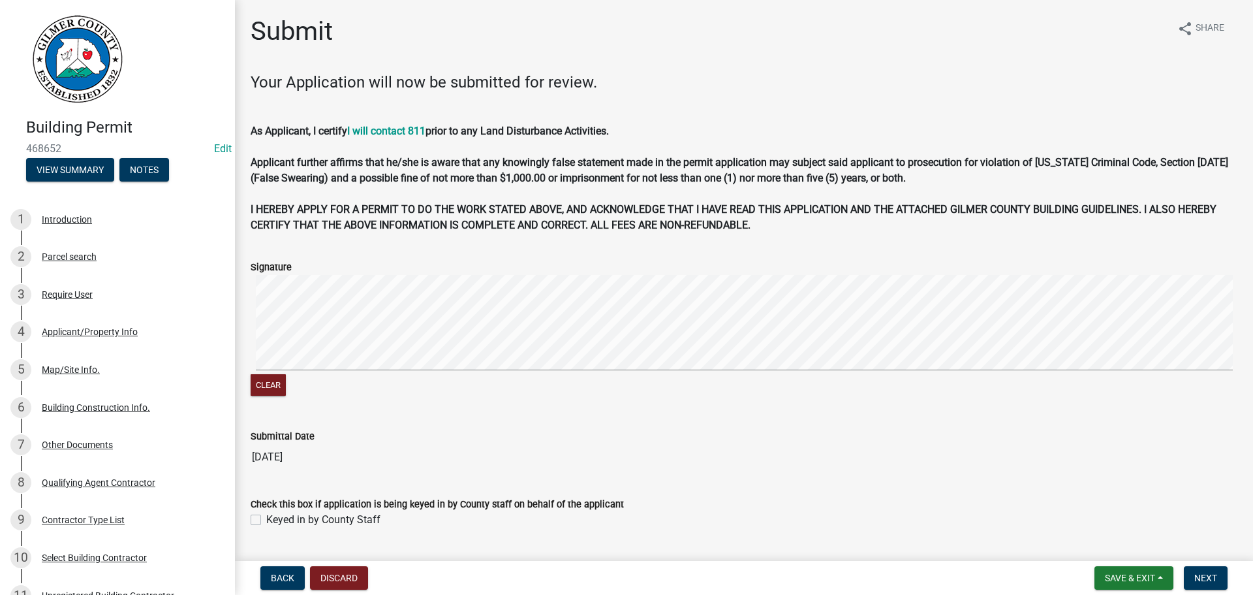
scroll to position [35, 0]
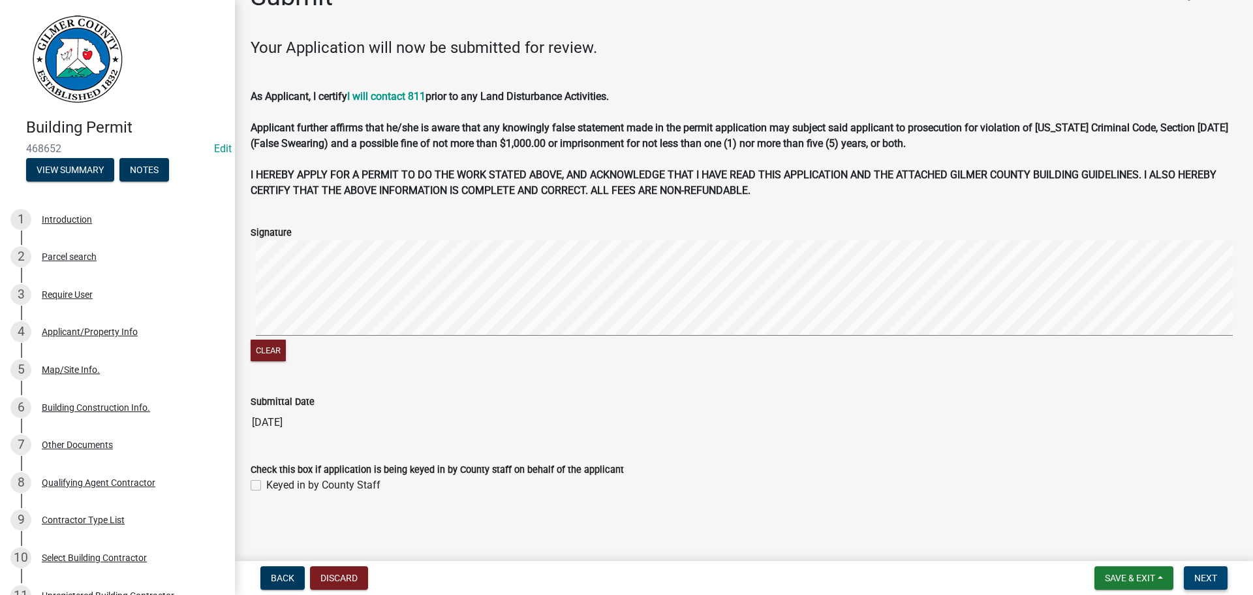
click at [1213, 579] on span "Next" at bounding box center [1206, 578] width 23 height 10
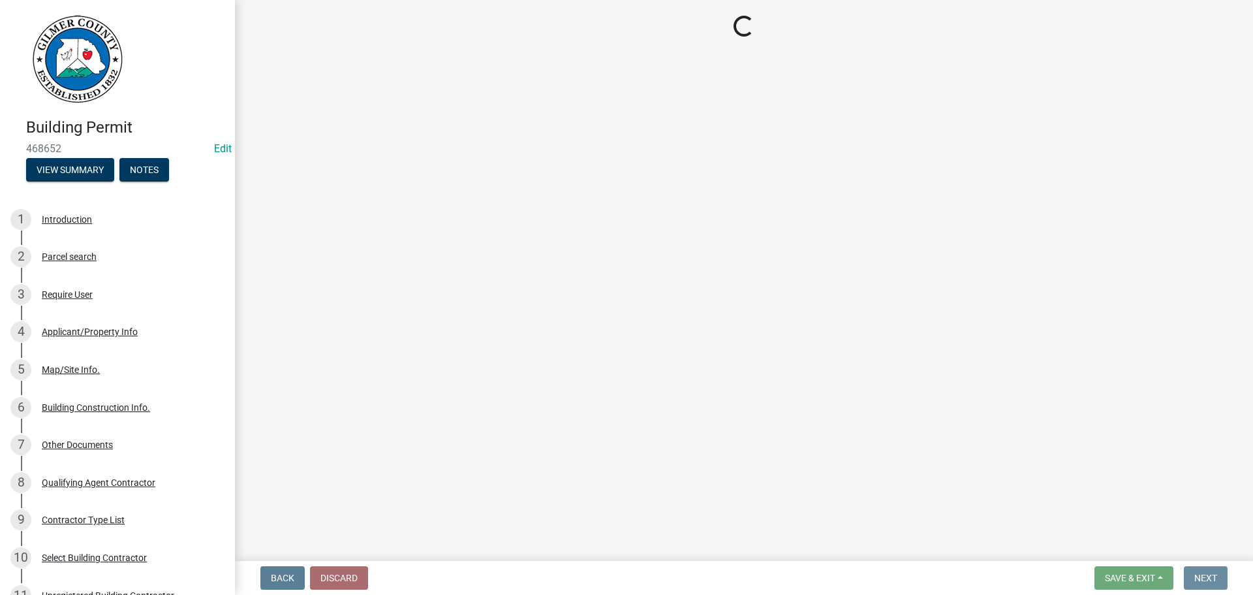
scroll to position [0, 0]
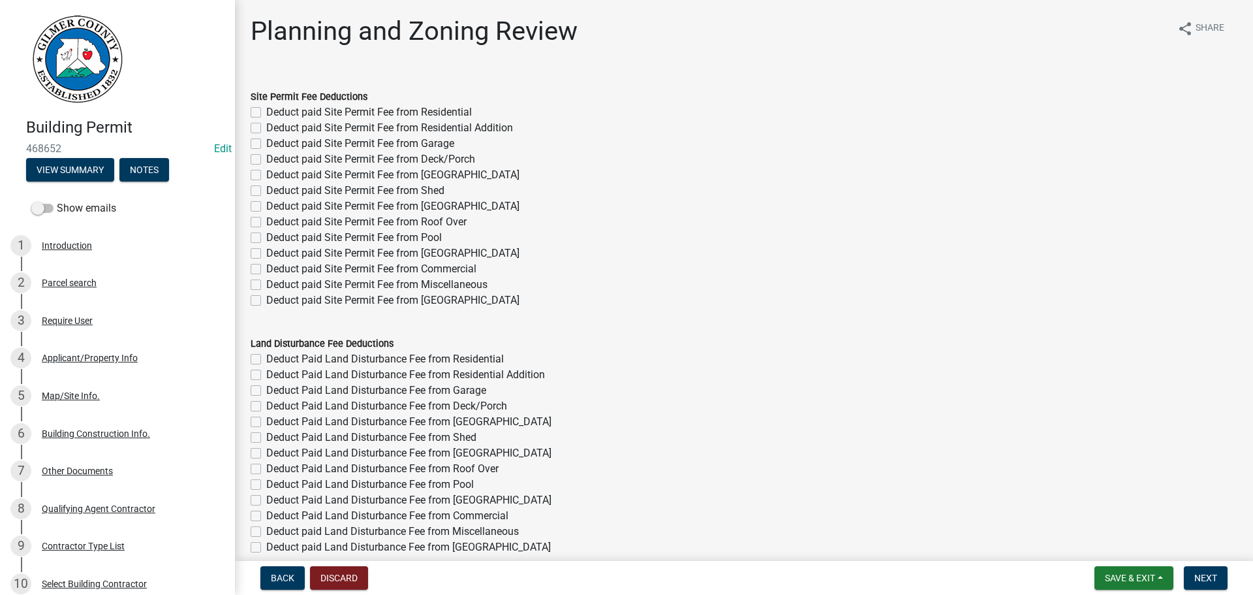
click at [266, 109] on label "Deduct paid Site Permit Fee from Residential" at bounding box center [369, 112] width 206 height 16
click at [266, 109] on input "Deduct paid Site Permit Fee from Residential" at bounding box center [270, 108] width 8 height 8
checkbox input "true"
checkbox input "false"
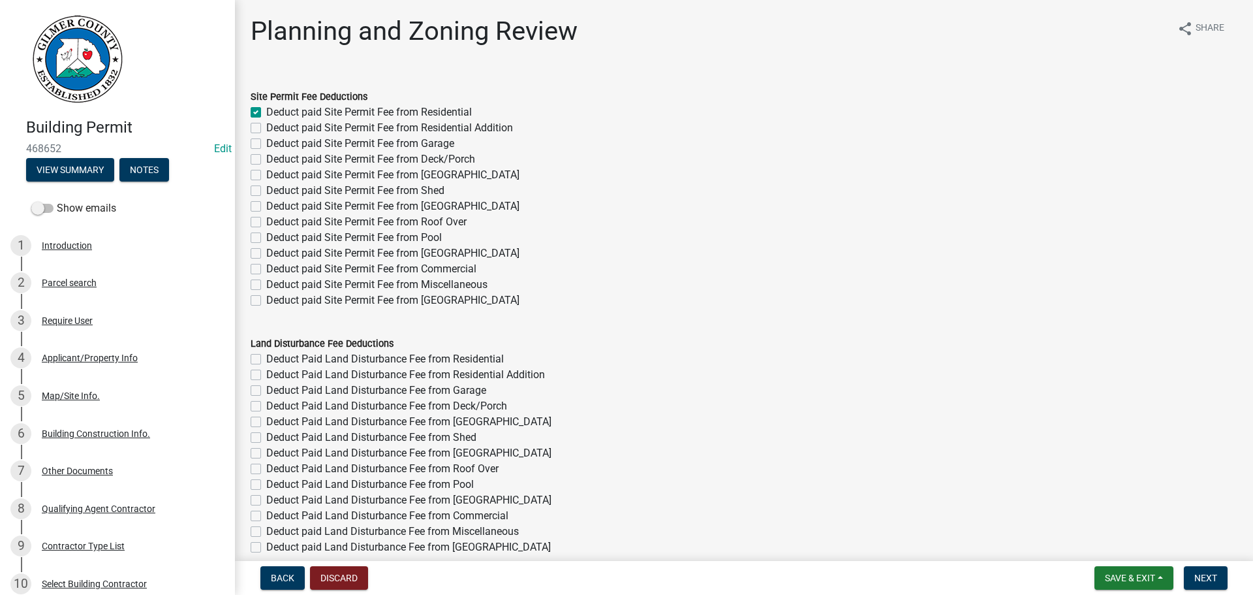
checkbox input "false"
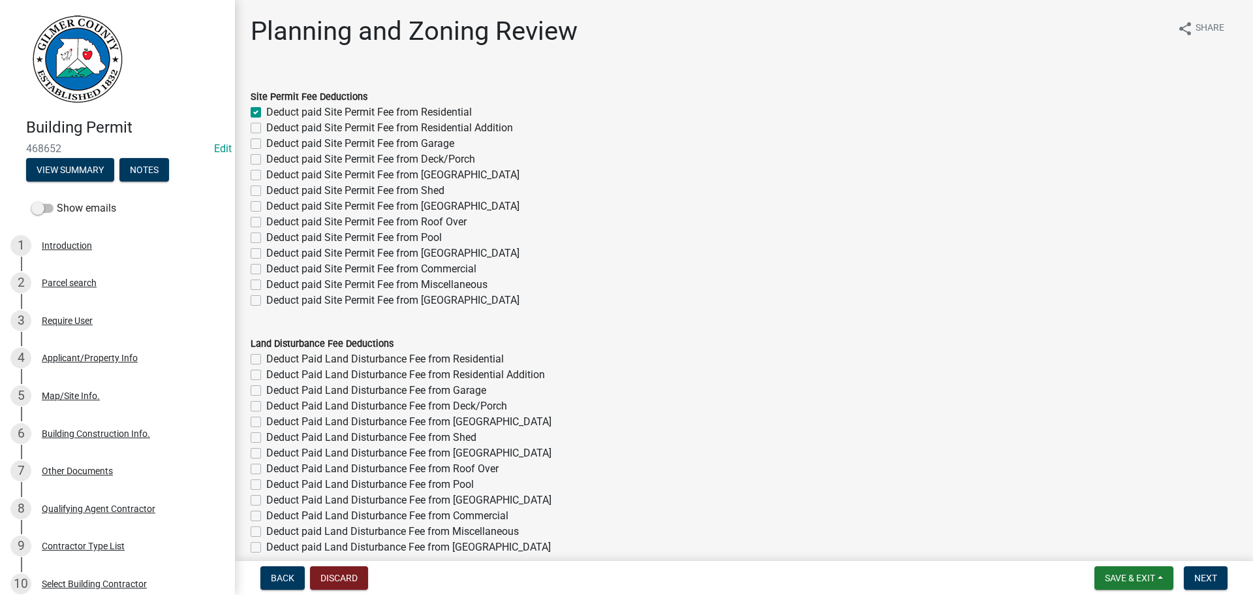
checkbox input "false"
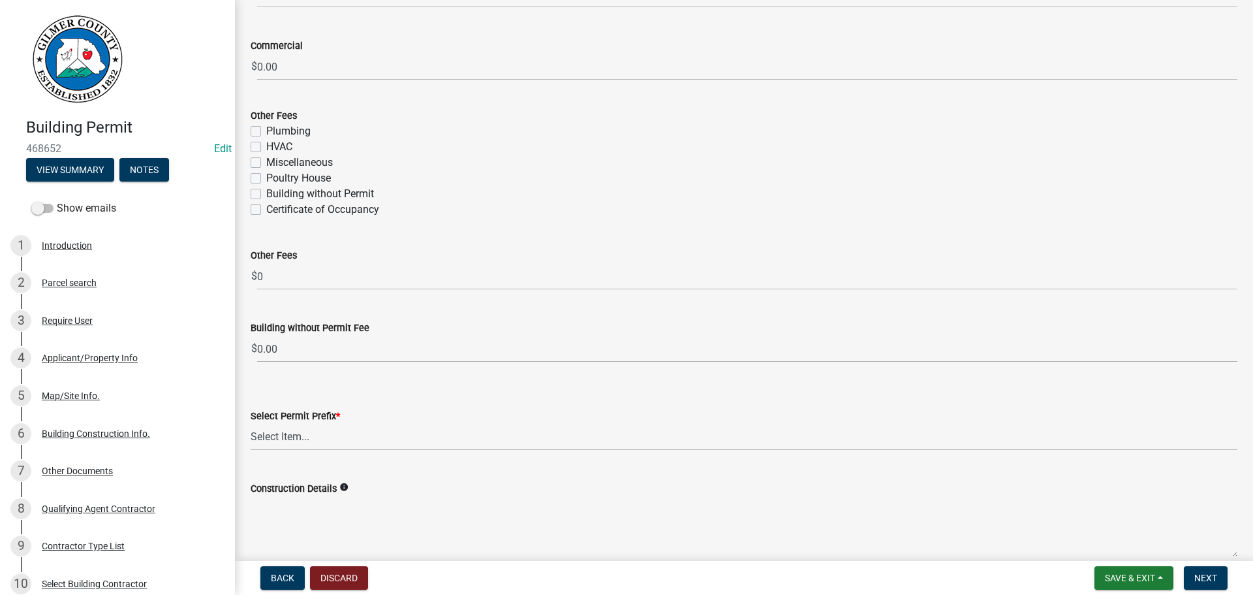
scroll to position [2350, 0]
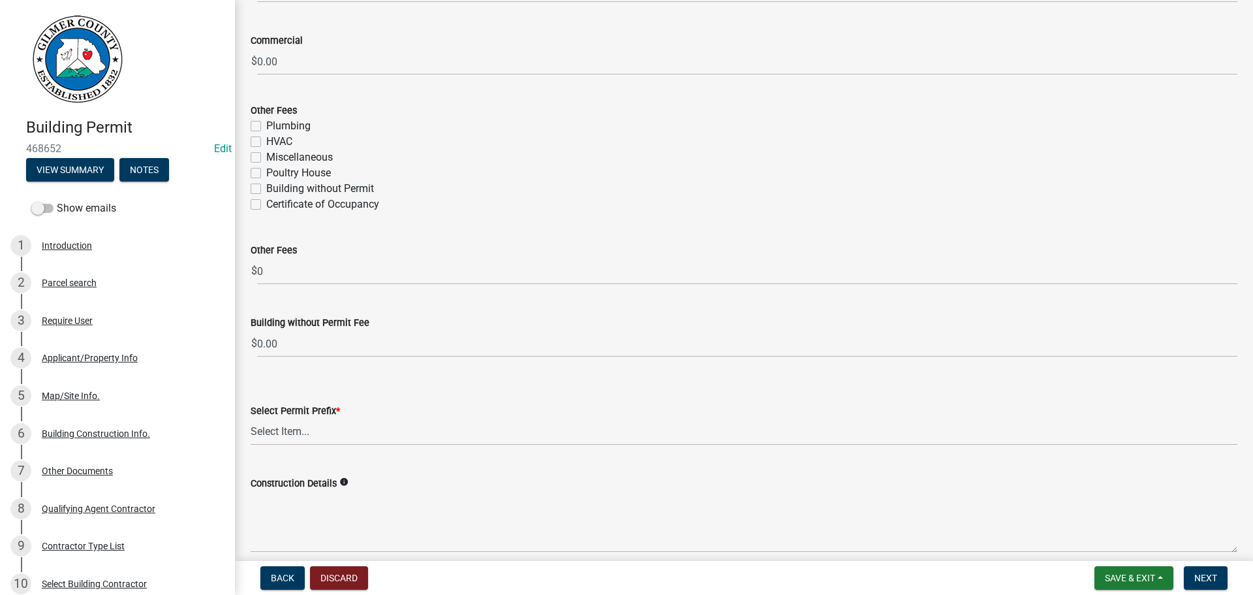
click at [266, 204] on label "Certificate of Occupancy" at bounding box center [322, 205] width 113 height 16
click at [266, 204] on input "Certificate of Occupancy" at bounding box center [270, 201] width 8 height 8
checkbox input "true"
checkbox input "false"
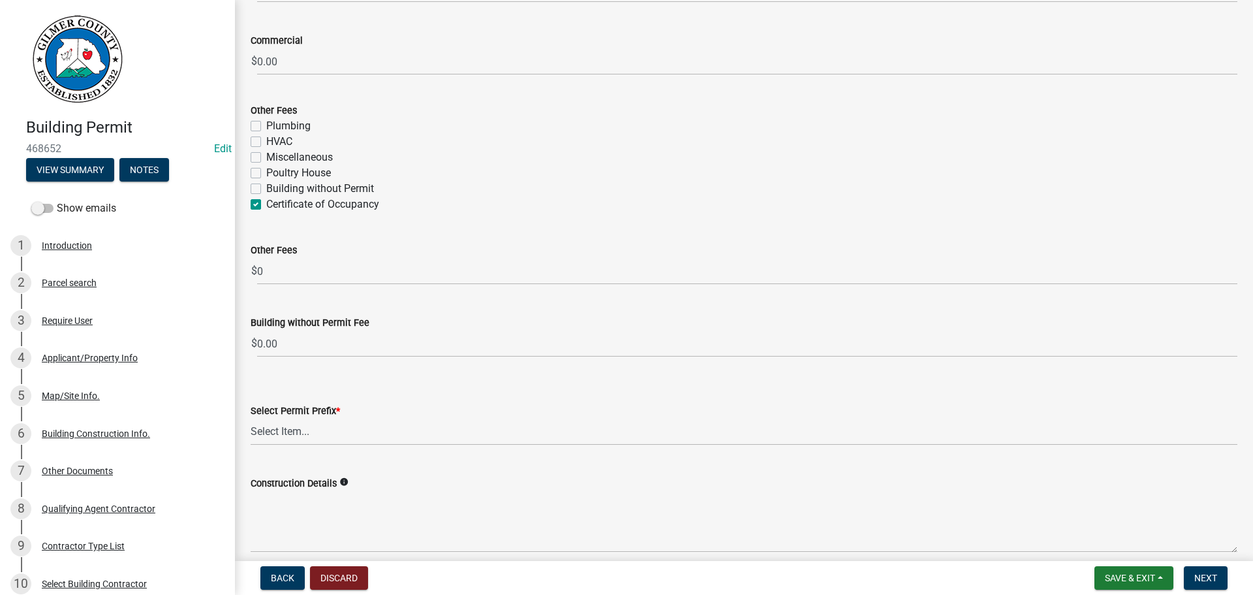
checkbox input "false"
checkbox input "true"
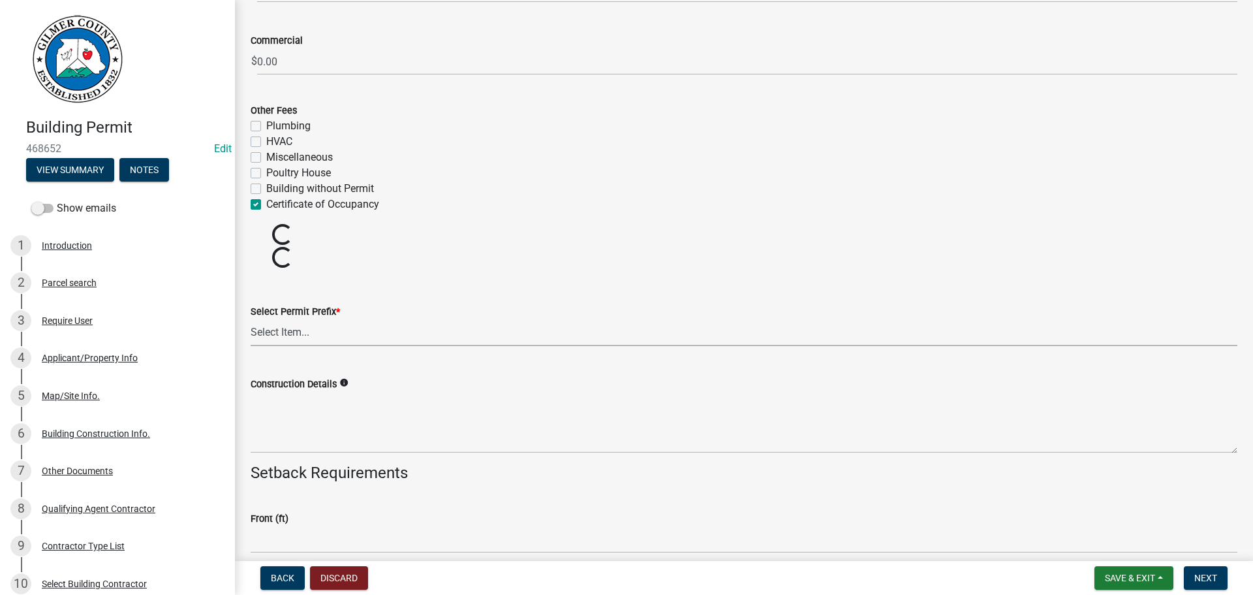
click at [315, 332] on select "Select Item... RES COMM MB LAND POOL MISC CELL TOWER - NEW CELL TOWER - ADD ON" at bounding box center [744, 332] width 987 height 27
click at [251, 319] on select "Select Item... RES COMM MB LAND POOL MISC CELL TOWER - NEW CELL TOWER - ADD ON" at bounding box center [744, 332] width 987 height 27
select select "b5c39336-92b9-49ce-a0a5-4e9e9babf743"
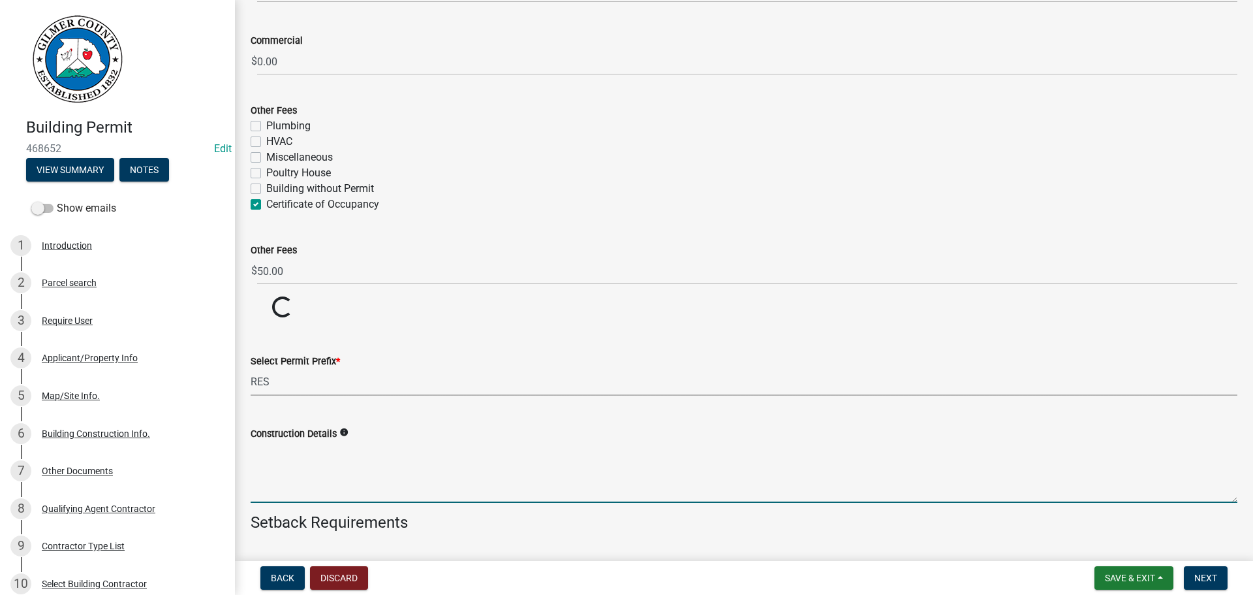
click at [294, 457] on textarea "Construction Details" at bounding box center [744, 471] width 987 height 61
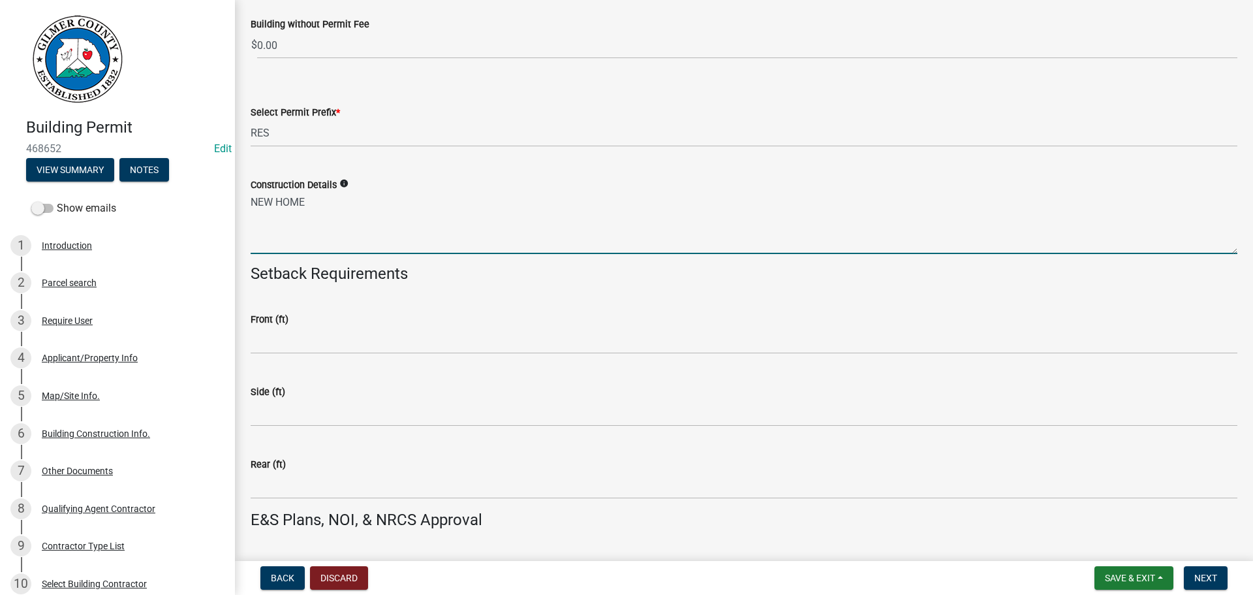
scroll to position [2677, 0]
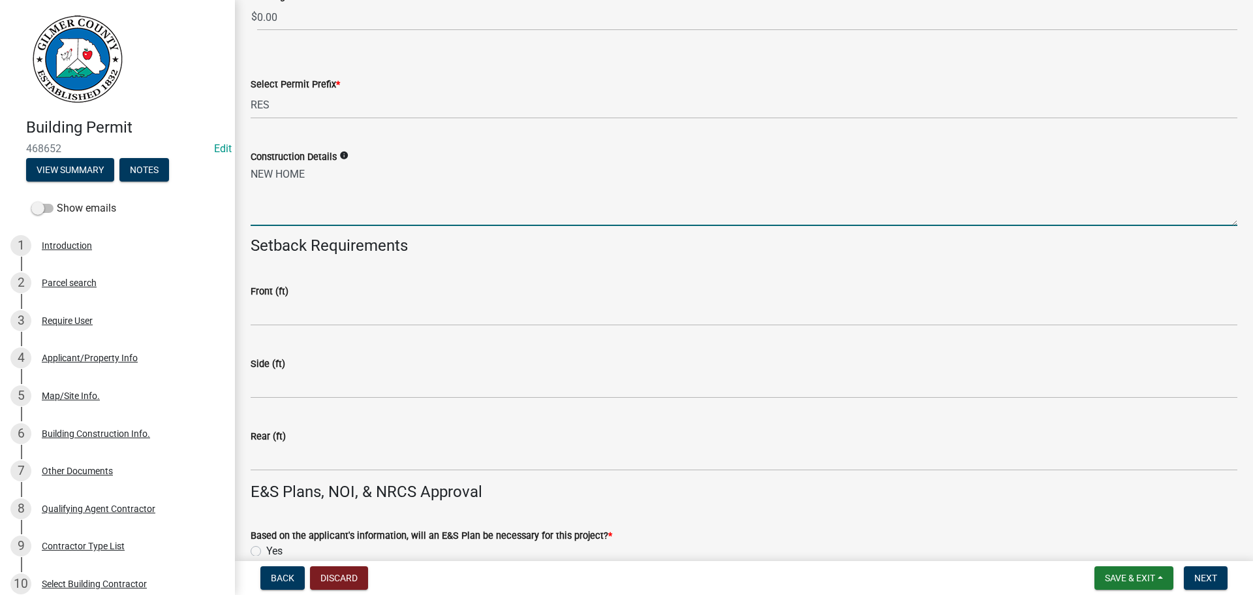
type textarea "NEW HOME"
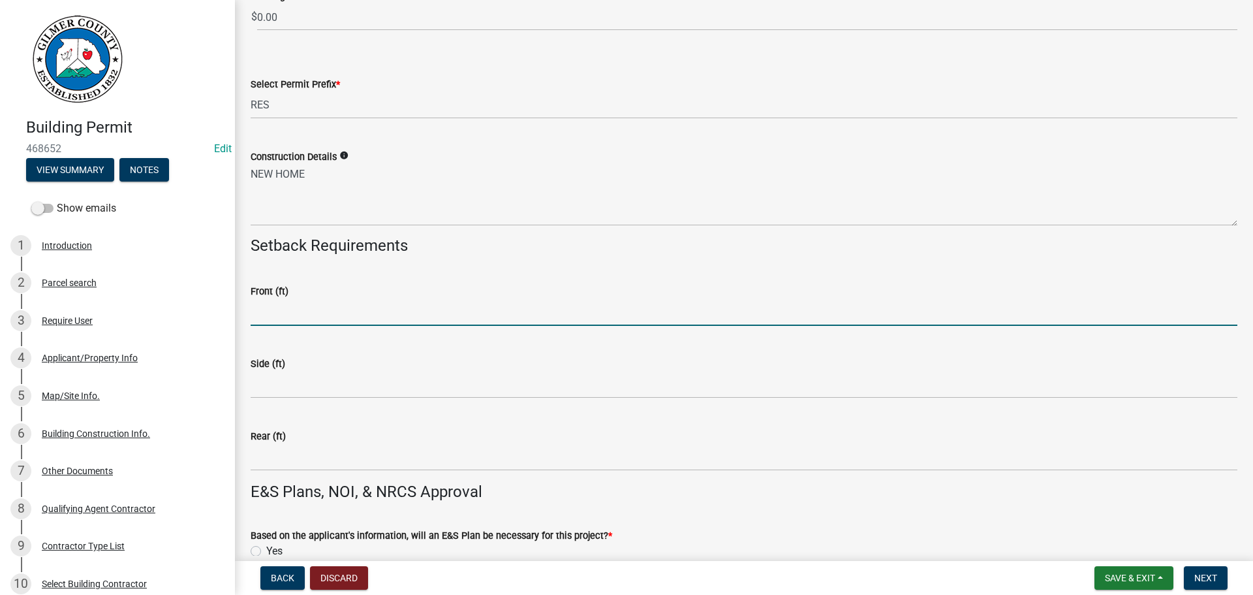
click at [295, 305] on input "text" at bounding box center [744, 312] width 987 height 27
type input "35"
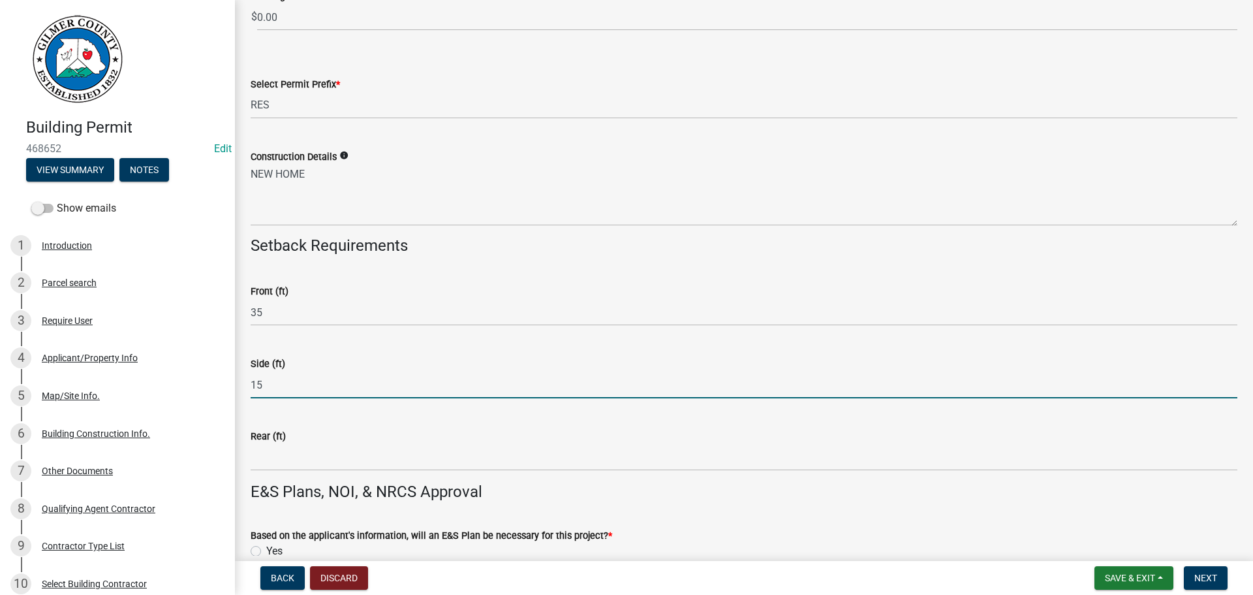
type input "15"
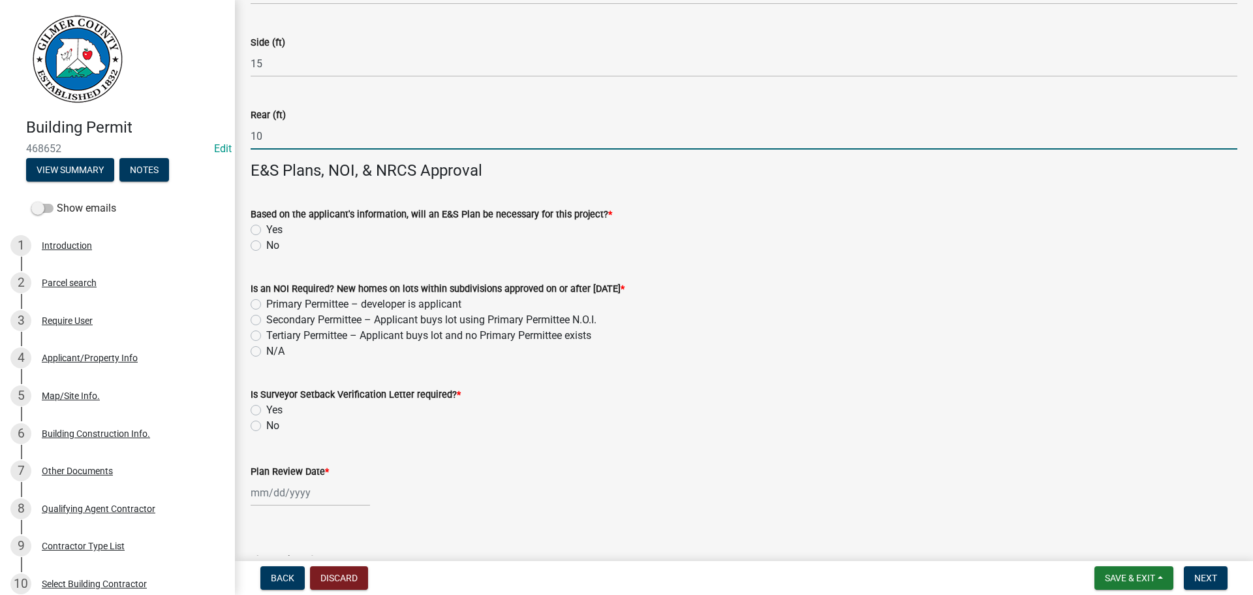
scroll to position [3068, 0]
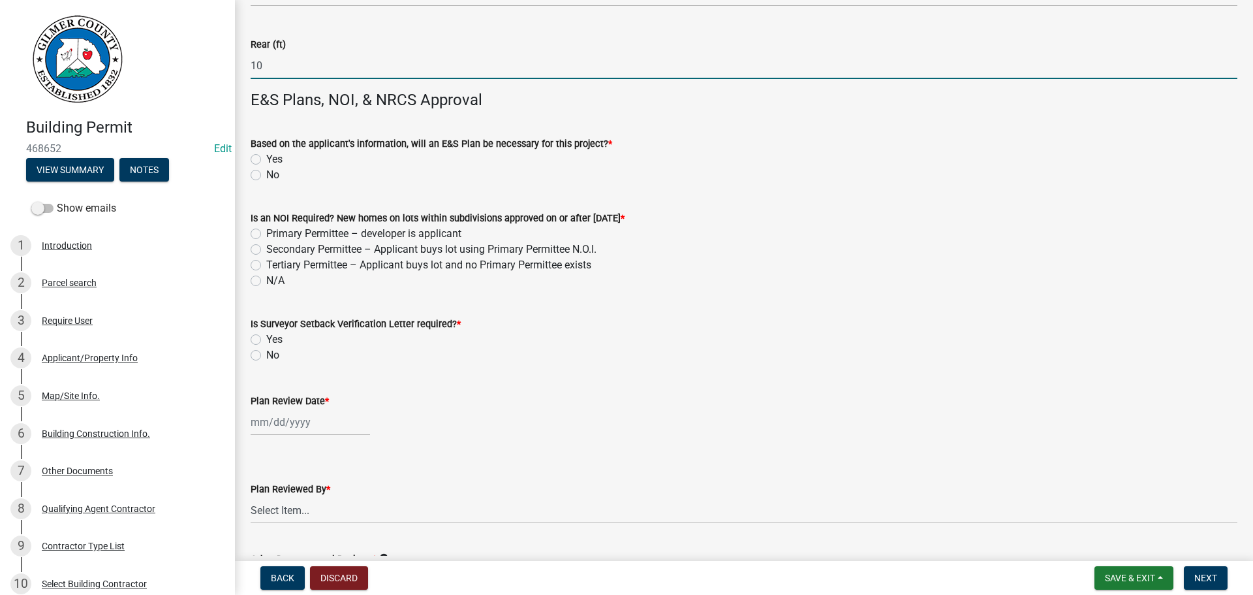
type input "10"
click at [266, 174] on label "No" at bounding box center [272, 175] width 13 height 16
click at [266, 174] on input "No" at bounding box center [270, 171] width 8 height 8
radio input "true"
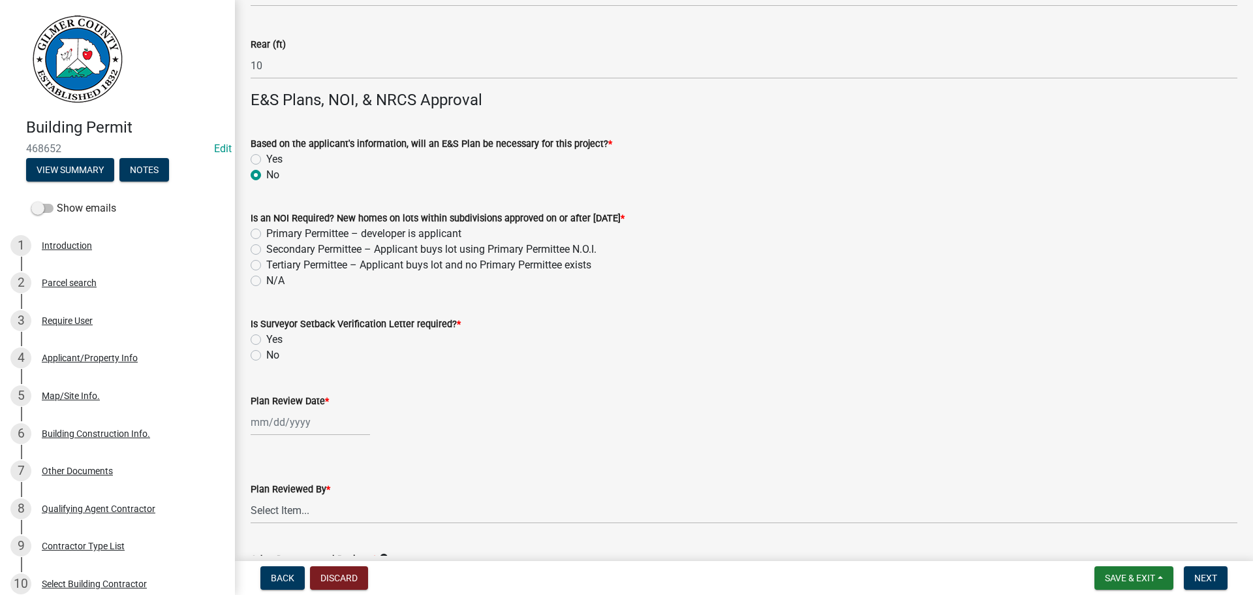
click at [266, 280] on label "N/A" at bounding box center [275, 281] width 18 height 16
click at [266, 280] on input "N/A" at bounding box center [270, 277] width 8 height 8
radio input "true"
click at [266, 355] on label "No" at bounding box center [272, 355] width 13 height 16
click at [266, 355] on input "No" at bounding box center [270, 351] width 8 height 8
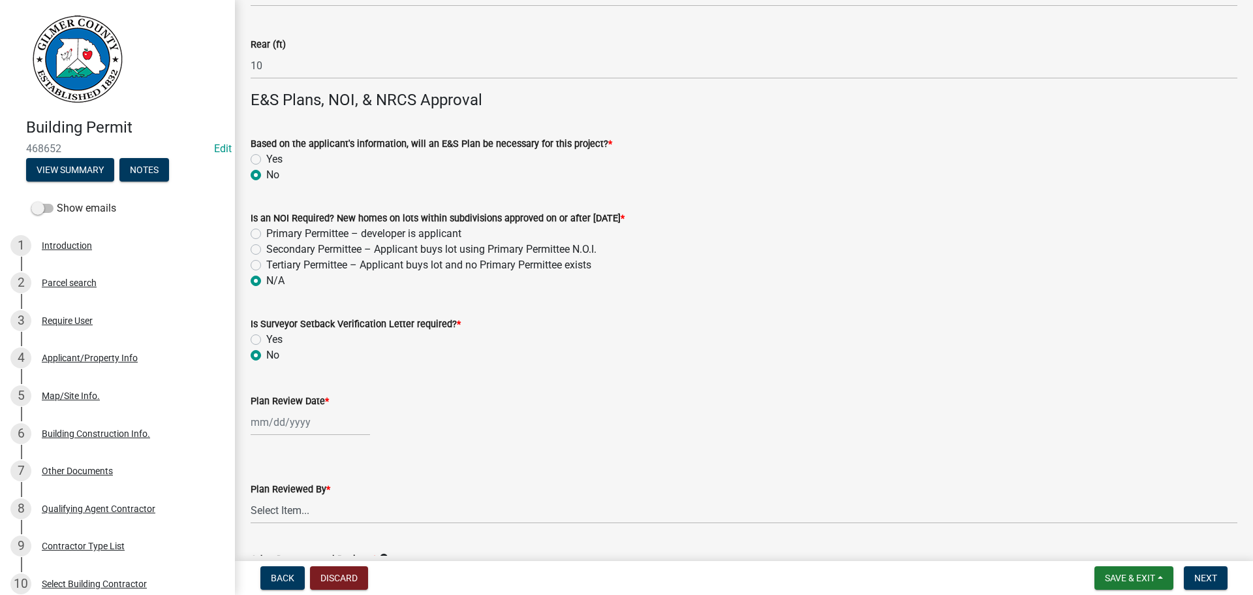
radio input "true"
click at [286, 424] on div at bounding box center [310, 422] width 119 height 27
select select "8"
select select "2025"
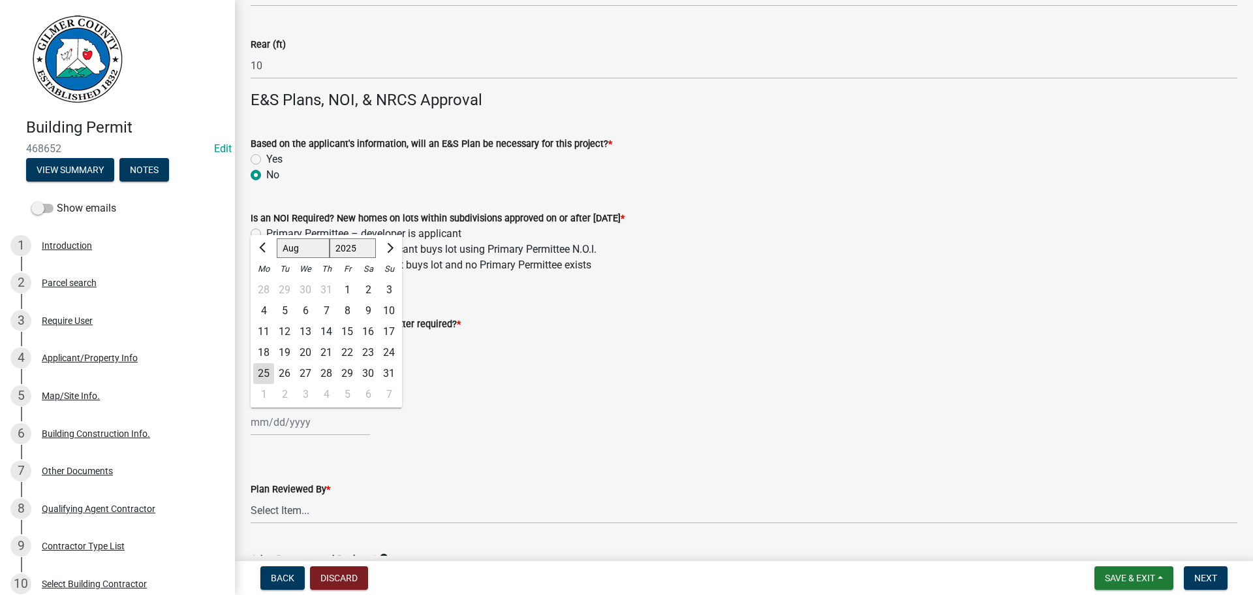
click at [267, 369] on div "25" at bounding box center [263, 373] width 21 height 21
type input "[DATE]"
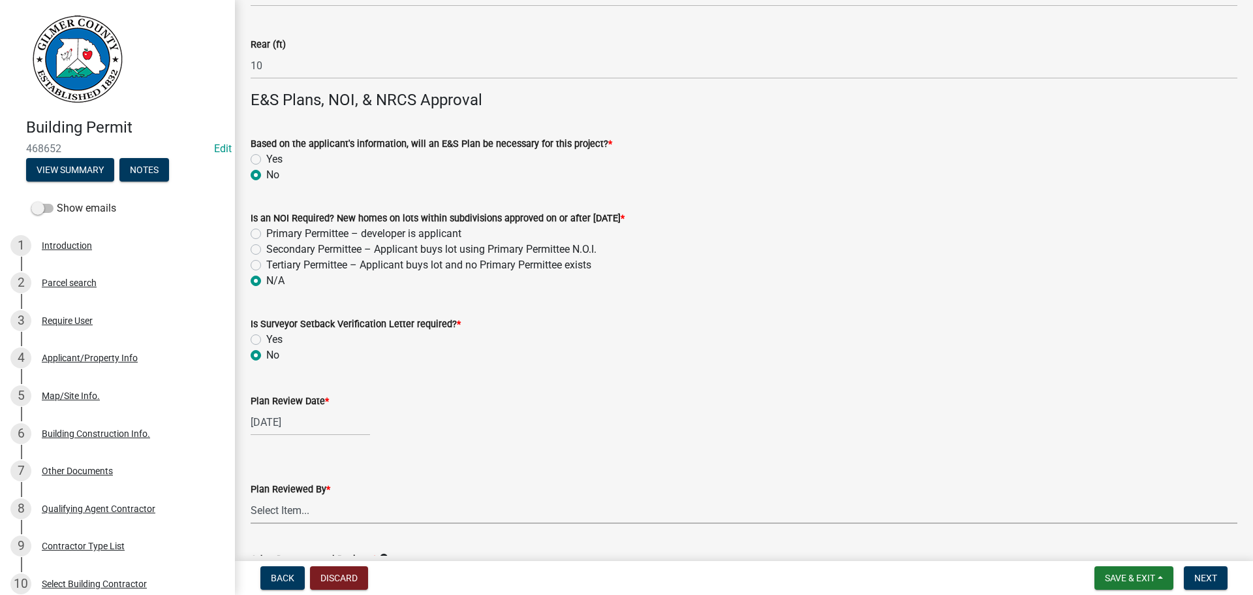
click at [275, 518] on select "Select Item... [PERSON_NAME] [PERSON_NAME] [PERSON_NAME] [PERSON_NAME] [PERSON_…" at bounding box center [744, 510] width 987 height 27
click at [251, 497] on select "Select Item... [PERSON_NAME] [PERSON_NAME] [PERSON_NAME] [PERSON_NAME] [PERSON_…" at bounding box center [744, 510] width 987 height 27
select select "f66b4cef-93c9-440c-84d8-a2c8d35cb7c1"
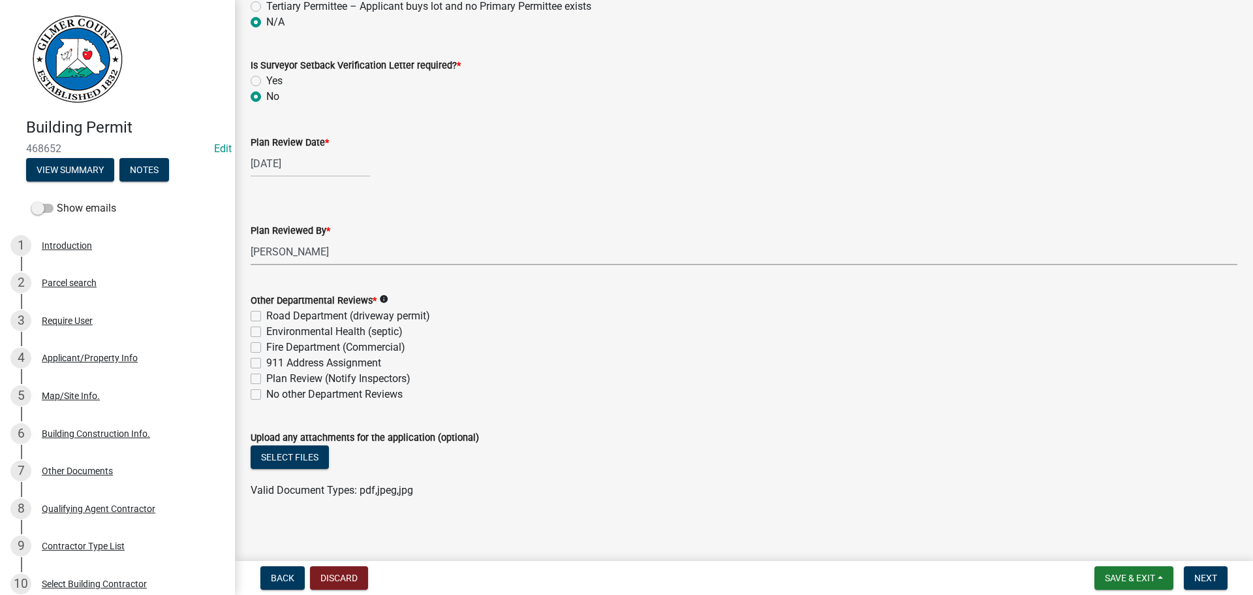
scroll to position [3332, 0]
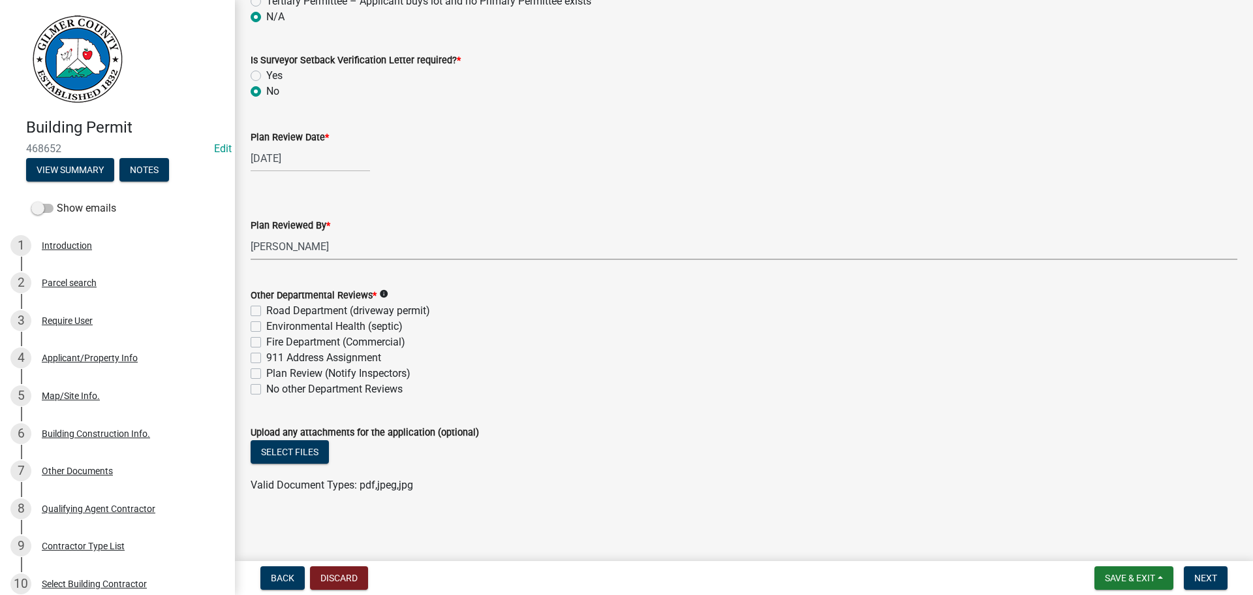
click at [266, 388] on label "No other Department Reviews" at bounding box center [334, 389] width 136 height 16
click at [266, 388] on input "No other Department Reviews" at bounding box center [270, 385] width 8 height 8
checkbox input "true"
checkbox input "false"
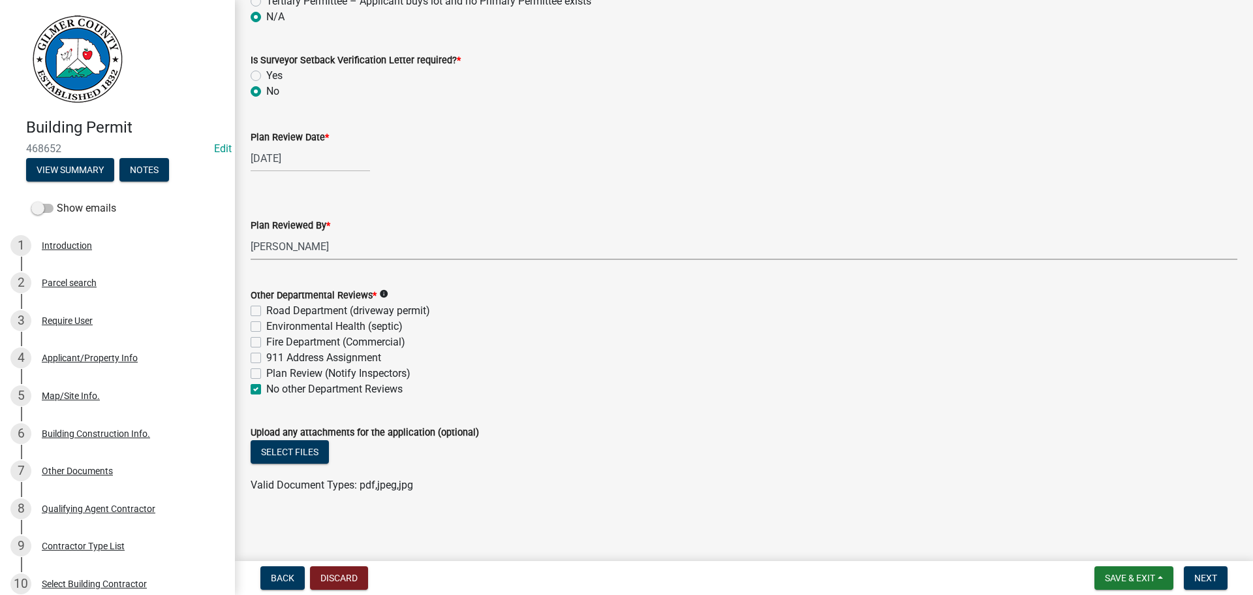
checkbox input "false"
checkbox input "true"
click at [272, 449] on button "Select files" at bounding box center [290, 452] width 78 height 24
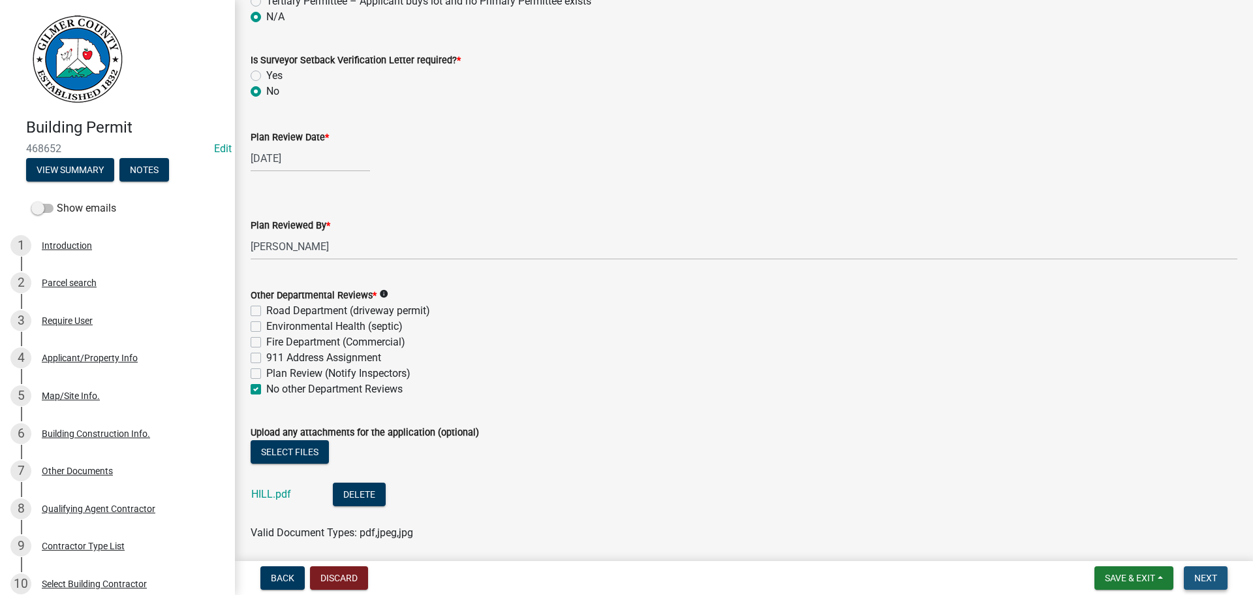
click at [1213, 573] on span "Next" at bounding box center [1206, 578] width 23 height 10
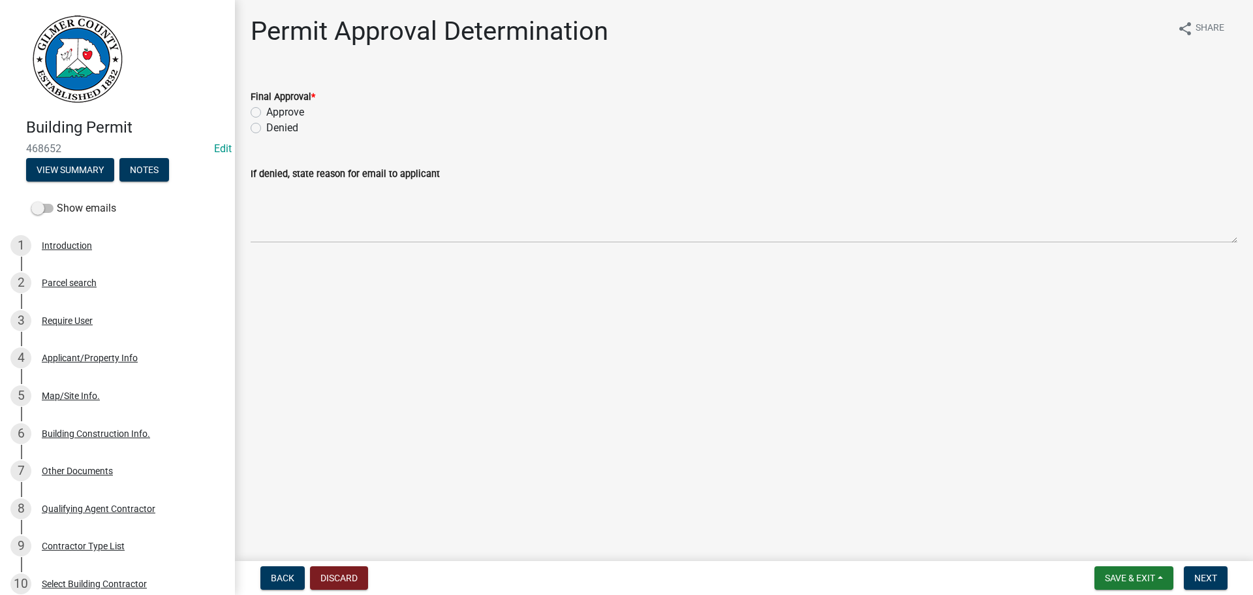
click at [266, 109] on label "Approve" at bounding box center [285, 112] width 38 height 16
click at [266, 109] on input "Approve" at bounding box center [270, 108] width 8 height 8
radio input "true"
click at [1206, 569] on button "Next" at bounding box center [1206, 578] width 44 height 24
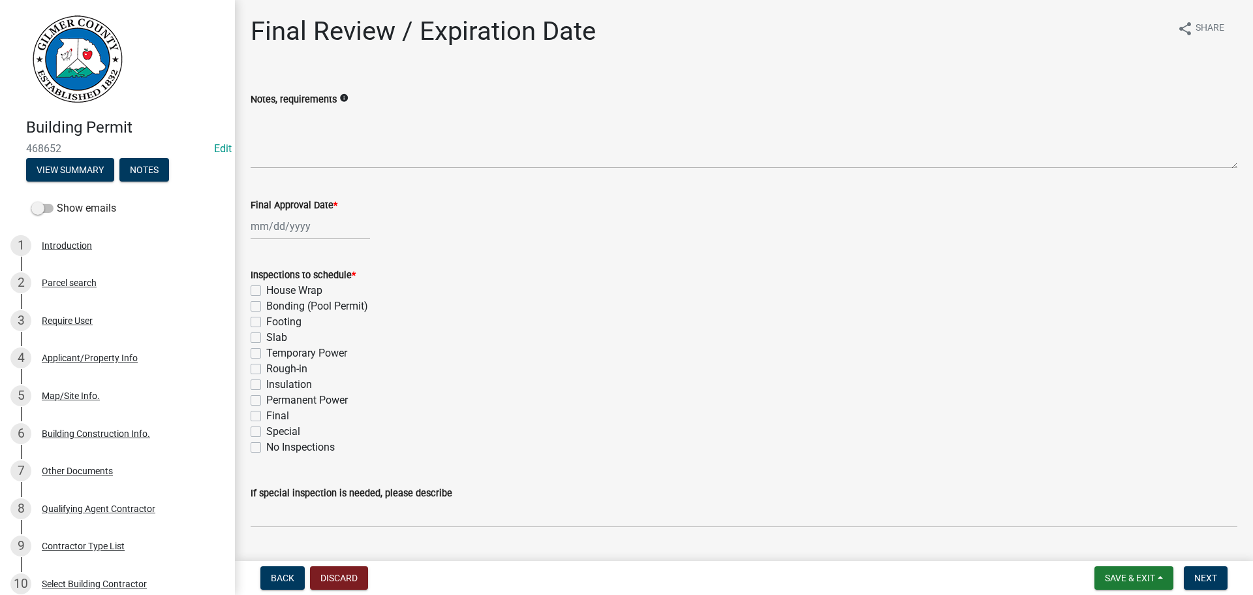
click at [267, 218] on div at bounding box center [310, 226] width 119 height 27
select select "8"
select select "2025"
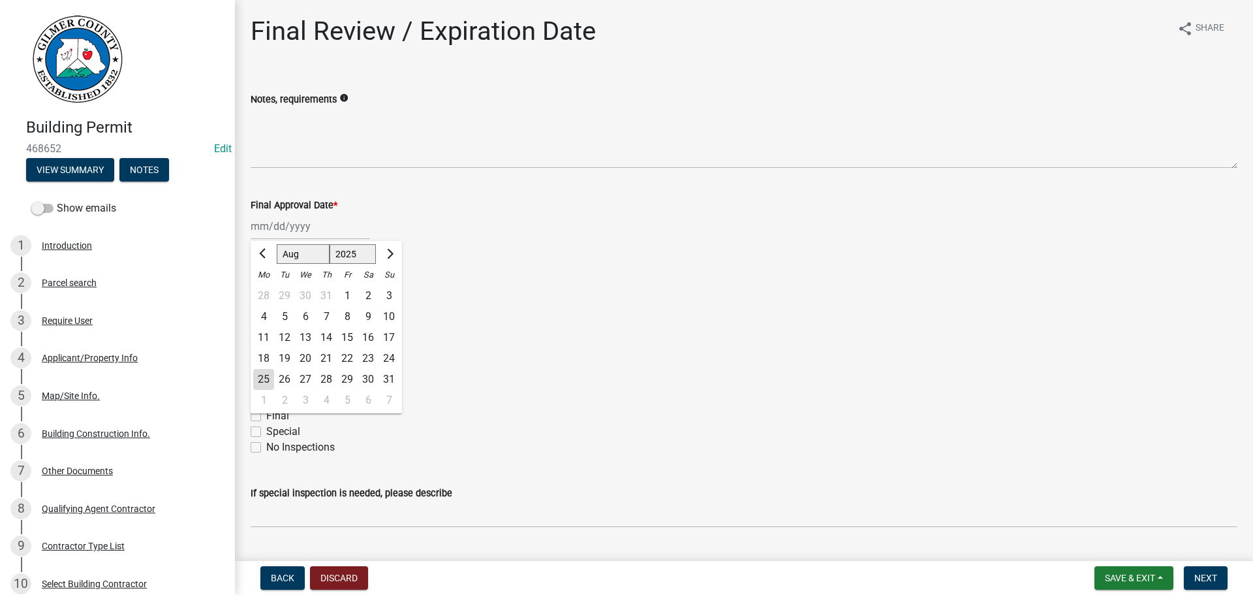
click at [267, 376] on div "25" at bounding box center [263, 379] width 21 height 21
type input "[DATE]"
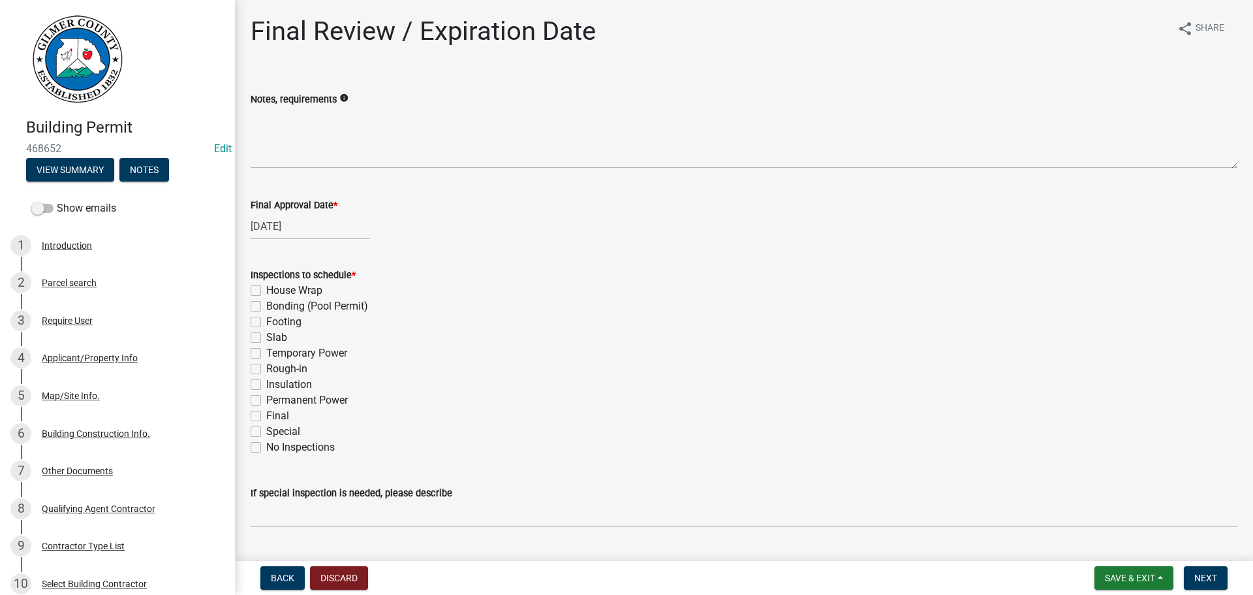
click at [266, 338] on label "Slab" at bounding box center [276, 338] width 21 height 16
click at [266, 338] on input "Slab" at bounding box center [270, 334] width 8 height 8
checkbox input "true"
checkbox input "false"
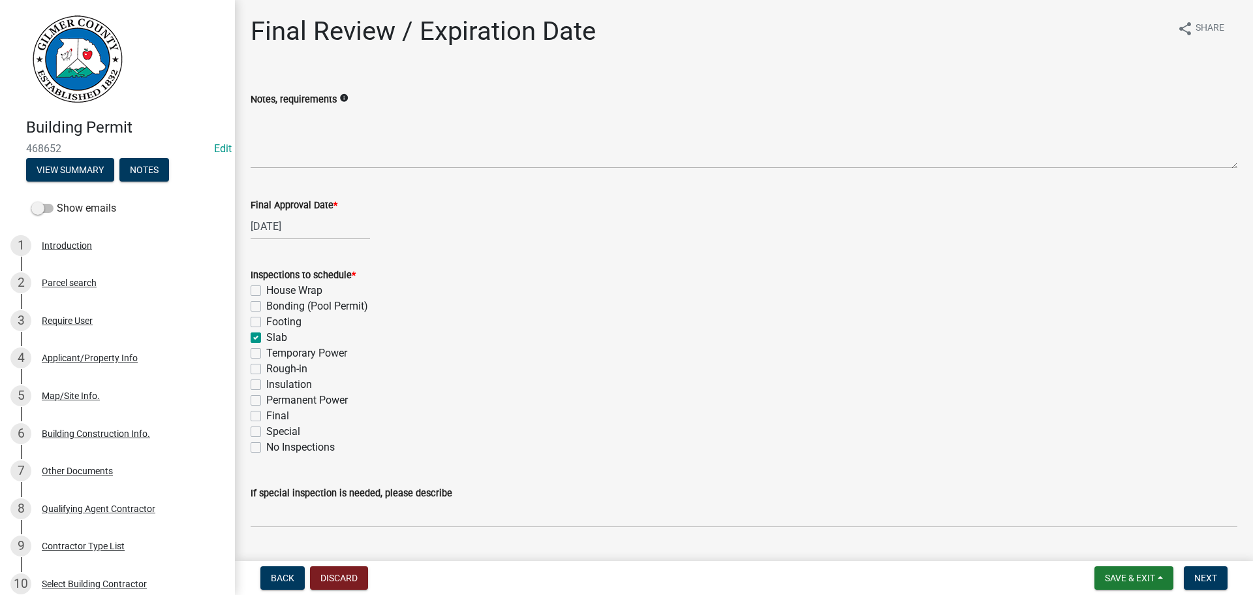
checkbox input "false"
checkbox input "true"
checkbox input "false"
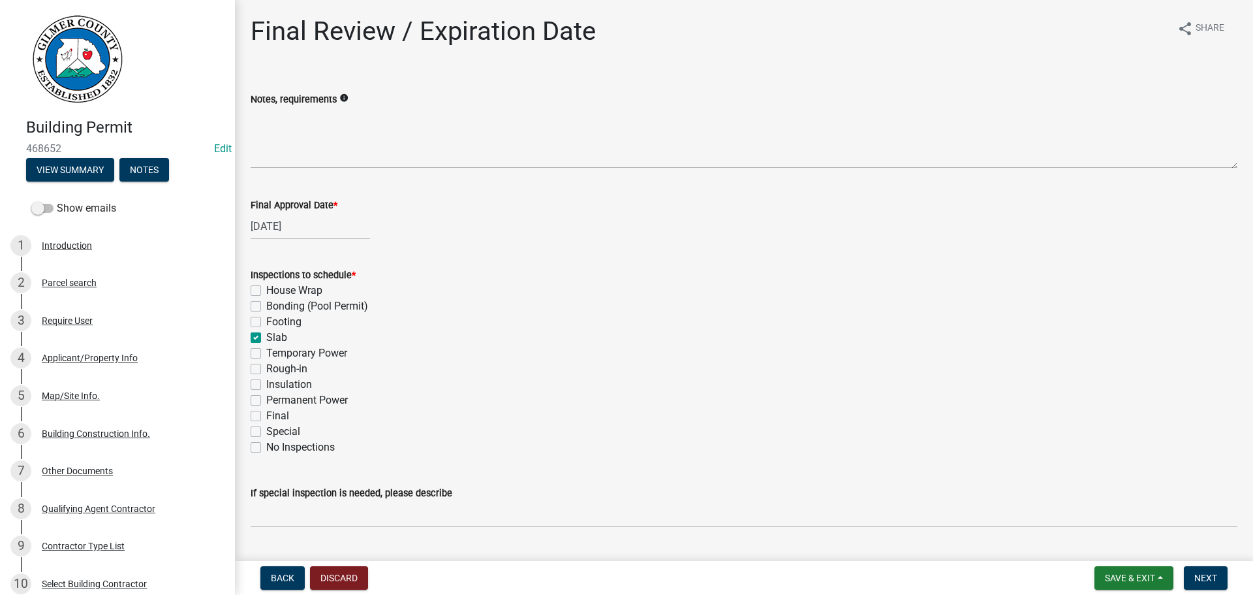
checkbox input "false"
click at [266, 354] on label "Temporary Power" at bounding box center [306, 353] width 81 height 16
click at [266, 354] on input "Temporary Power" at bounding box center [270, 349] width 8 height 8
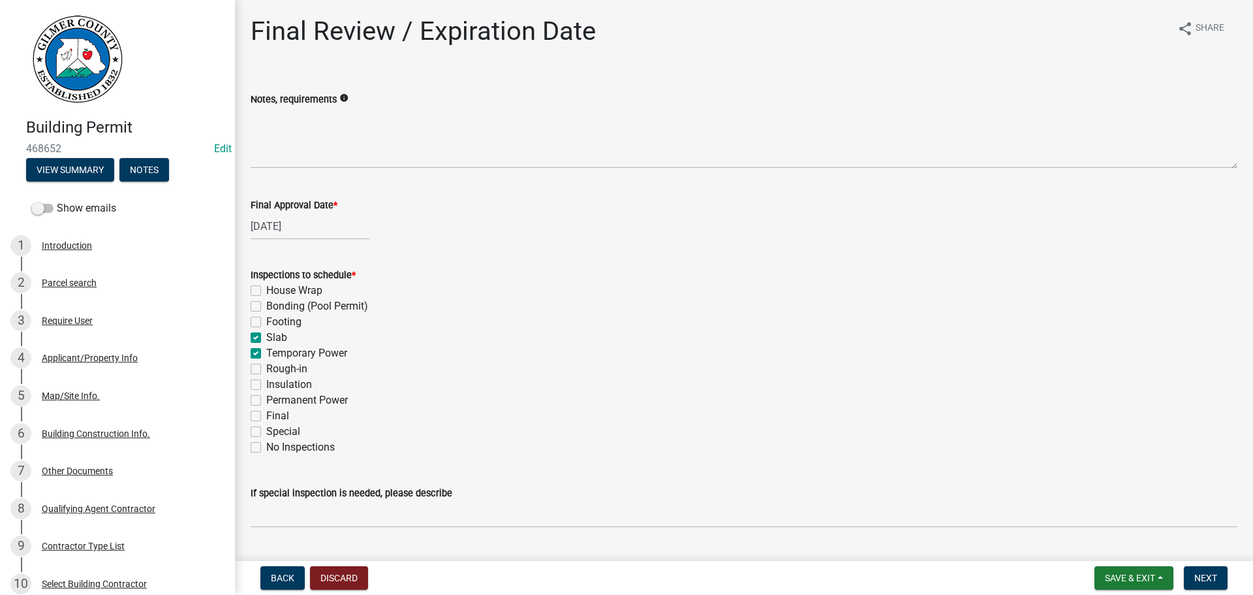
click at [266, 369] on label "Rough-in" at bounding box center [286, 369] width 41 height 16
click at [266, 369] on input "Rough-in" at bounding box center [270, 365] width 8 height 8
click at [266, 400] on label "Permanent Power" at bounding box center [307, 400] width 82 height 16
click at [266, 400] on input "Permanent Power" at bounding box center [270, 396] width 8 height 8
click at [266, 413] on label "Final" at bounding box center [277, 416] width 23 height 16
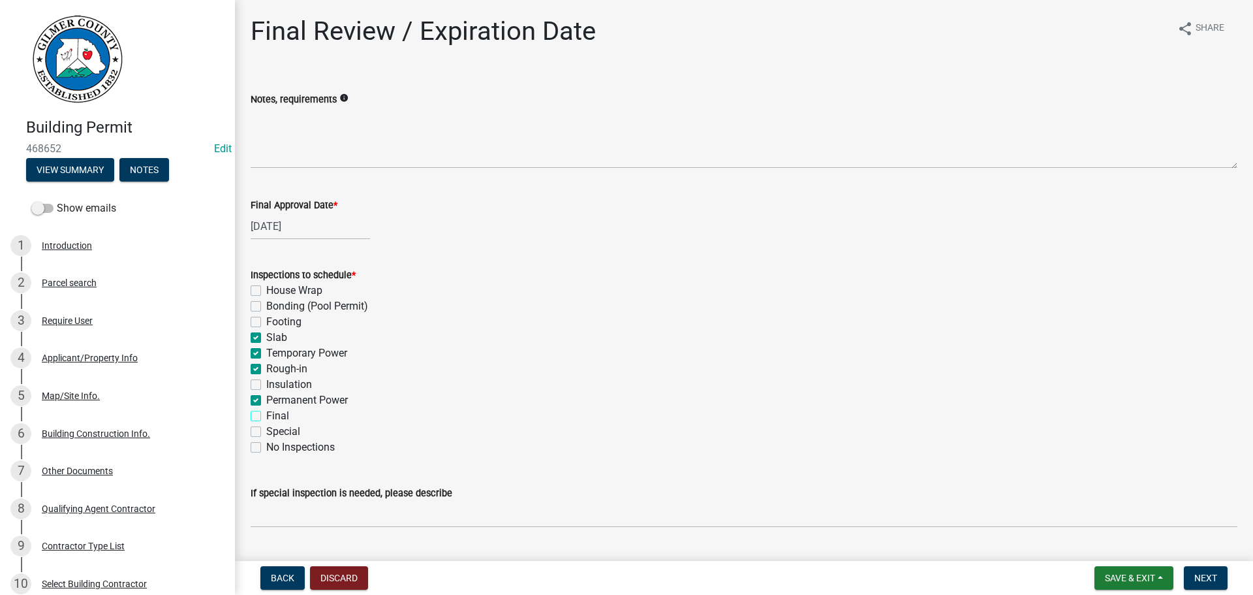
click at [266, 413] on input "Final" at bounding box center [270, 412] width 8 height 8
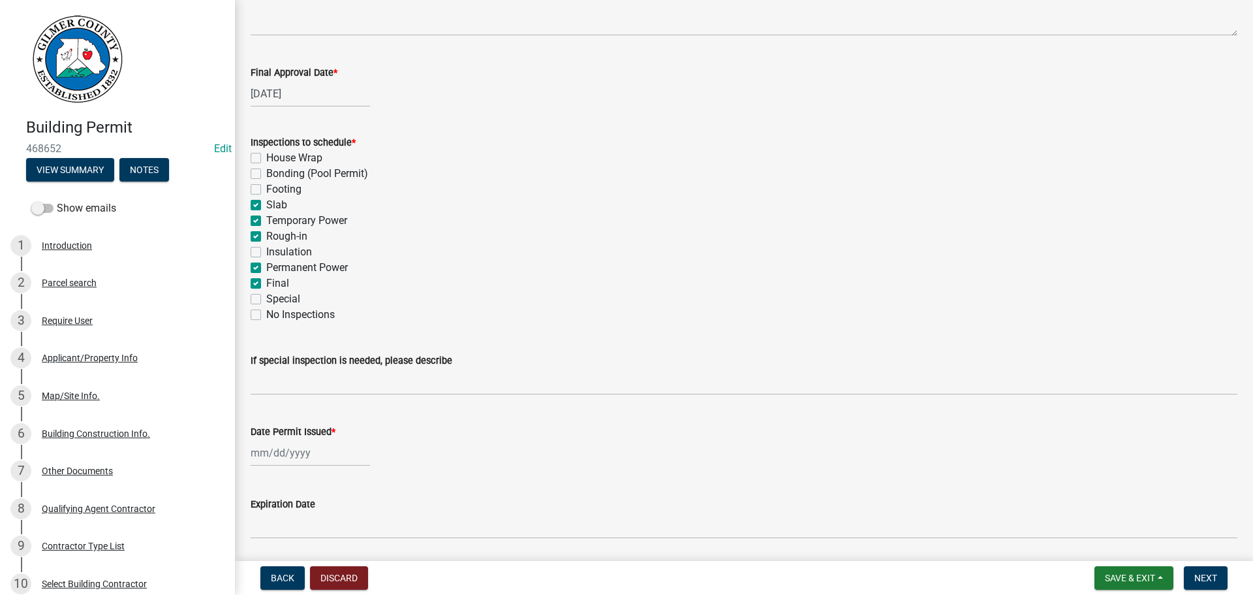
scroll to position [266, 0]
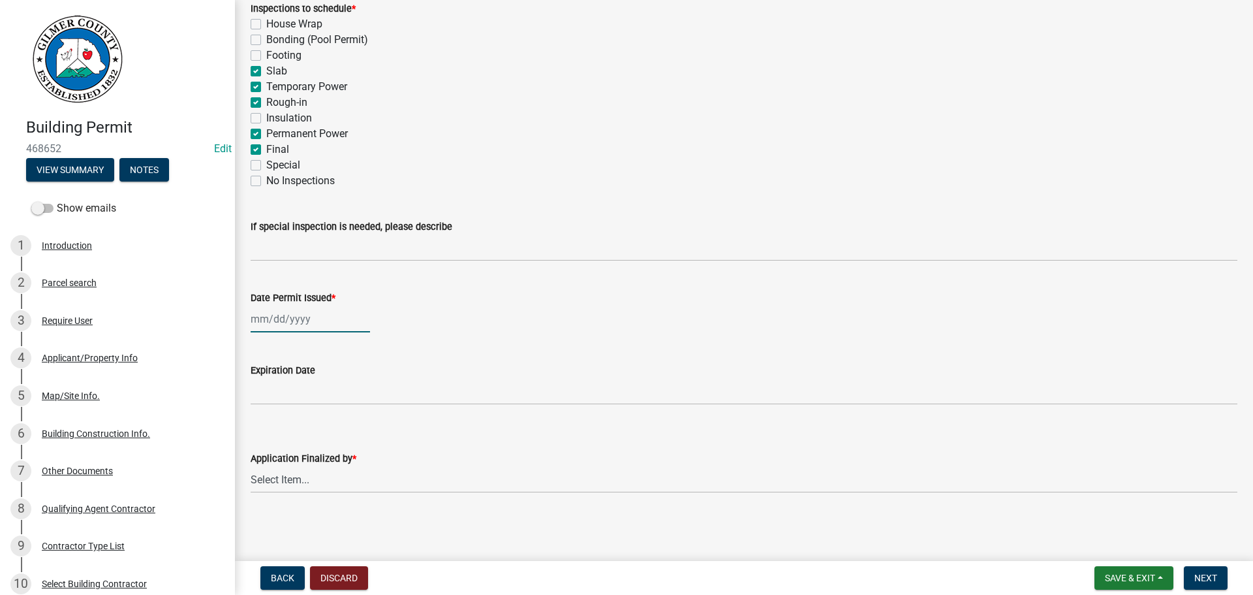
click at [294, 309] on div at bounding box center [310, 319] width 119 height 27
click at [266, 469] on div "25" at bounding box center [263, 472] width 21 height 21
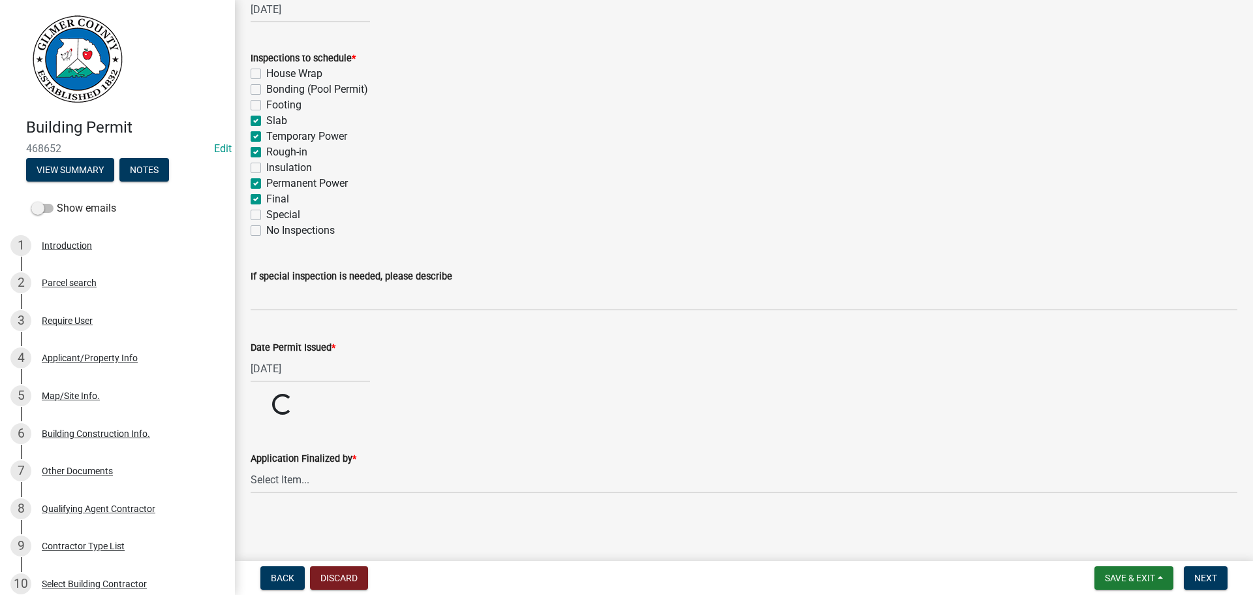
scroll to position [217, 0]
click at [268, 477] on div "Application Finalized by * Select Item... [PERSON_NAME] [PERSON_NAME] [PERSON_N…" at bounding box center [744, 455] width 987 height 76
click at [251, 516] on select "Select Item... [PERSON_NAME] [PERSON_NAME] [PERSON_NAME] [PERSON_NAME] [PERSON_…" at bounding box center [744, 529] width 987 height 27
click at [1205, 578] on span "Next" at bounding box center [1206, 578] width 23 height 10
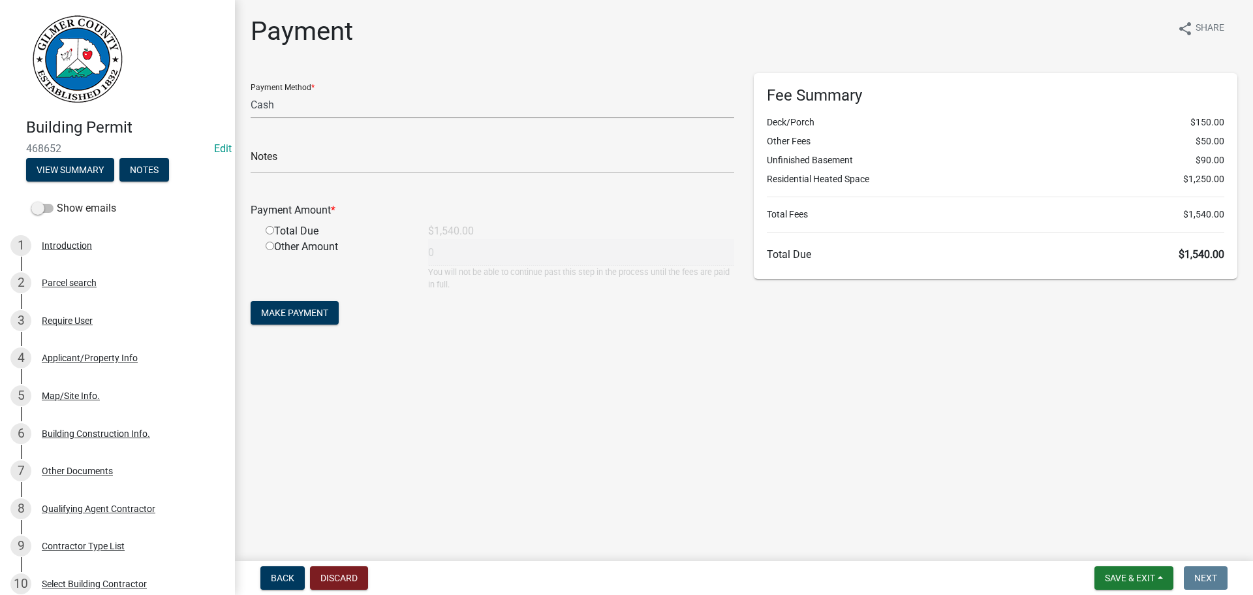
click at [394, 102] on select "Credit Card POS Check Cash" at bounding box center [493, 104] width 484 height 27
click at [251, 91] on select "Credit Card POS Check Cash" at bounding box center [493, 104] width 484 height 27
click at [386, 162] on input "text" at bounding box center [493, 160] width 484 height 27
click at [266, 229] on input "radio" at bounding box center [270, 230] width 8 height 8
click at [291, 311] on span "Make Payment" at bounding box center [294, 312] width 67 height 10
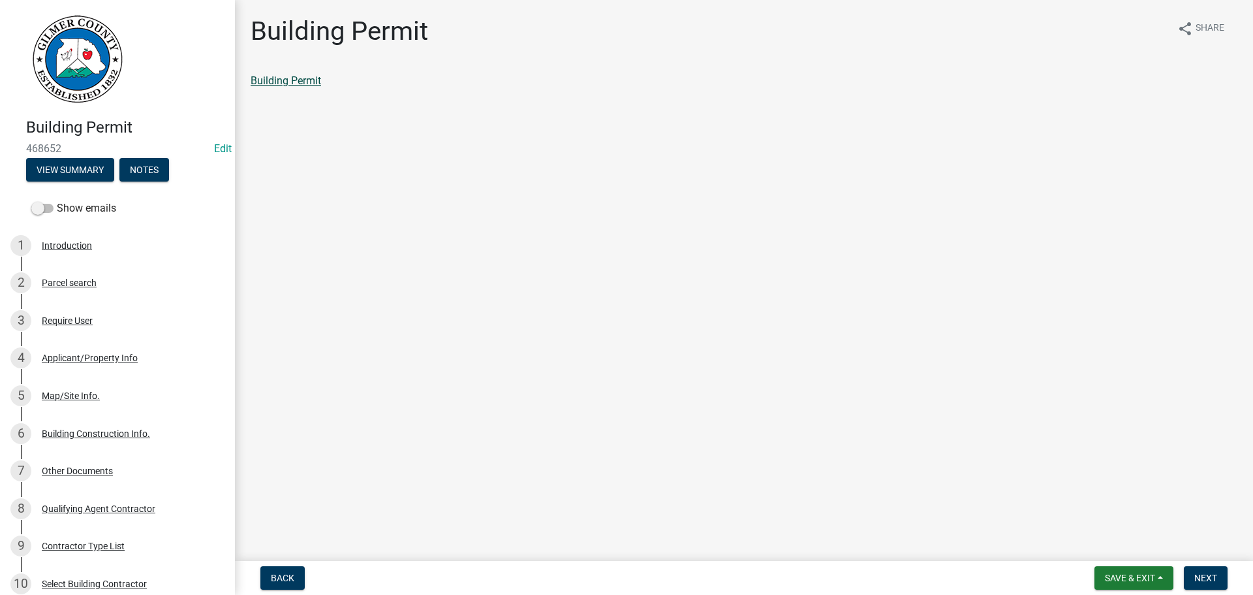
click at [287, 77] on link "Building Permit" at bounding box center [286, 80] width 71 height 12
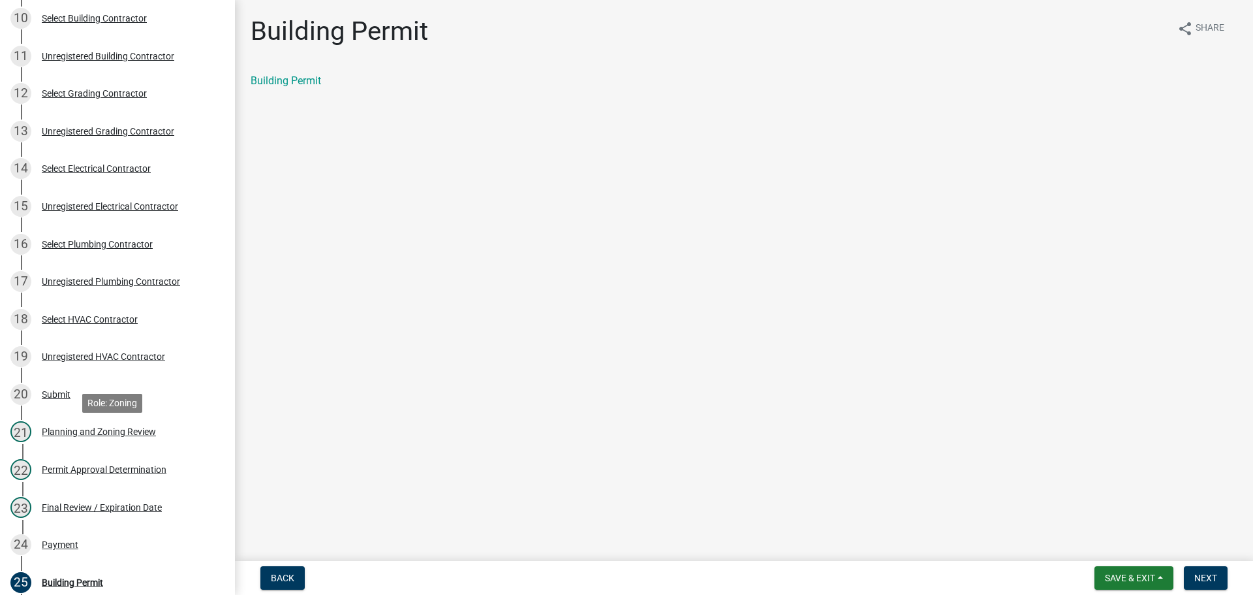
scroll to position [783, 0]
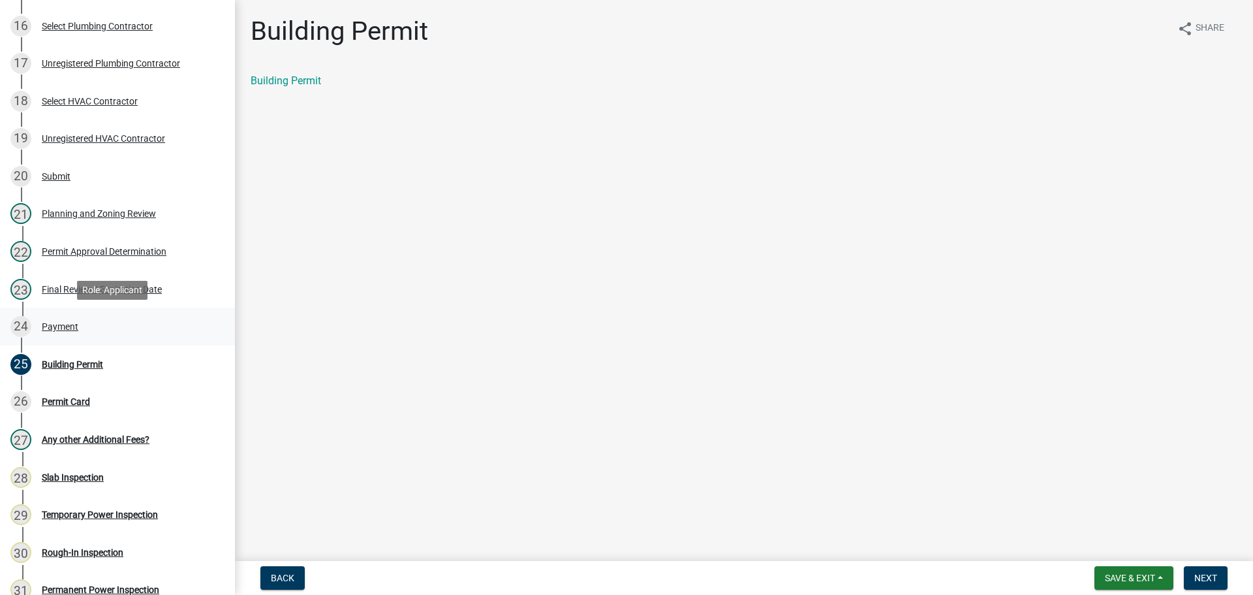
click at [55, 330] on div "Payment" at bounding box center [60, 326] width 37 height 9
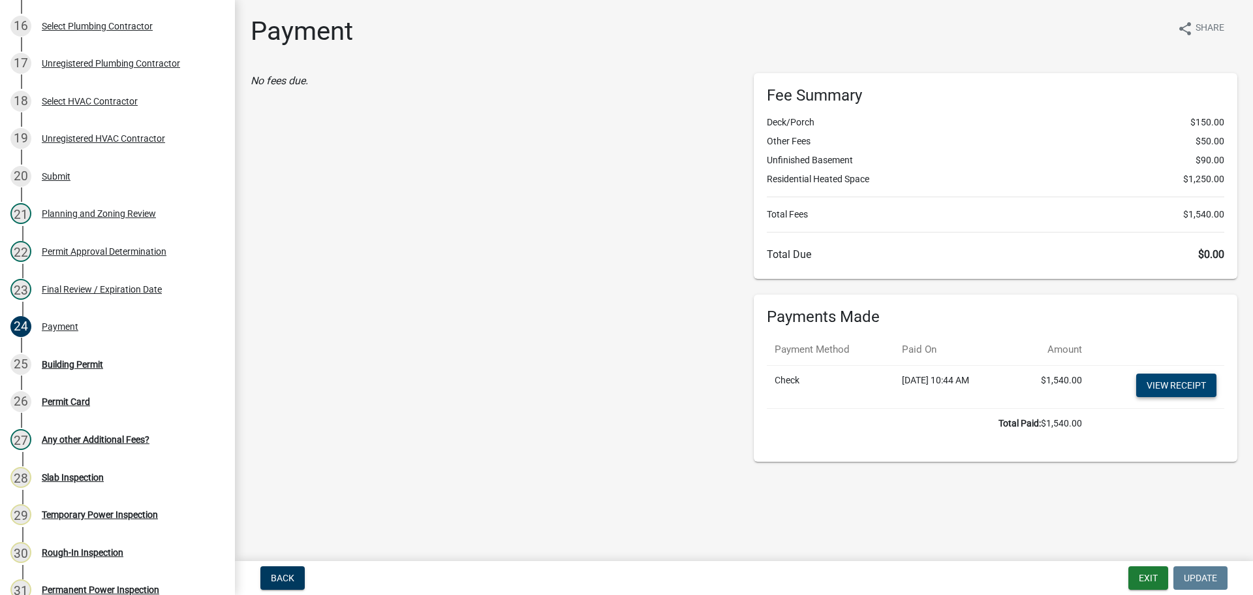
click at [1181, 385] on link "View receipt" at bounding box center [1177, 385] width 80 height 24
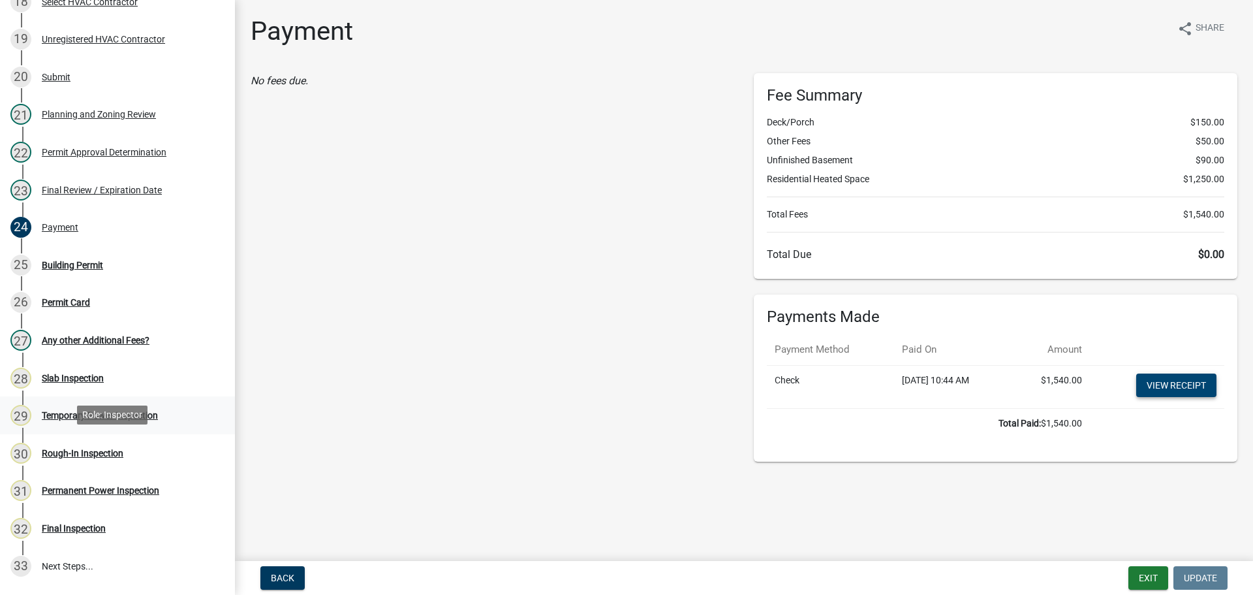
scroll to position [979, 0]
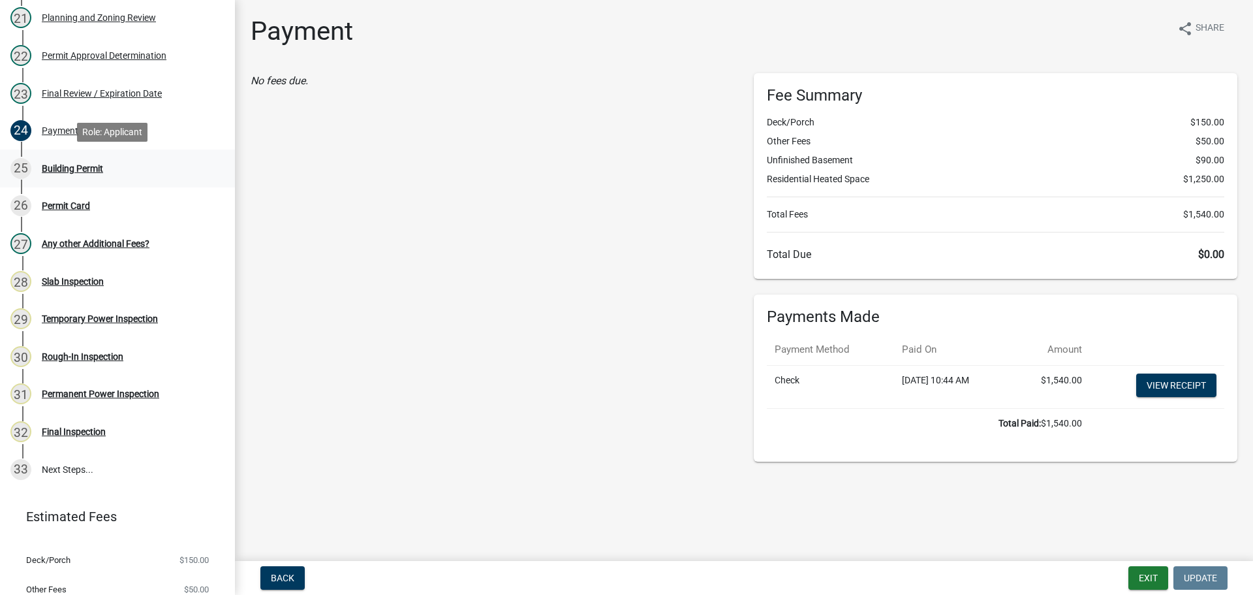
click at [71, 168] on div "Building Permit" at bounding box center [72, 168] width 61 height 9
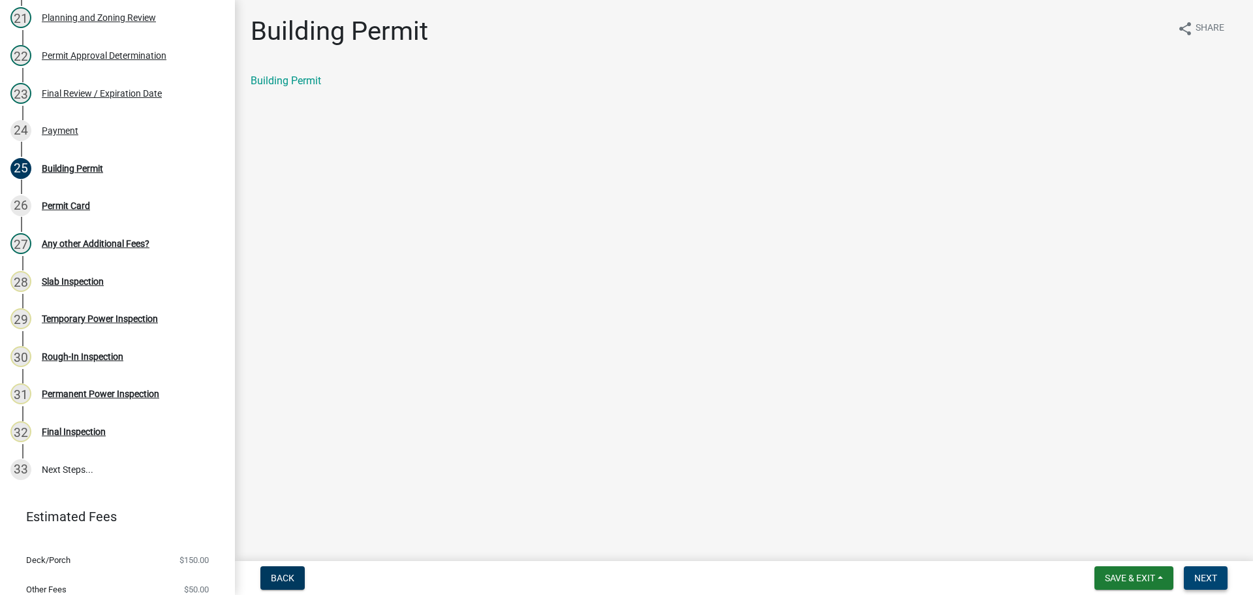
click at [1214, 577] on span "Next" at bounding box center [1206, 578] width 23 height 10
click at [264, 83] on link "Permit Card" at bounding box center [278, 80] width 54 height 12
click at [1125, 573] on span "Save & Exit" at bounding box center [1130, 578] width 50 height 10
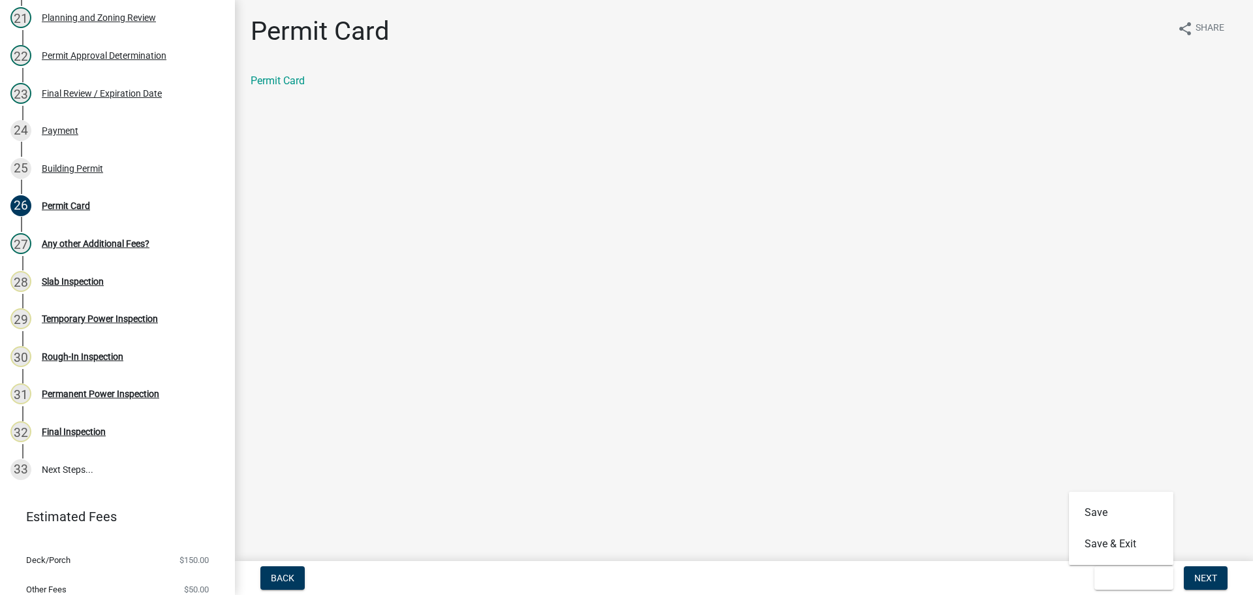
click at [1186, 493] on main "Permit Card share Share Permit Card" at bounding box center [744, 278] width 1018 height 556
click at [1195, 570] on button "Next" at bounding box center [1206, 578] width 44 height 24
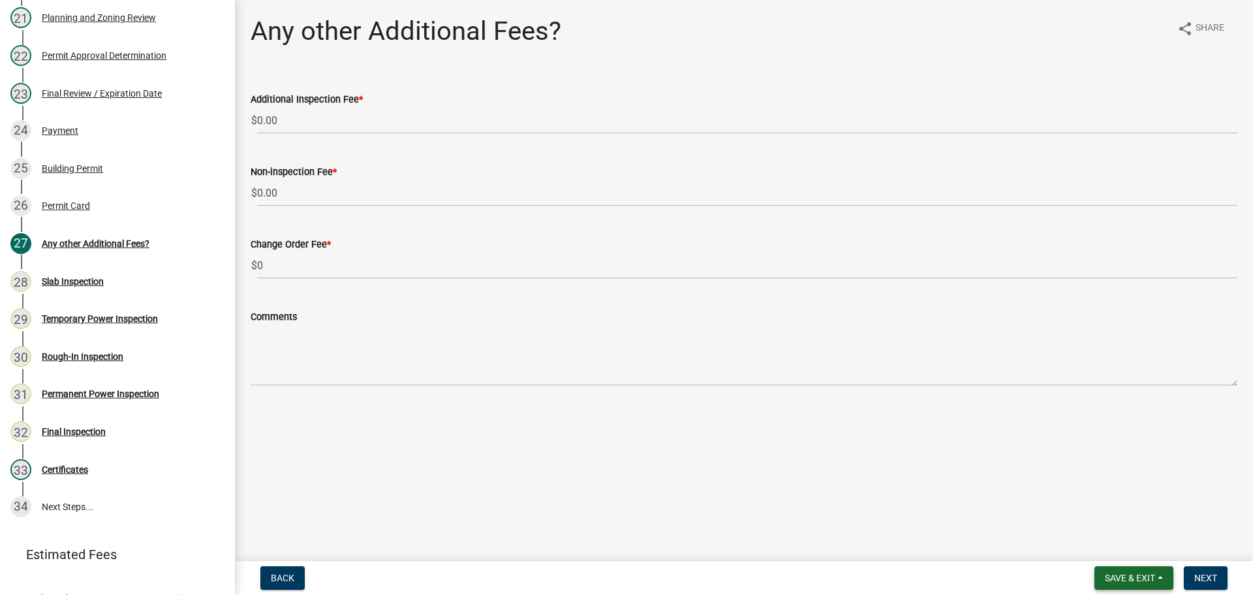
scroll to position [1016, 0]
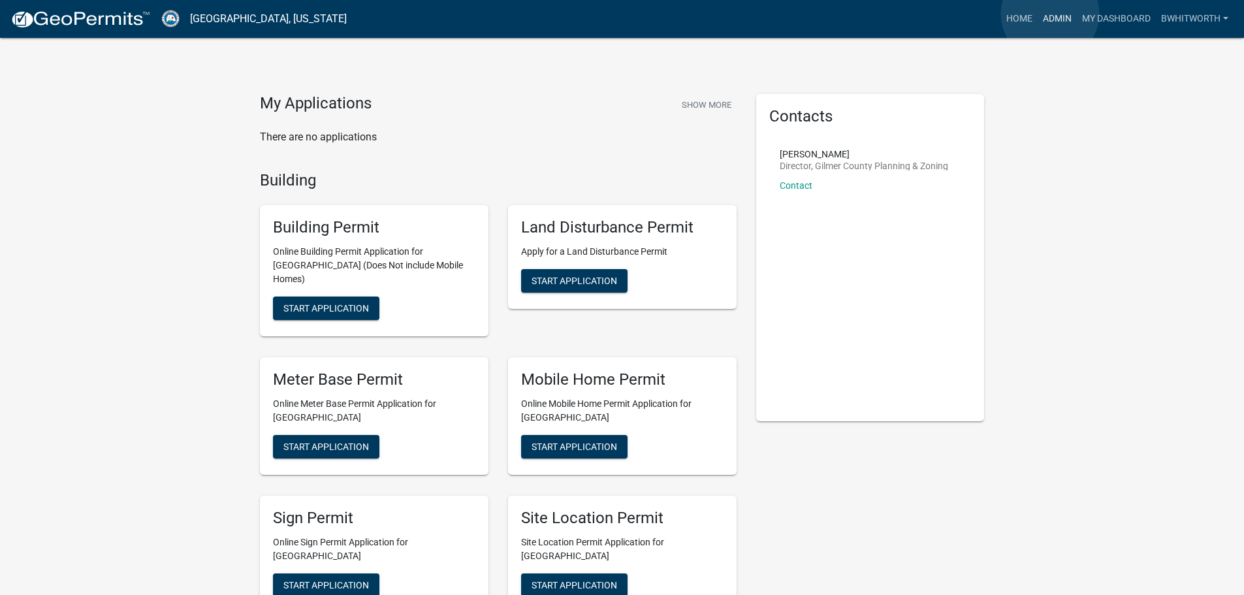
click at [1050, 14] on link "Admin" at bounding box center [1056, 19] width 39 height 25
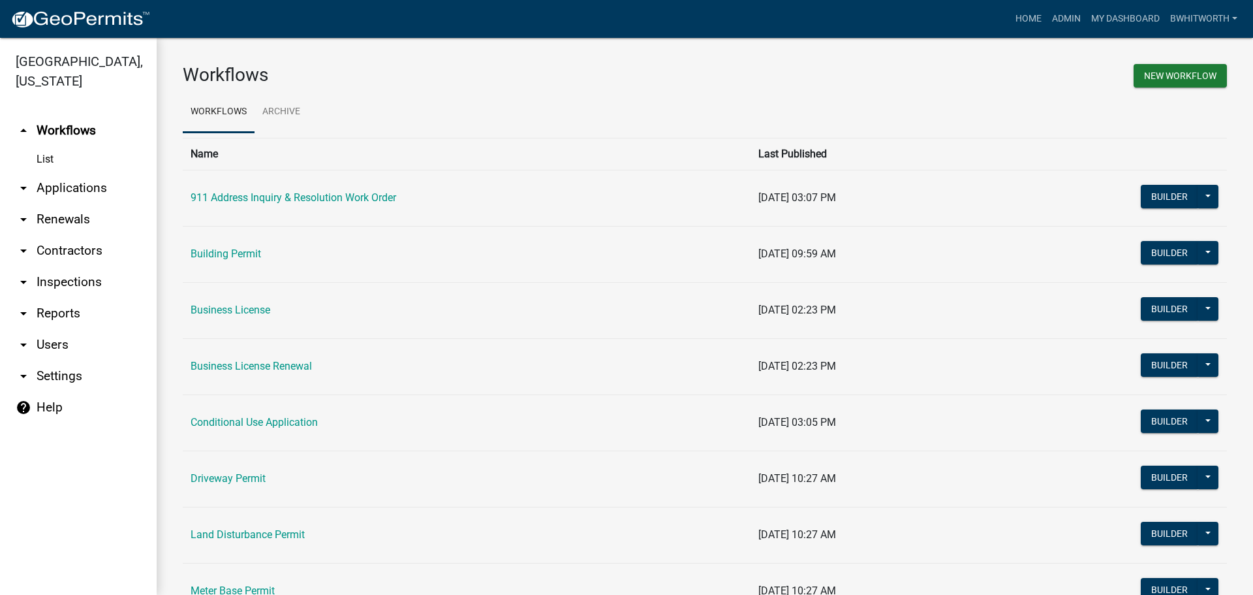
click at [61, 189] on link "arrow_drop_down Applications" at bounding box center [78, 187] width 157 height 31
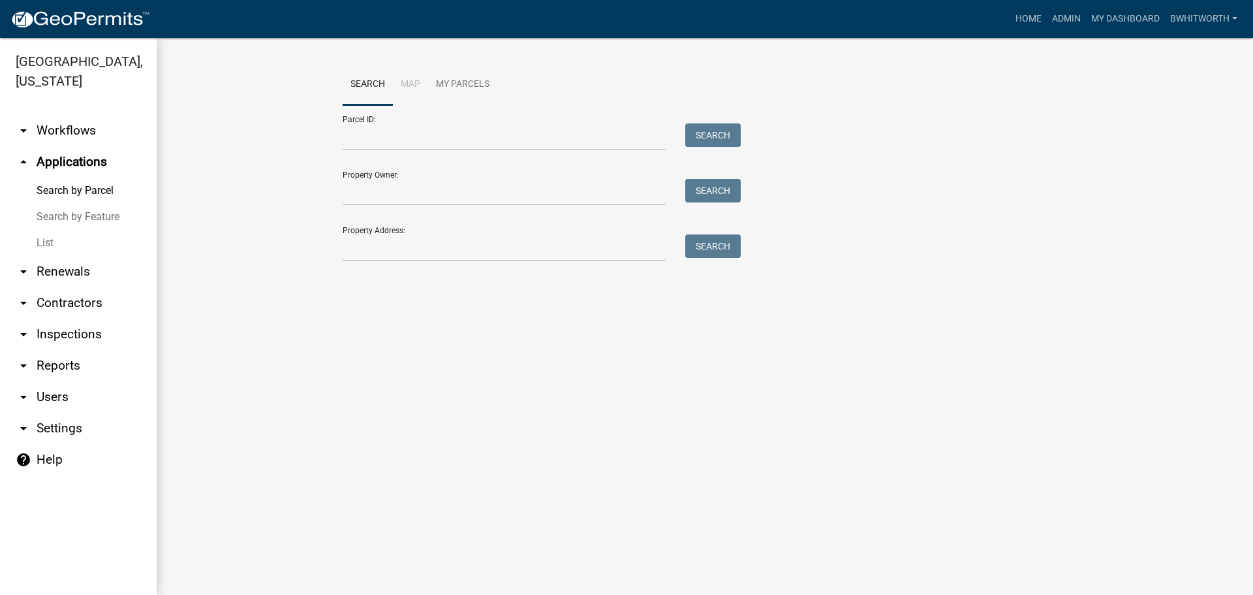
click at [42, 241] on link "List" at bounding box center [78, 243] width 157 height 26
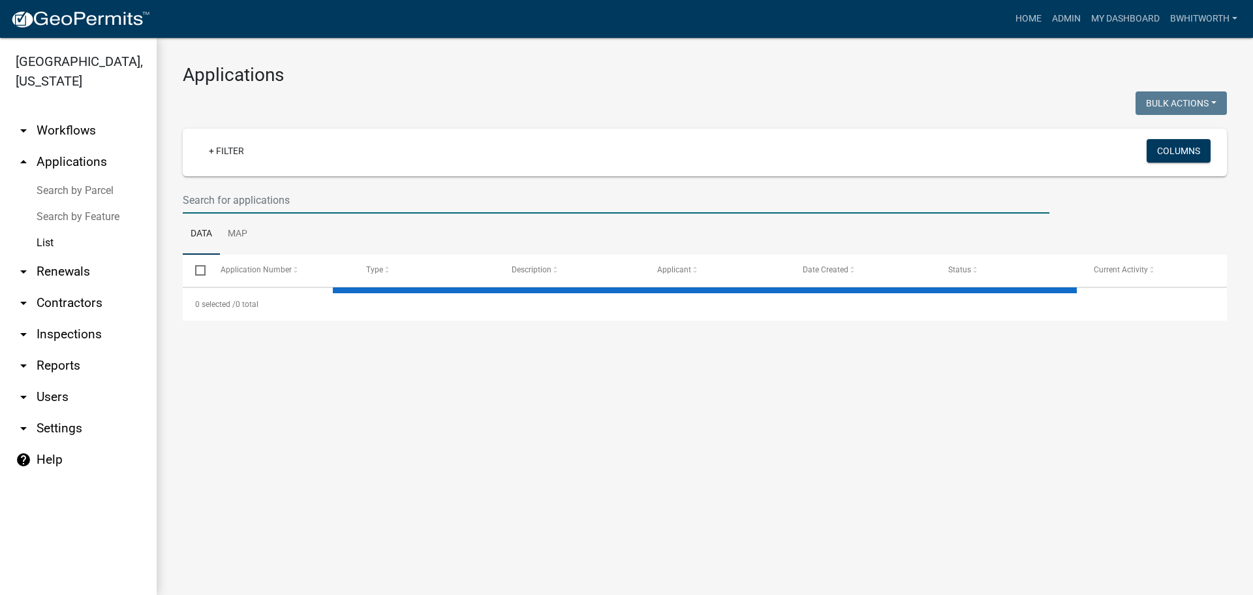
click at [351, 196] on input "text" at bounding box center [616, 200] width 867 height 27
select select "3: 100"
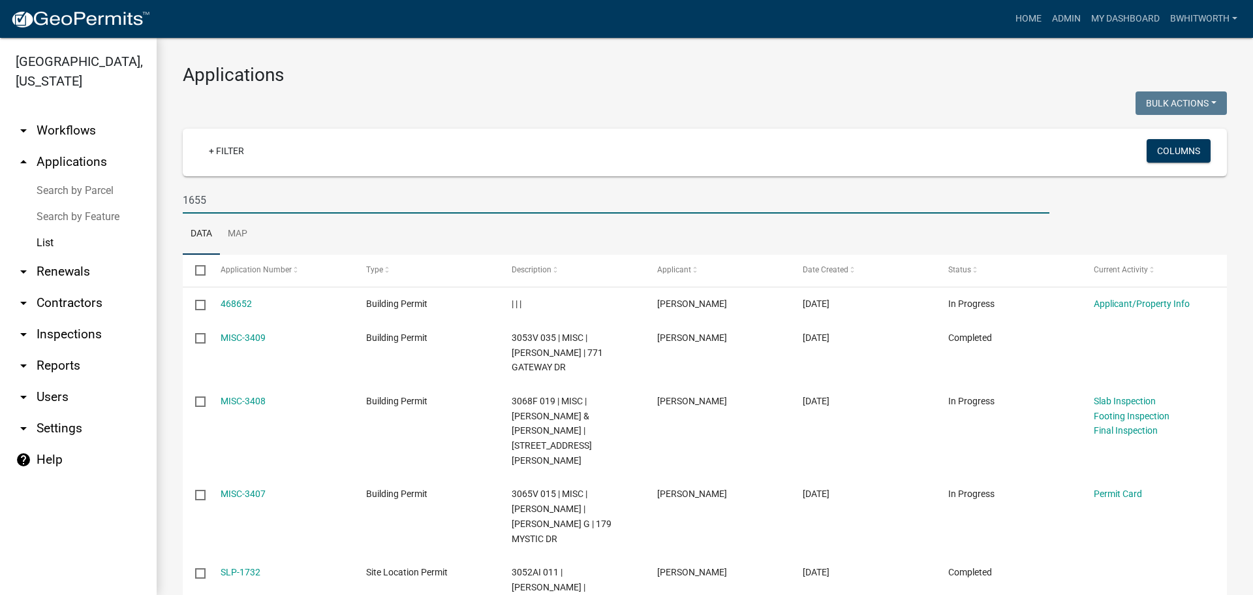
type input "1655"
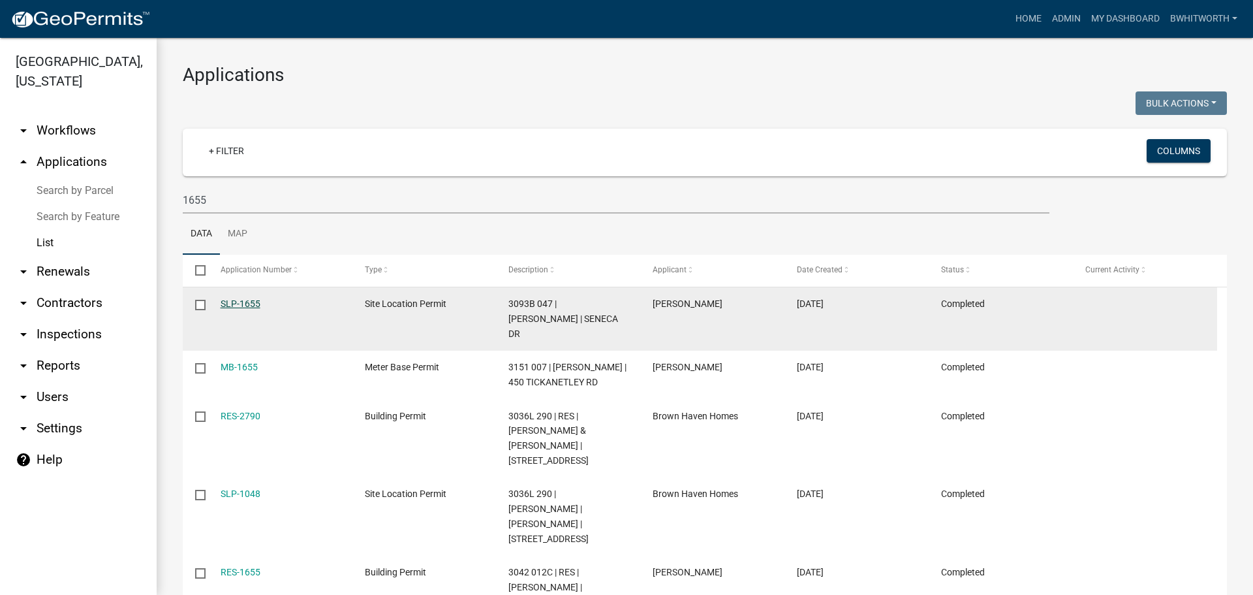
click at [244, 303] on link "SLP-1655" at bounding box center [241, 303] width 40 height 10
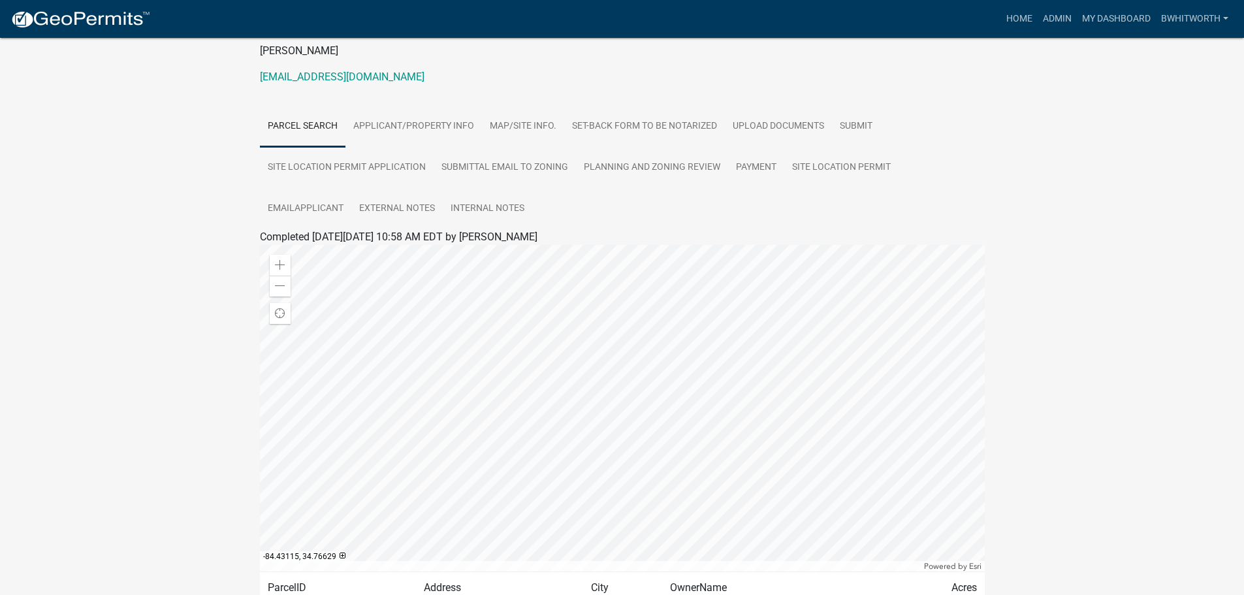
scroll to position [131, 0]
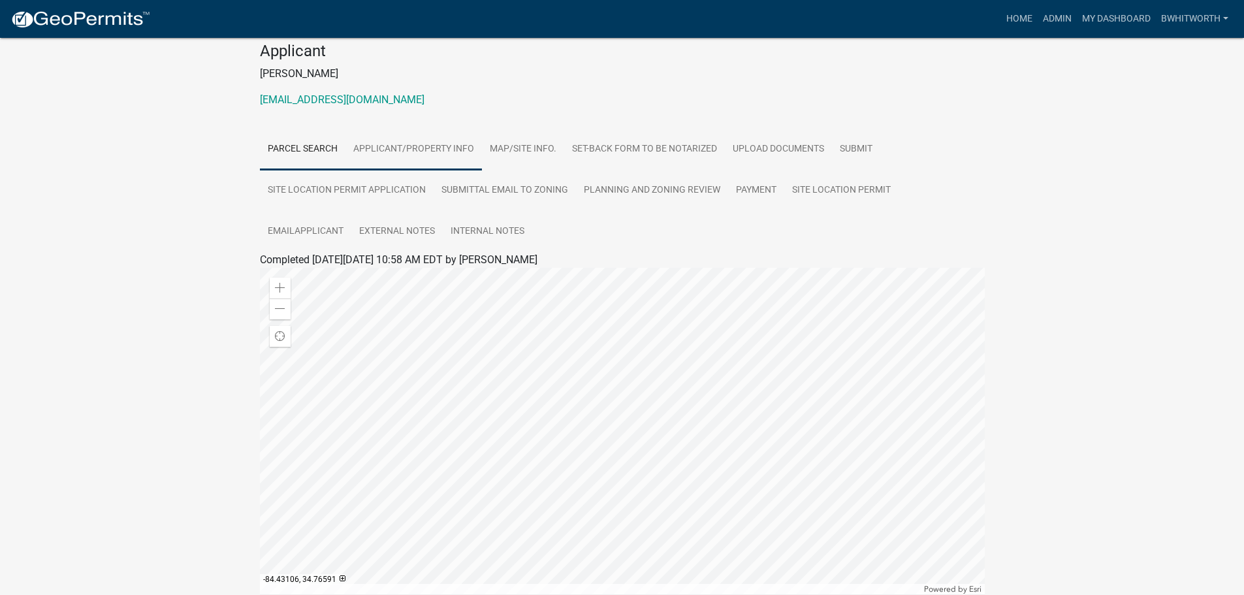
click at [402, 144] on link "Applicant/Property Info" at bounding box center [413, 150] width 136 height 42
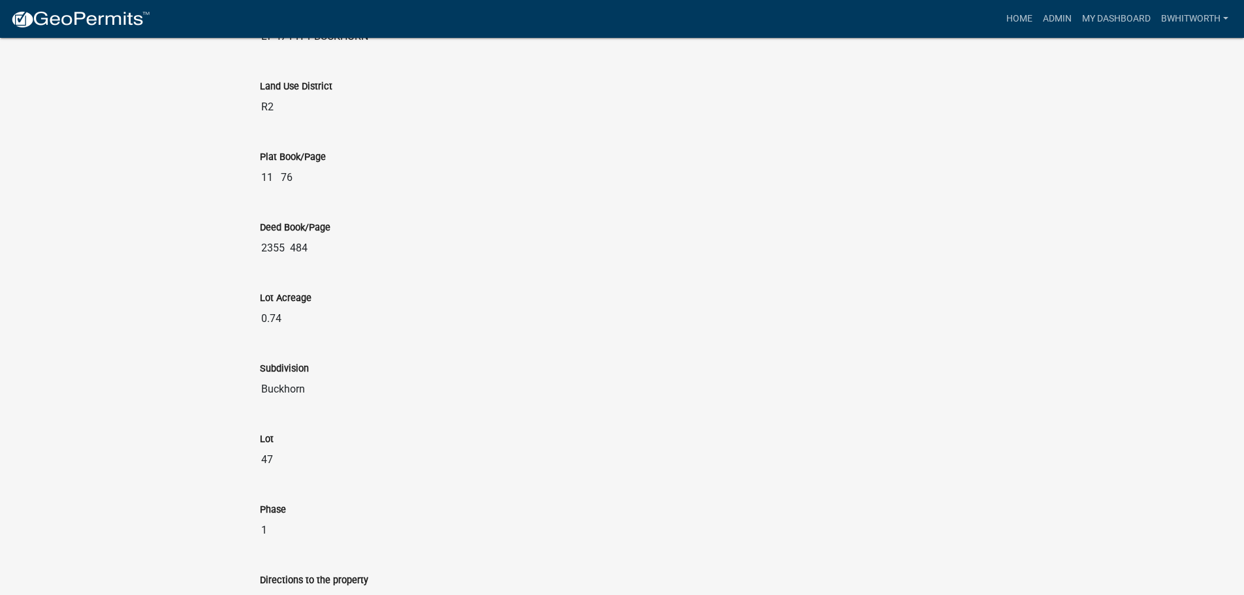
scroll to position [1561, 0]
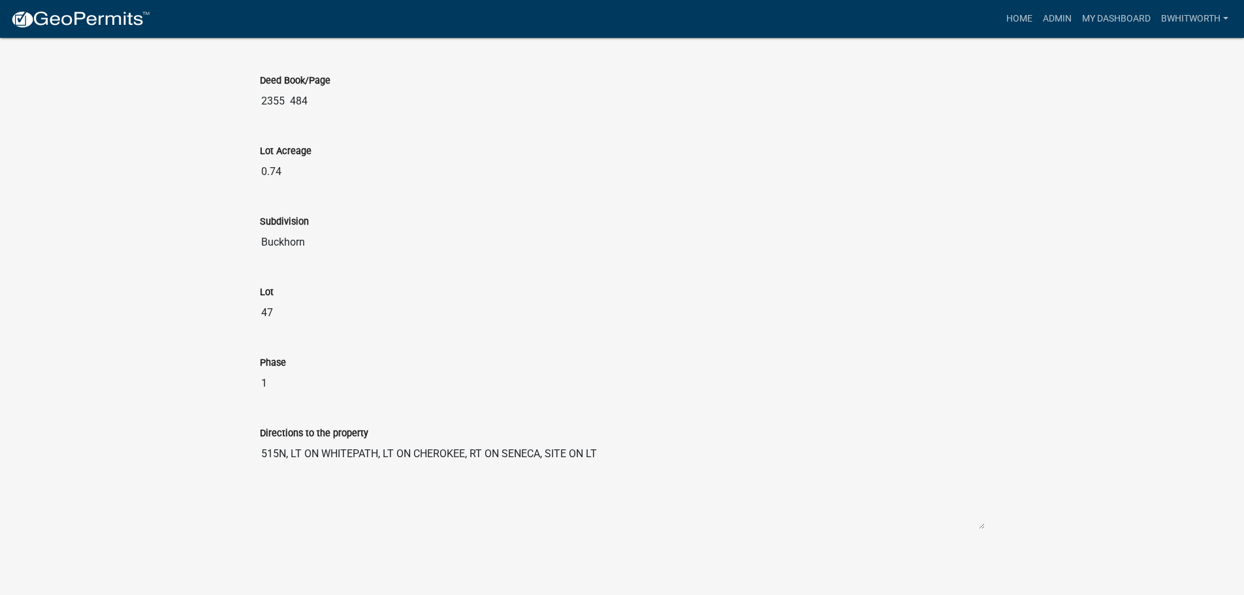
drag, startPoint x: 608, startPoint y: 452, endPoint x: 259, endPoint y: 430, distance: 349.9
click at [259, 430] on div "Directions to the property 515N, LT ON WHITEPATH, LT ON CHEROKEE, RT ON SENECA,…" at bounding box center [622, 473] width 744 height 133
